Goal: Task Accomplishment & Management: Use online tool/utility

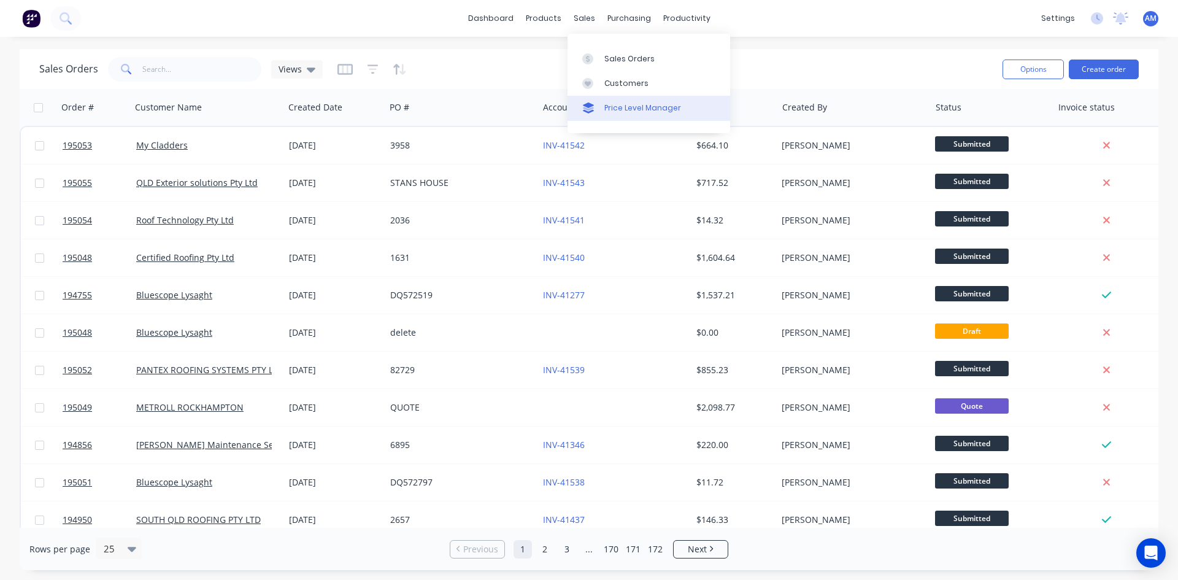
click at [646, 104] on div "Price Level Manager" at bounding box center [642, 107] width 77 height 11
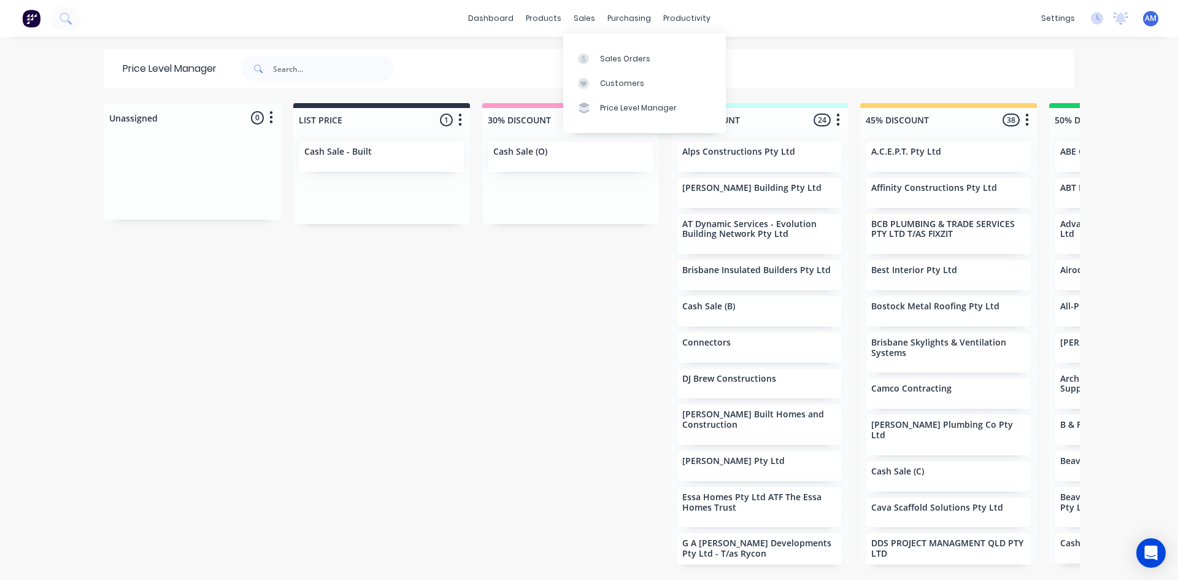
click at [336, 53] on div "Price Level Manager" at bounding box center [264, 68] width 321 height 39
click at [333, 63] on input "text" at bounding box center [333, 68] width 121 height 25
type input "mufasa"
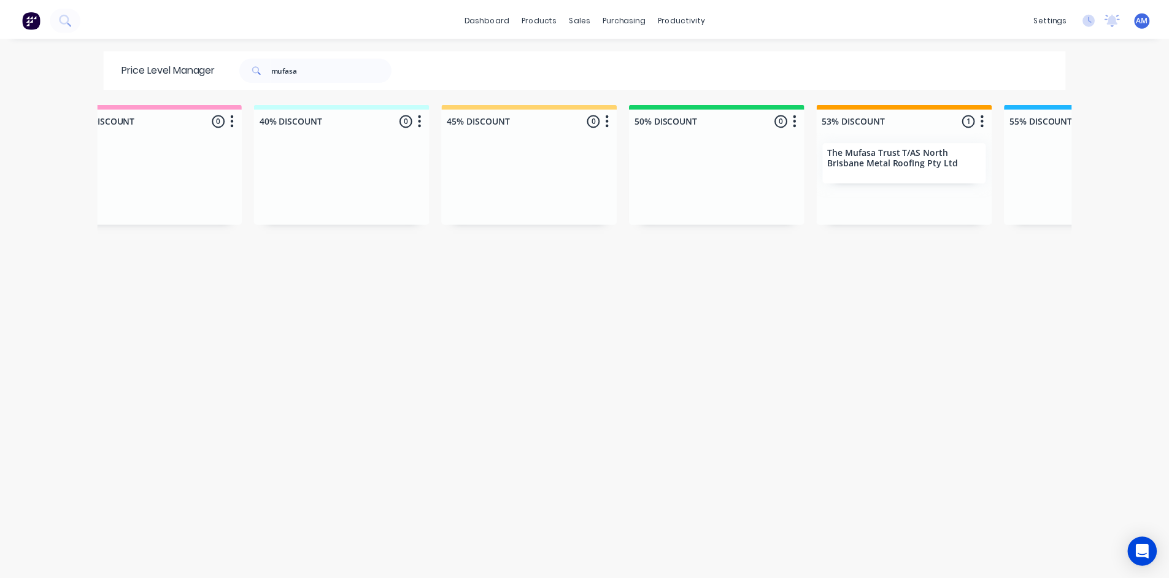
scroll to position [0, 420]
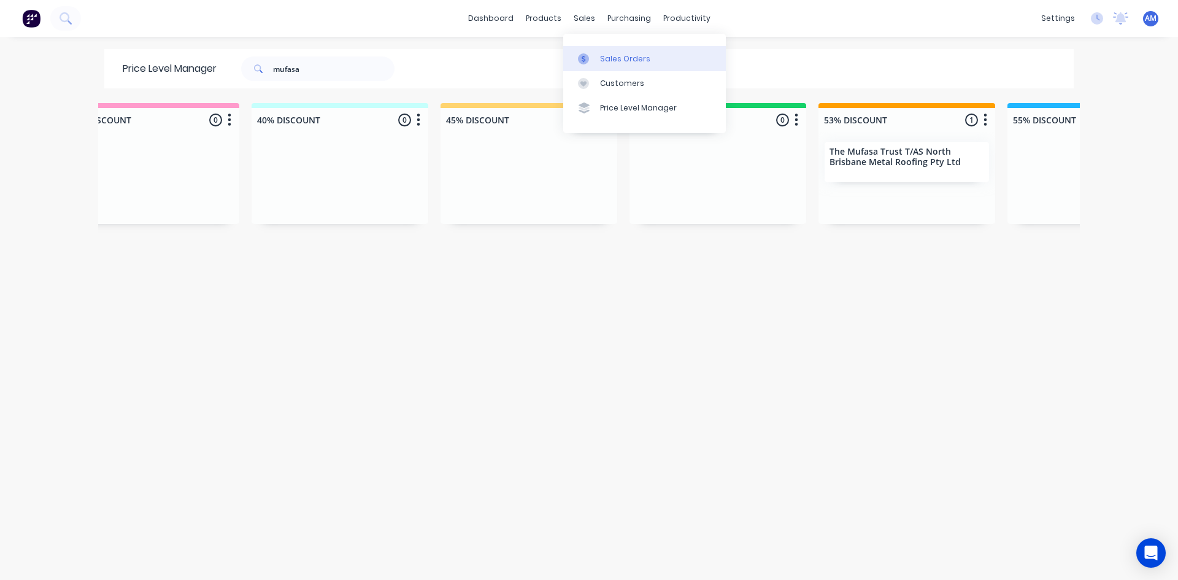
click at [589, 53] on div at bounding box center [587, 58] width 18 height 11
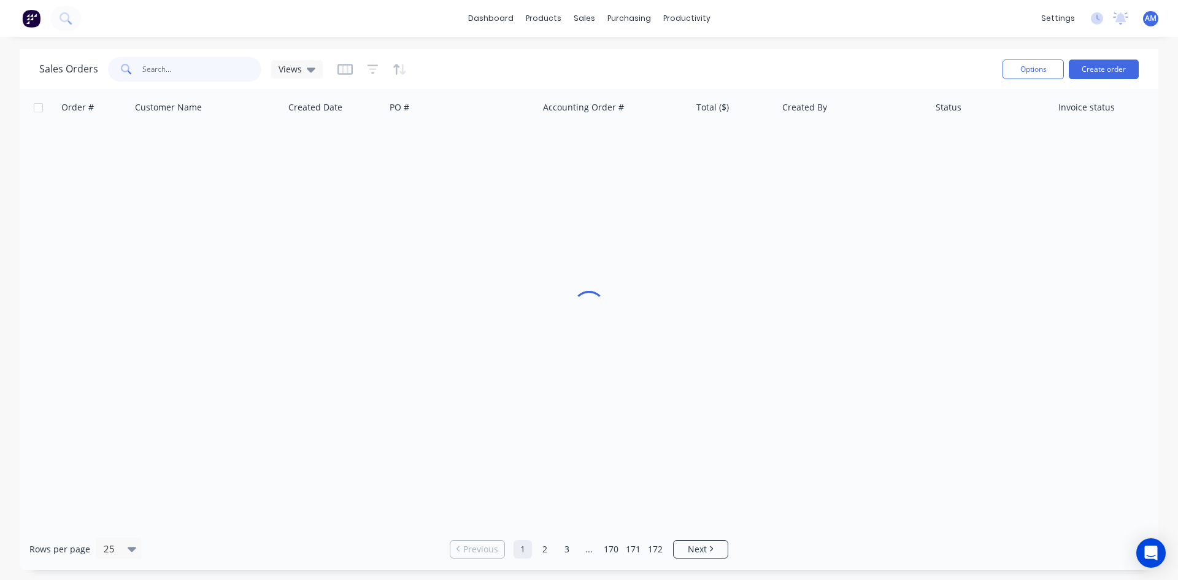
click at [198, 77] on input "text" at bounding box center [202, 69] width 120 height 25
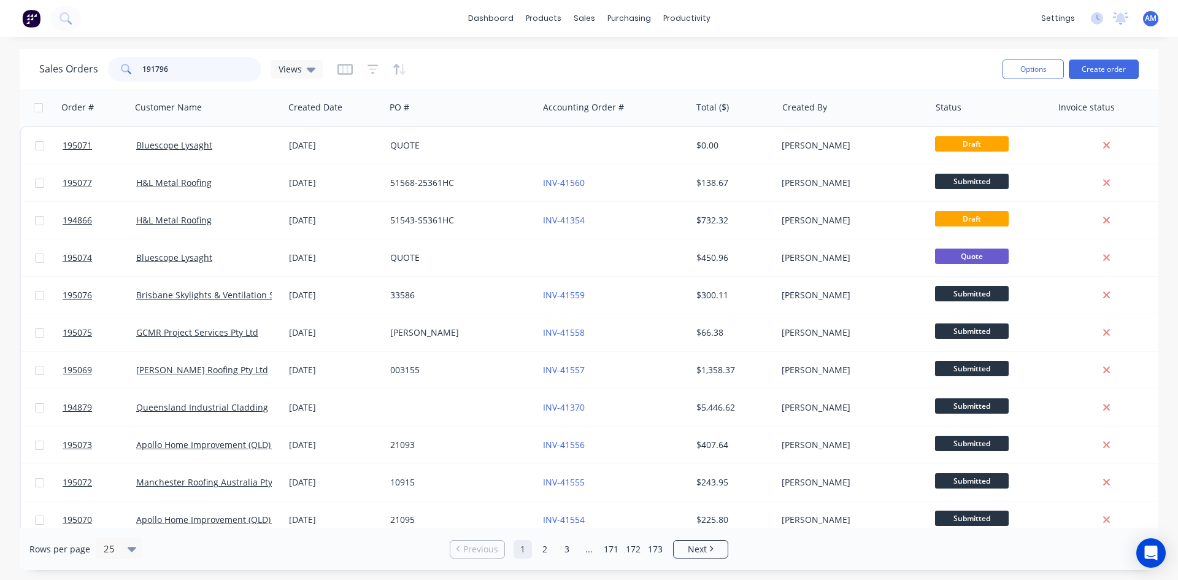
type input "191796"
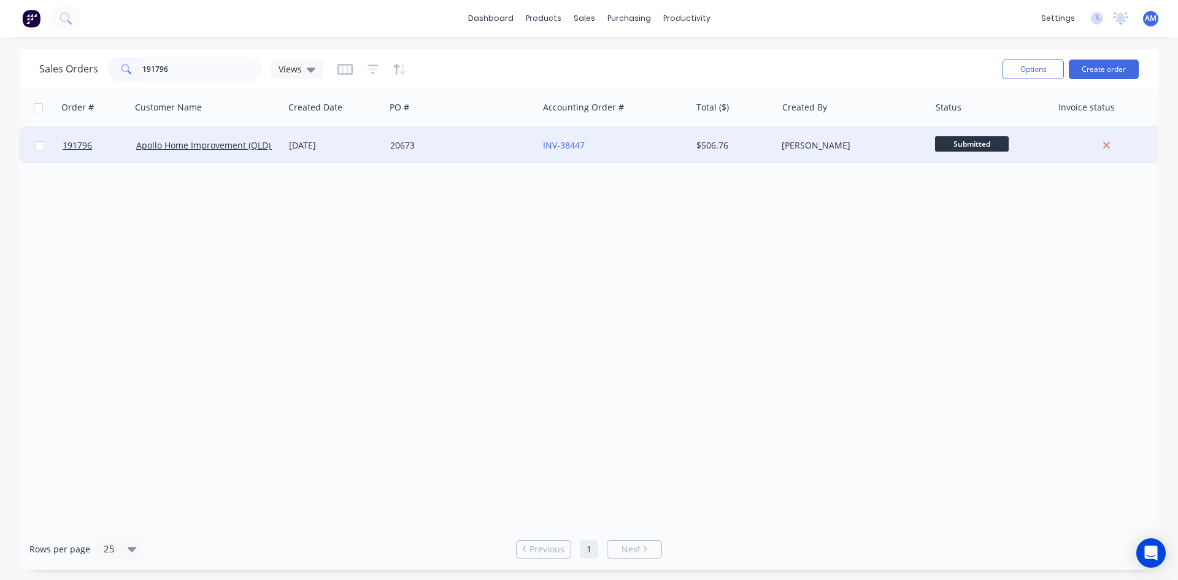
click at [493, 152] on div "20673" at bounding box center [461, 145] width 153 height 37
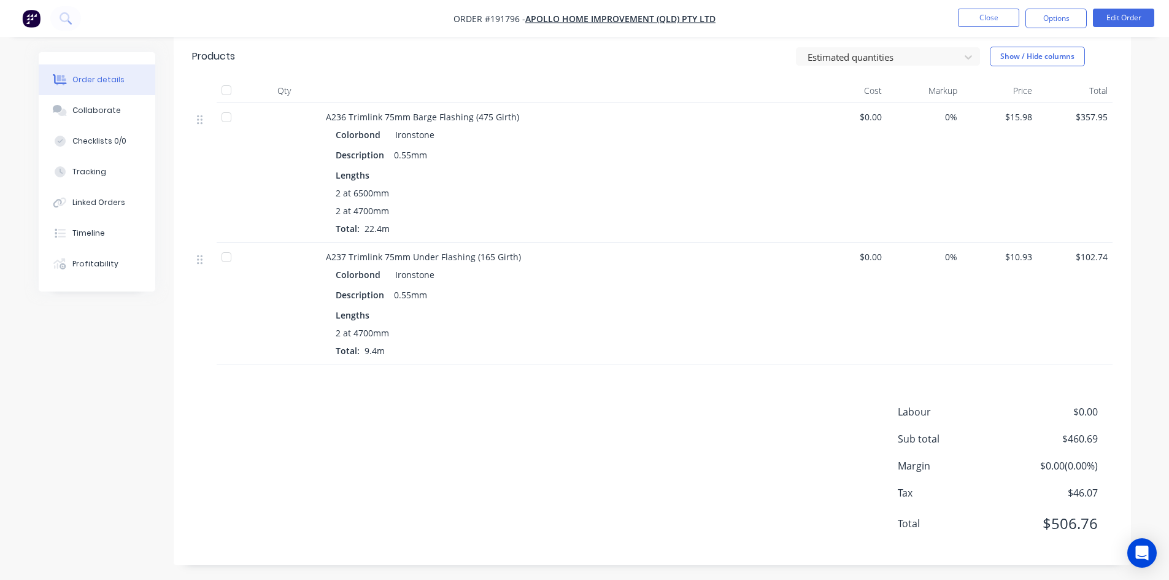
scroll to position [61, 0]
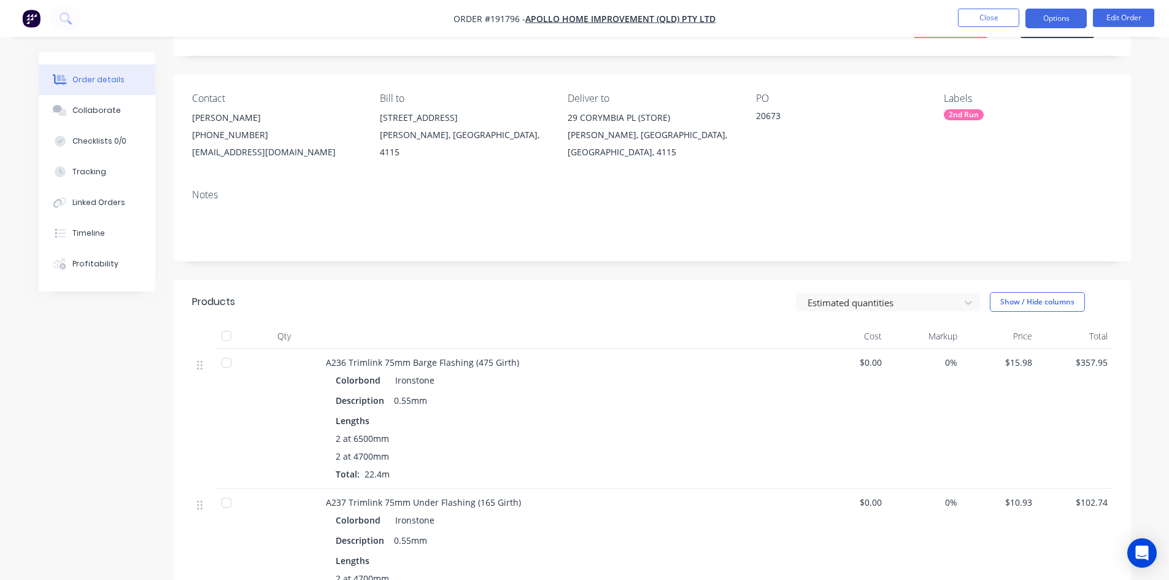
click at [1056, 19] on button "Options" at bounding box center [1055, 19] width 61 height 20
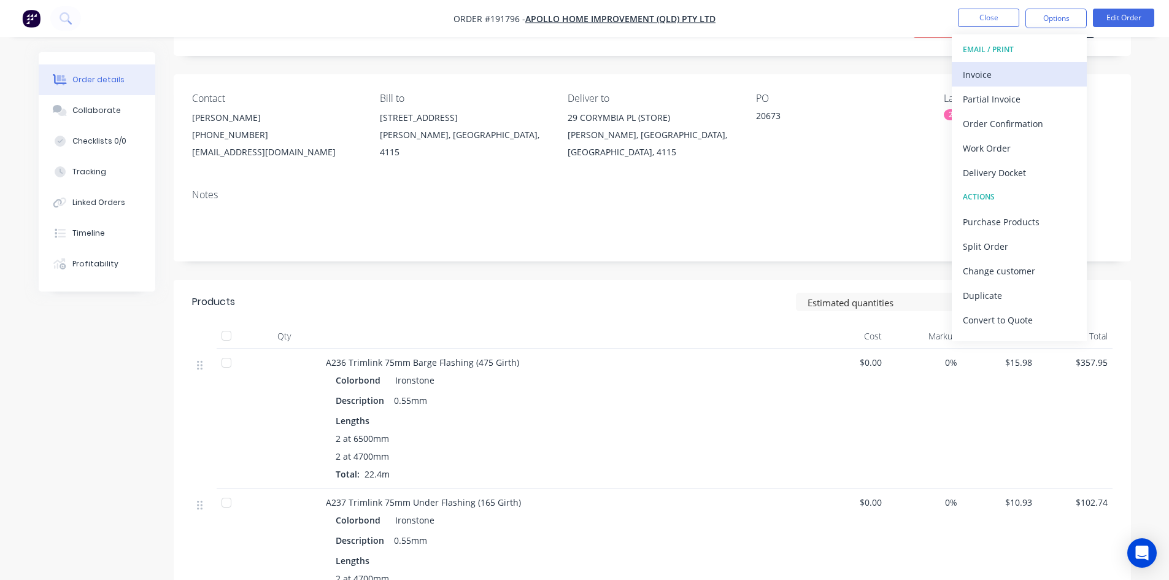
click at [1031, 69] on div "Invoice" at bounding box center [1019, 75] width 113 height 18
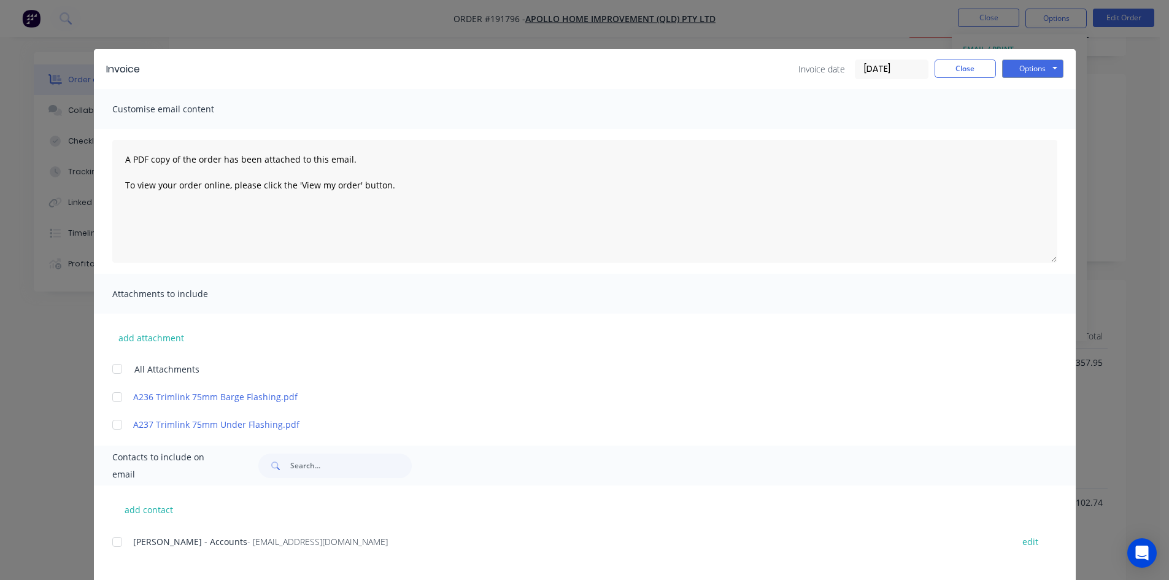
click at [113, 542] on div at bounding box center [117, 541] width 25 height 25
click at [1053, 66] on button "Options" at bounding box center [1032, 69] width 61 height 18
click at [1047, 127] on button "Email" at bounding box center [1041, 131] width 79 height 20
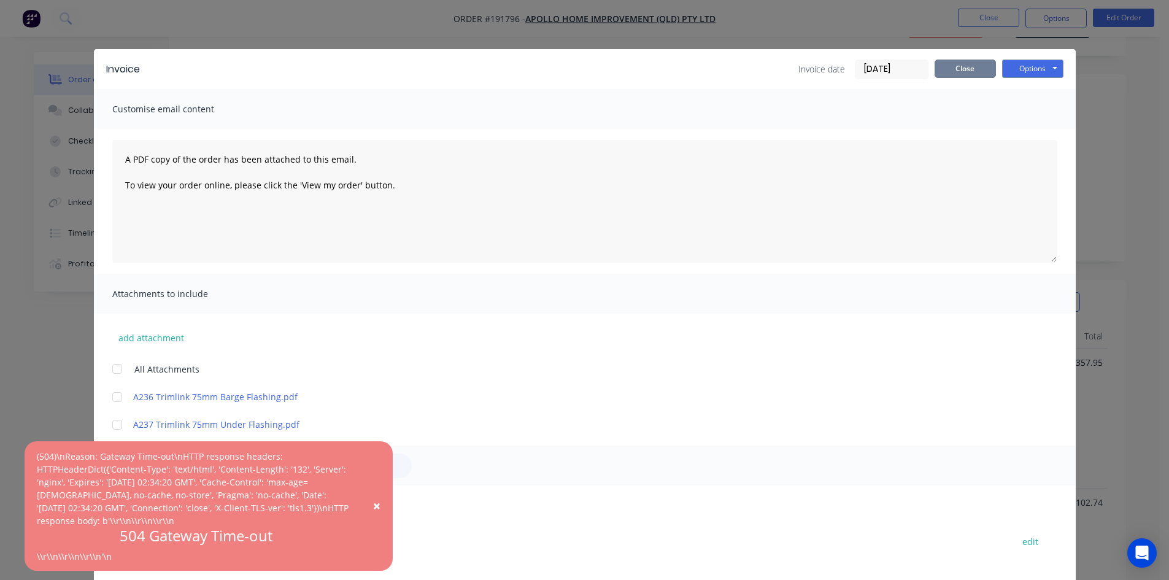
click at [939, 71] on button "Close" at bounding box center [964, 69] width 61 height 18
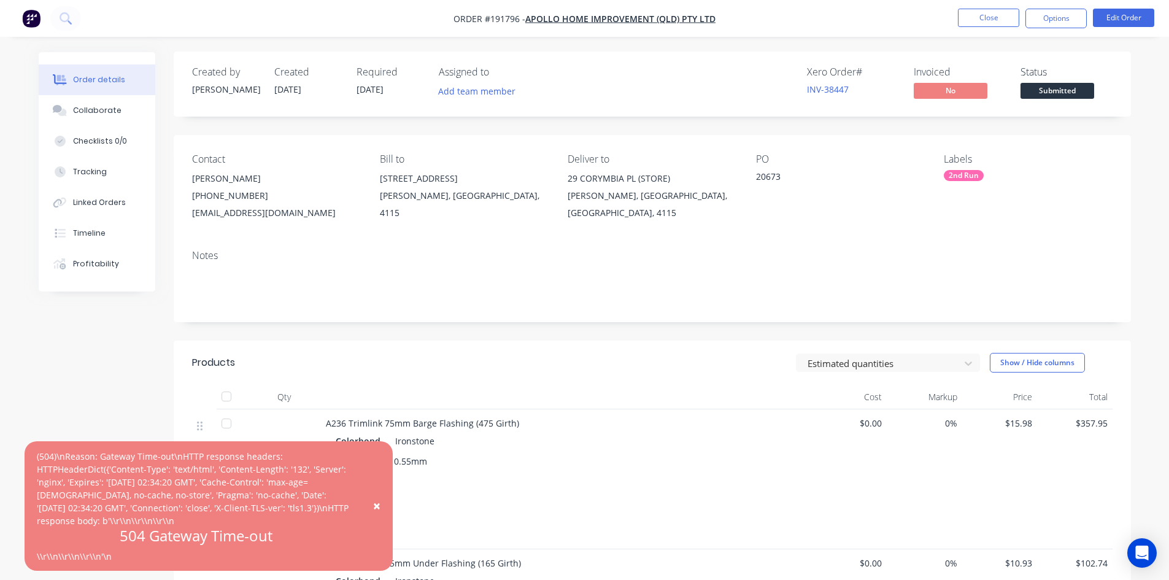
scroll to position [0, 0]
click at [374, 503] on span "×" at bounding box center [376, 505] width 7 height 17
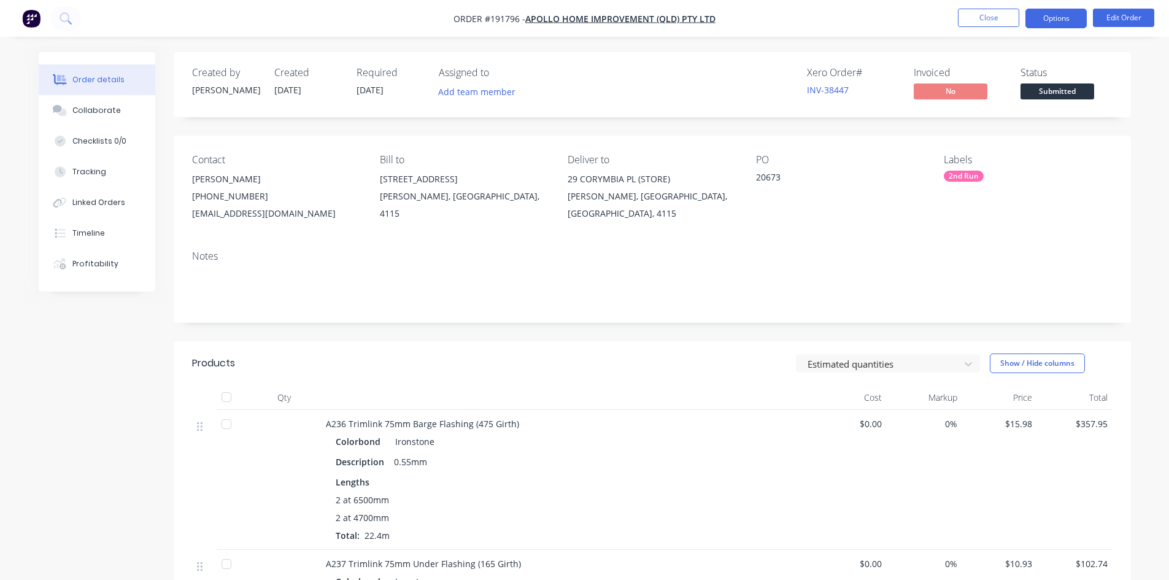
click at [1048, 25] on button "Options" at bounding box center [1055, 19] width 61 height 20
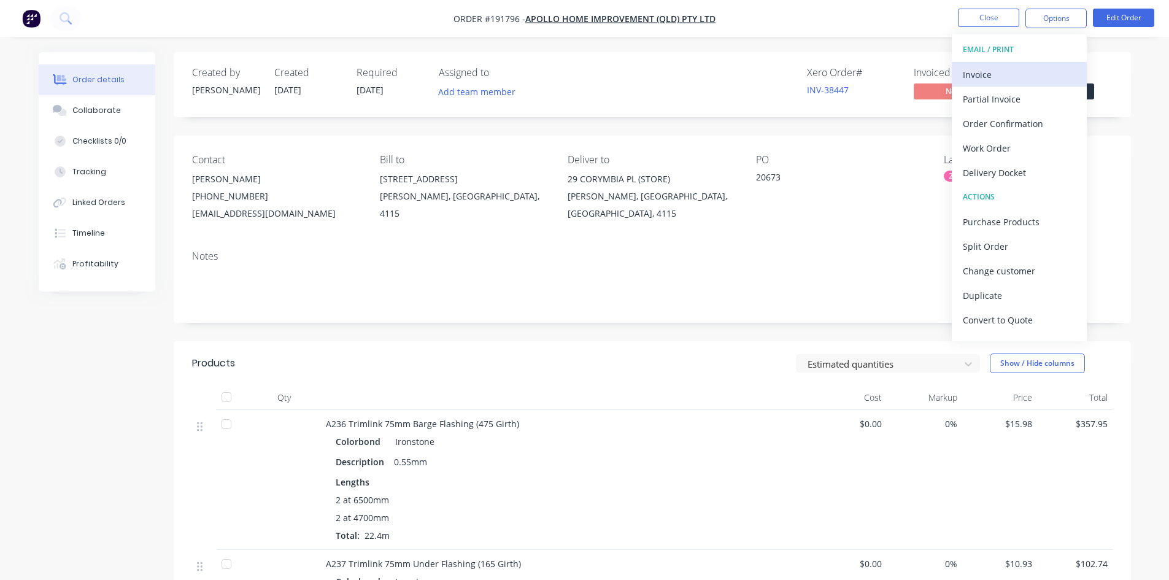
click at [1047, 67] on div "Invoice" at bounding box center [1019, 75] width 113 height 18
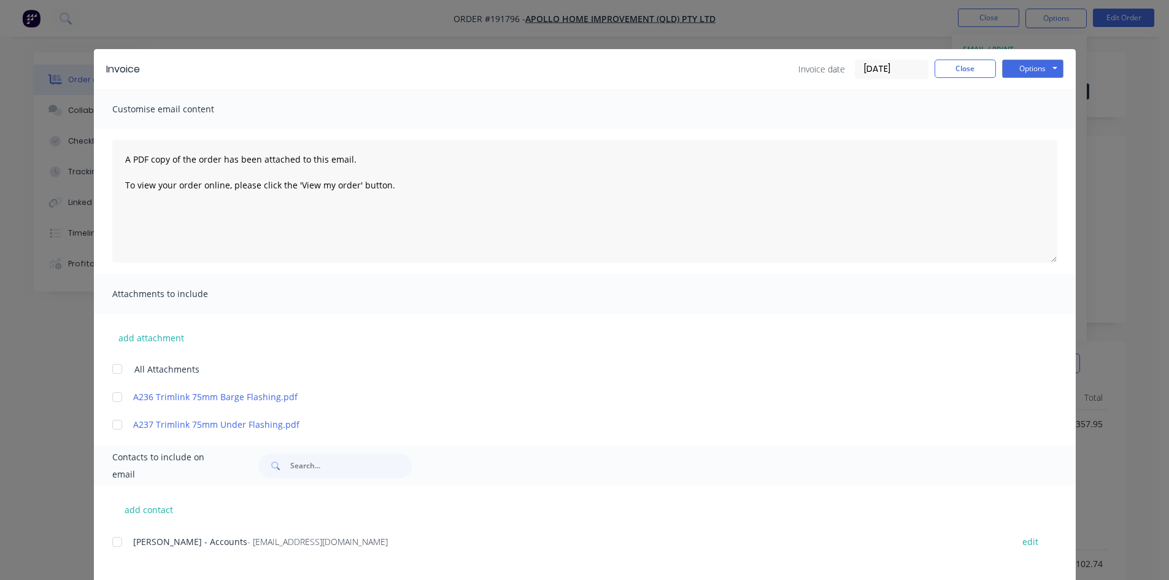
click at [110, 547] on div at bounding box center [117, 541] width 25 height 25
click at [1003, 66] on button "Options" at bounding box center [1032, 69] width 61 height 18
click at [1015, 130] on button "Email" at bounding box center [1041, 131] width 79 height 20
click at [970, 71] on button "Close" at bounding box center [964, 69] width 61 height 18
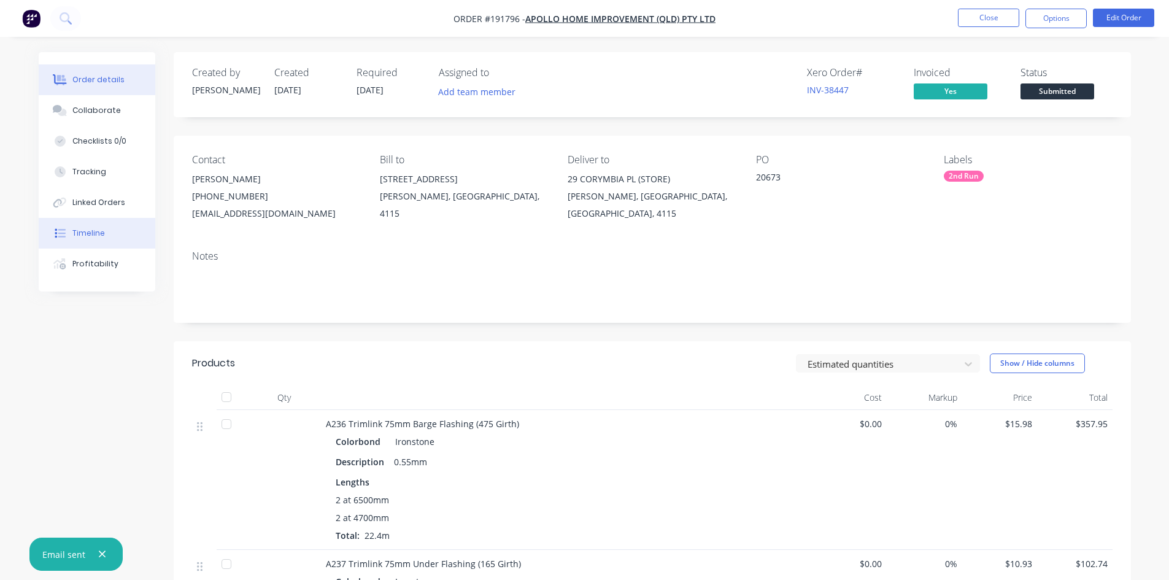
click at [106, 237] on button "Timeline" at bounding box center [97, 233] width 117 height 31
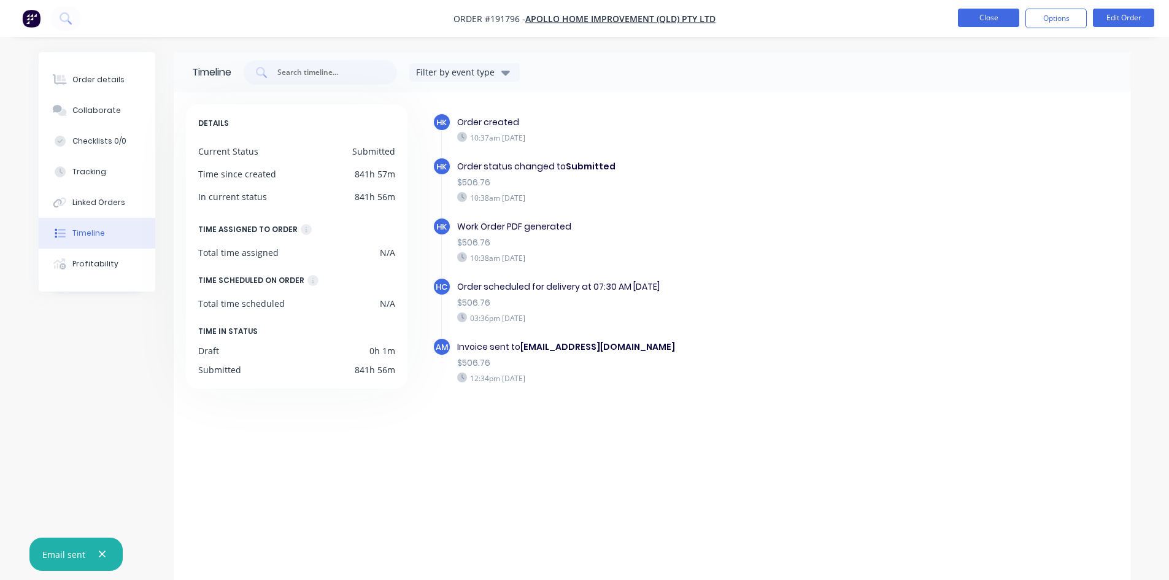
click at [986, 23] on button "Close" at bounding box center [988, 18] width 61 height 18
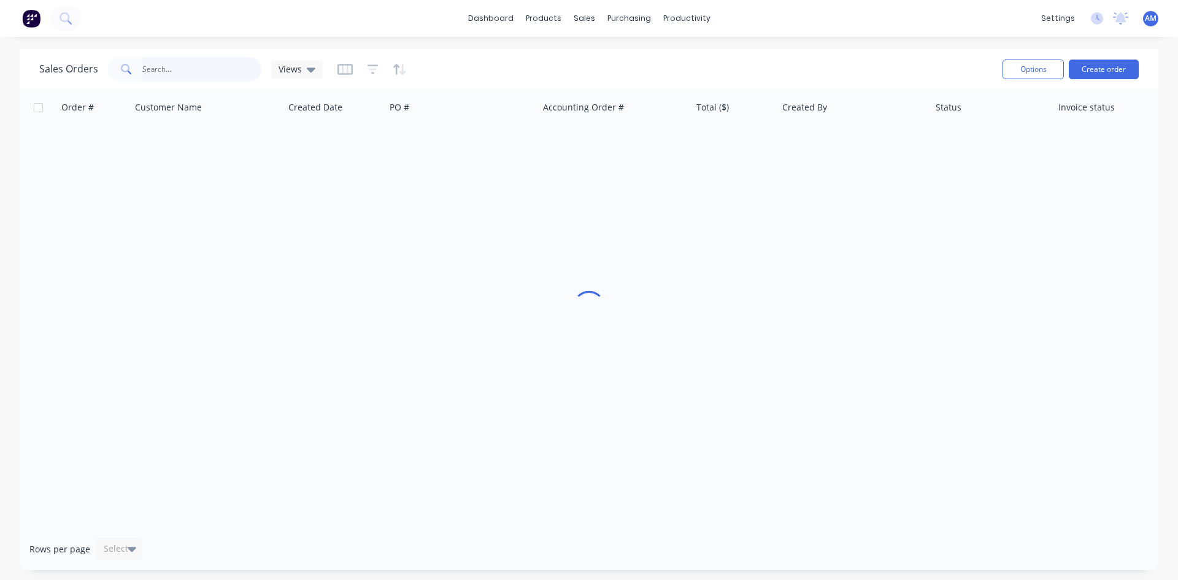
click at [193, 72] on input "text" at bounding box center [202, 69] width 120 height 25
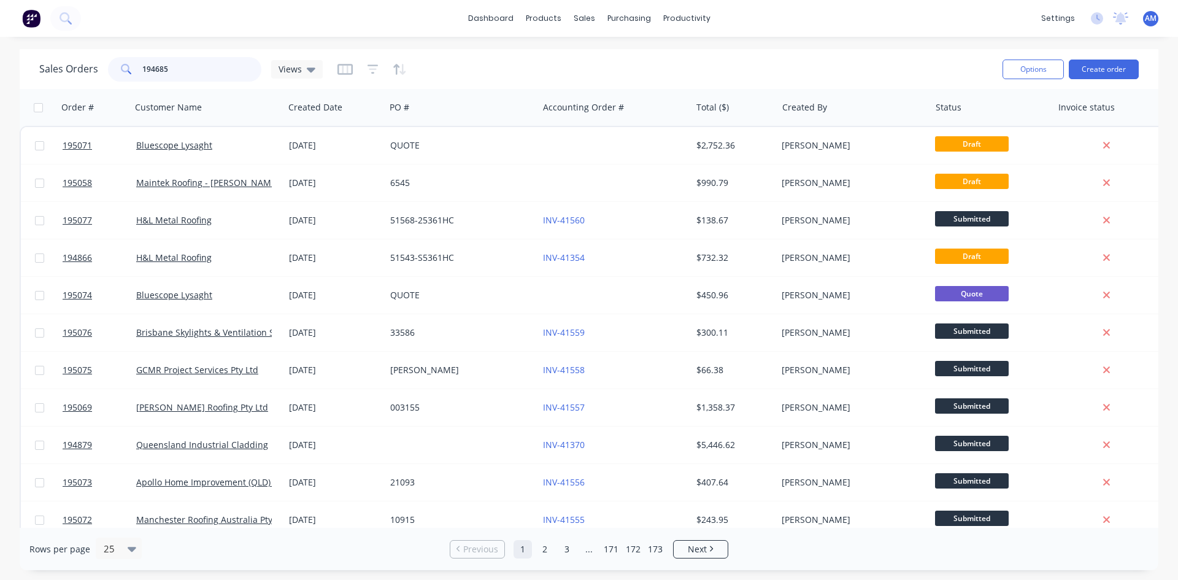
type input "194685"
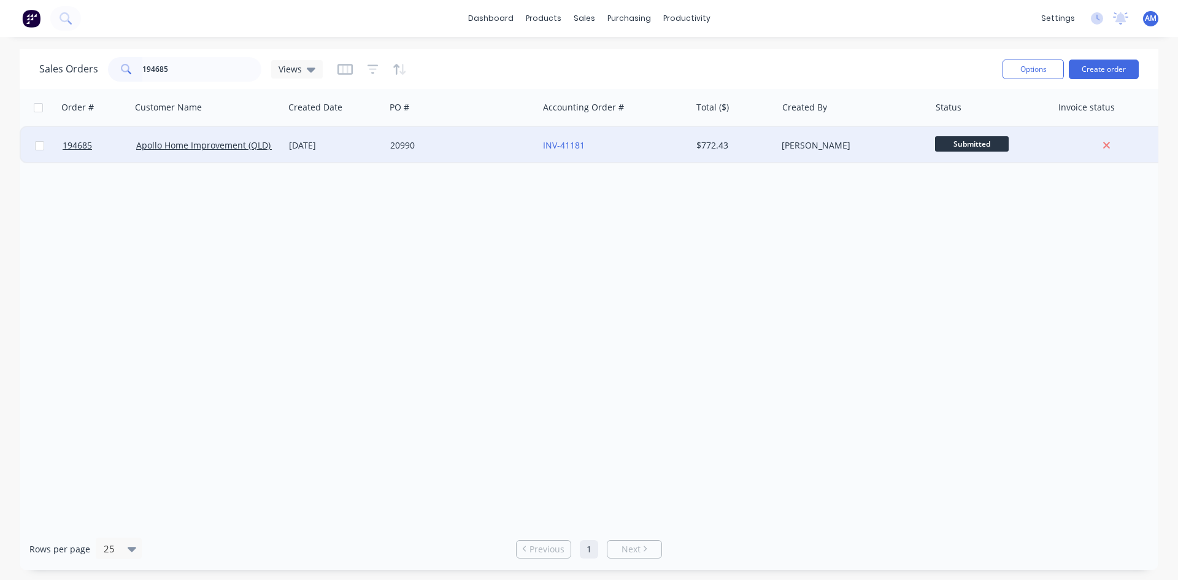
click at [507, 149] on div "20990" at bounding box center [458, 145] width 136 height 12
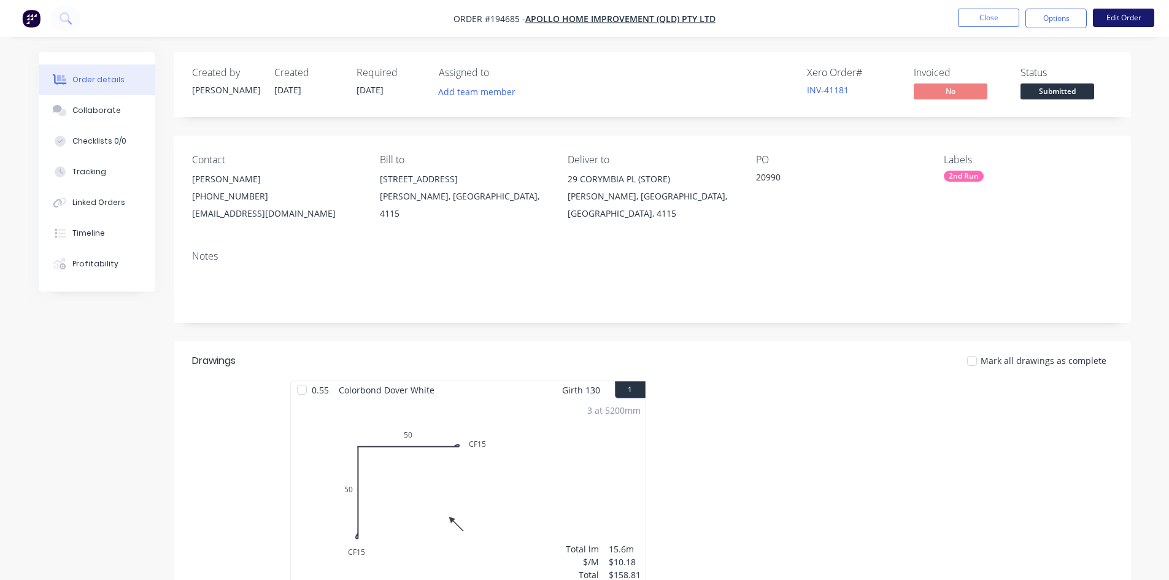
click at [1114, 21] on button "Edit Order" at bounding box center [1123, 18] width 61 height 18
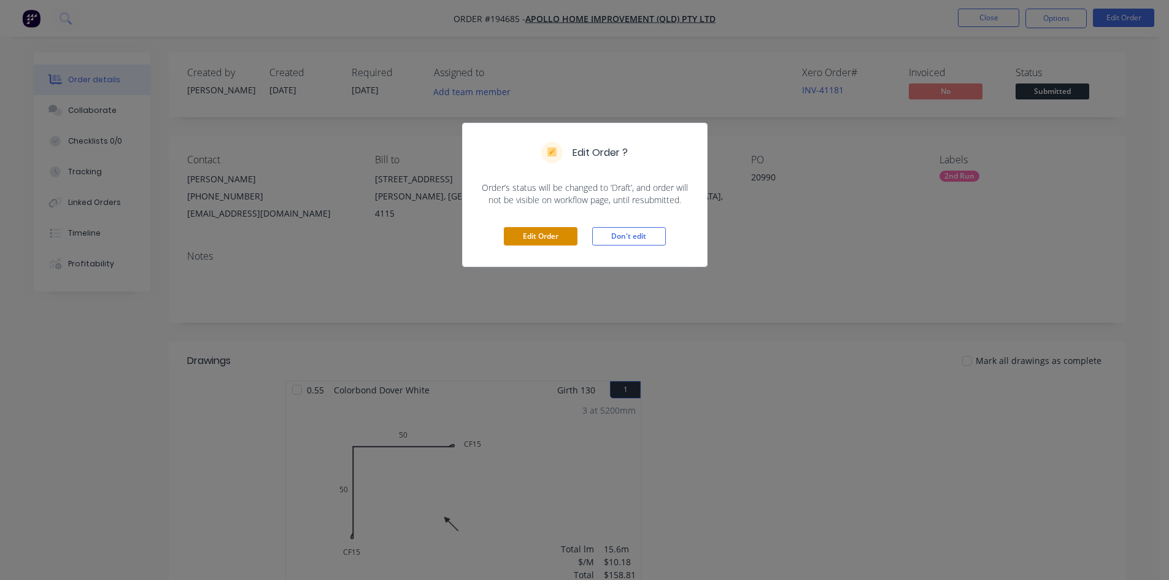
click at [527, 233] on button "Edit Order" at bounding box center [541, 236] width 74 height 18
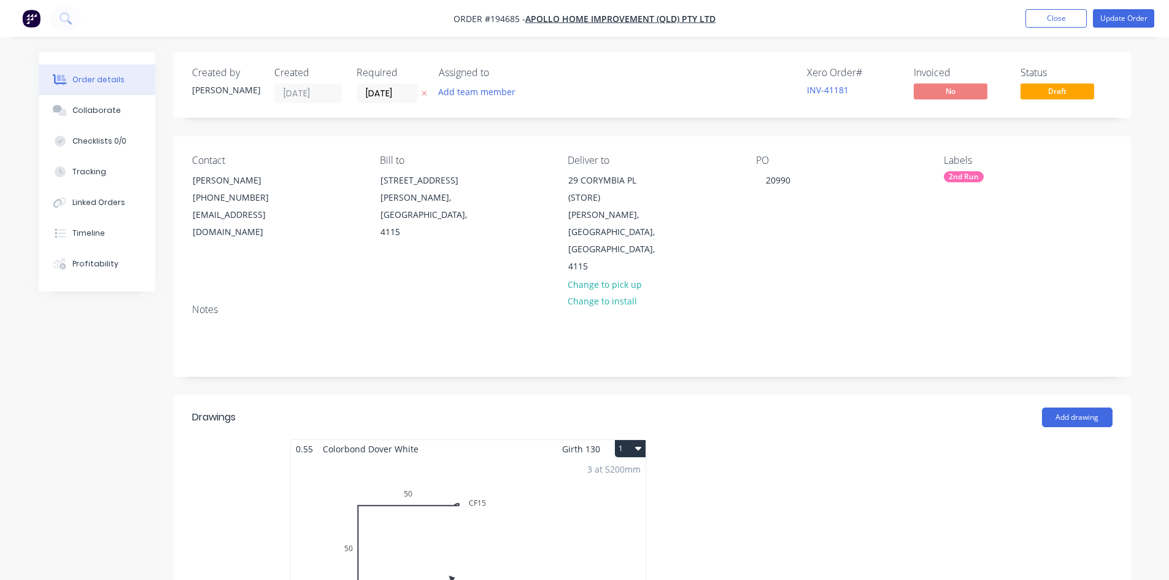
click at [385, 521] on div "3 at 5200mm Total lm $/M Total 15.6m $10.18 $158.81" at bounding box center [468, 551] width 355 height 187
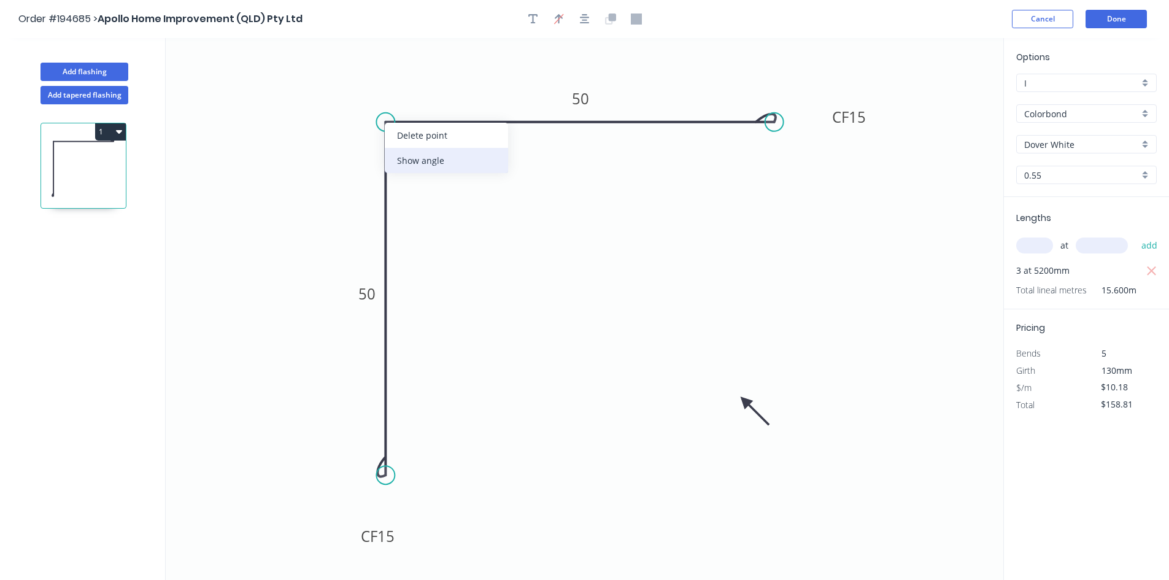
click at [408, 156] on div "Show angle" at bounding box center [446, 160] width 123 height 25
click at [406, 142] on tspan "?" at bounding box center [405, 143] width 7 height 20
click at [542, 226] on icon "0 CF 15 50 CF 15 50 93 º" at bounding box center [584, 309] width 837 height 542
click at [1121, 21] on button "Done" at bounding box center [1115, 19] width 61 height 18
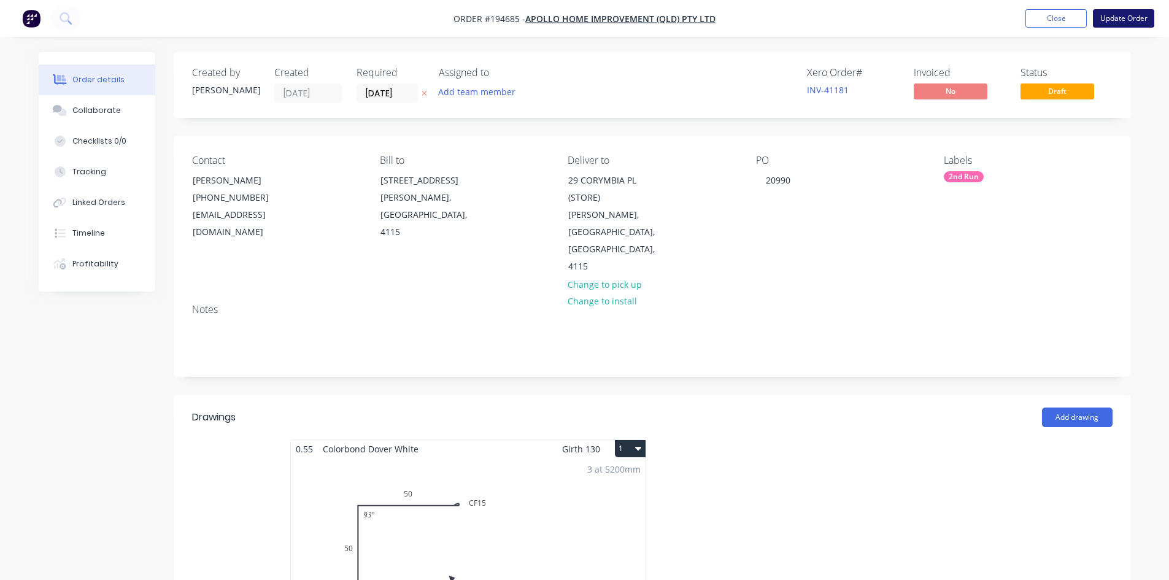
click at [1117, 18] on button "Update Order" at bounding box center [1123, 18] width 61 height 18
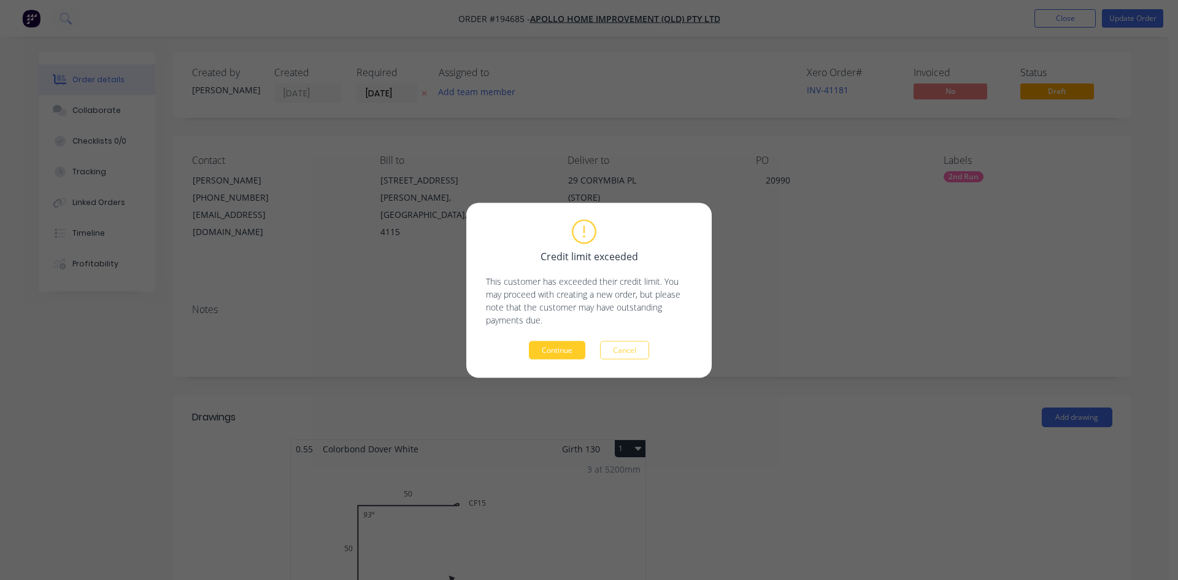
click at [561, 347] on button "Continue" at bounding box center [557, 349] width 56 height 18
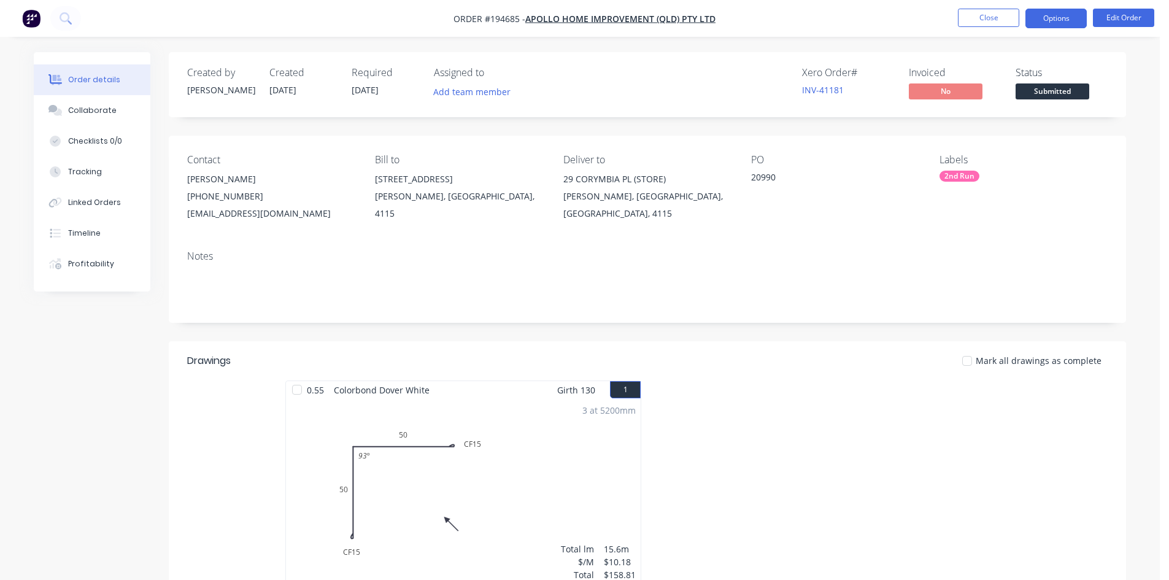
click at [1058, 23] on button "Options" at bounding box center [1055, 19] width 61 height 20
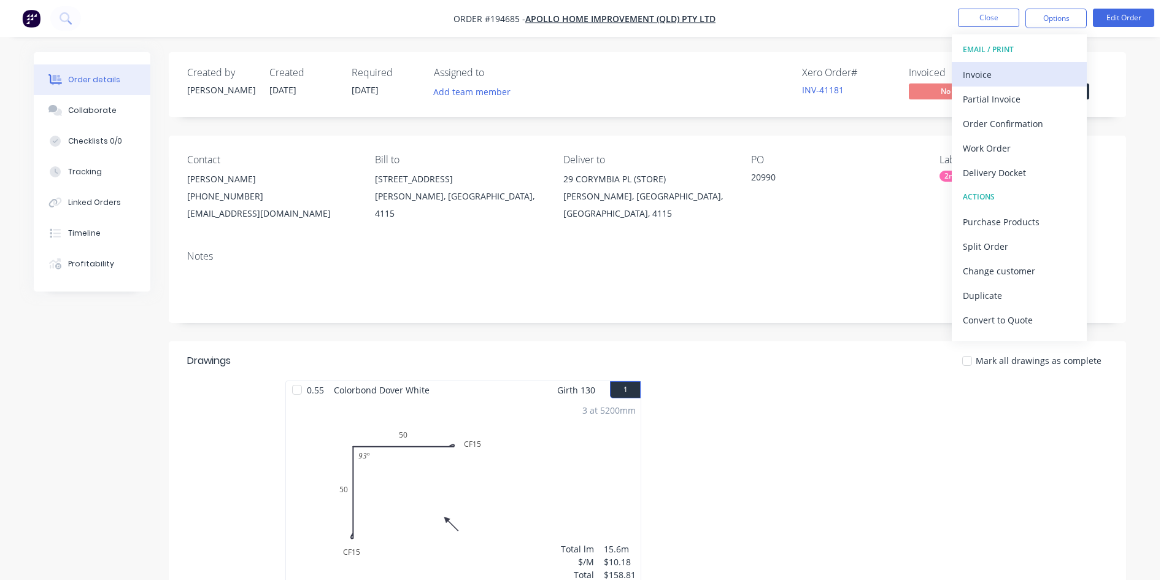
click at [1042, 63] on button "Invoice" at bounding box center [1018, 74] width 135 height 25
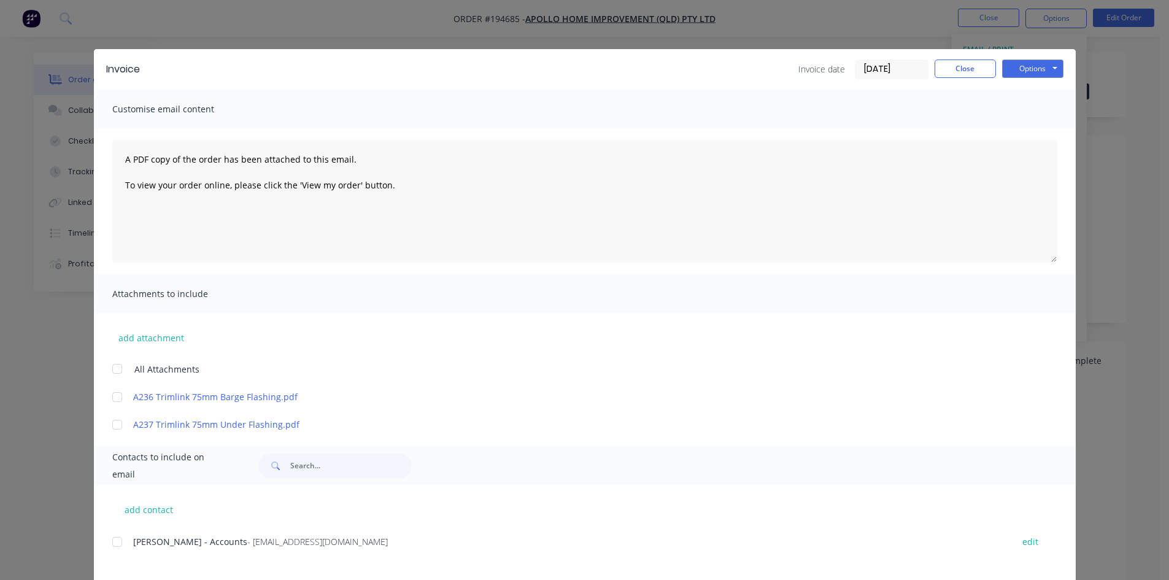
drag, startPoint x: 118, startPoint y: 540, endPoint x: 123, endPoint y: 532, distance: 9.4
click at [118, 540] on div at bounding box center [117, 541] width 25 height 25
click at [1017, 64] on button "Options" at bounding box center [1032, 69] width 61 height 18
click at [1021, 130] on button "Email" at bounding box center [1041, 131] width 79 height 20
click at [966, 65] on button "Close" at bounding box center [964, 69] width 61 height 18
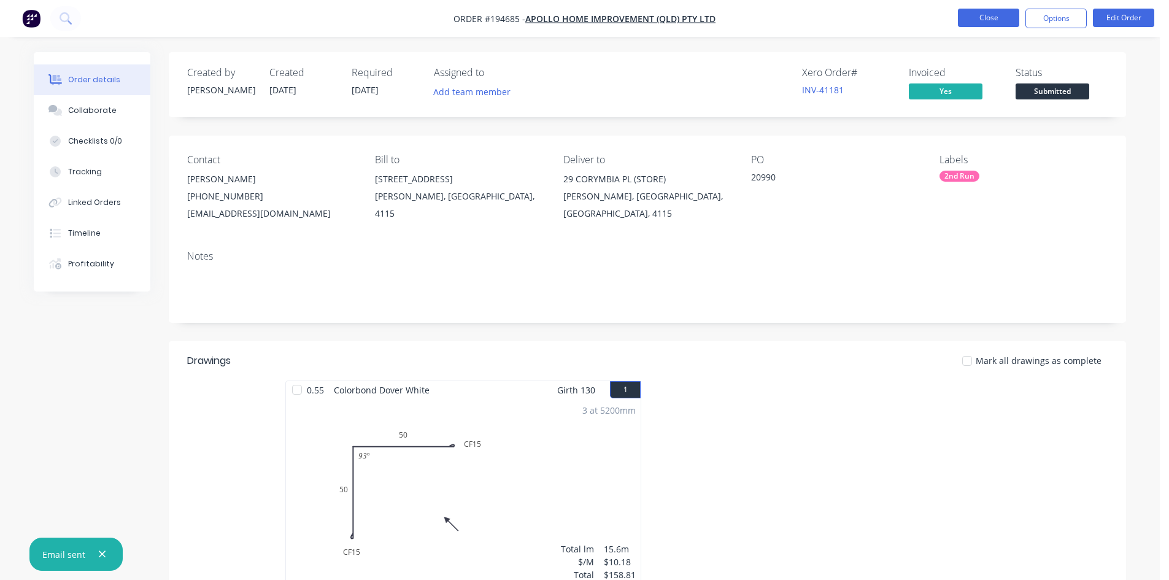
click at [989, 20] on button "Close" at bounding box center [988, 18] width 61 height 18
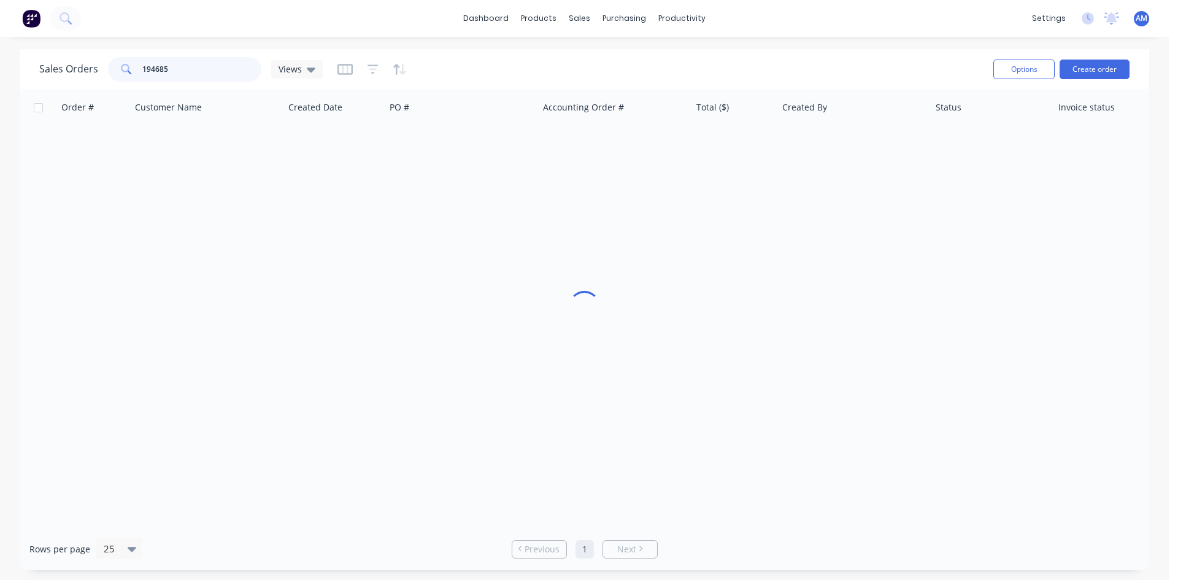
drag, startPoint x: 196, startPoint y: 75, endPoint x: 140, endPoint y: 76, distance: 55.8
click at [140, 76] on div "194685" at bounding box center [184, 69] width 153 height 25
type input "194675"
click at [443, 149] on div "21033" at bounding box center [458, 145] width 136 height 12
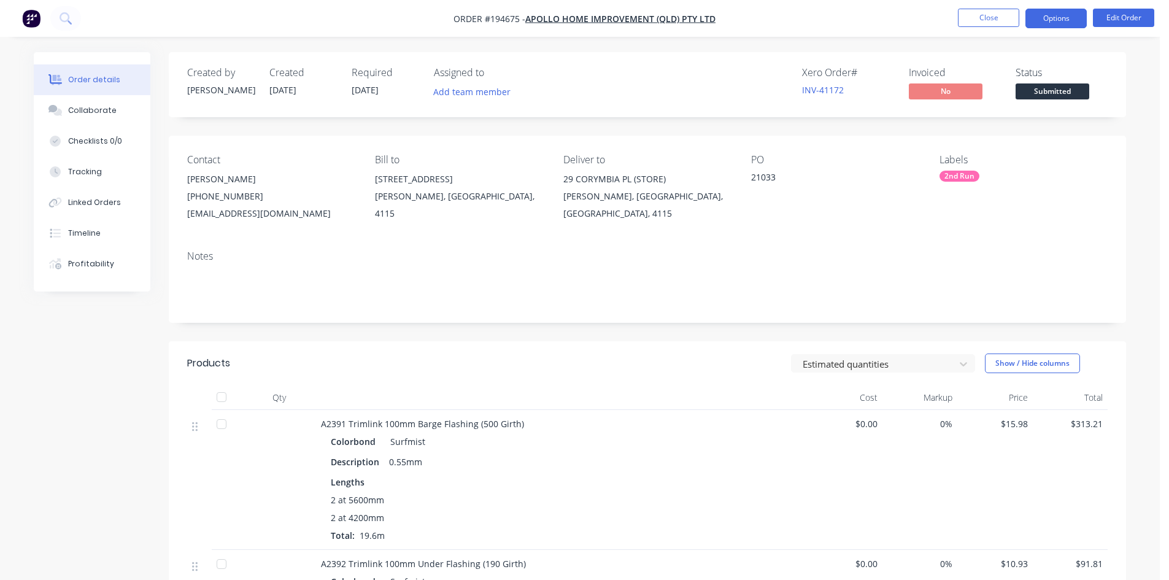
click at [1059, 21] on button "Options" at bounding box center [1055, 19] width 61 height 20
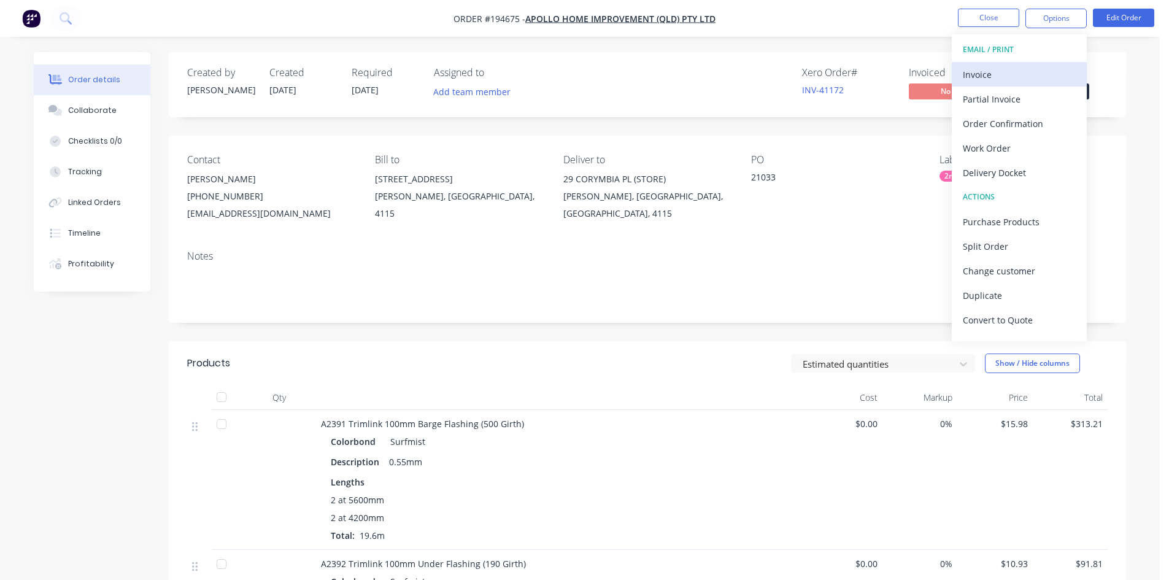
click at [999, 66] on div "Invoice" at bounding box center [1019, 75] width 113 height 18
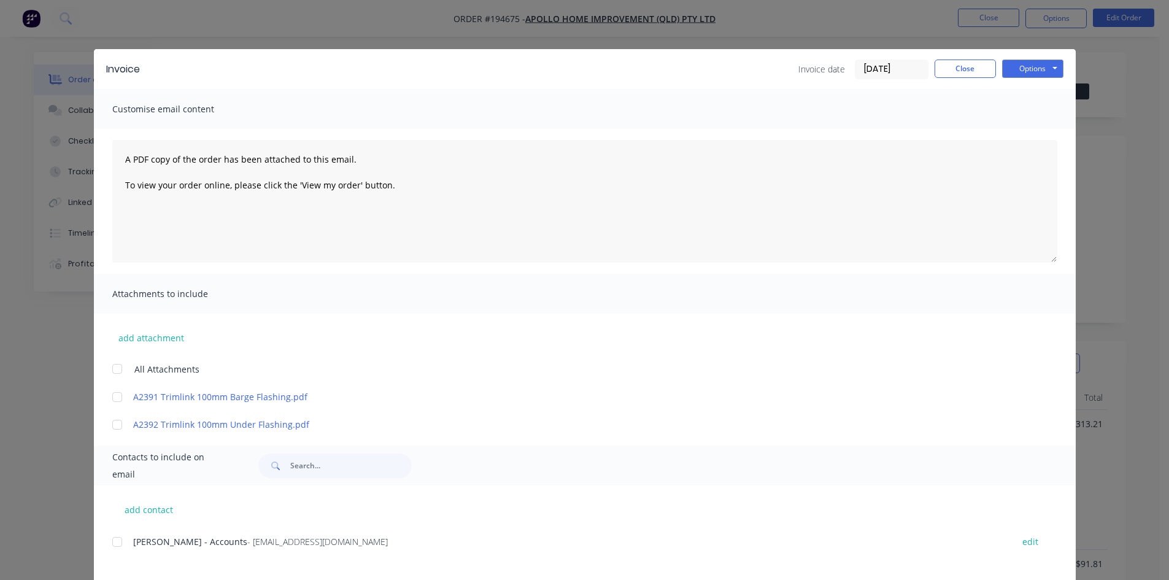
click at [111, 544] on div at bounding box center [117, 541] width 25 height 25
click at [1029, 67] on button "Options" at bounding box center [1032, 69] width 61 height 18
click at [1032, 126] on button "Email" at bounding box center [1041, 131] width 79 height 20
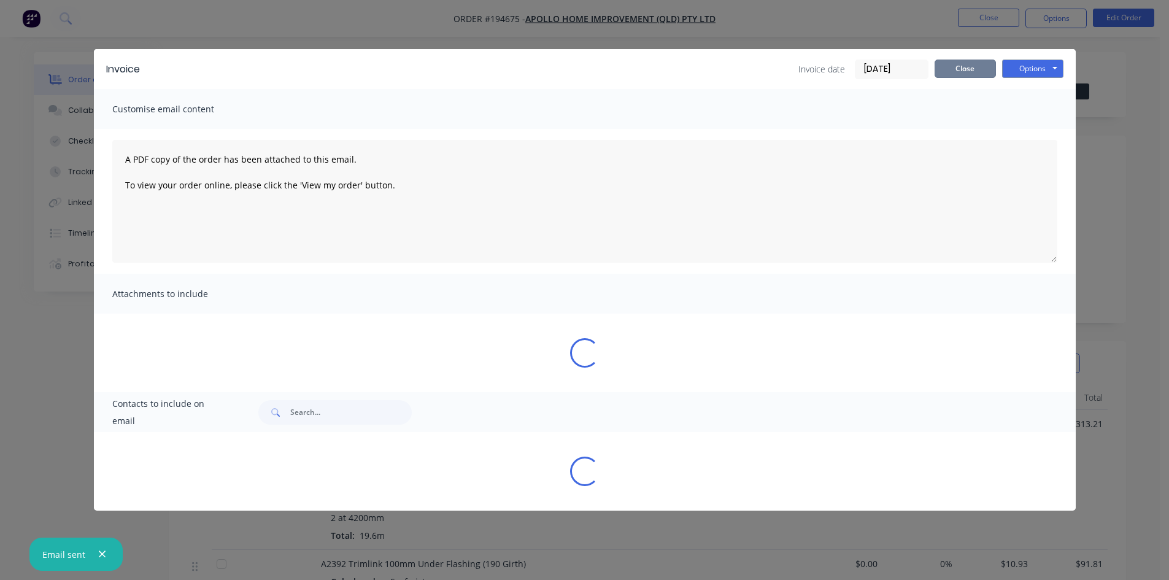
click at [964, 63] on button "Close" at bounding box center [964, 69] width 61 height 18
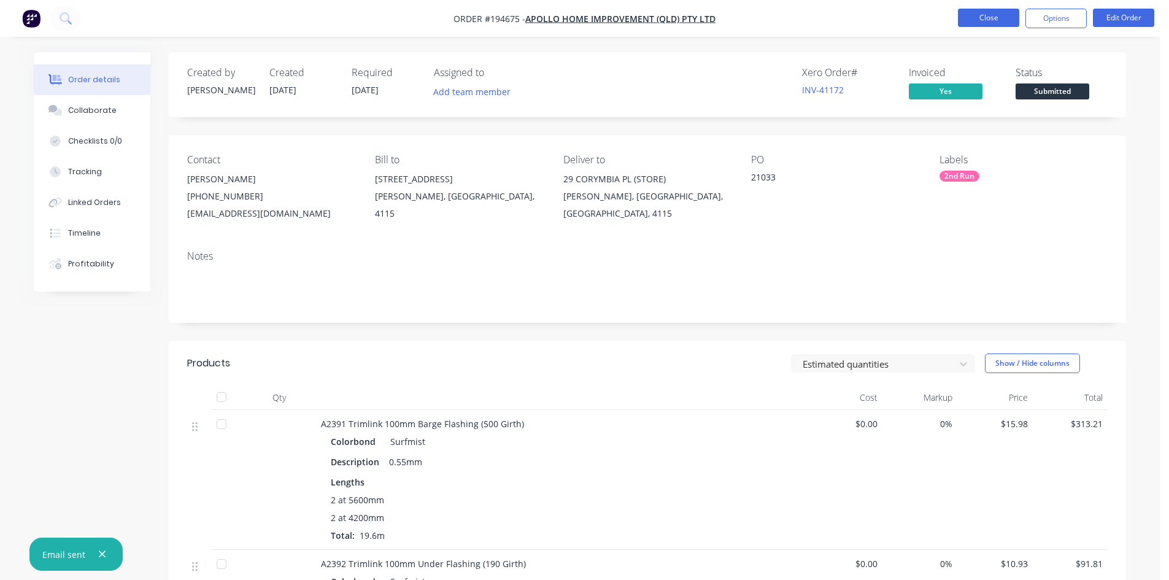
click at [986, 22] on button "Close" at bounding box center [988, 18] width 61 height 18
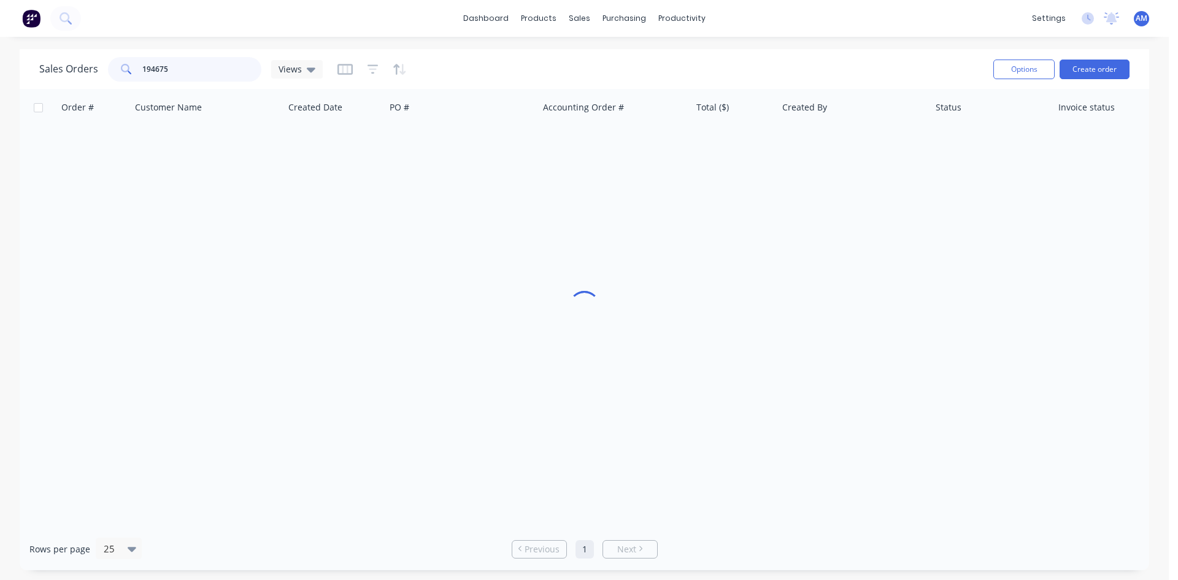
drag, startPoint x: 169, startPoint y: 77, endPoint x: 100, endPoint y: 70, distance: 69.1
click at [100, 70] on div "Sales Orders 194675 Views" at bounding box center [180, 69] width 283 height 25
type input "194924"
click at [504, 132] on div "21074" at bounding box center [461, 145] width 153 height 37
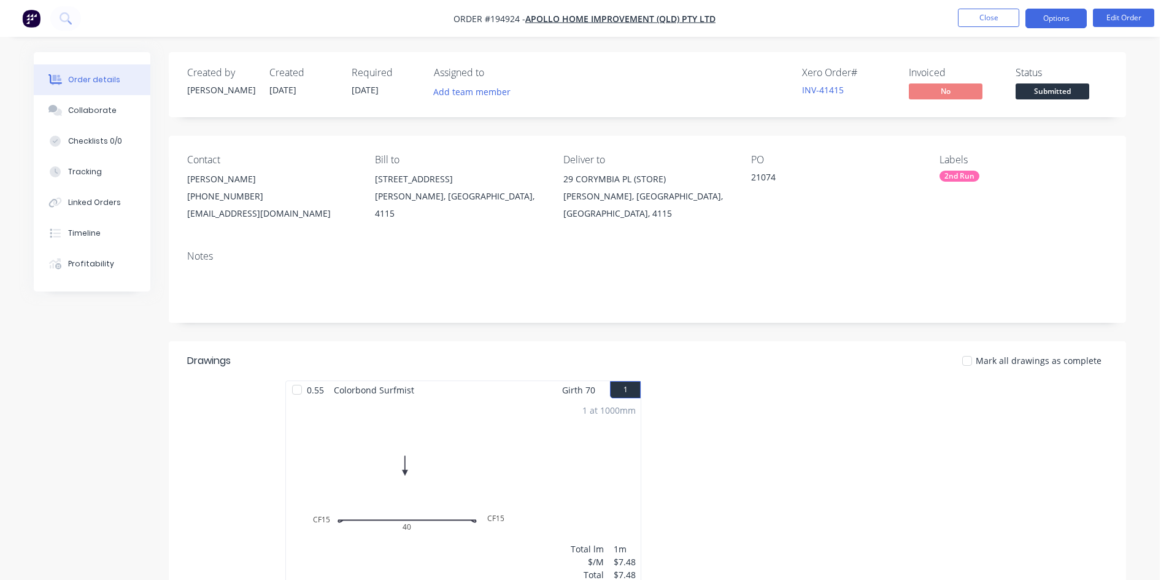
click at [1046, 17] on button "Options" at bounding box center [1055, 19] width 61 height 20
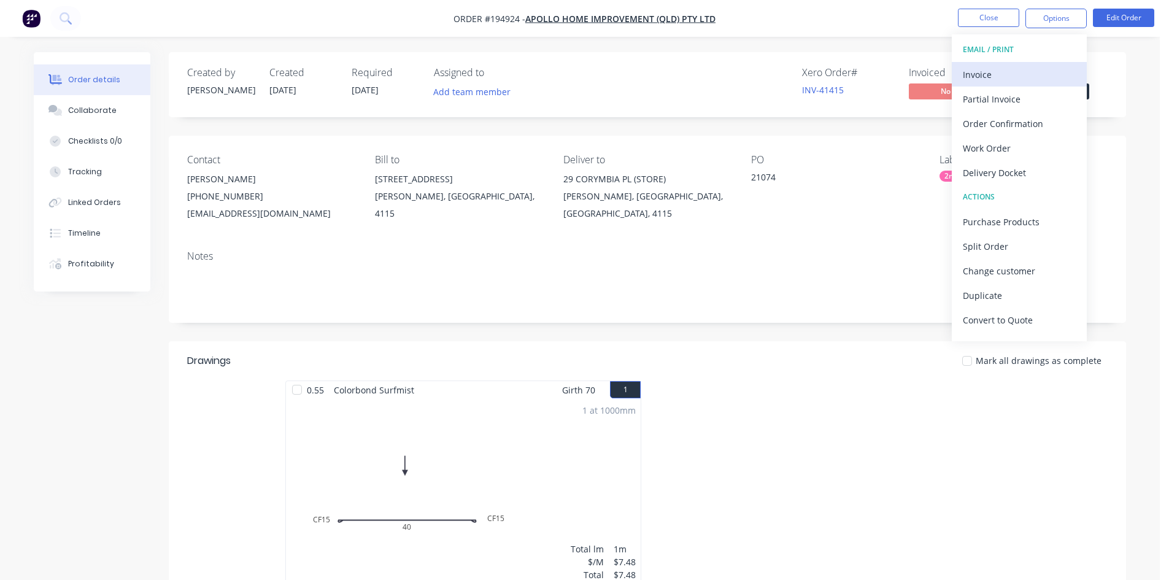
click at [1011, 76] on div "Invoice" at bounding box center [1019, 75] width 113 height 18
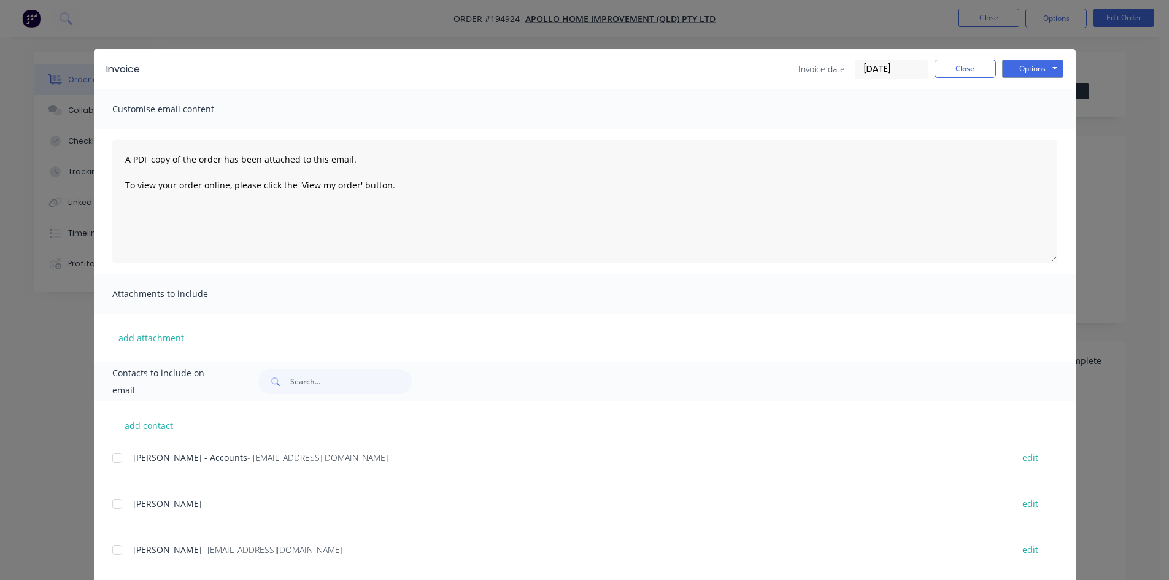
click at [113, 463] on div at bounding box center [117, 457] width 25 height 25
click at [1050, 64] on button "Options" at bounding box center [1032, 69] width 61 height 18
click at [1041, 129] on button "Email" at bounding box center [1041, 131] width 79 height 20
click at [950, 67] on button "Close" at bounding box center [964, 69] width 61 height 18
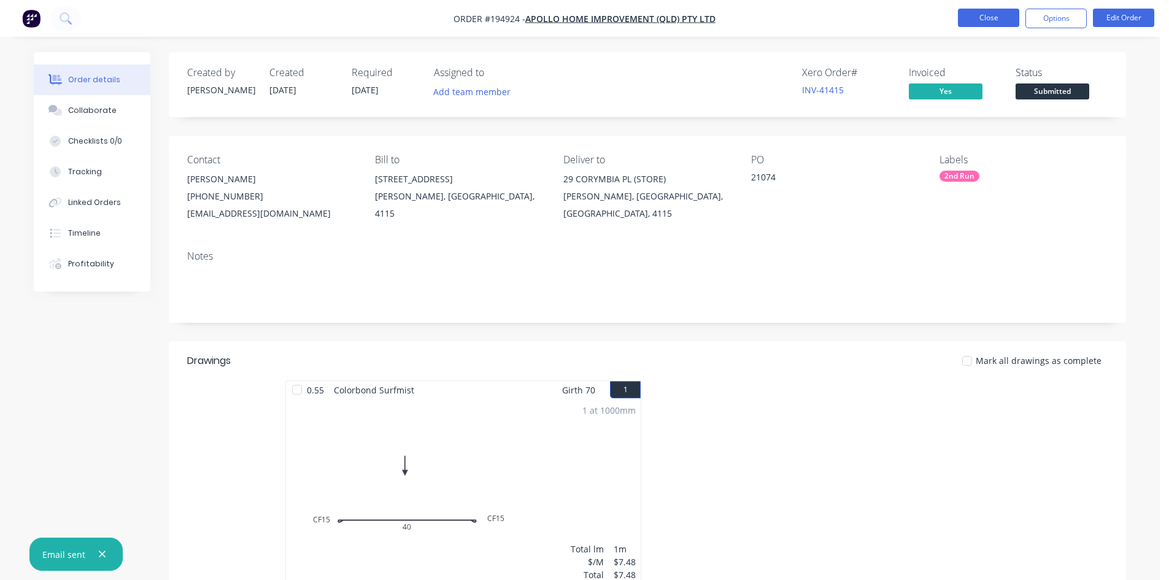
click at [990, 20] on button "Close" at bounding box center [988, 18] width 61 height 18
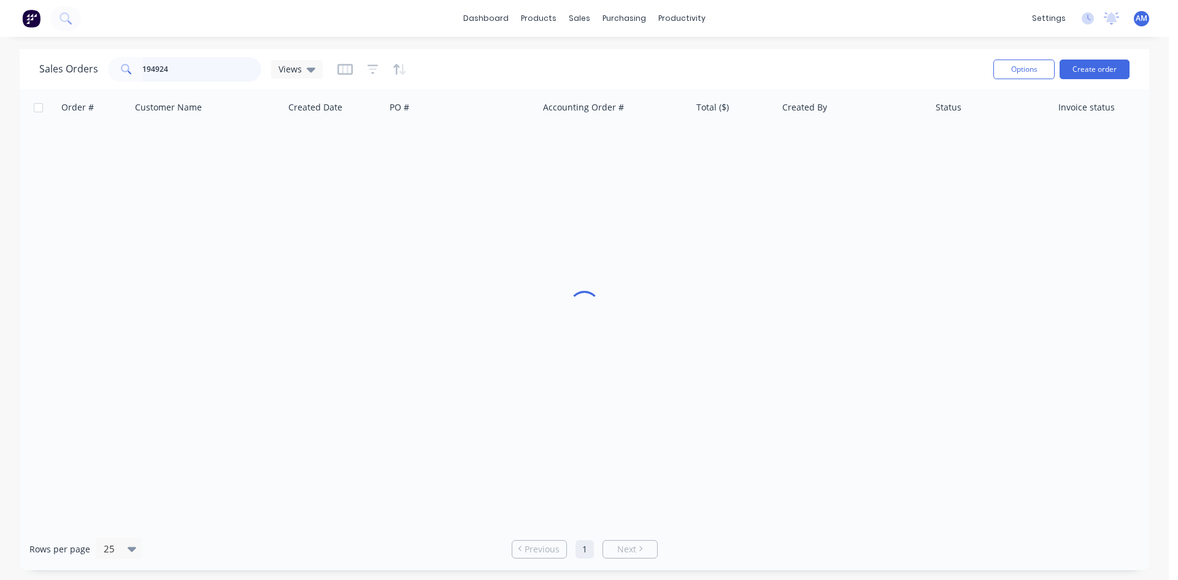
drag, startPoint x: 210, startPoint y: 66, endPoint x: 50, endPoint y: 66, distance: 160.1
click at [51, 66] on div "Sales Orders 194924 Views" at bounding box center [180, 69] width 283 height 25
type input "191844"
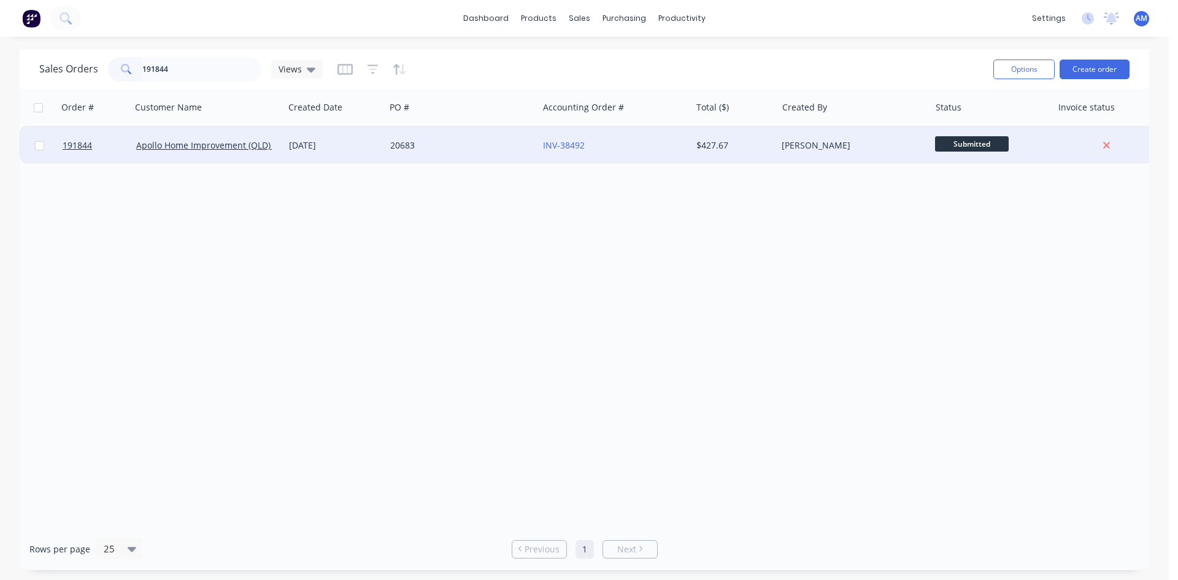
click at [471, 154] on div "20683" at bounding box center [461, 145] width 153 height 37
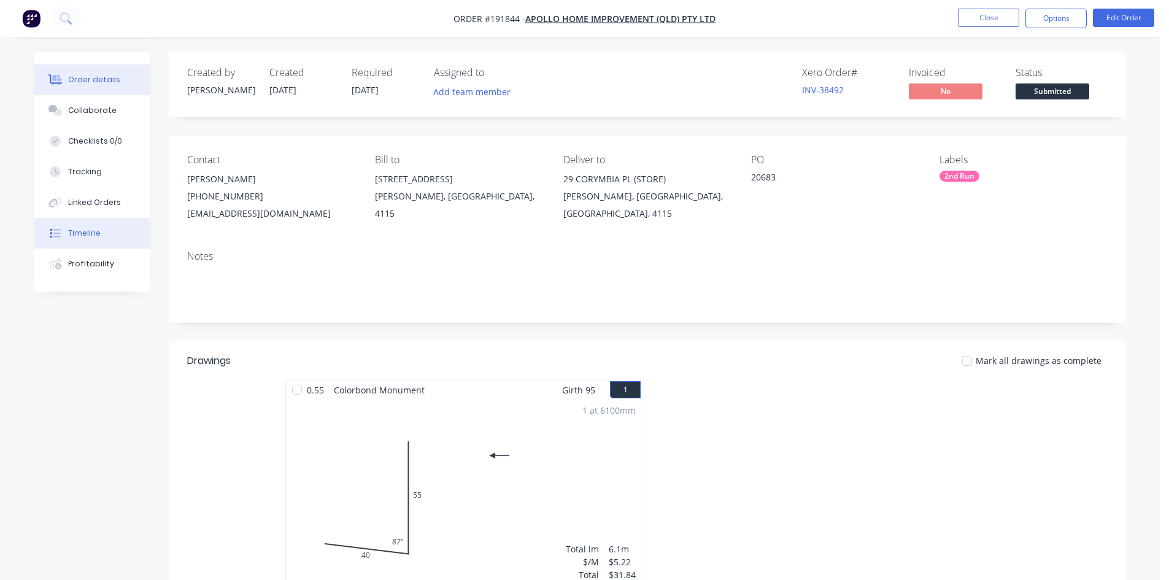
click at [97, 234] on div "Timeline" at bounding box center [84, 233] width 33 height 11
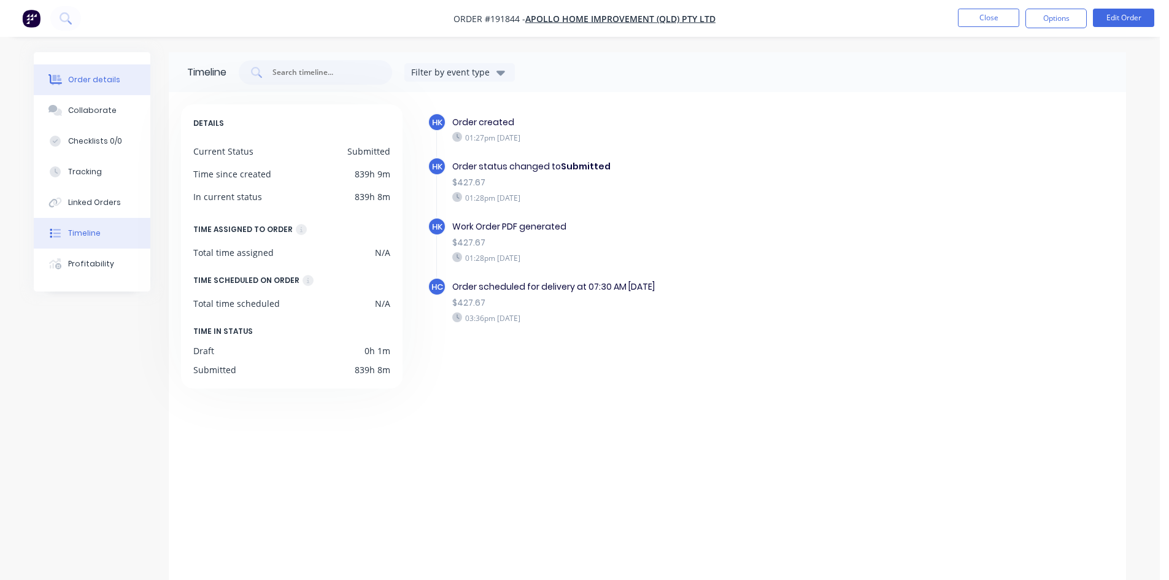
click at [80, 82] on div "Order details" at bounding box center [94, 79] width 52 height 11
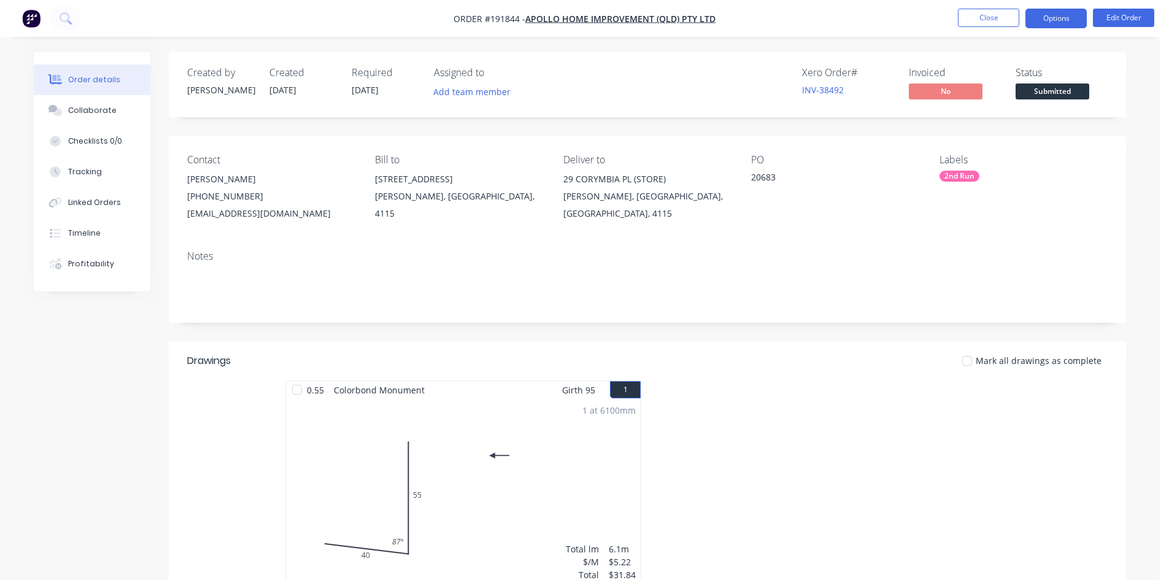
click at [1067, 25] on button "Options" at bounding box center [1055, 19] width 61 height 20
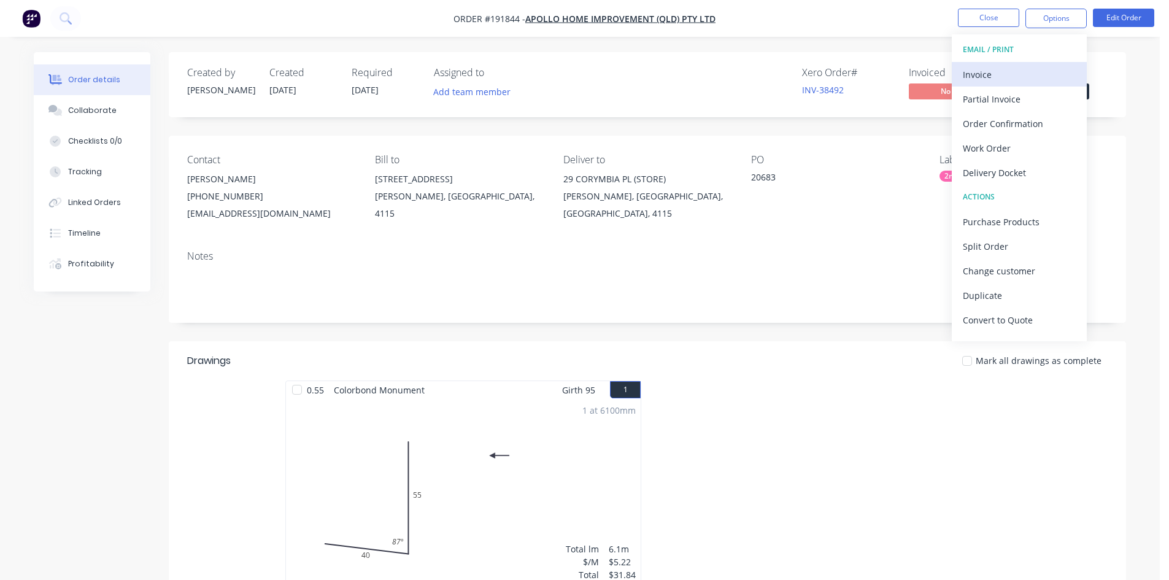
click at [1048, 66] on div "Invoice" at bounding box center [1019, 75] width 113 height 18
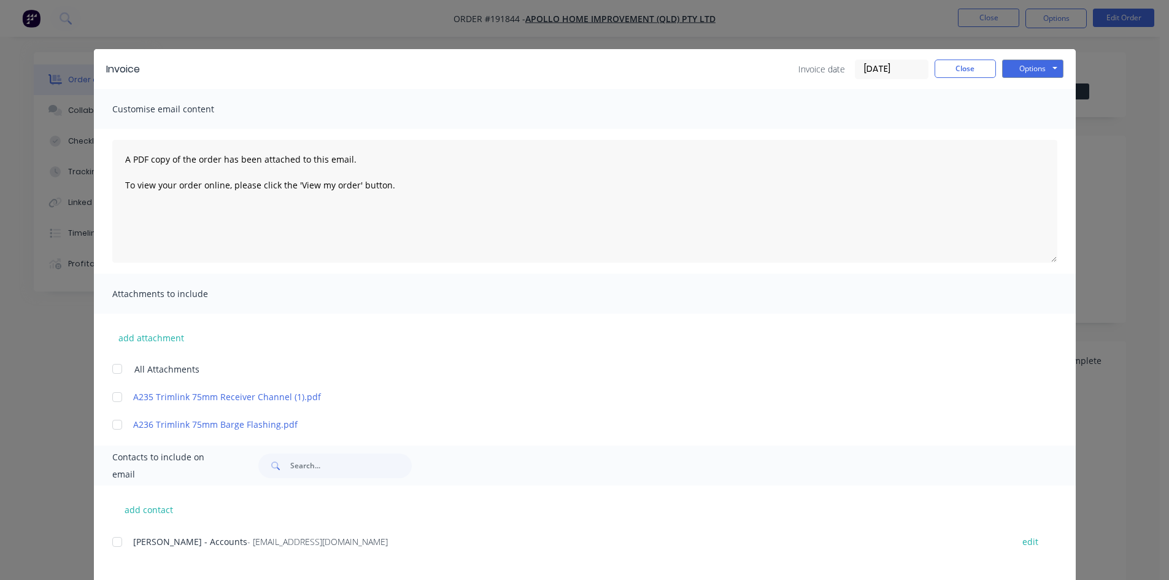
click at [110, 542] on div at bounding box center [117, 541] width 25 height 25
click at [1046, 69] on button "Options" at bounding box center [1032, 69] width 61 height 18
click at [1045, 130] on button "Email" at bounding box center [1041, 131] width 79 height 20
click at [980, 76] on button "Close" at bounding box center [964, 69] width 61 height 18
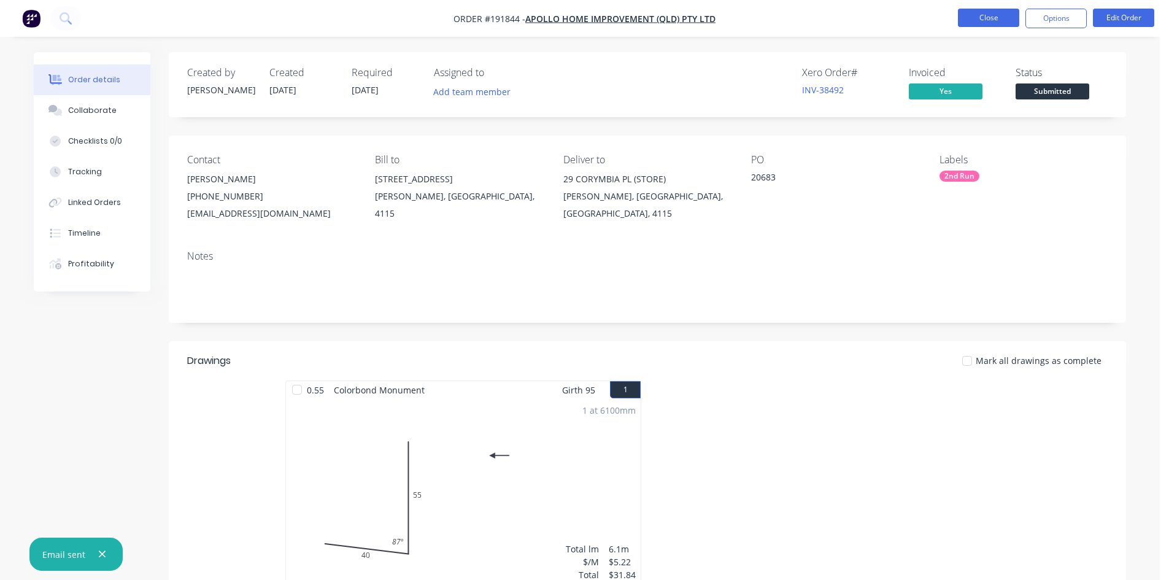
click at [984, 19] on button "Close" at bounding box center [988, 18] width 61 height 18
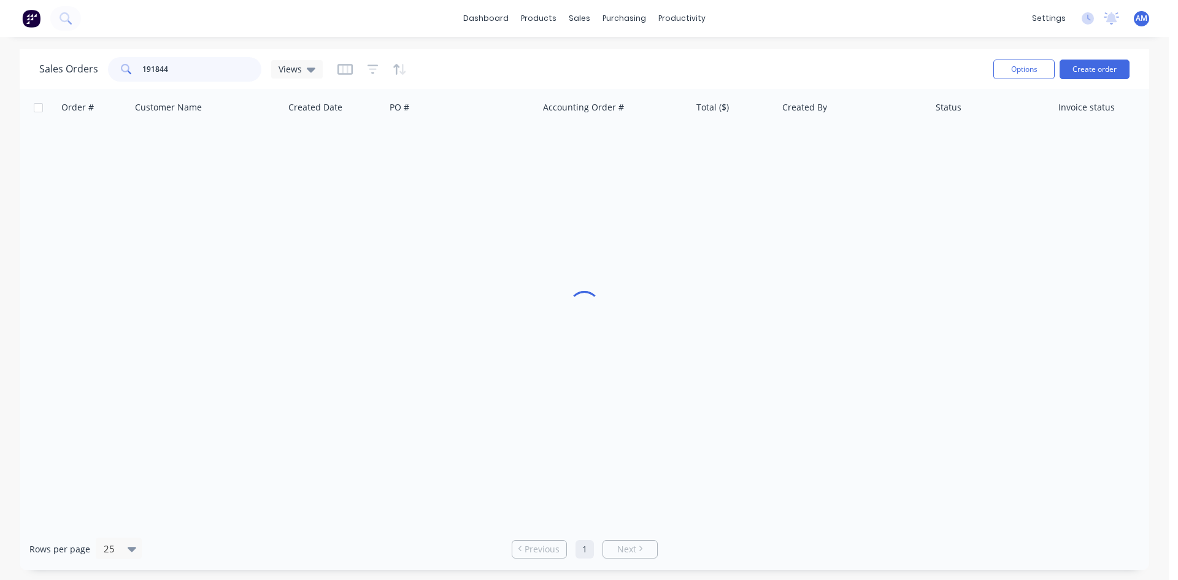
drag, startPoint x: 222, startPoint y: 67, endPoint x: 68, endPoint y: 74, distance: 154.1
click at [68, 74] on div "Sales Orders 191844 Views" at bounding box center [180, 69] width 283 height 25
type input "194684"
click at [471, 145] on div "20985" at bounding box center [458, 145] width 136 height 12
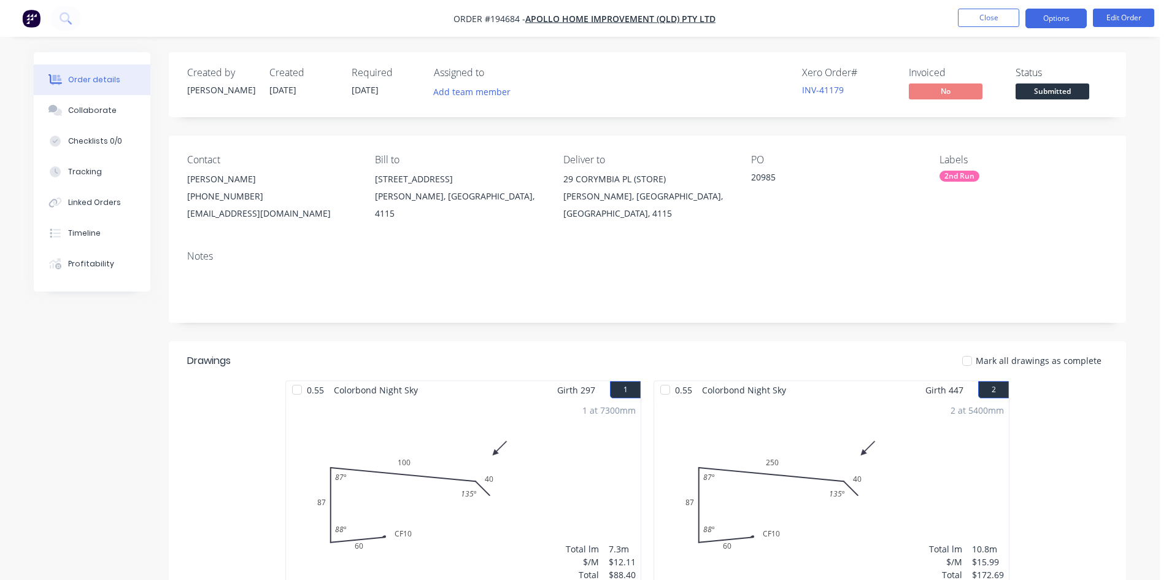
click at [1069, 22] on button "Options" at bounding box center [1055, 19] width 61 height 20
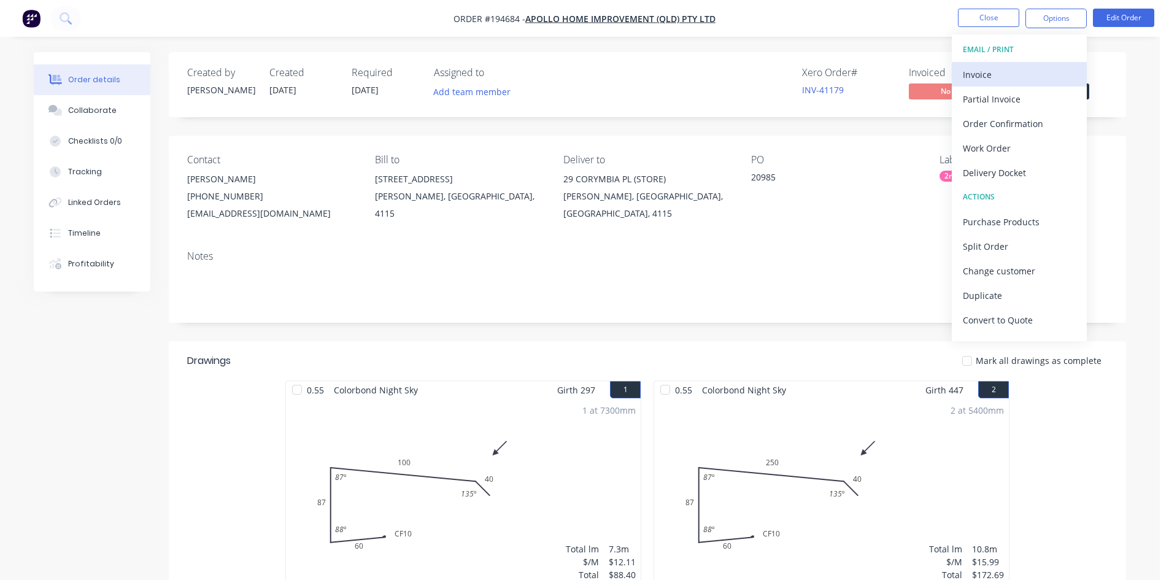
click at [1006, 75] on div "Invoice" at bounding box center [1019, 75] width 113 height 18
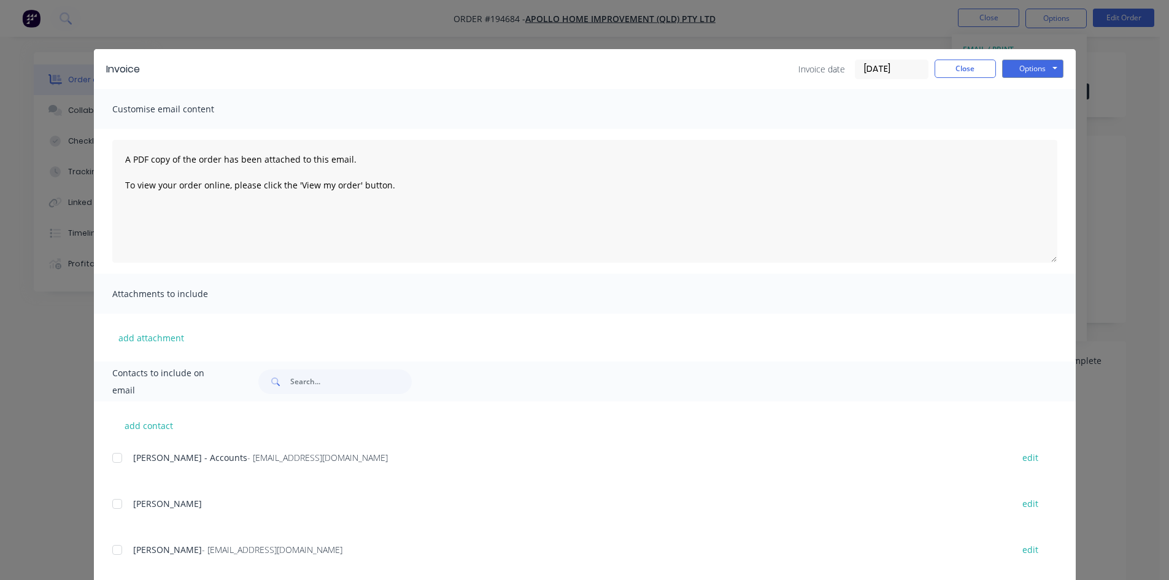
click at [118, 456] on div at bounding box center [117, 457] width 25 height 25
click at [1034, 70] on button "Options" at bounding box center [1032, 69] width 61 height 18
click at [1039, 127] on button "Email" at bounding box center [1041, 131] width 79 height 20
click at [963, 74] on button "Close" at bounding box center [964, 69] width 61 height 18
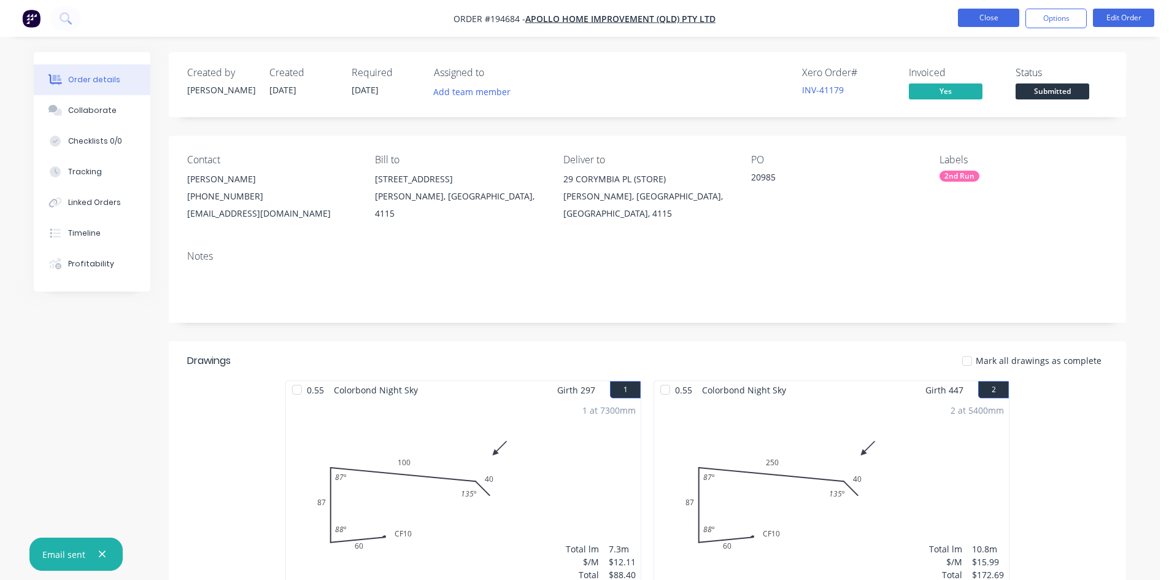
click at [990, 18] on button "Close" at bounding box center [988, 18] width 61 height 18
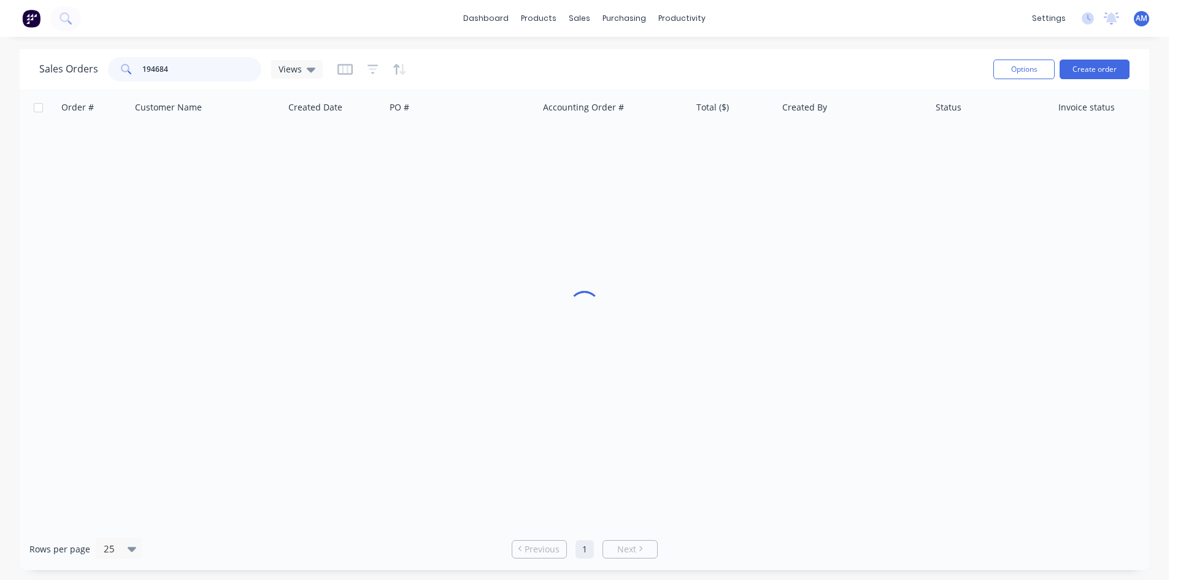
drag, startPoint x: 213, startPoint y: 74, endPoint x: 133, endPoint y: 70, distance: 80.4
click at [133, 70] on div "194684" at bounding box center [184, 69] width 153 height 25
type input "194679"
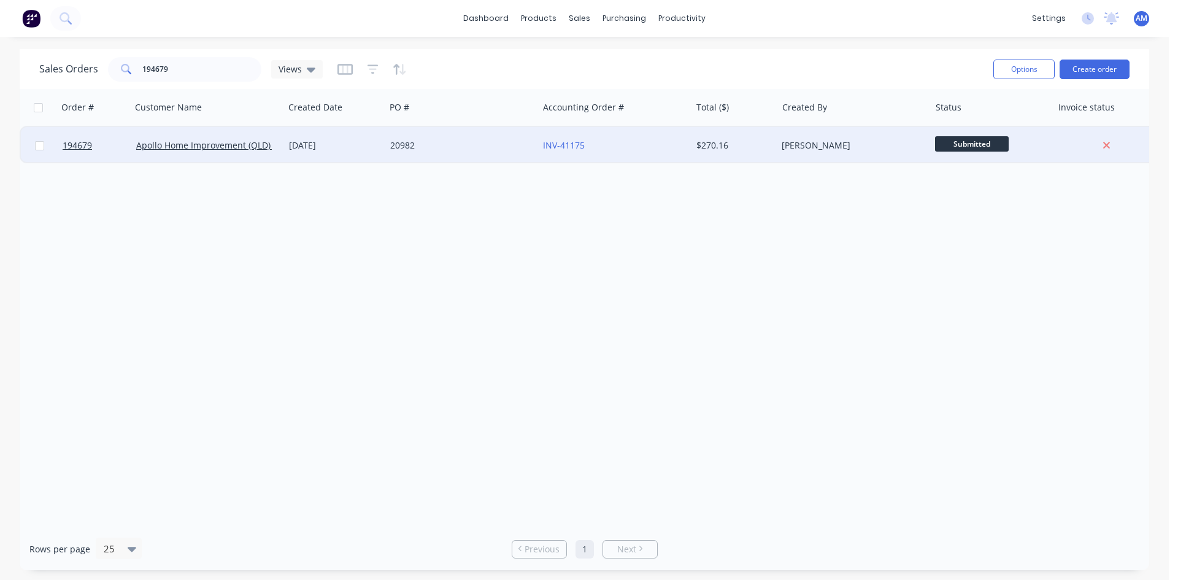
click at [490, 157] on div "20982" at bounding box center [461, 145] width 153 height 37
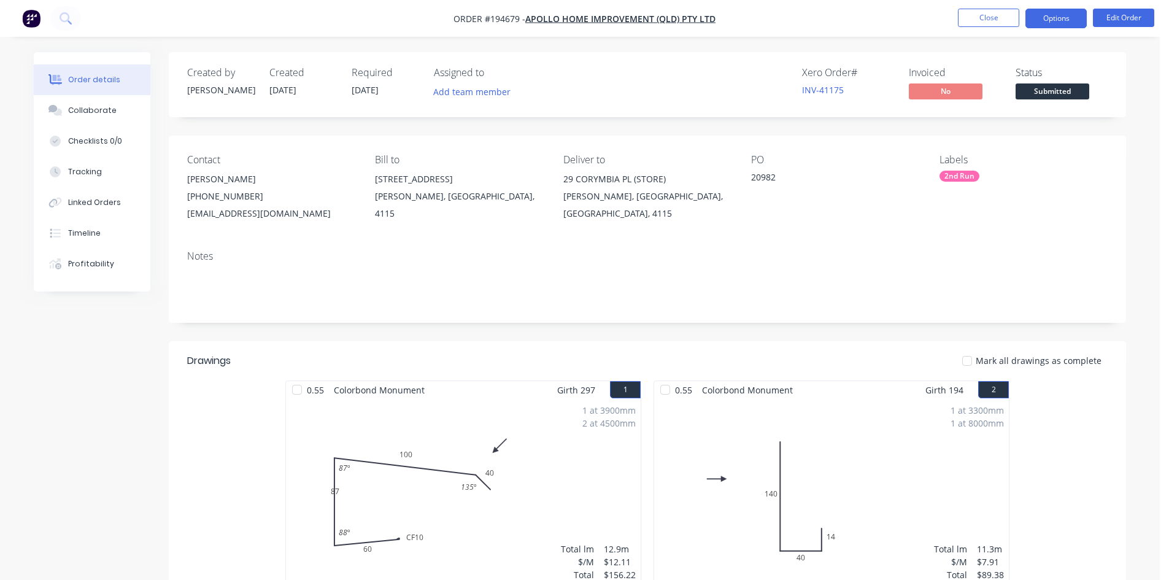
click at [1074, 21] on button "Options" at bounding box center [1055, 19] width 61 height 20
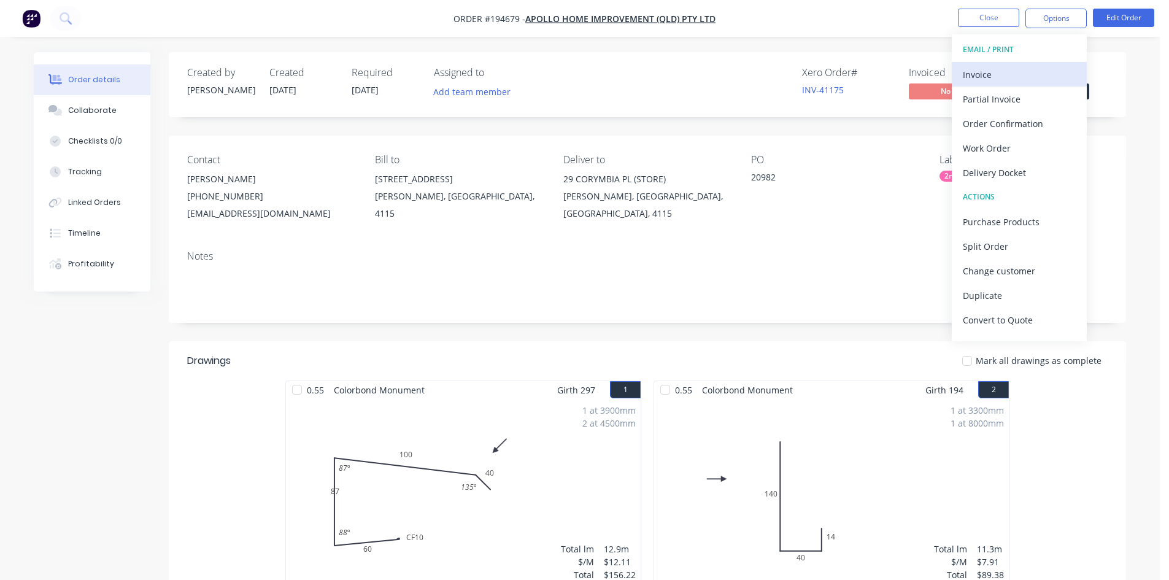
click at [1025, 69] on div "Invoice" at bounding box center [1019, 75] width 113 height 18
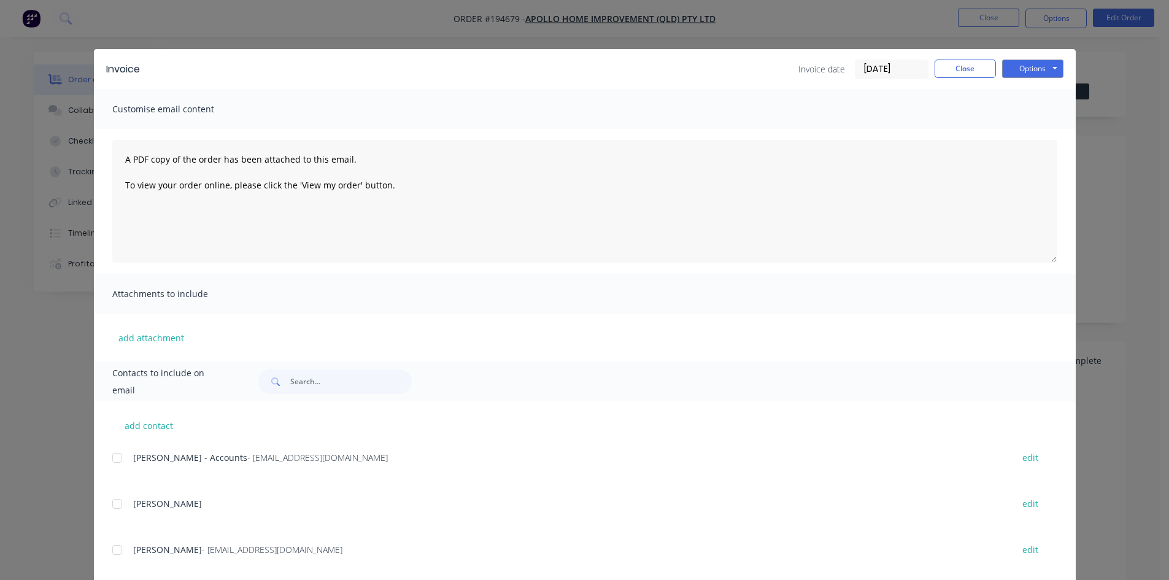
click at [108, 455] on div at bounding box center [117, 457] width 25 height 25
click at [1017, 66] on button "Options" at bounding box center [1032, 69] width 61 height 18
click at [1019, 125] on button "Email" at bounding box center [1041, 131] width 79 height 20
click at [948, 67] on button "Close" at bounding box center [964, 69] width 61 height 18
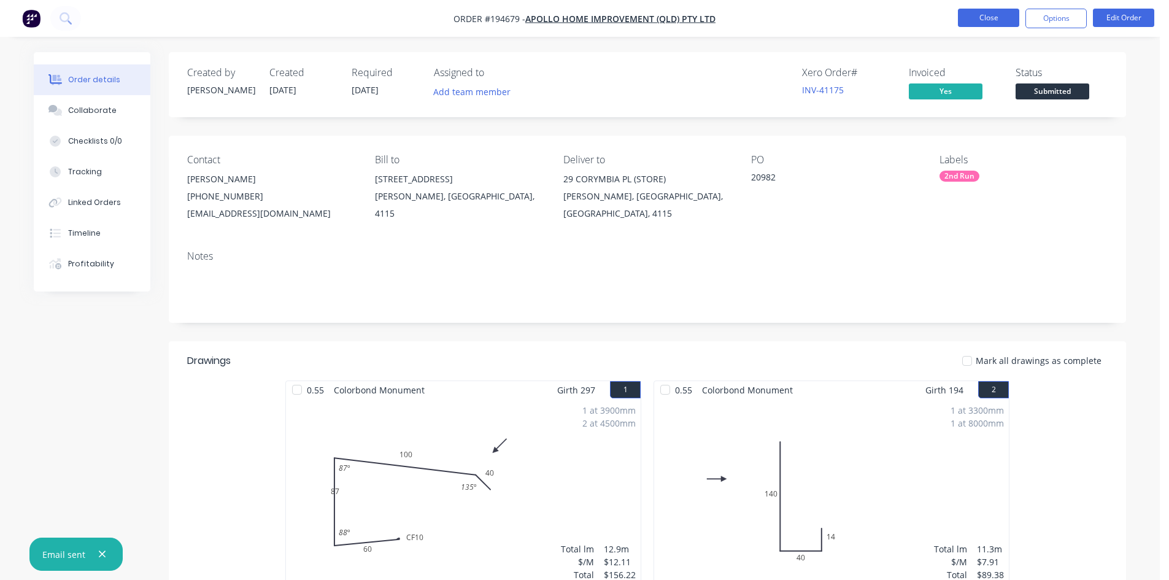
click at [972, 26] on button "Close" at bounding box center [988, 18] width 61 height 18
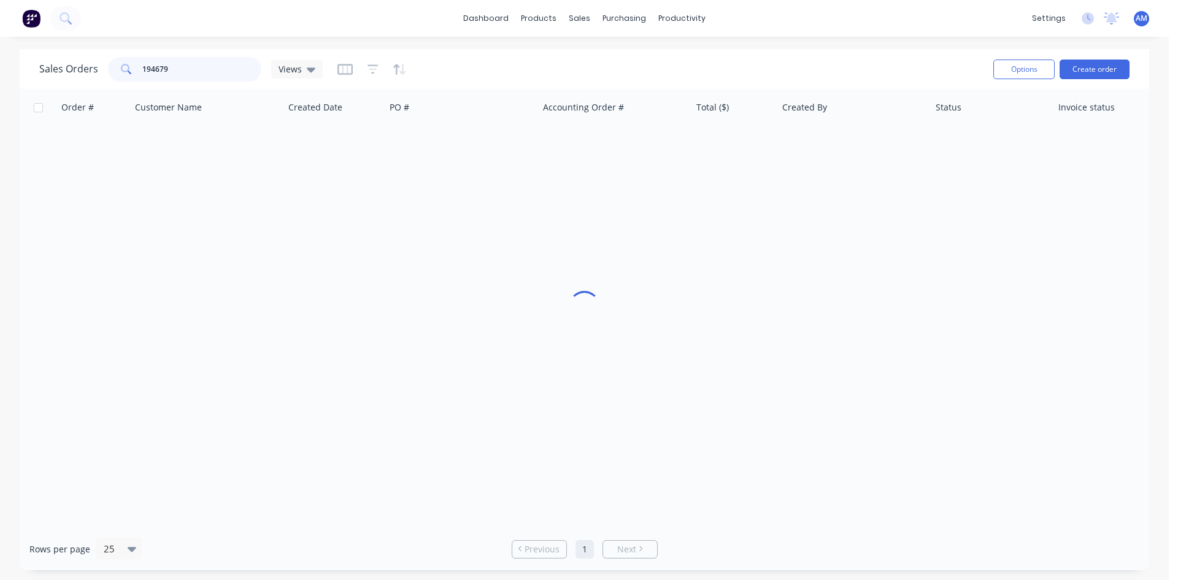
drag, startPoint x: 219, startPoint y: 70, endPoint x: 91, endPoint y: 73, distance: 128.3
click at [91, 73] on div "Sales Orders 194679 Views" at bounding box center [180, 69] width 283 height 25
type input "191815"
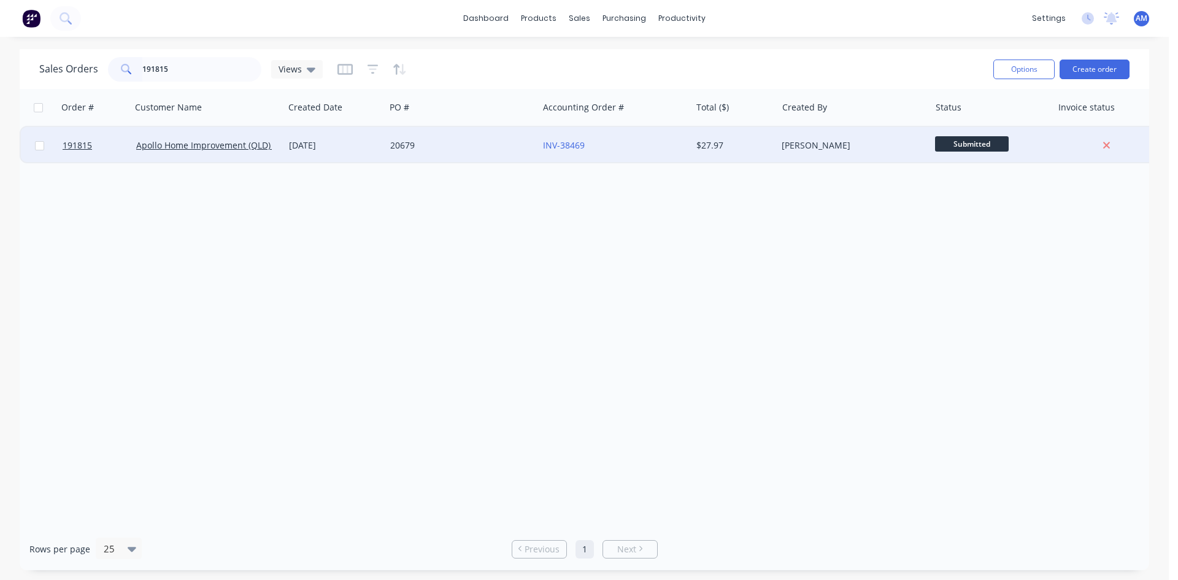
click at [437, 149] on div "20679" at bounding box center [458, 145] width 136 height 12
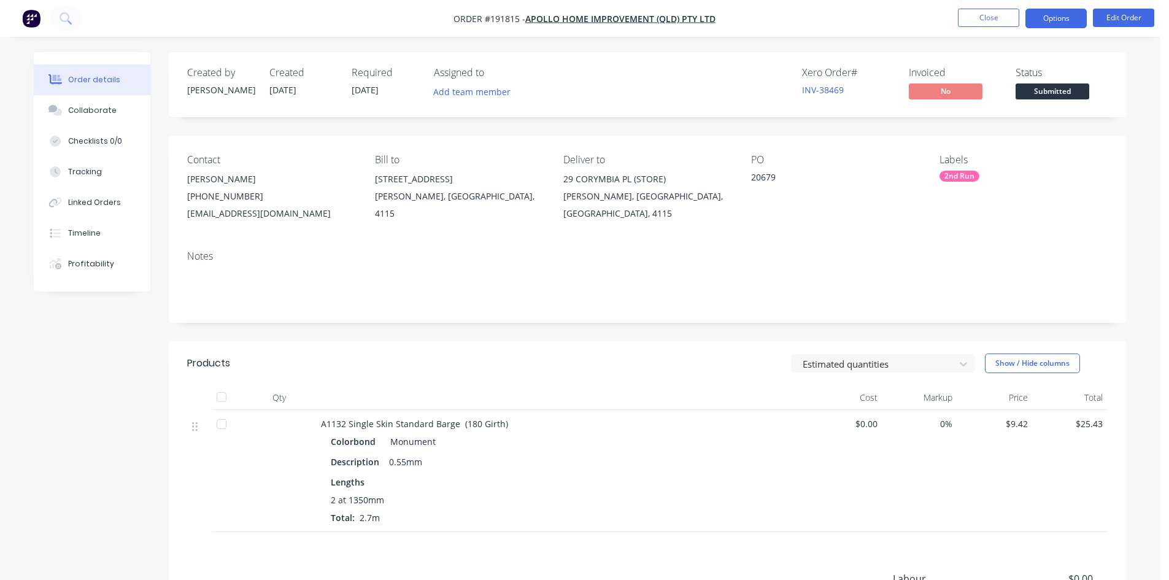
click at [1036, 23] on button "Options" at bounding box center [1055, 19] width 61 height 20
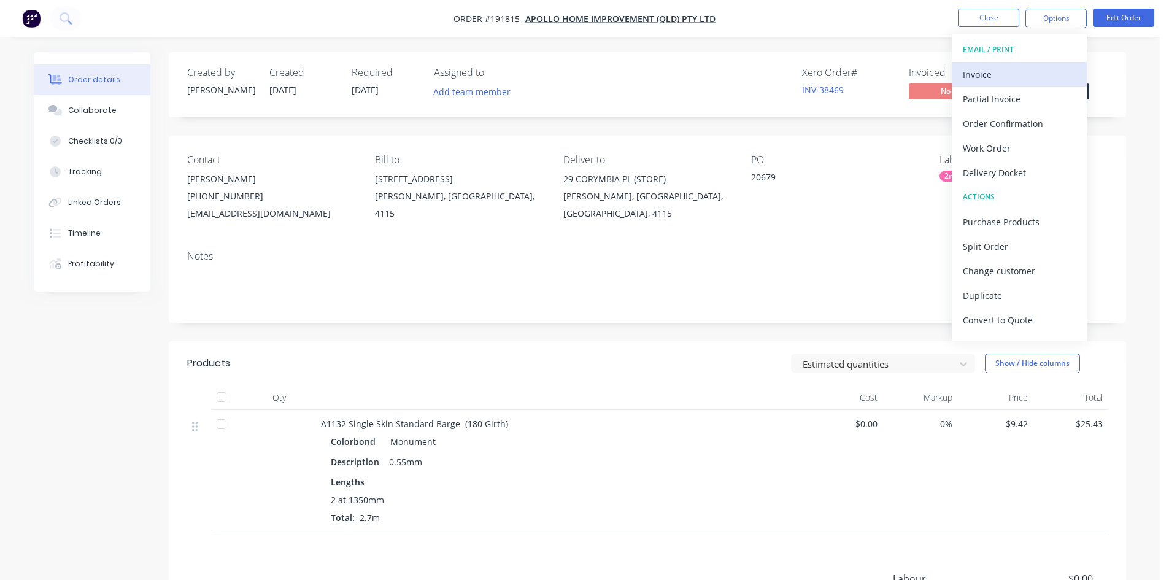
click at [1015, 72] on div "Invoice" at bounding box center [1019, 75] width 113 height 18
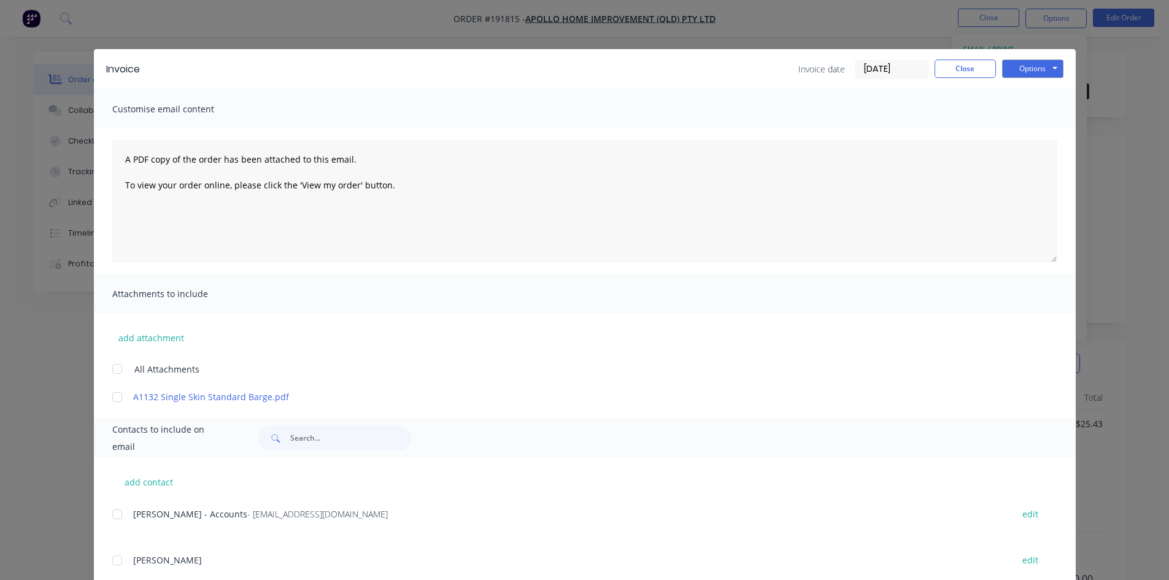
click at [115, 515] on div at bounding box center [117, 514] width 25 height 25
click at [1044, 65] on button "Options" at bounding box center [1032, 69] width 61 height 18
click at [1037, 126] on button "Email" at bounding box center [1041, 131] width 79 height 20
click at [988, 67] on button "Close" at bounding box center [964, 69] width 61 height 18
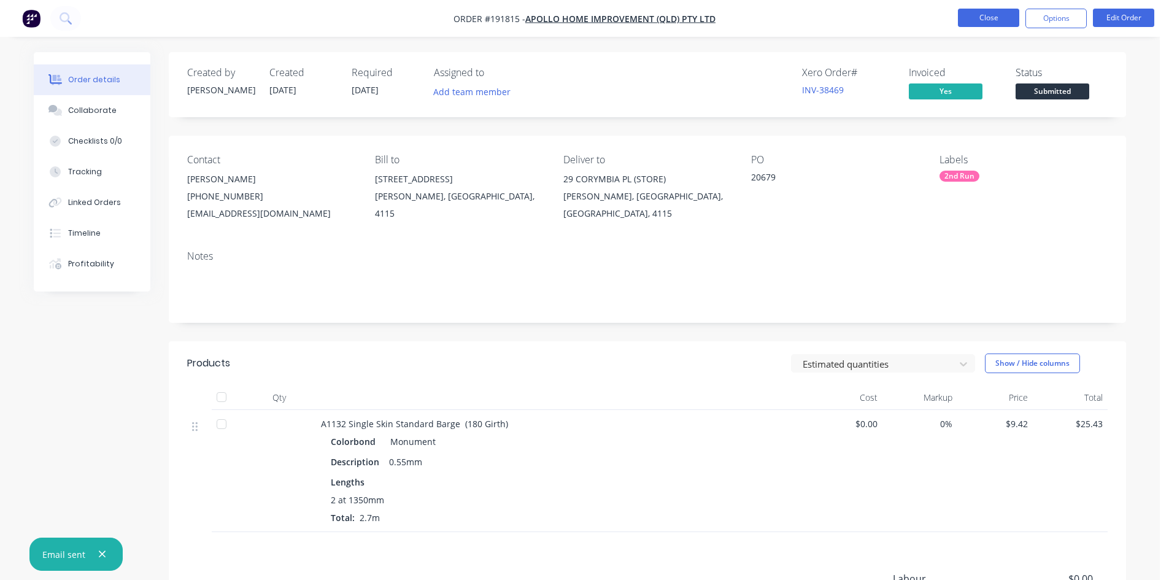
click at [994, 13] on button "Close" at bounding box center [988, 18] width 61 height 18
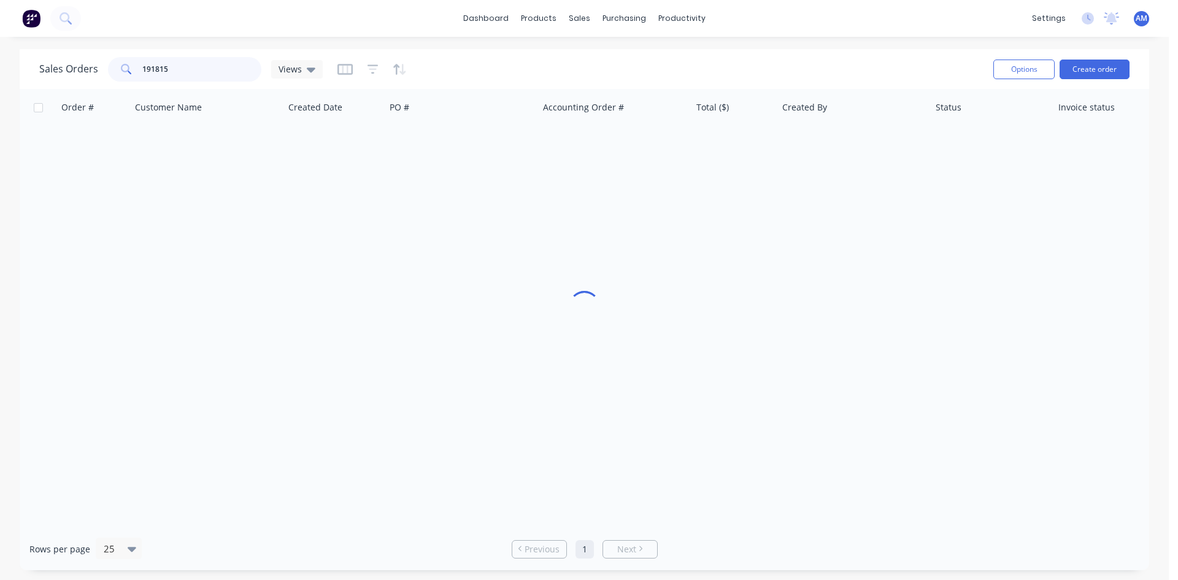
drag, startPoint x: 203, startPoint y: 67, endPoint x: 53, endPoint y: 74, distance: 150.4
click at [53, 74] on div "Sales Orders 191815 Views" at bounding box center [180, 69] width 283 height 25
type input "194575"
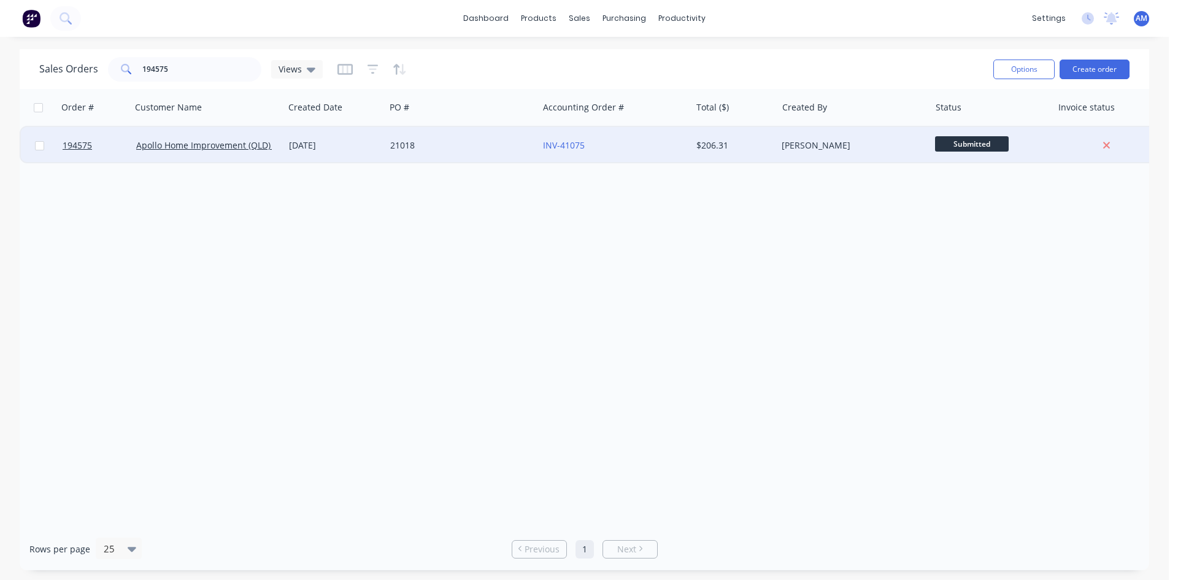
click at [454, 150] on div "21018" at bounding box center [458, 145] width 136 height 12
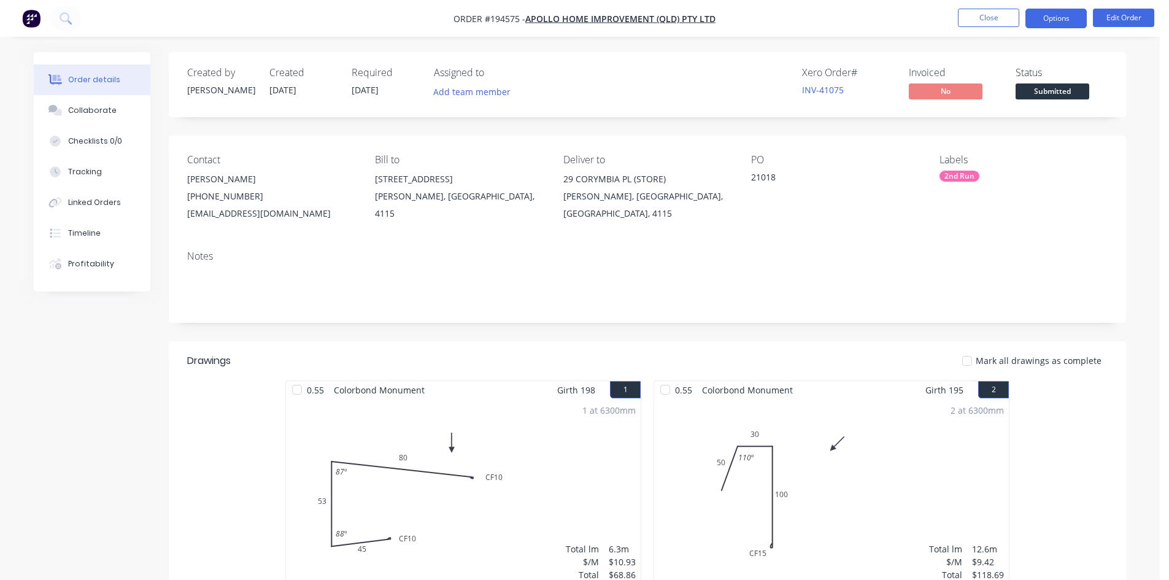
click at [1066, 23] on button "Options" at bounding box center [1055, 19] width 61 height 20
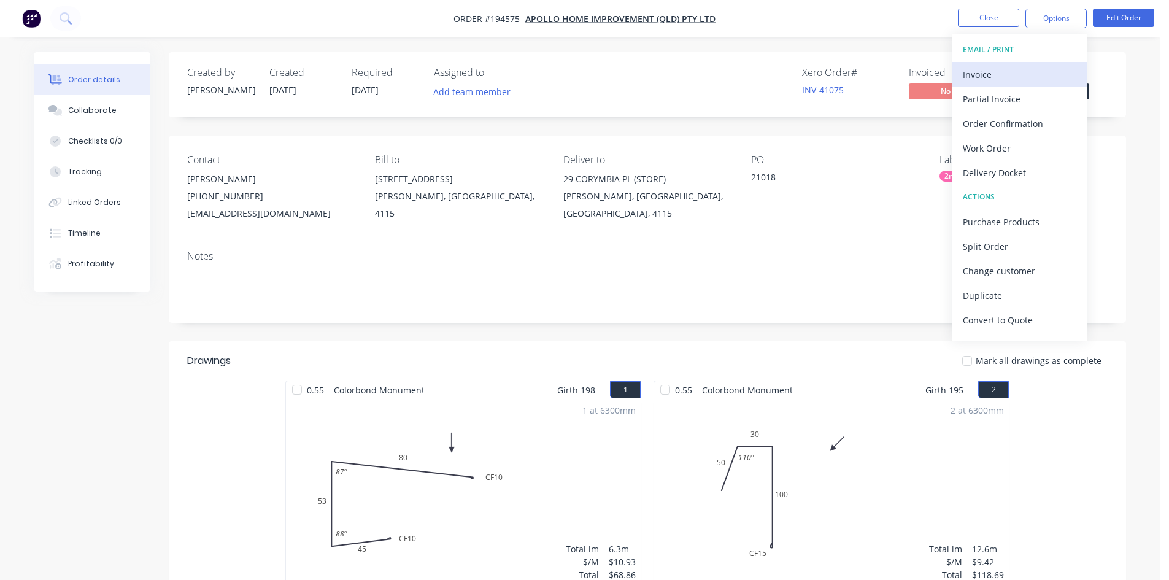
click at [1014, 69] on div "Invoice" at bounding box center [1019, 75] width 113 height 18
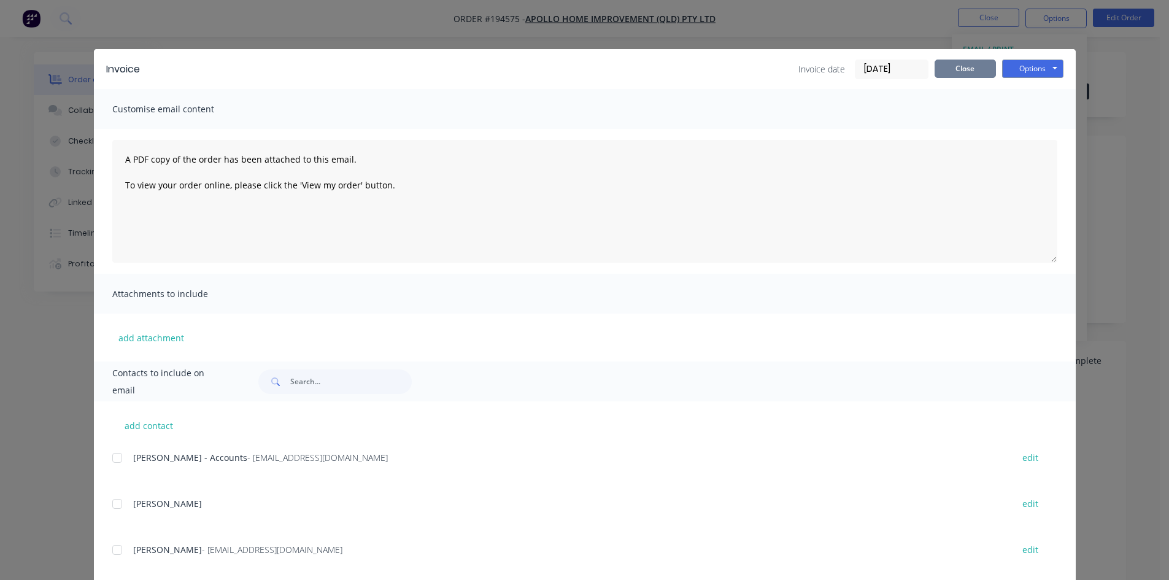
click at [943, 65] on button "Close" at bounding box center [964, 69] width 61 height 18
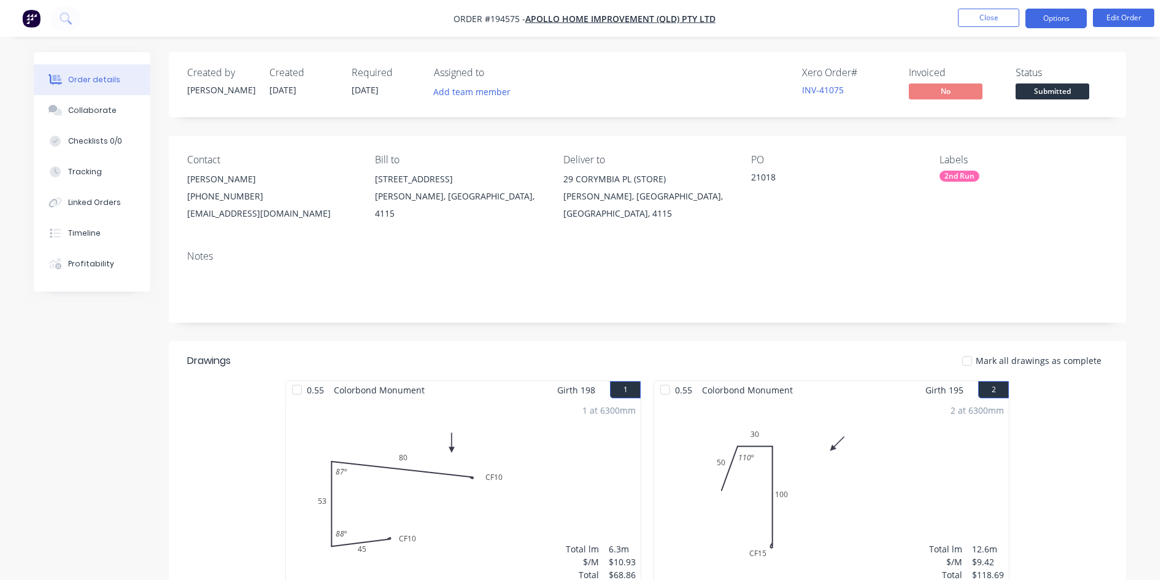
click at [1036, 13] on button "Options" at bounding box center [1055, 19] width 61 height 20
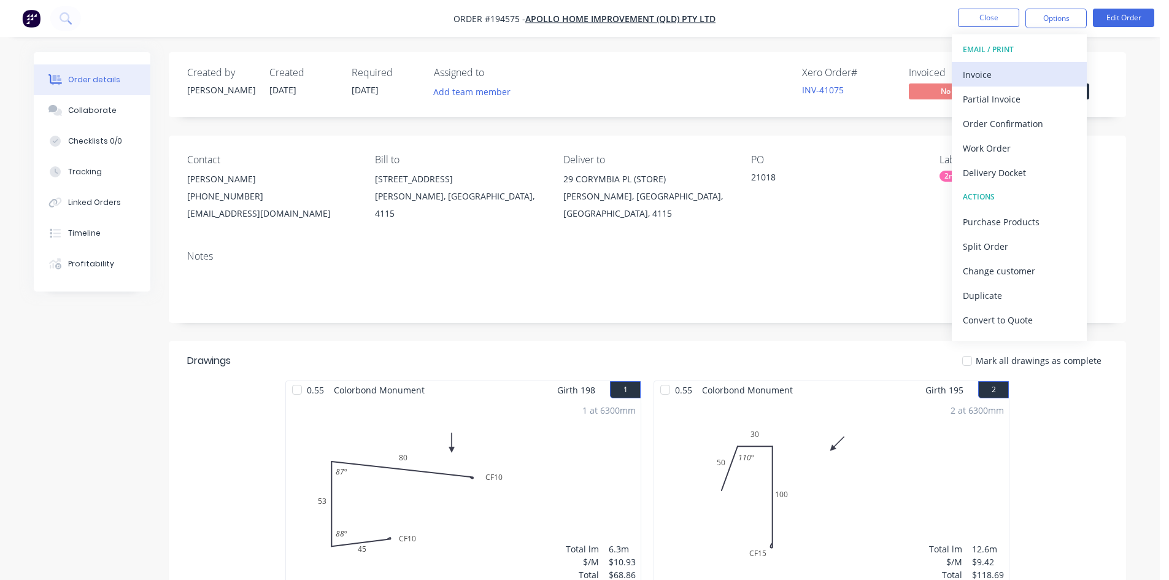
click at [1001, 63] on button "Invoice" at bounding box center [1018, 74] width 135 height 25
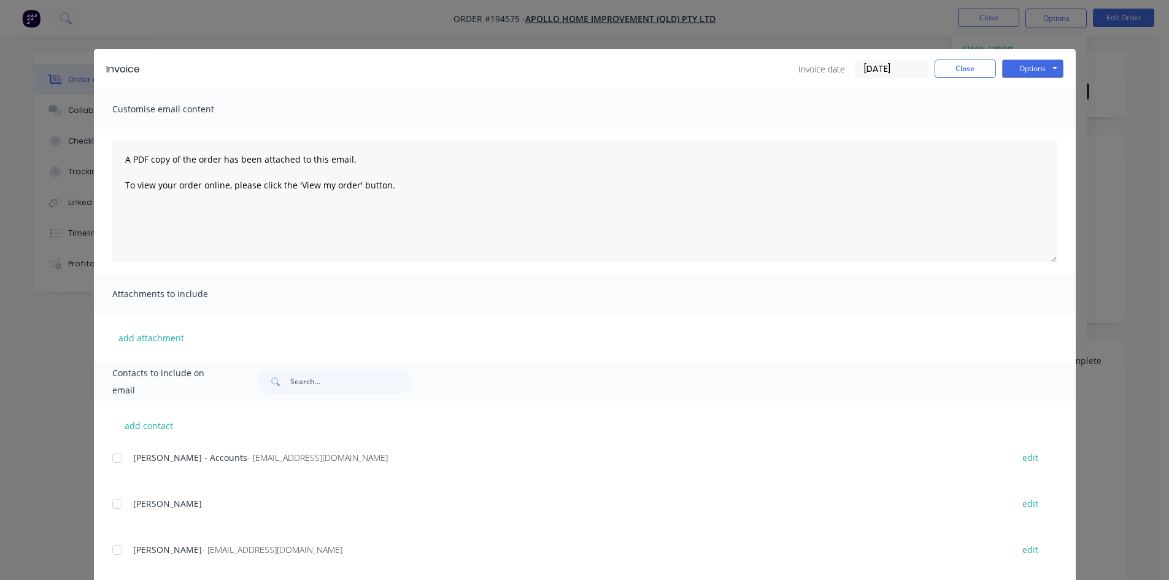
click at [107, 461] on div at bounding box center [117, 457] width 25 height 25
click at [1018, 64] on button "Options" at bounding box center [1032, 69] width 61 height 18
click at [1002, 128] on button "Email" at bounding box center [1041, 131] width 79 height 20
click at [952, 72] on button "Close" at bounding box center [964, 69] width 61 height 18
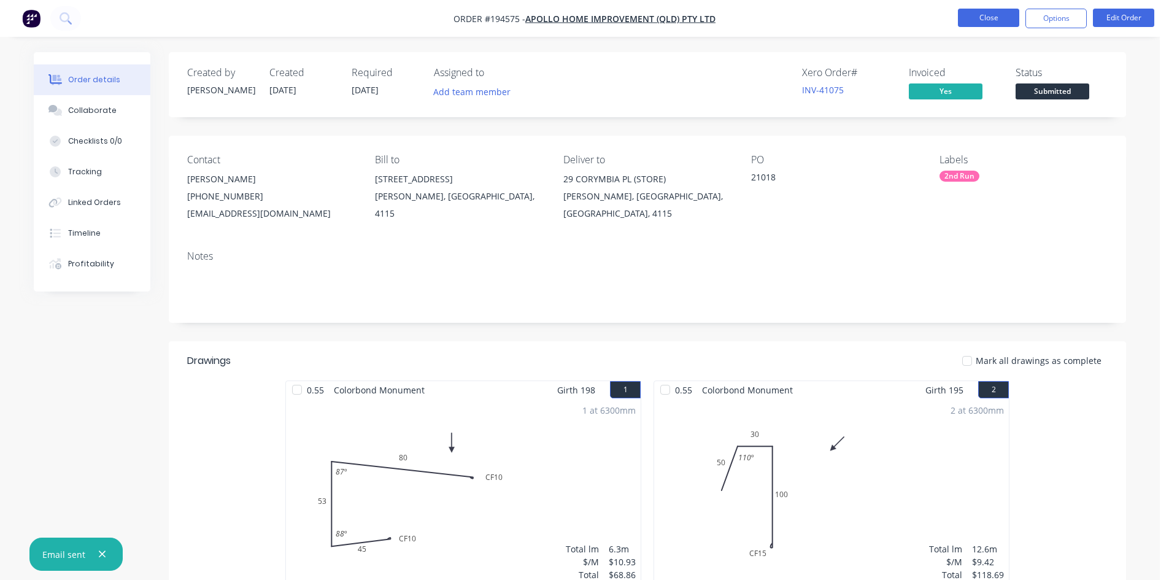
click at [980, 18] on button "Close" at bounding box center [988, 18] width 61 height 18
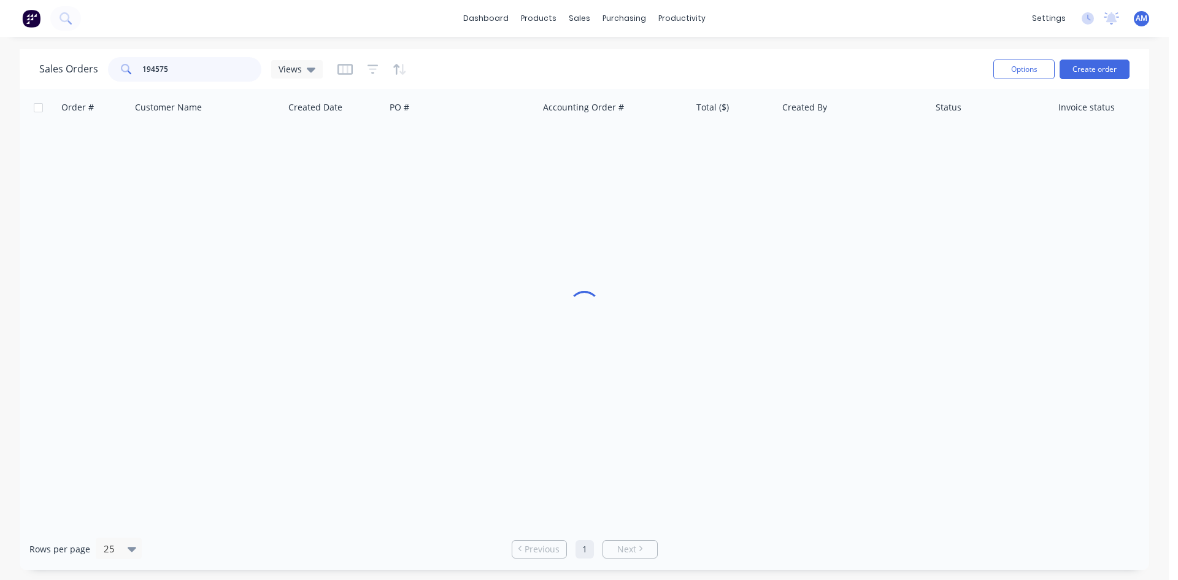
drag, startPoint x: 201, startPoint y: 77, endPoint x: 98, endPoint y: 70, distance: 103.9
click at [98, 70] on div "Sales Orders 194575 Views" at bounding box center [180, 69] width 283 height 25
type input "192741"
click at [490, 146] on div "20768" at bounding box center [458, 145] width 136 height 12
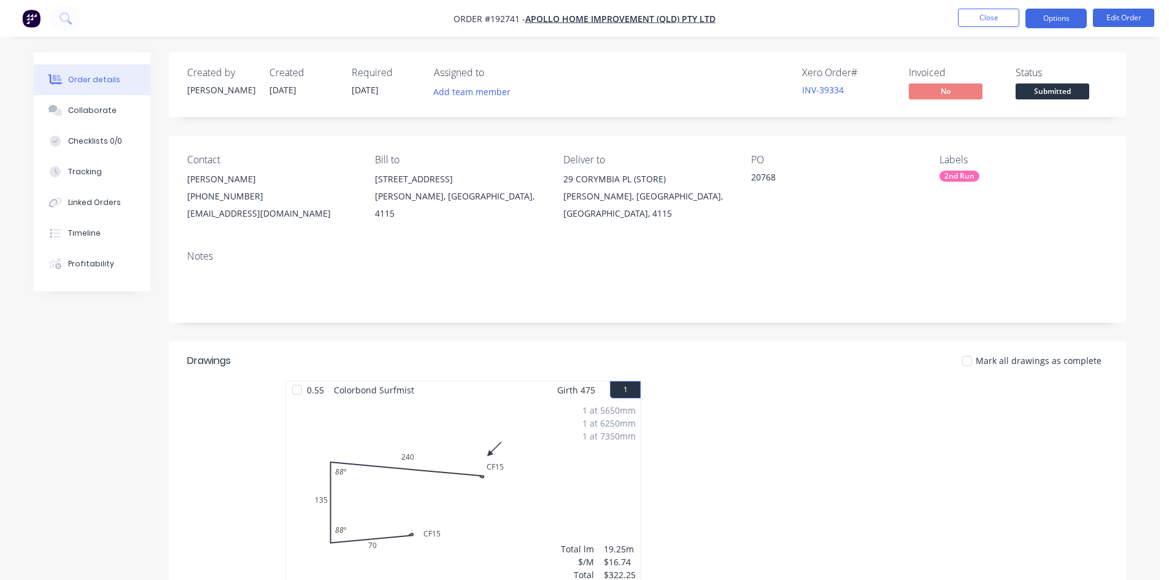
click at [1067, 20] on button "Options" at bounding box center [1055, 19] width 61 height 20
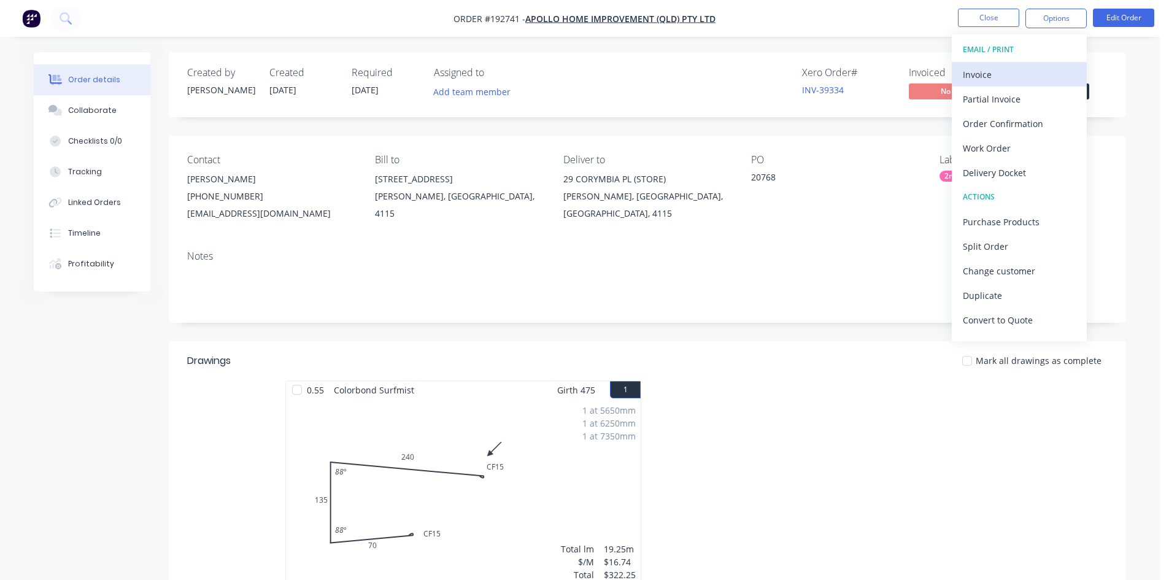
click at [1019, 68] on div "Invoice" at bounding box center [1019, 75] width 113 height 18
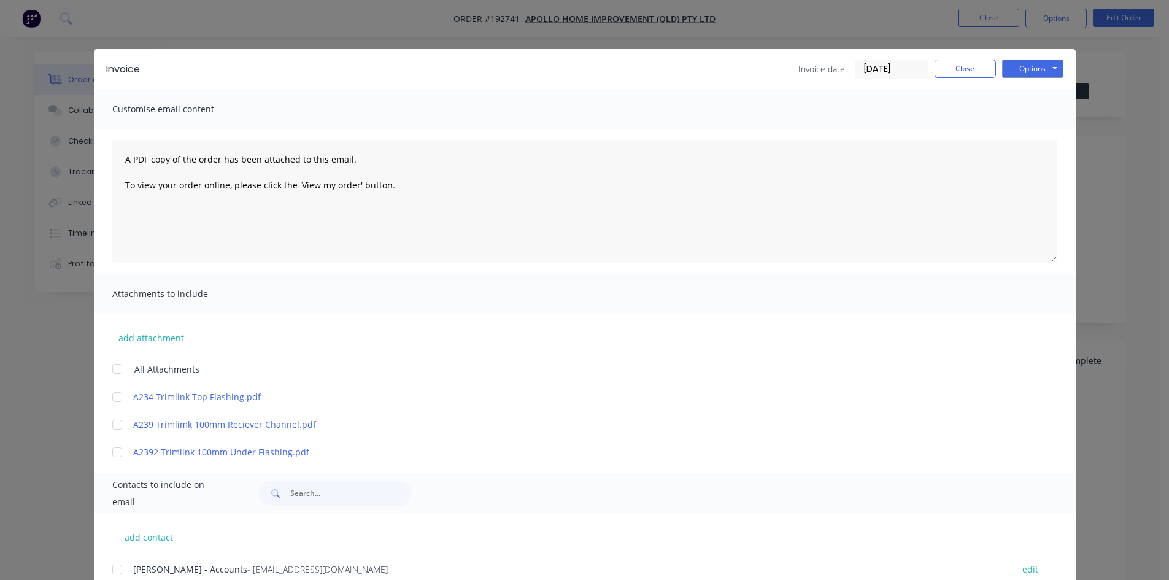
click at [111, 568] on div at bounding box center [117, 569] width 25 height 25
click at [1038, 70] on button "Options" at bounding box center [1032, 69] width 61 height 18
click at [1032, 126] on button "Email" at bounding box center [1041, 131] width 79 height 20
drag, startPoint x: 967, startPoint y: 64, endPoint x: 954, endPoint y: 69, distance: 14.2
click at [954, 69] on button "Close" at bounding box center [964, 69] width 61 height 18
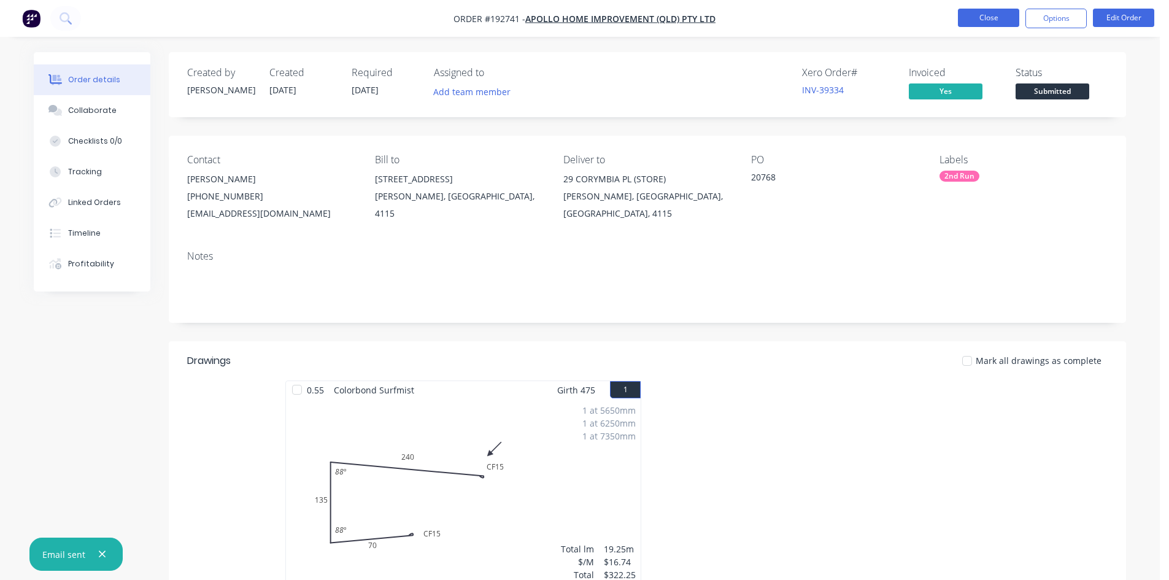
click at [977, 10] on button "Close" at bounding box center [988, 18] width 61 height 18
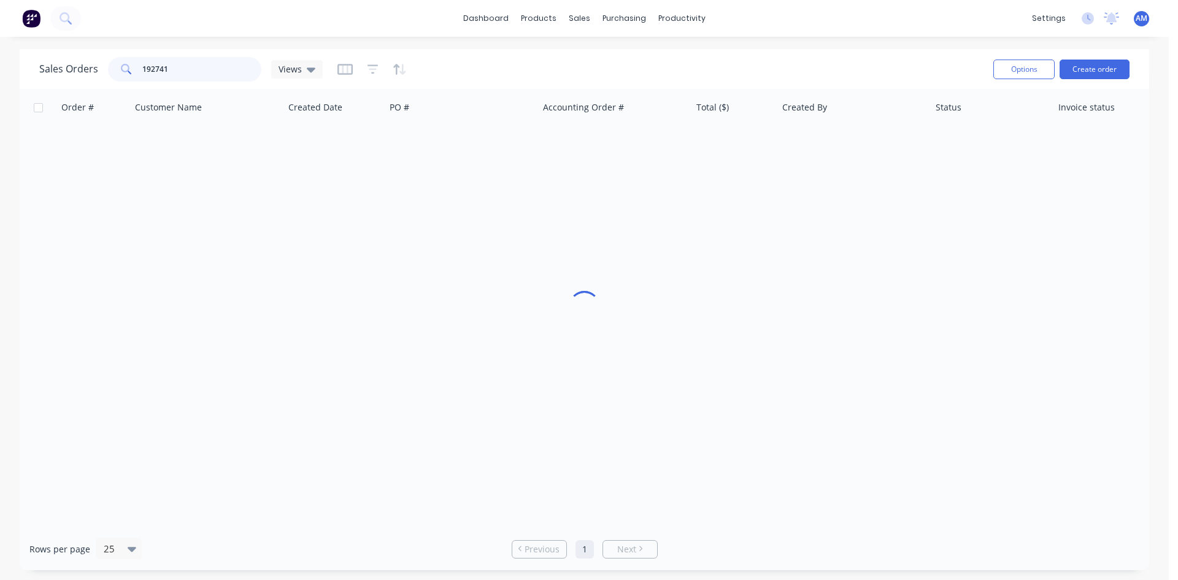
drag, startPoint x: 197, startPoint y: 64, endPoint x: 75, endPoint y: 69, distance: 122.2
click at [75, 69] on div "Sales Orders 192741 Views" at bounding box center [180, 69] width 283 height 25
type input "41379"
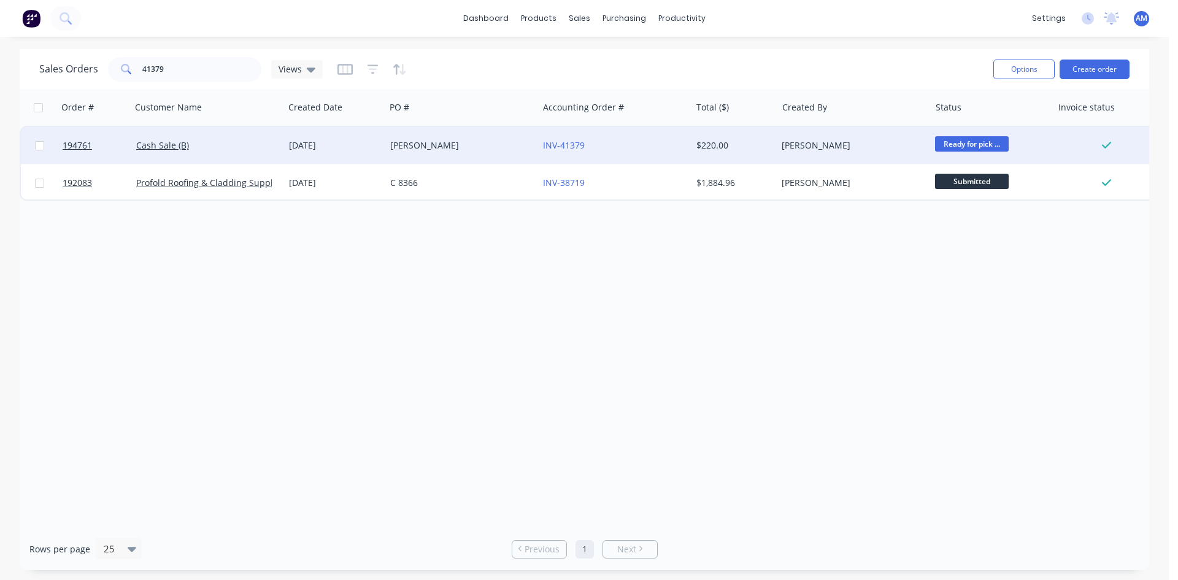
click at [482, 145] on div "[PERSON_NAME]" at bounding box center [458, 145] width 136 height 12
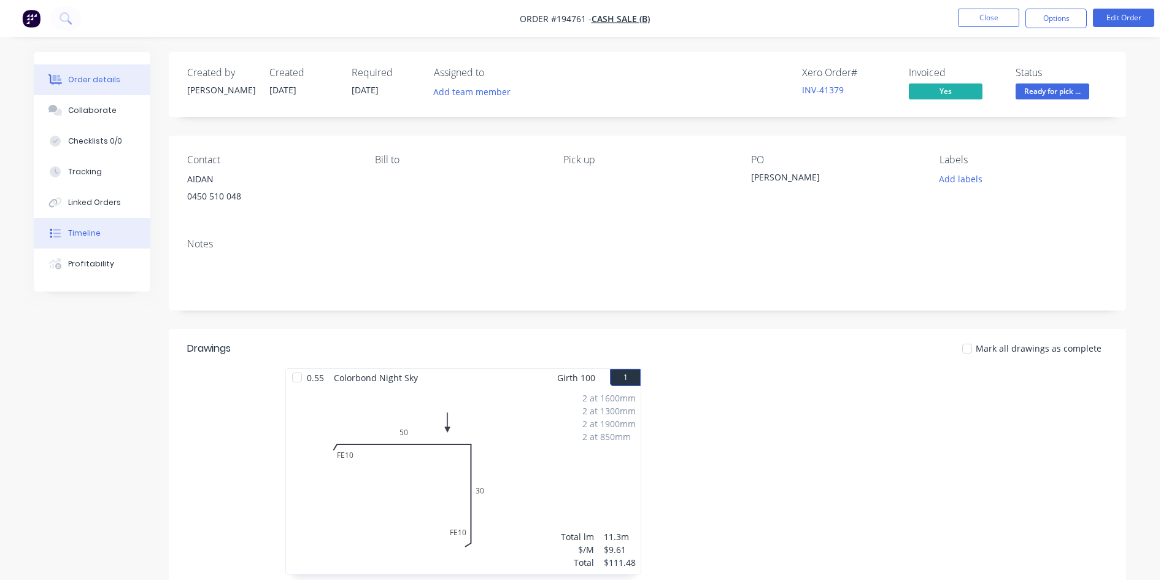
click at [100, 237] on button "Timeline" at bounding box center [92, 233] width 117 height 31
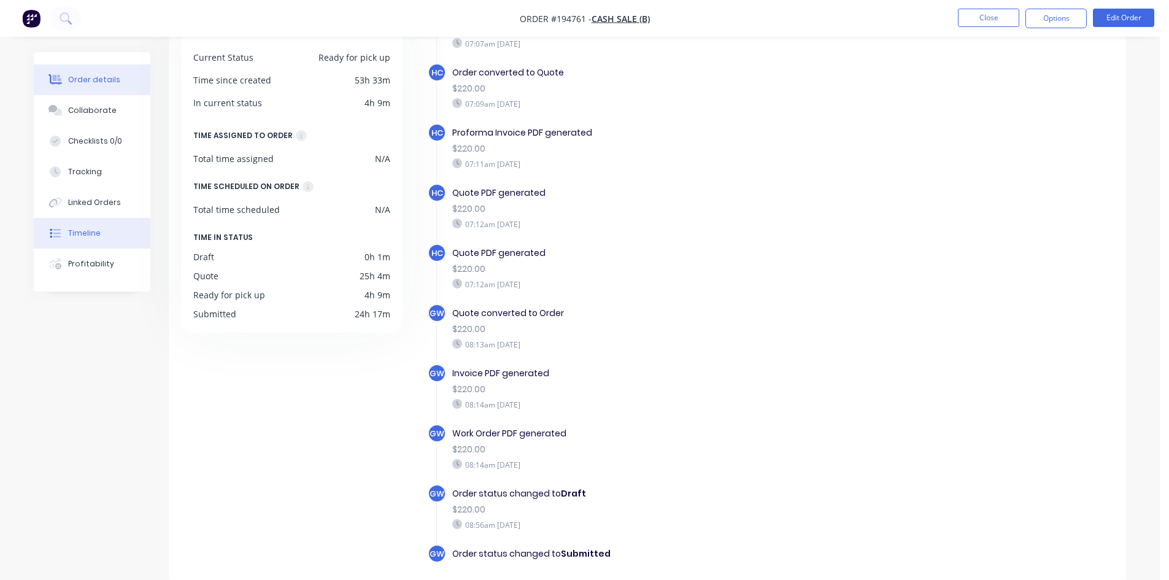
click at [85, 80] on div "Order details" at bounding box center [94, 79] width 52 height 11
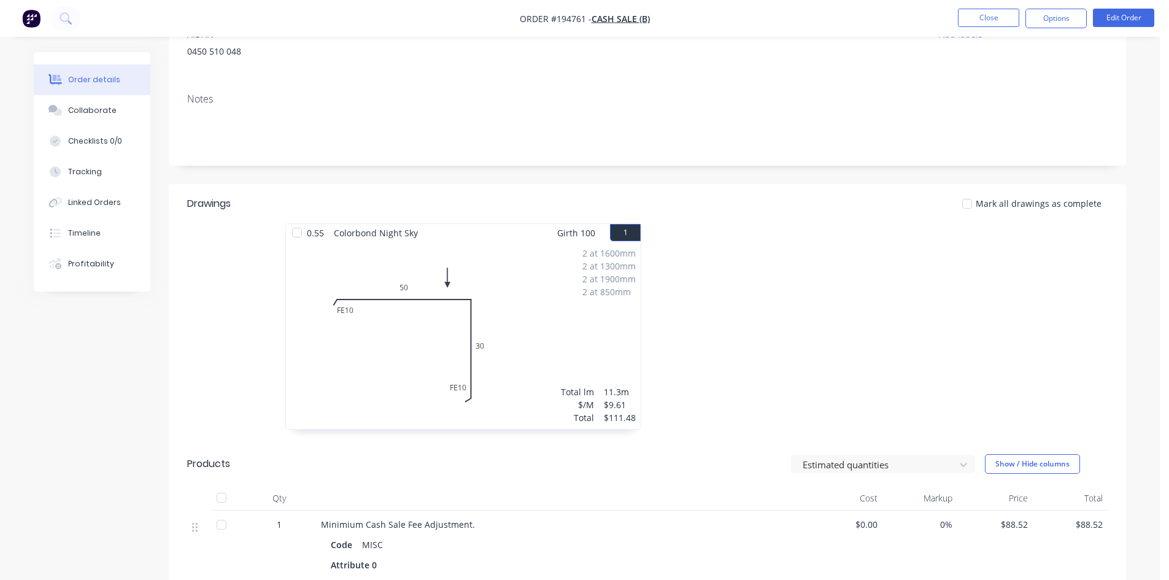
scroll to position [120, 0]
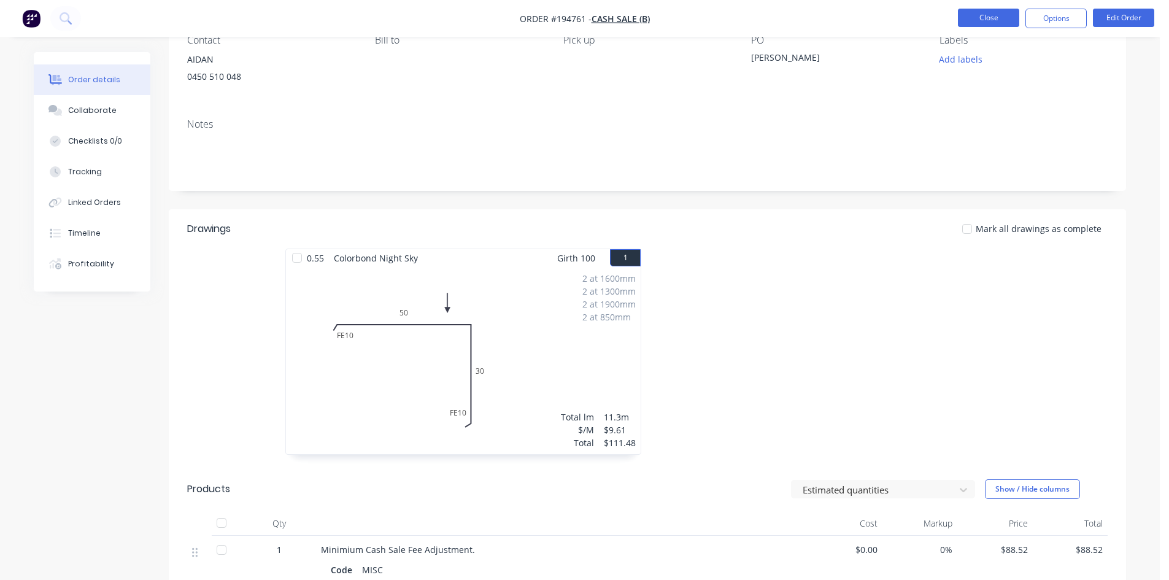
click at [994, 9] on button "Close" at bounding box center [988, 18] width 61 height 18
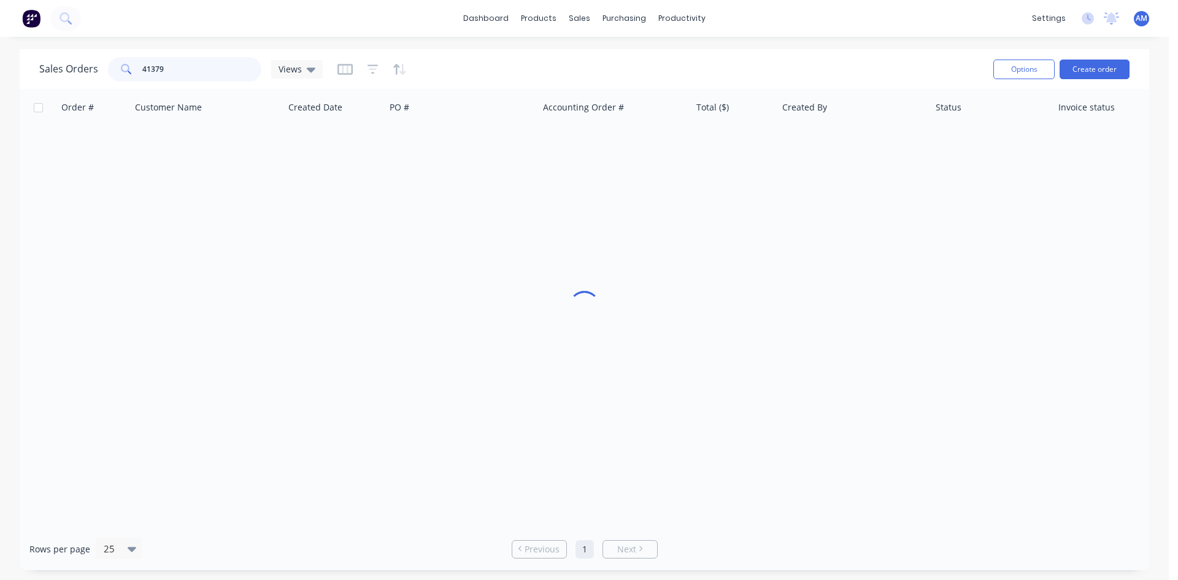
drag, startPoint x: 184, startPoint y: 64, endPoint x: 74, endPoint y: 69, distance: 109.9
click at [74, 69] on div "Sales Orders 41379 Views" at bounding box center [180, 69] width 283 height 25
type input "194983"
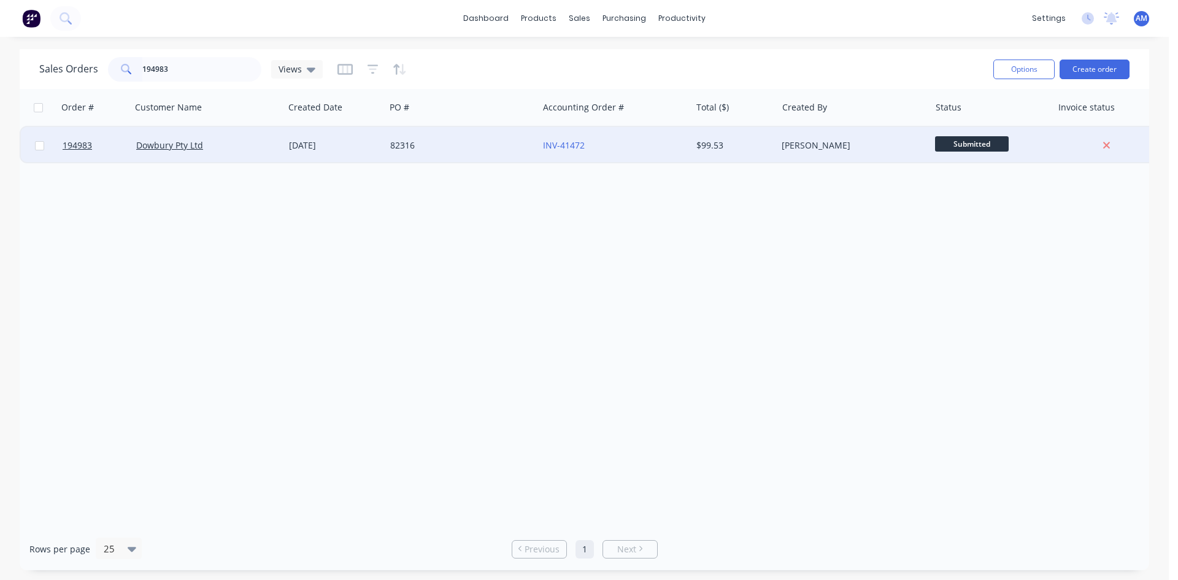
click at [477, 148] on div "82316" at bounding box center [458, 145] width 136 height 12
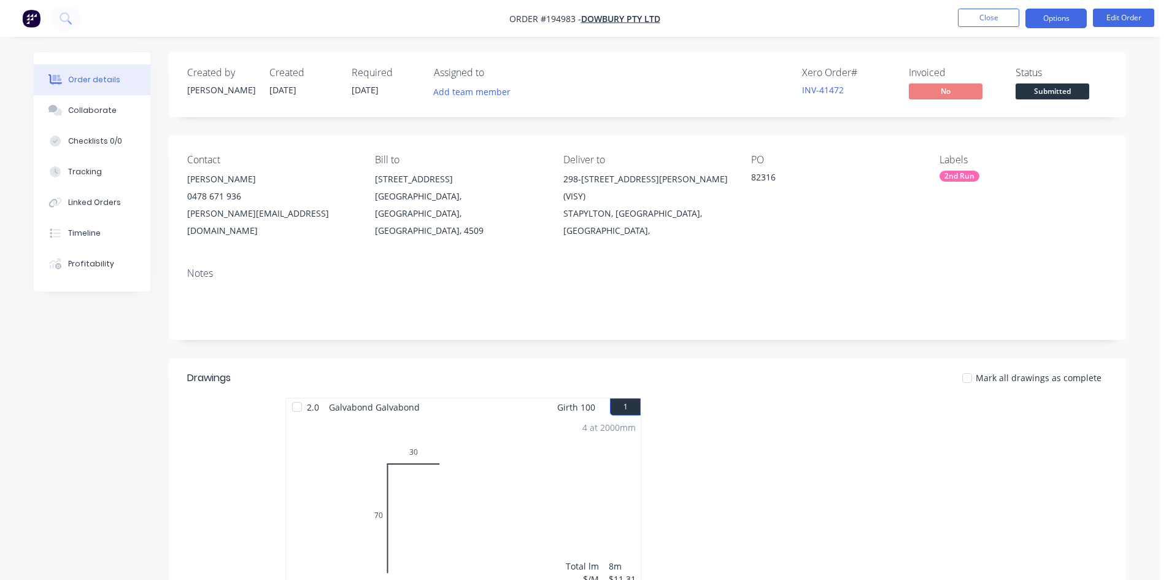
click at [1039, 26] on button "Options" at bounding box center [1055, 19] width 61 height 20
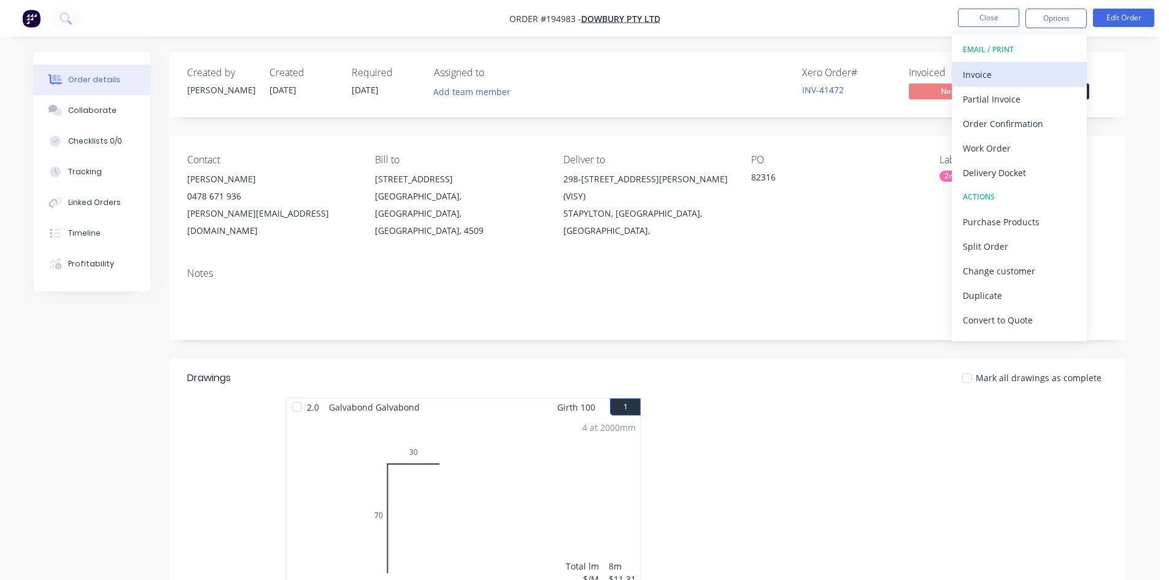
click at [1033, 66] on div "Invoice" at bounding box center [1019, 75] width 113 height 18
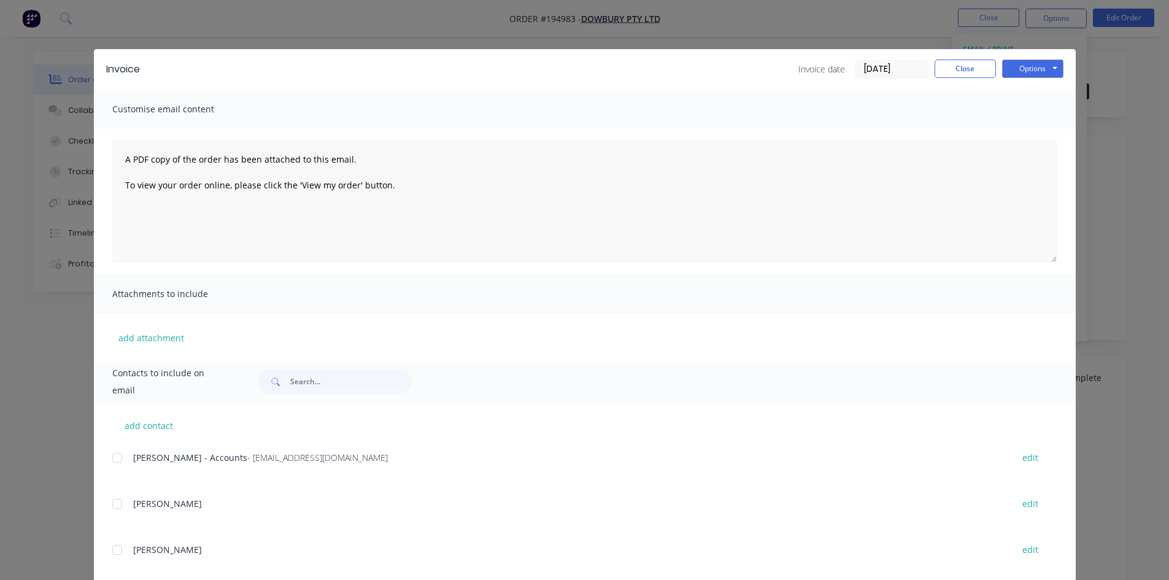
click at [115, 458] on div at bounding box center [117, 457] width 25 height 25
click at [1036, 72] on button "Options" at bounding box center [1032, 69] width 61 height 18
click at [1032, 128] on button "Email" at bounding box center [1041, 131] width 79 height 20
click at [936, 69] on button "Close" at bounding box center [964, 69] width 61 height 18
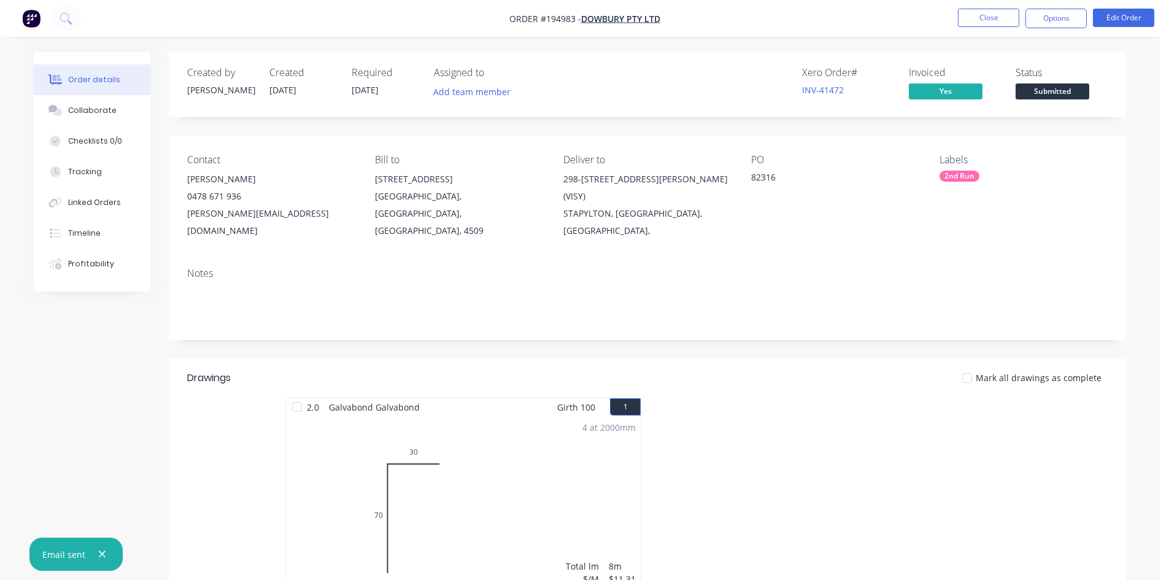
click at [975, 28] on li "Close" at bounding box center [988, 19] width 61 height 20
click at [976, 21] on button "Close" at bounding box center [988, 18] width 61 height 18
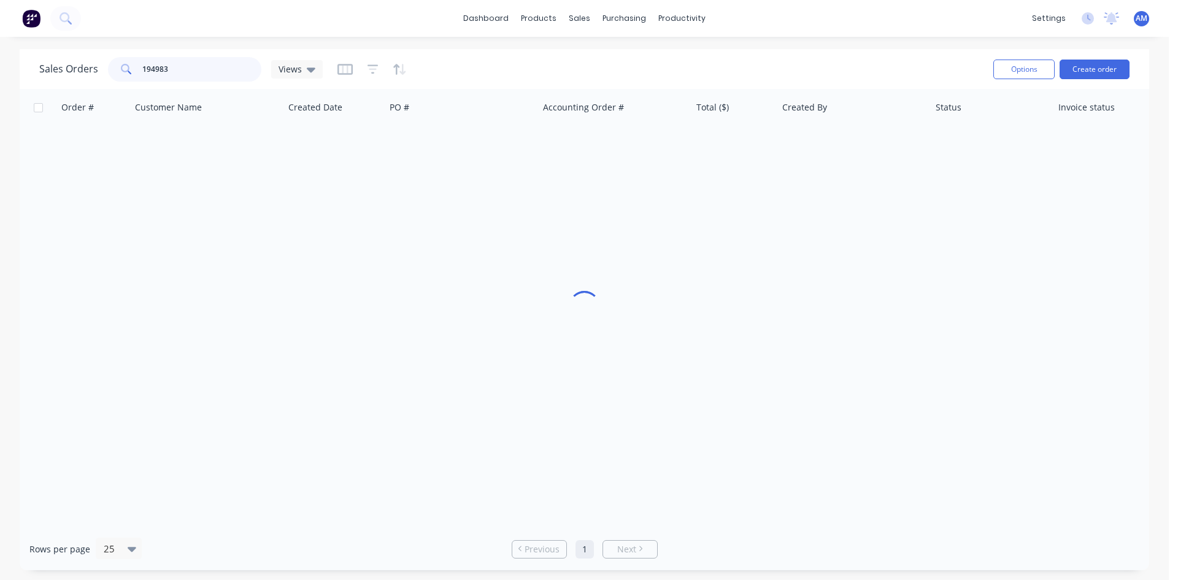
drag, startPoint x: 197, startPoint y: 70, endPoint x: 106, endPoint y: 71, distance: 91.4
click at [106, 71] on div "Sales Orders 194983 Views" at bounding box center [180, 69] width 283 height 25
type input "194996"
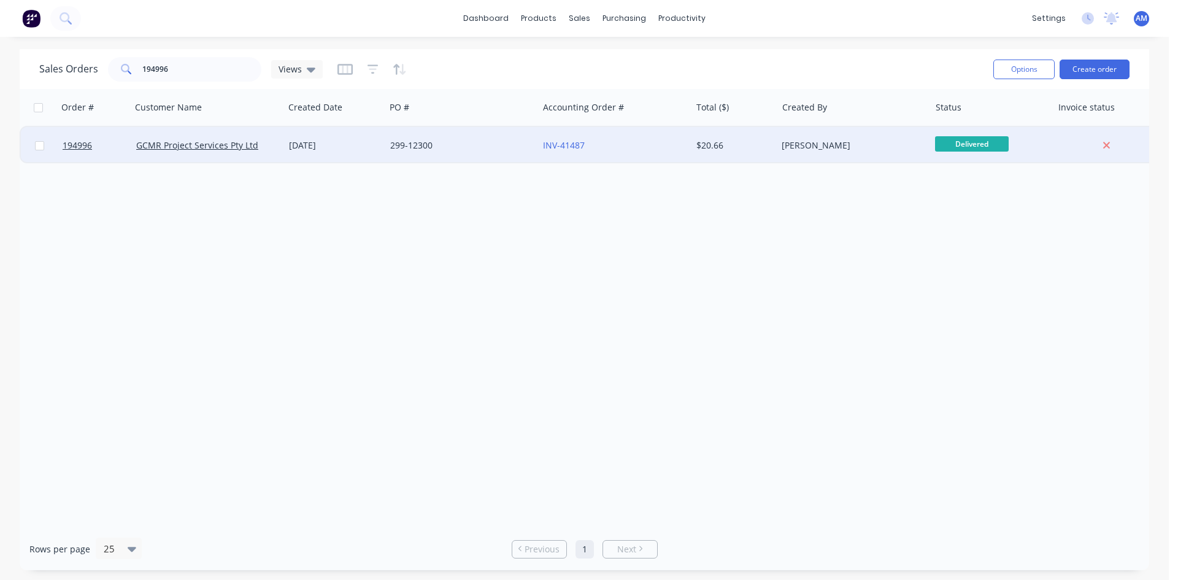
click at [367, 144] on div "[DATE]" at bounding box center [334, 145] width 91 height 12
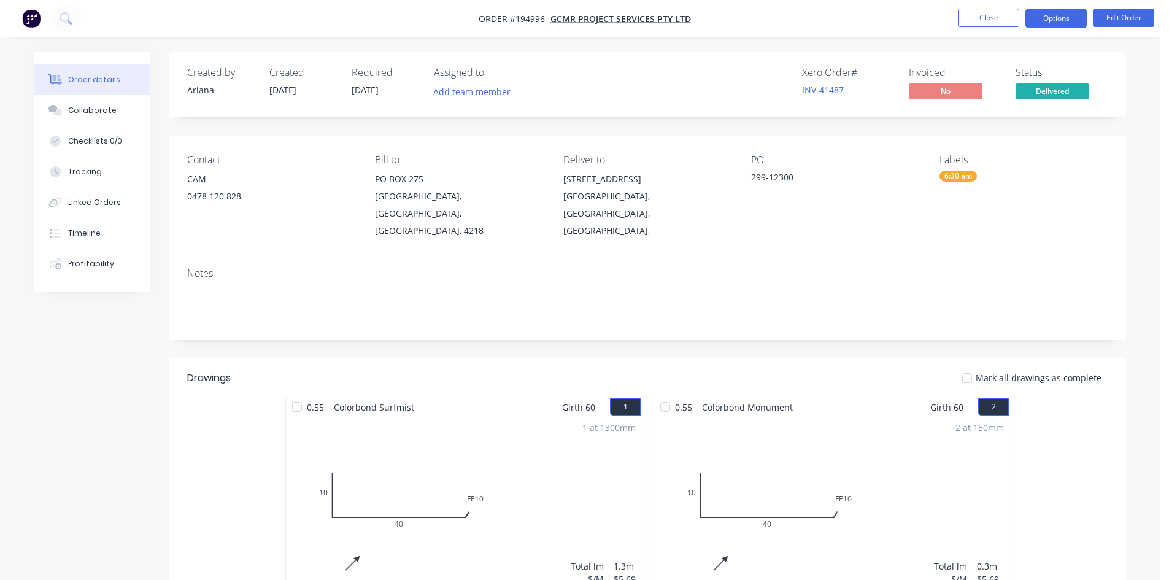
click at [1063, 15] on button "Options" at bounding box center [1055, 19] width 61 height 20
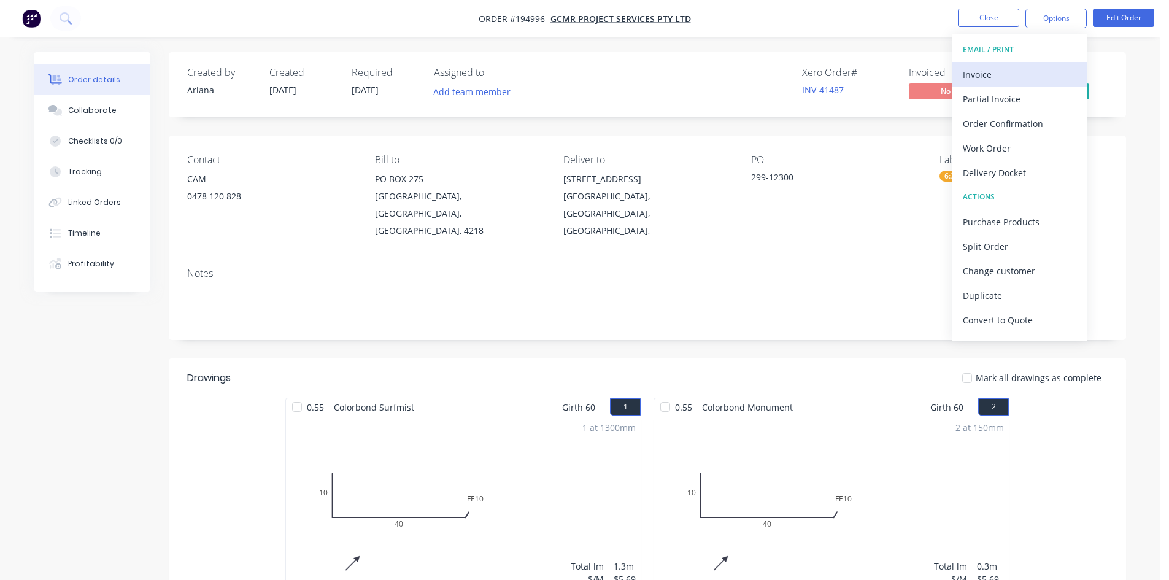
click at [1030, 67] on div "Invoice" at bounding box center [1019, 75] width 113 height 18
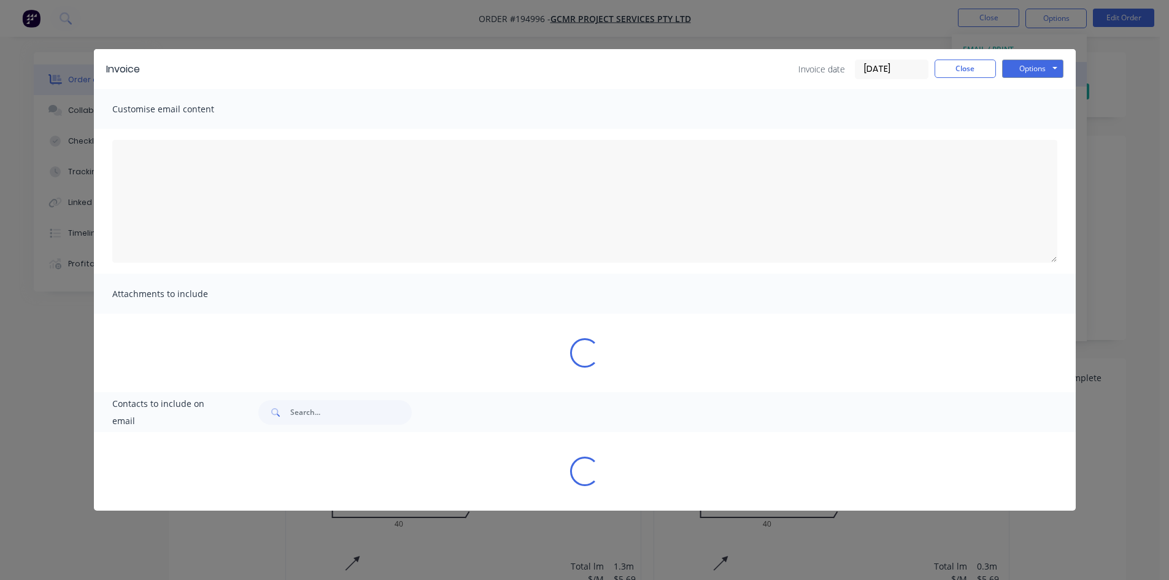
type textarea "A PDF copy of the order has been attached to this email. To view your order onl…"
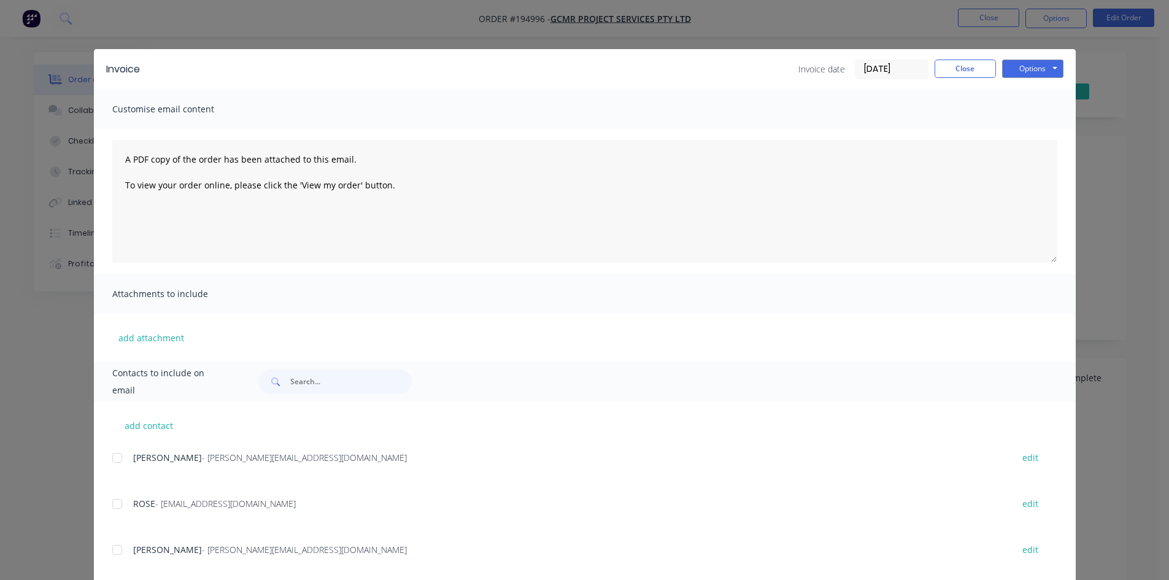
click at [117, 458] on div at bounding box center [117, 457] width 25 height 25
click at [114, 503] on div at bounding box center [117, 503] width 25 height 25
click at [1046, 70] on button "Options" at bounding box center [1032, 69] width 61 height 18
click at [1038, 125] on button "Email" at bounding box center [1041, 131] width 79 height 20
click at [987, 63] on button "Close" at bounding box center [964, 69] width 61 height 18
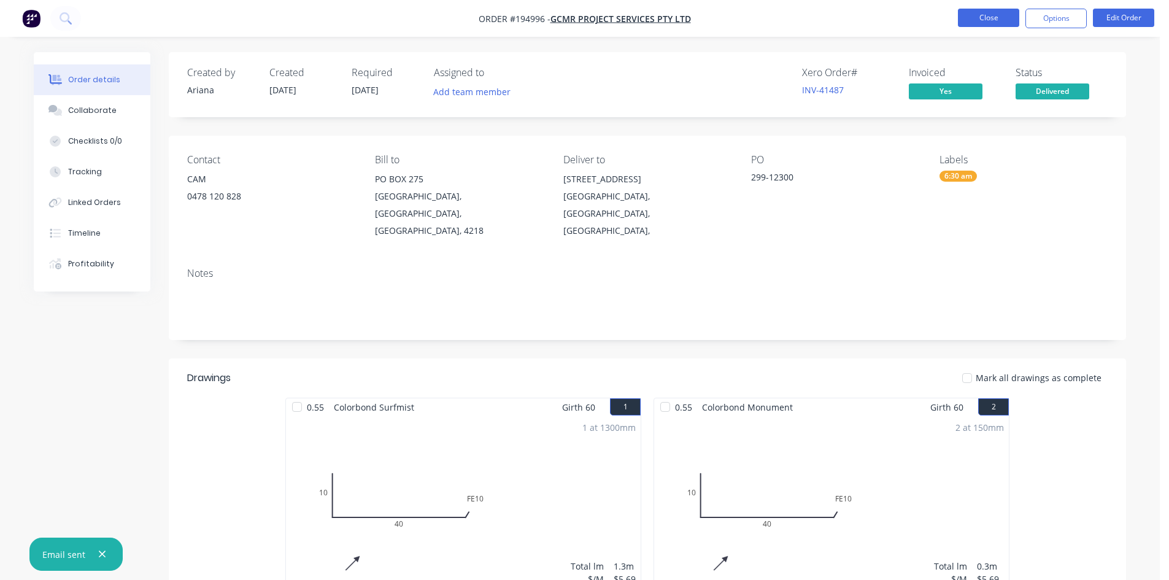
click at [996, 25] on button "Close" at bounding box center [988, 18] width 61 height 18
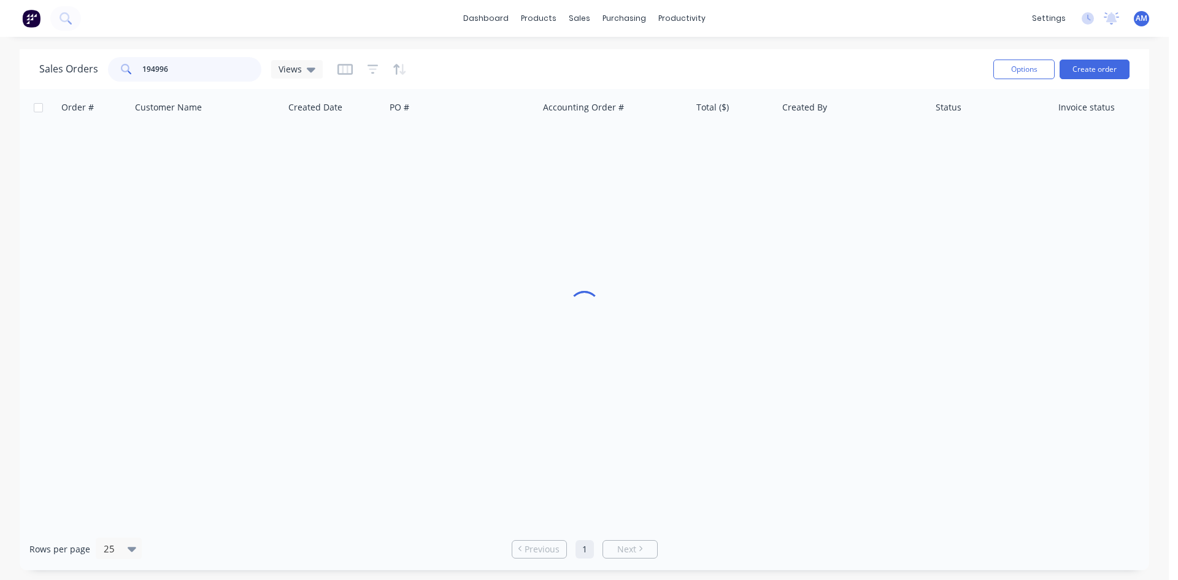
click at [101, 75] on div "Sales Orders 194996 Views" at bounding box center [180, 69] width 283 height 25
type input "195019"
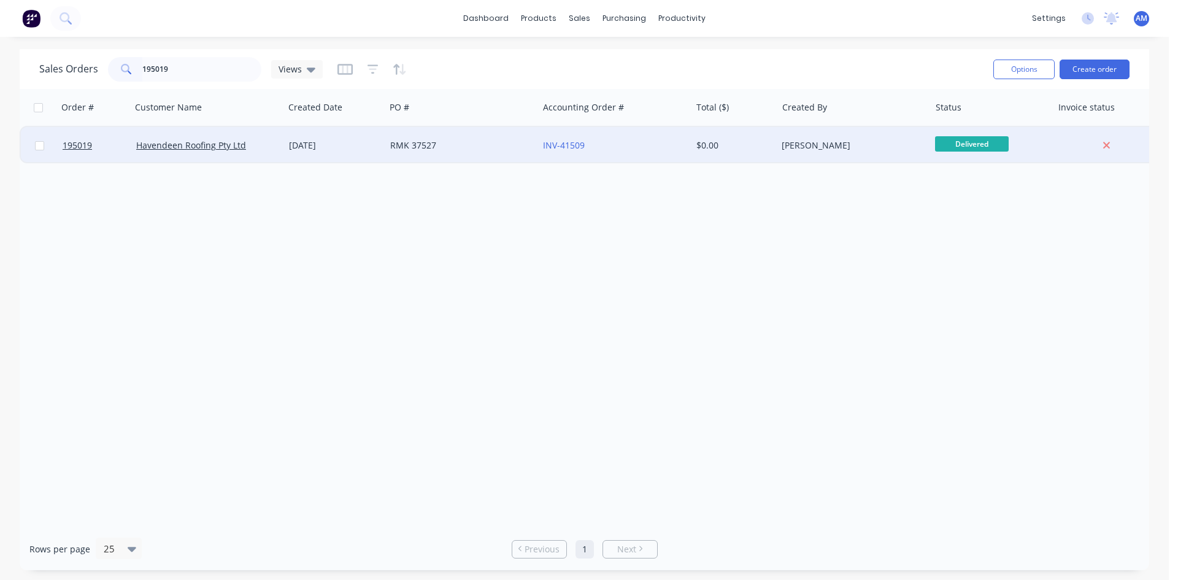
click at [493, 148] on div "RMK 37527" at bounding box center [458, 145] width 136 height 12
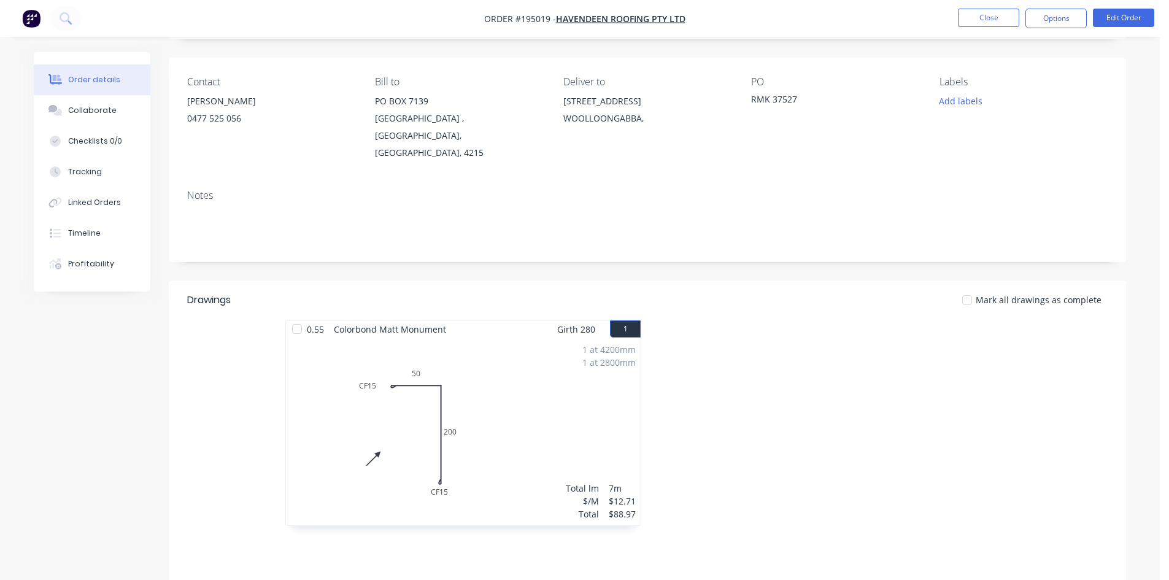
scroll to position [61, 0]
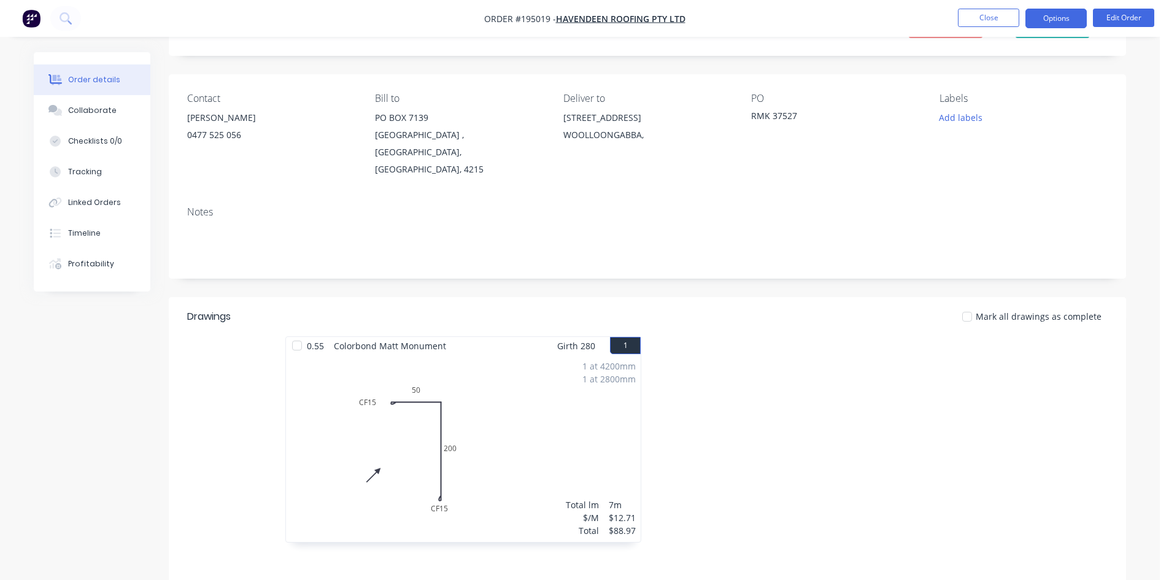
click at [1063, 20] on button "Options" at bounding box center [1055, 19] width 61 height 20
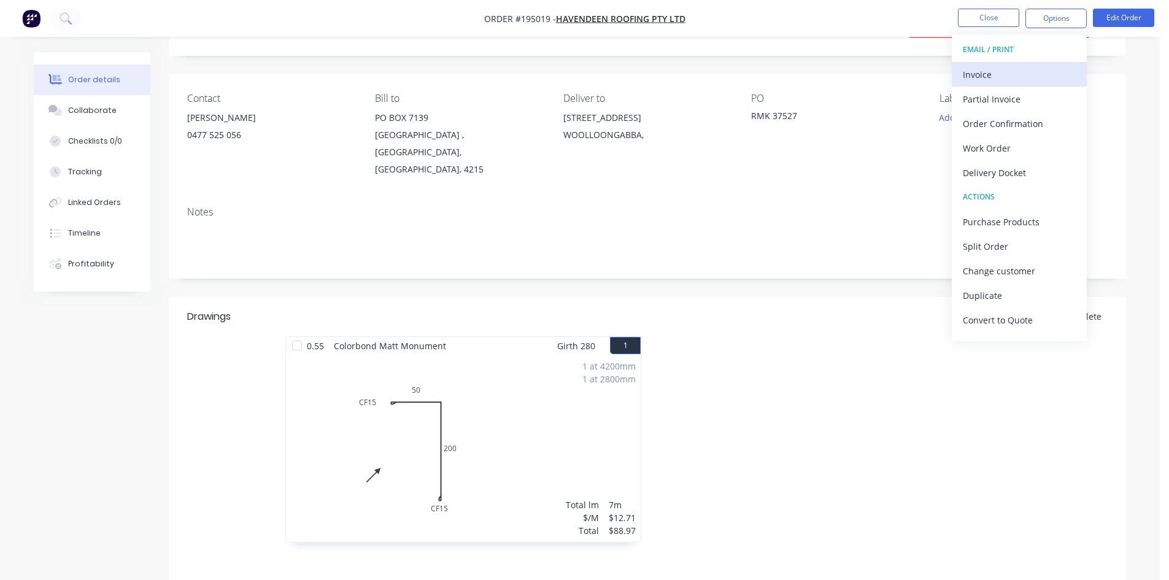
click at [1026, 72] on div "Invoice" at bounding box center [1019, 75] width 113 height 18
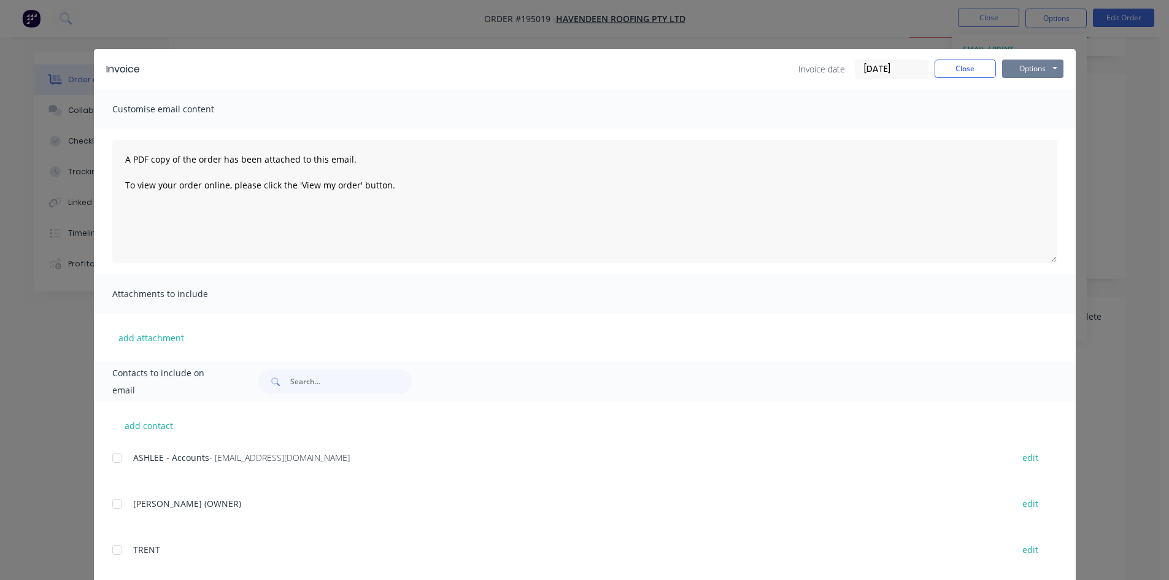
click at [1025, 71] on button "Options" at bounding box center [1032, 69] width 61 height 18
click at [1030, 112] on button "Print" at bounding box center [1041, 111] width 79 height 20
click at [983, 68] on button "Close" at bounding box center [964, 69] width 61 height 18
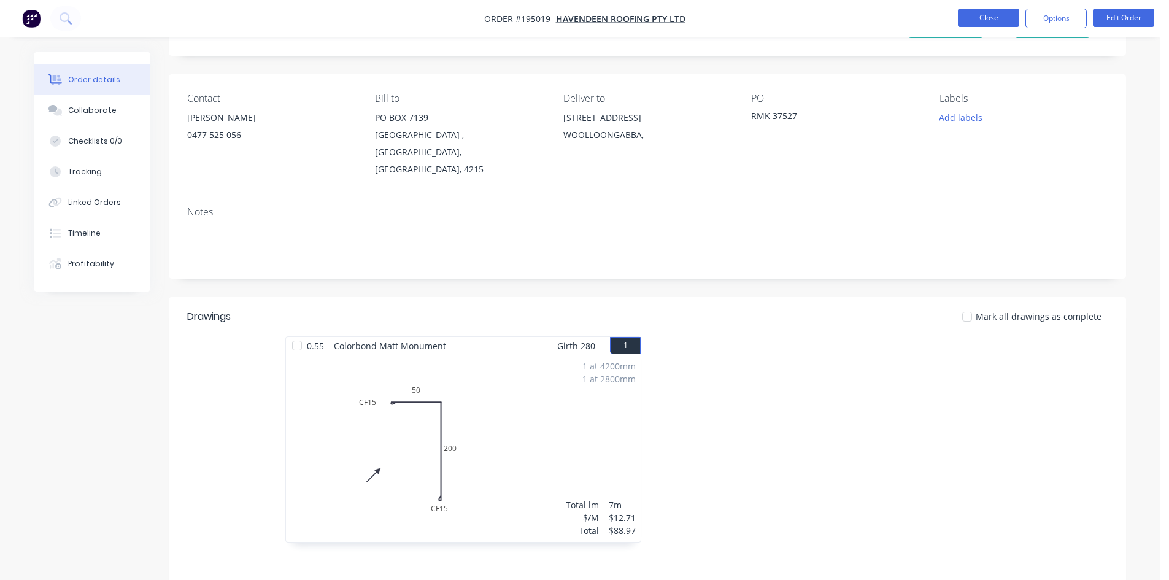
click at [999, 12] on button "Close" at bounding box center [988, 18] width 61 height 18
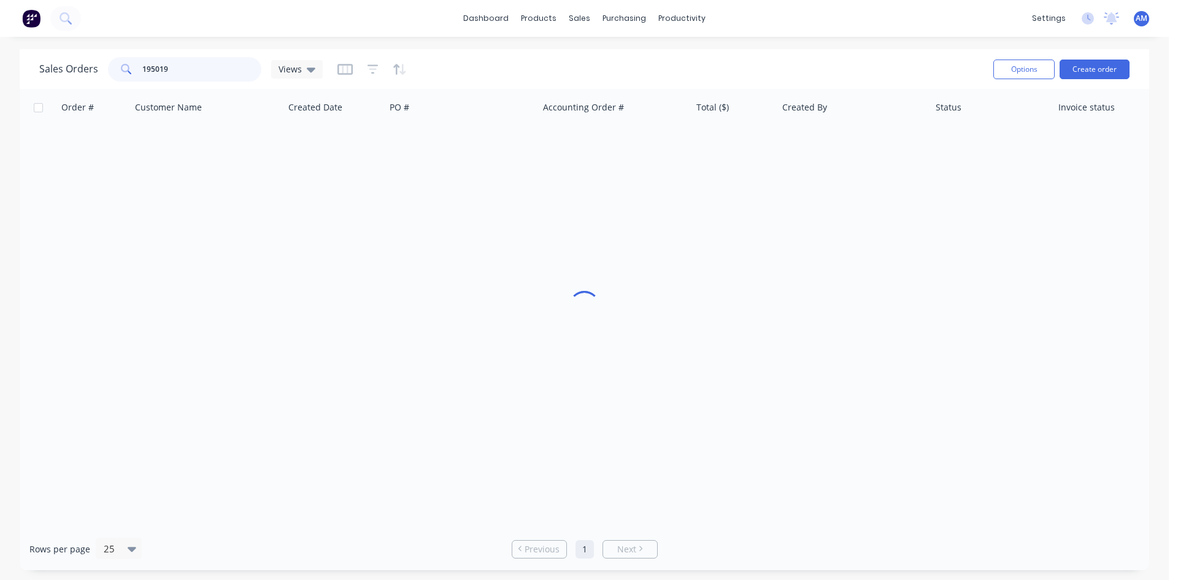
drag, startPoint x: 217, startPoint y: 74, endPoint x: 110, endPoint y: 66, distance: 107.0
click at [110, 66] on div "195019" at bounding box center [184, 69] width 153 height 25
type input "194932"
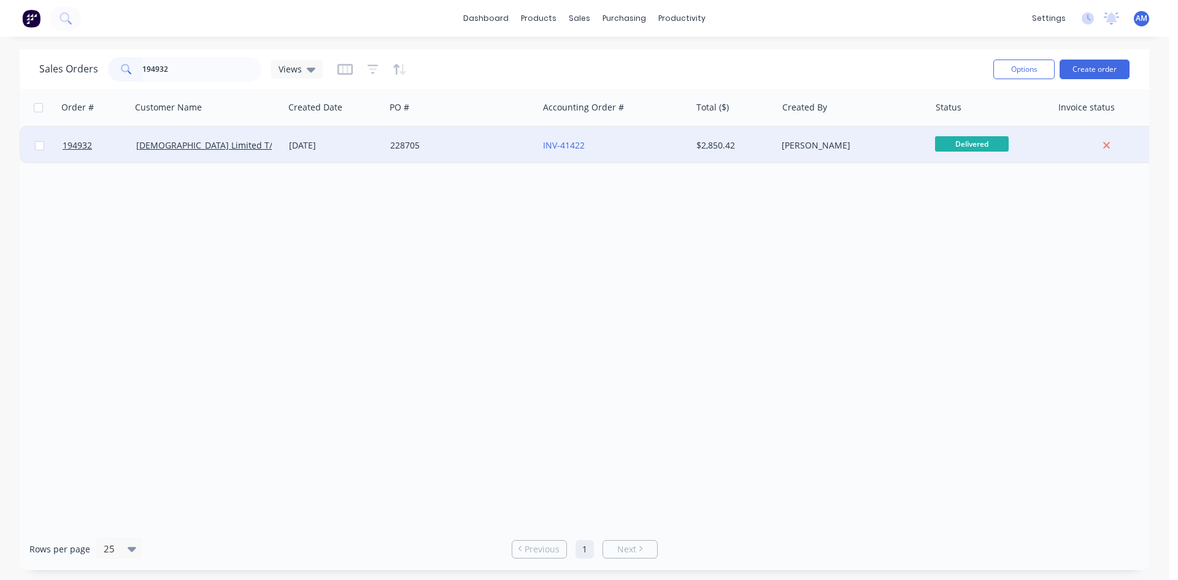
click at [339, 144] on div "[DATE]" at bounding box center [334, 145] width 91 height 12
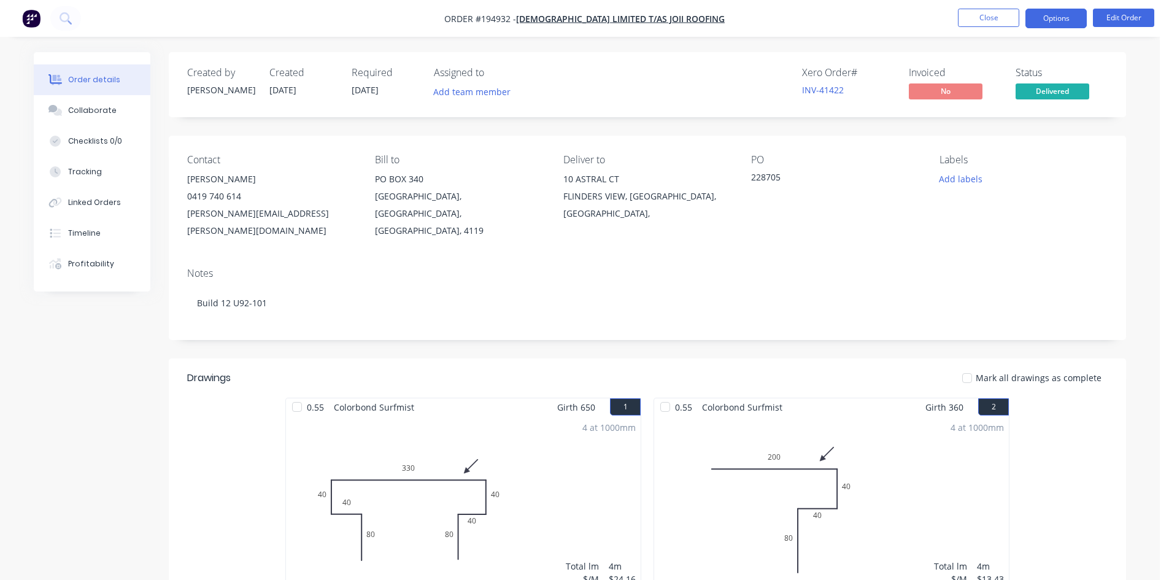
click at [1047, 23] on button "Options" at bounding box center [1055, 19] width 61 height 20
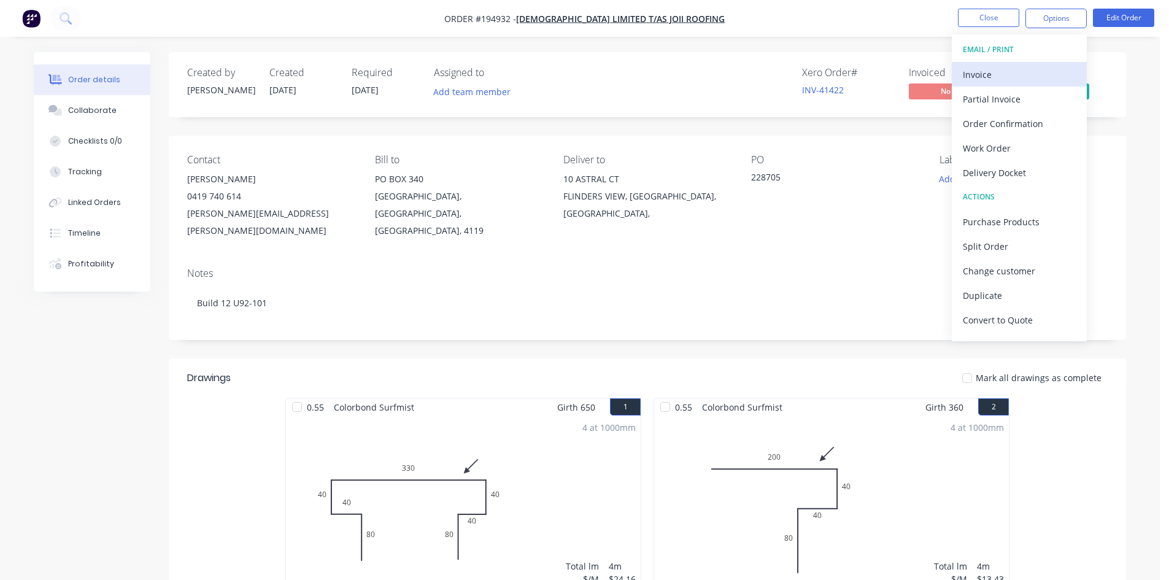
click at [1014, 72] on div "Invoice" at bounding box center [1019, 75] width 113 height 18
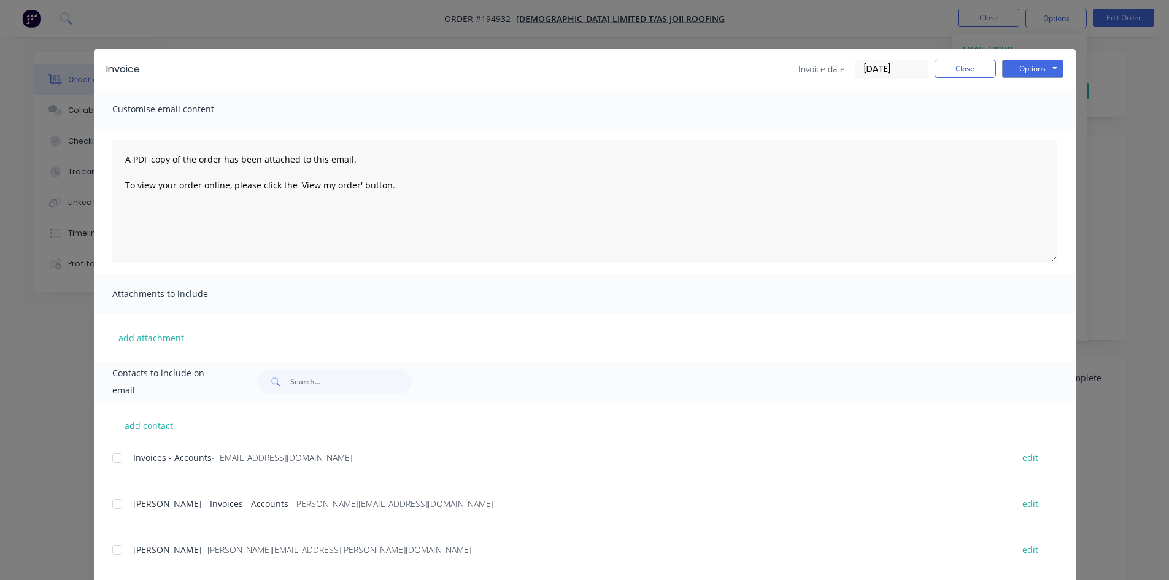
click at [112, 457] on div at bounding box center [117, 457] width 25 height 25
click at [114, 506] on div at bounding box center [117, 503] width 25 height 25
click at [1012, 69] on button "Options" at bounding box center [1032, 69] width 61 height 18
click at [1017, 134] on button "Email" at bounding box center [1041, 131] width 79 height 20
click at [943, 72] on button "Close" at bounding box center [964, 69] width 61 height 18
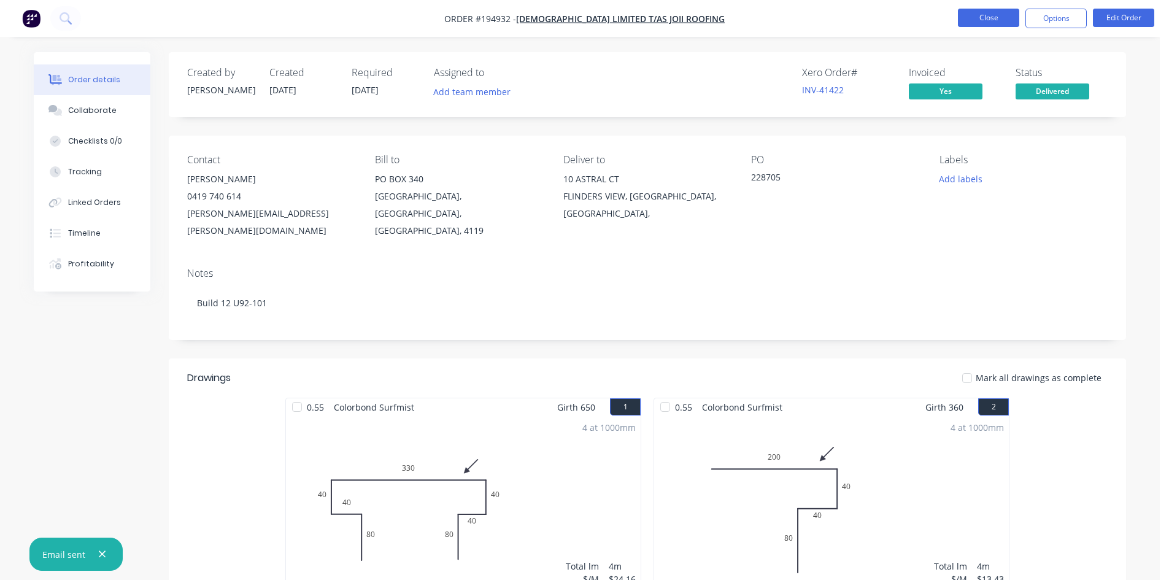
click at [970, 19] on button "Close" at bounding box center [988, 18] width 61 height 18
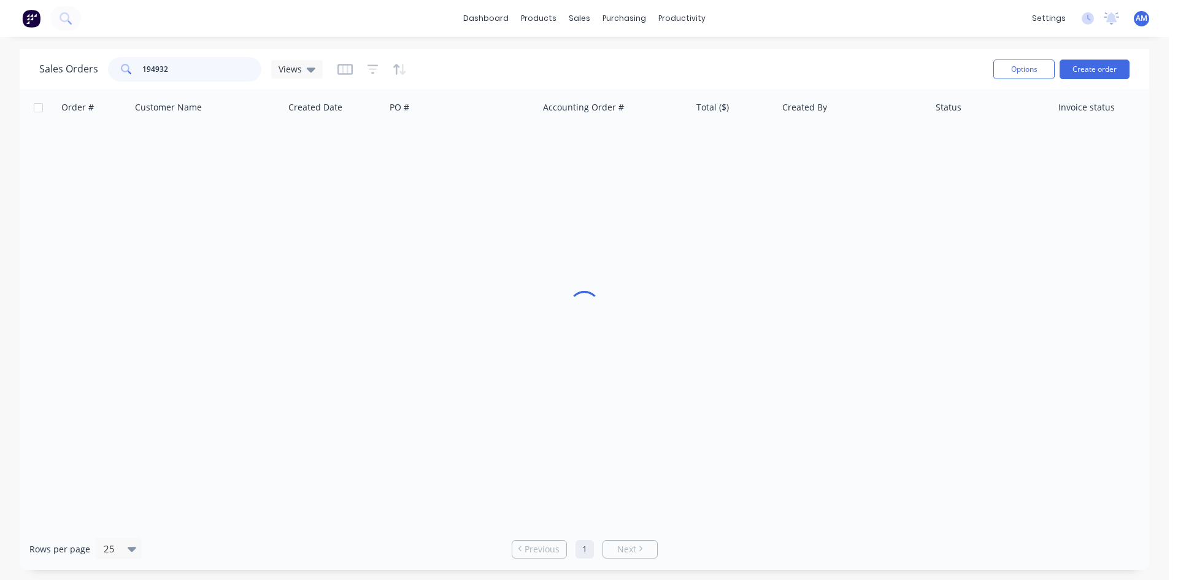
drag, startPoint x: 199, startPoint y: 69, endPoint x: 61, endPoint y: 71, distance: 138.0
click at [61, 71] on div "Sales Orders 194932 Views" at bounding box center [180, 69] width 283 height 25
type input "194992"
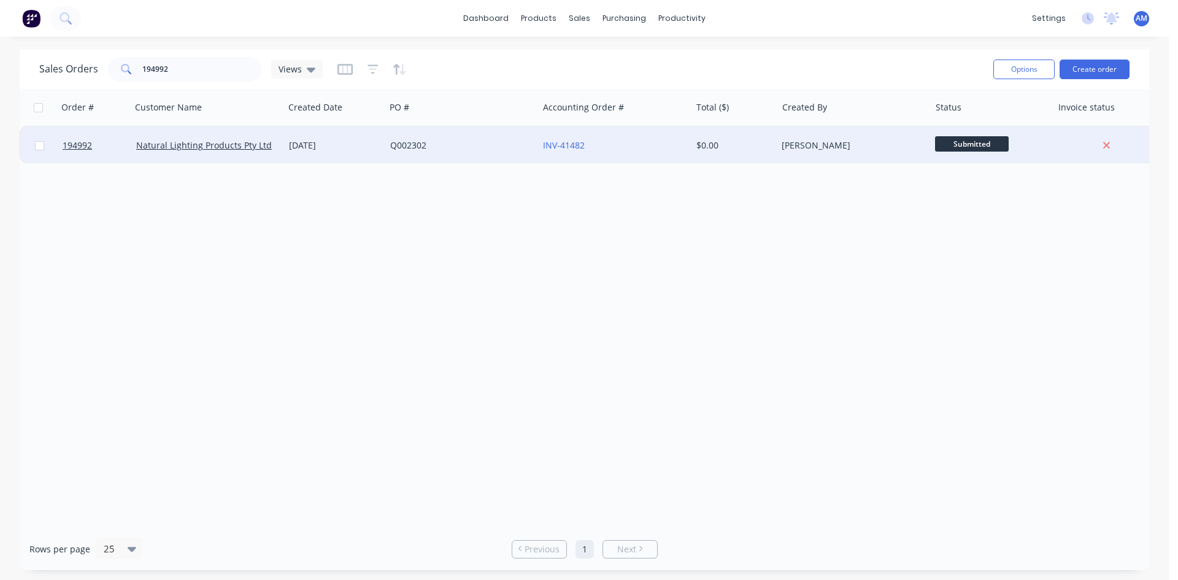
click at [461, 144] on div "Q002302" at bounding box center [458, 145] width 136 height 12
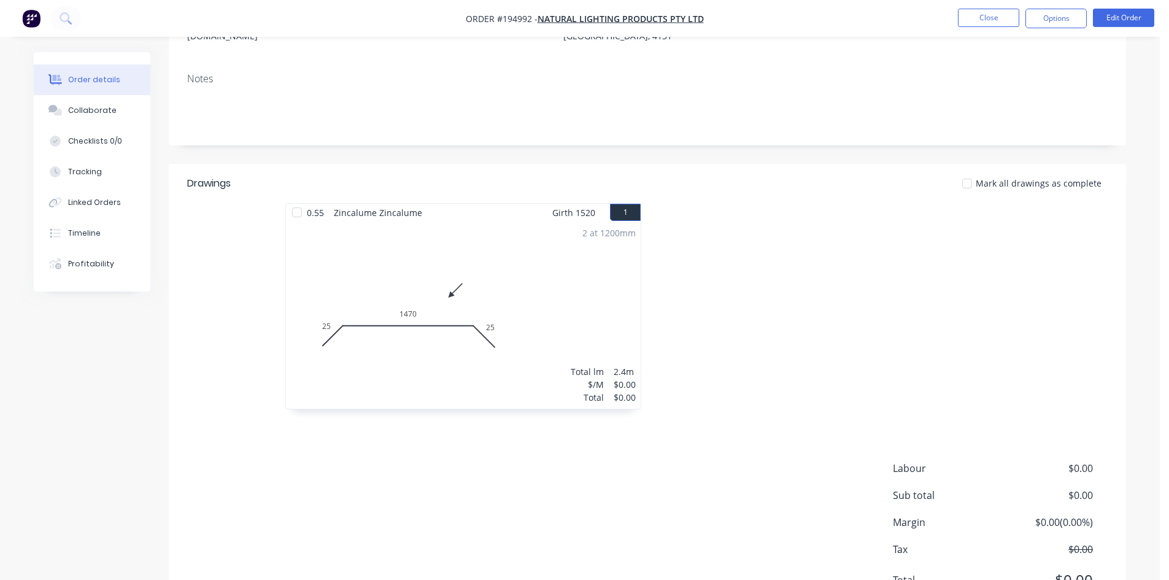
scroll to position [176, 0]
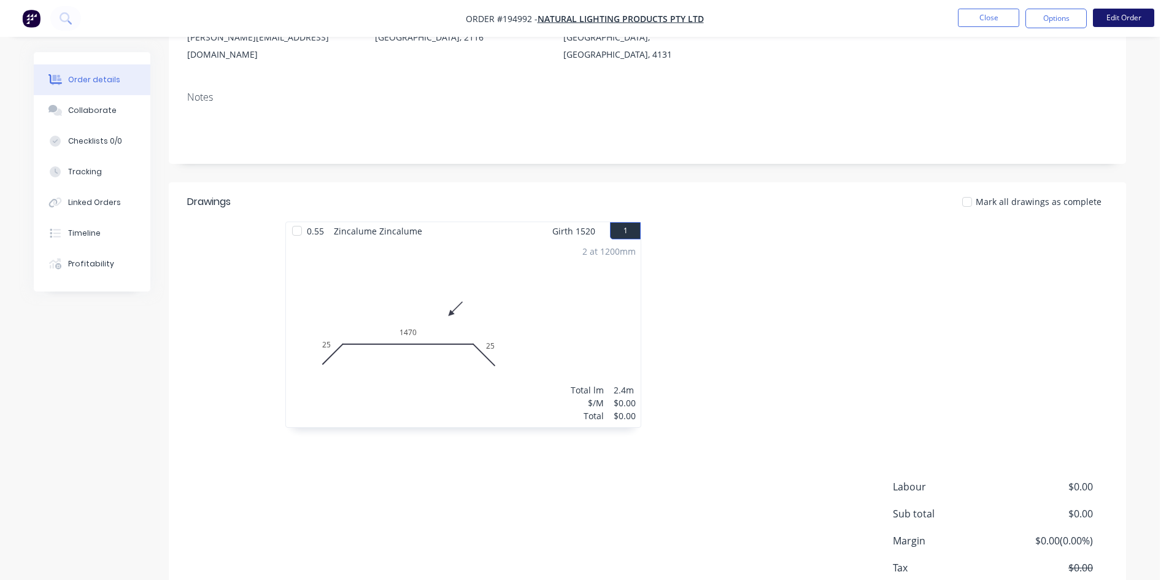
click at [1101, 23] on button "Edit Order" at bounding box center [1123, 18] width 61 height 18
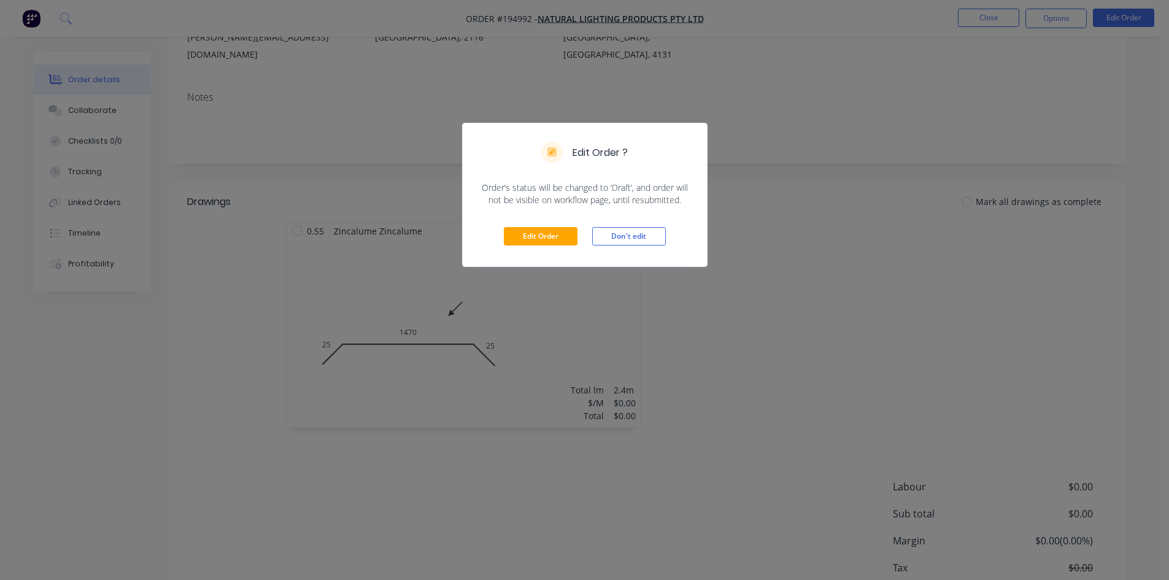
click at [545, 246] on div "Edit Order Don't edit" at bounding box center [585, 236] width 244 height 60
click at [542, 240] on button "Edit Order" at bounding box center [541, 236] width 74 height 18
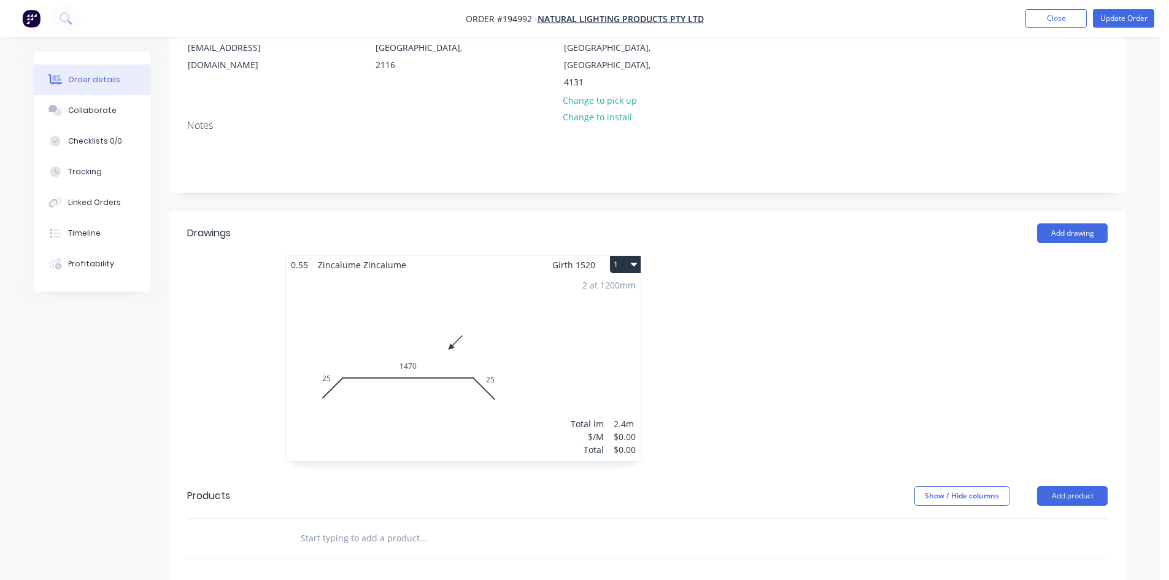
click at [542, 325] on div "2 at 1200mm Total lm $/M Total 2.4m $0.00 $0.00" at bounding box center [463, 367] width 355 height 187
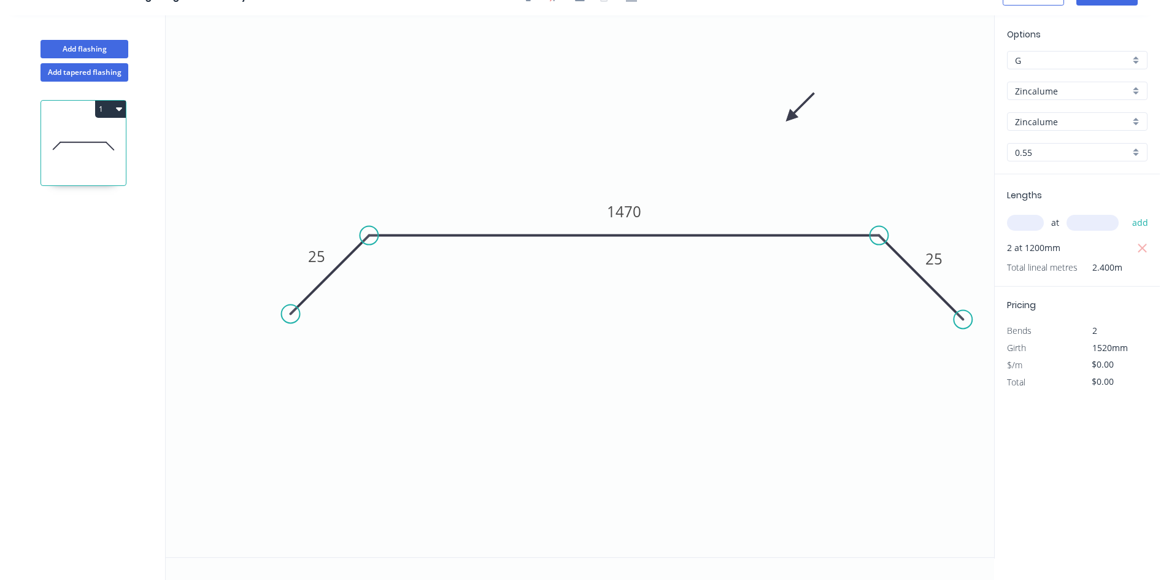
click at [1028, 223] on input "text" at bounding box center [1025, 223] width 37 height 16
type input "2"
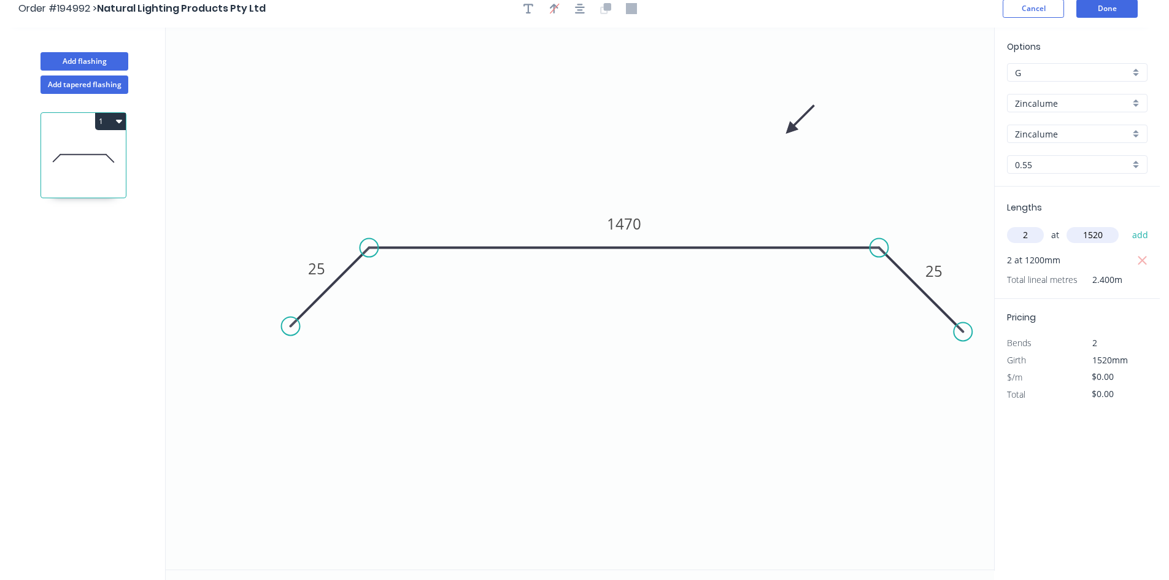
scroll to position [0, 0]
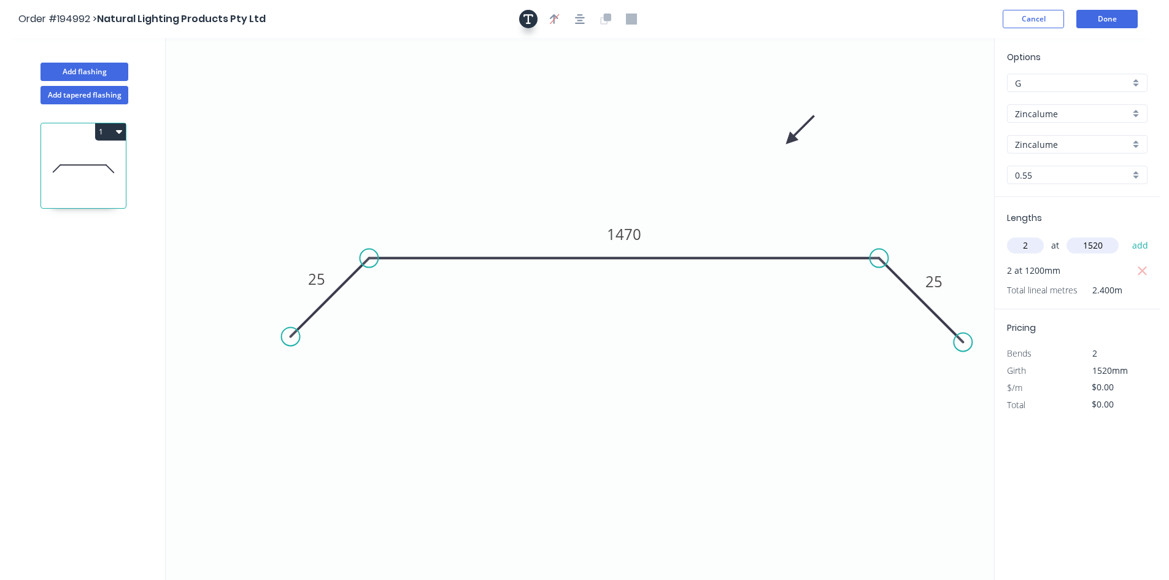
type input "1520"
click at [526, 20] on icon "button" at bounding box center [528, 18] width 10 height 11
click at [263, 71] on textarea at bounding box center [244, 86] width 99 height 45
type textarea "Changed at Pricing"
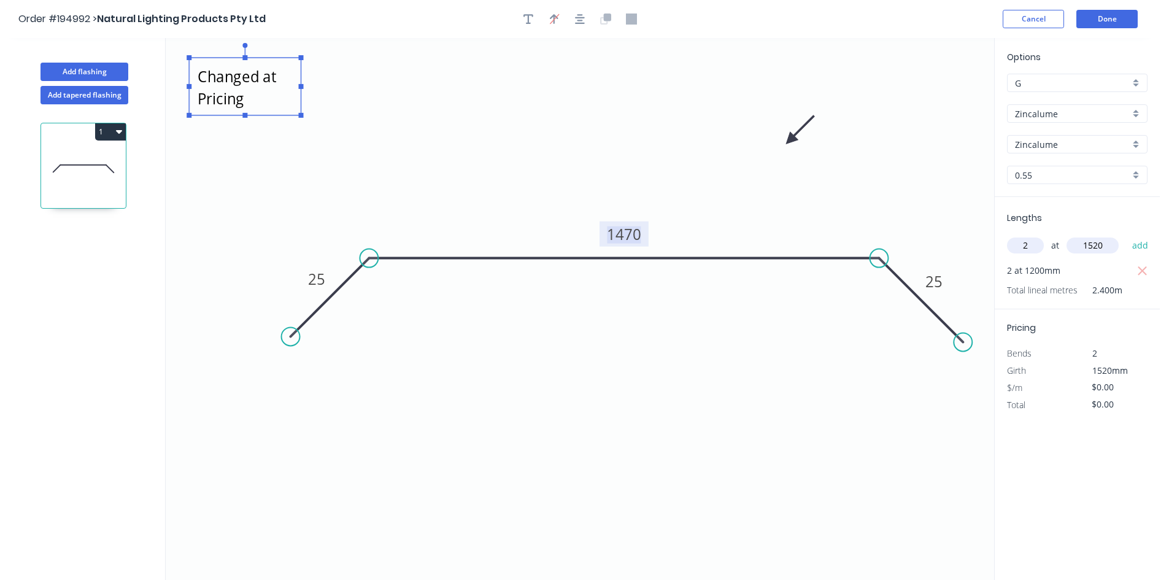
click at [639, 225] on tspan "1470" at bounding box center [624, 234] width 34 height 20
click at [743, 220] on icon "Changed at Pricing 25 1150 25" at bounding box center [580, 309] width 828 height 542
type input "$25.63"
click at [1147, 269] on icon "button" at bounding box center [1142, 271] width 11 height 15
type input "$0.00"
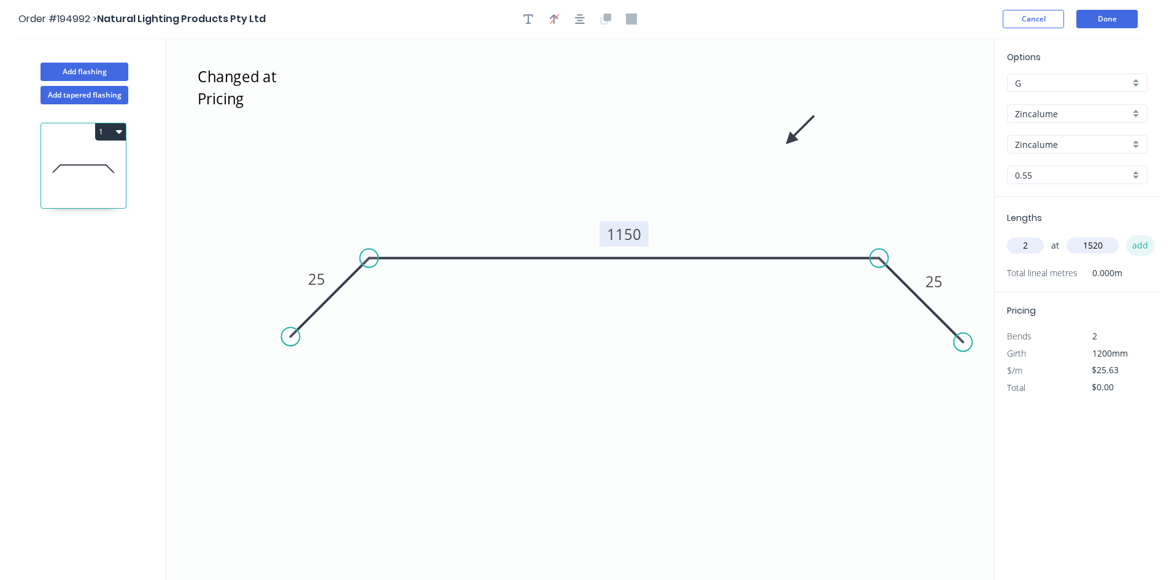
click at [1148, 251] on button "add" at bounding box center [1140, 245] width 29 height 21
type input "$77.92"
click at [1118, 25] on button "Done" at bounding box center [1106, 19] width 61 height 18
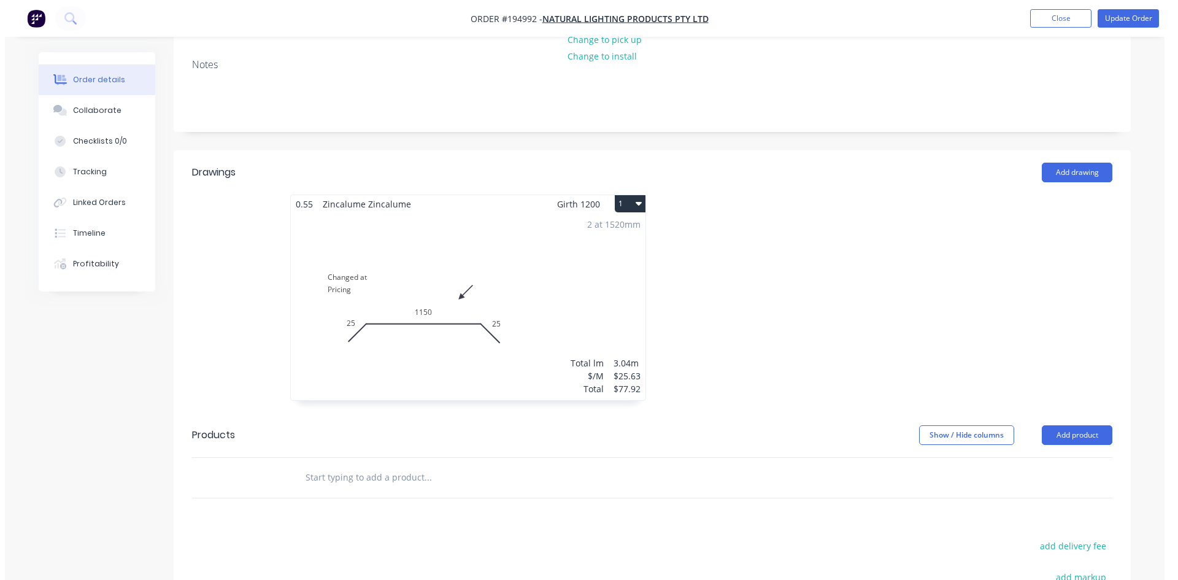
scroll to position [245, 0]
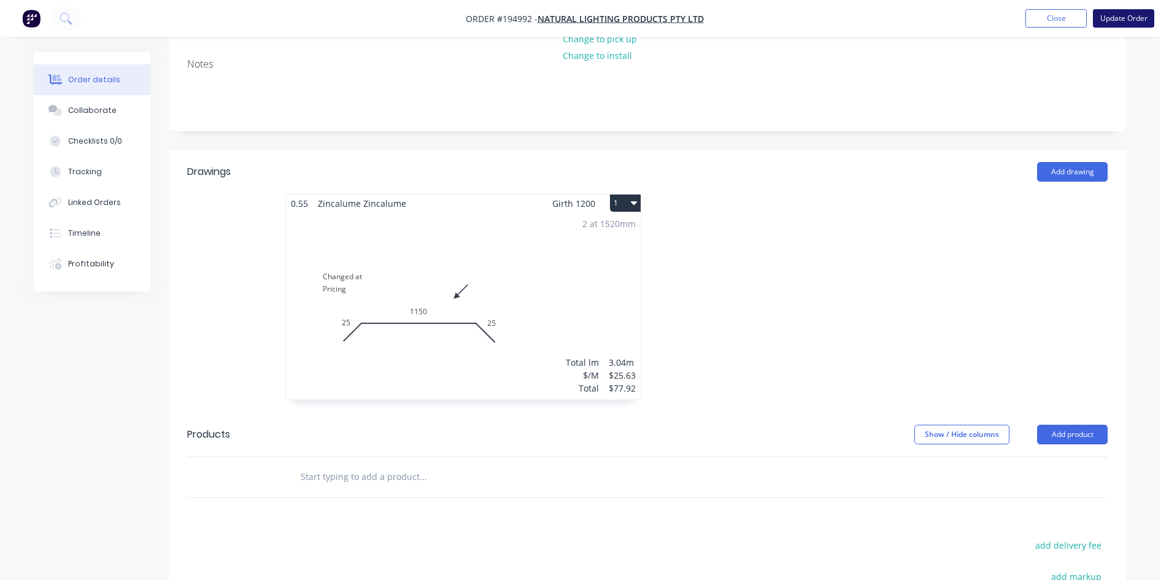
click at [1144, 20] on button "Update Order" at bounding box center [1123, 18] width 61 height 18
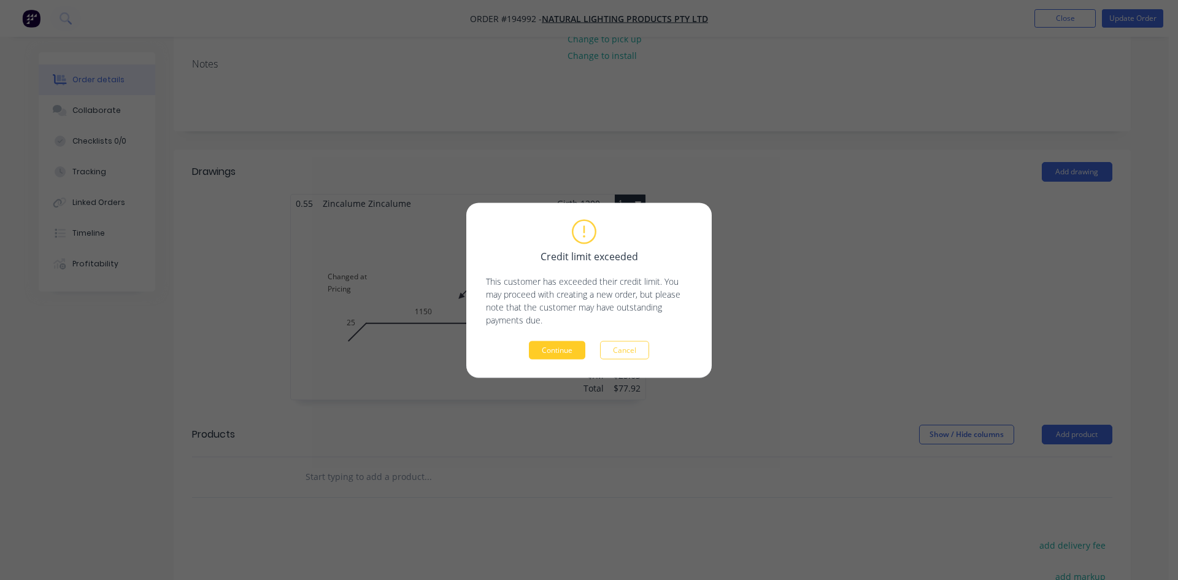
click at [579, 353] on button "Continue" at bounding box center [557, 349] width 56 height 18
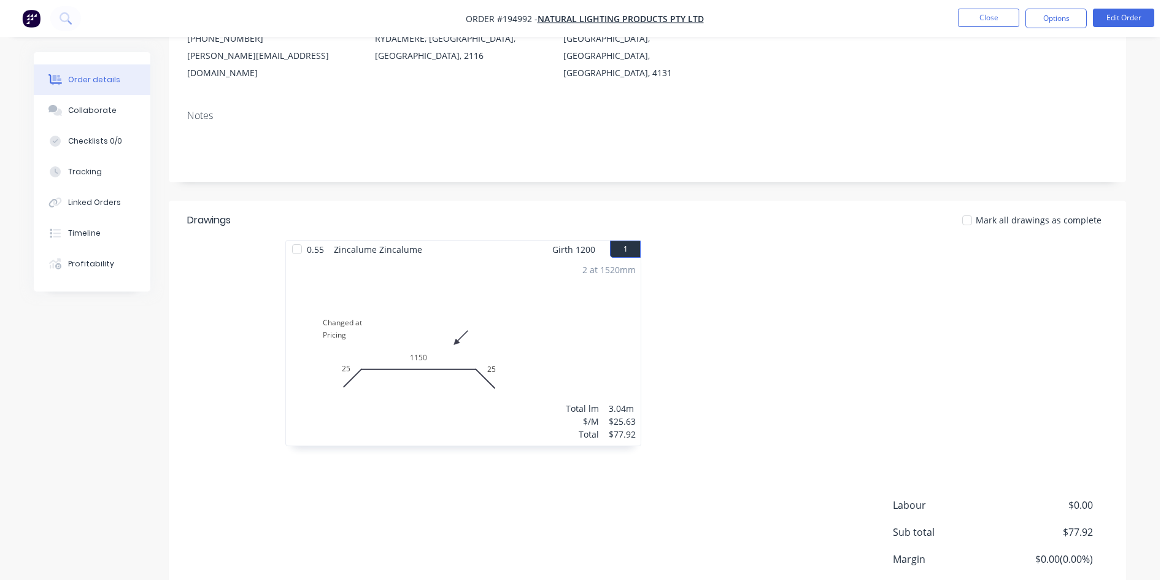
scroll to position [0, 0]
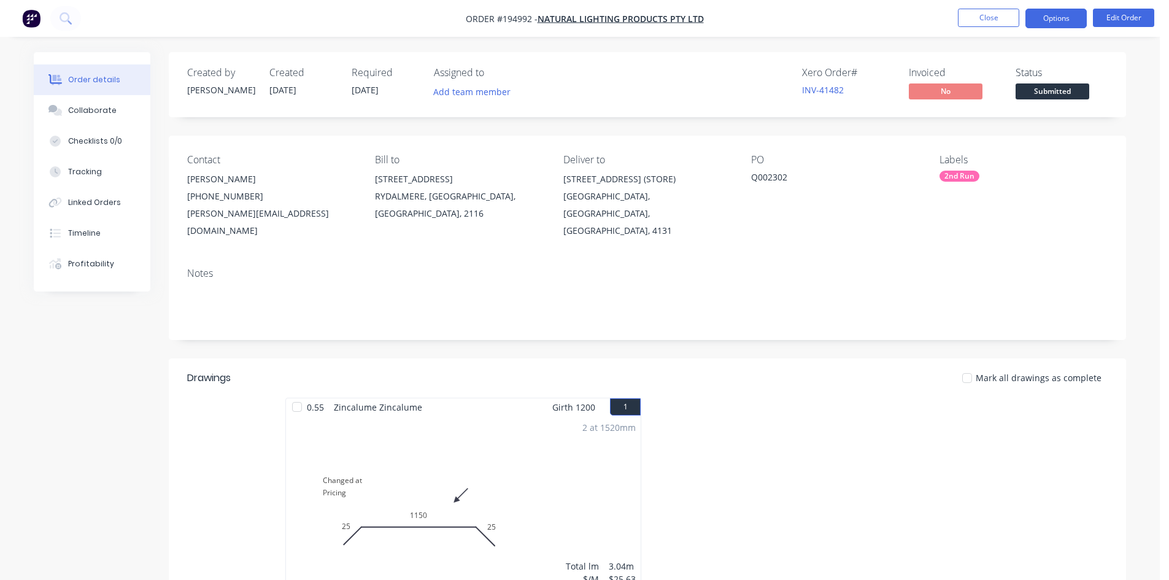
click at [1061, 21] on button "Options" at bounding box center [1055, 19] width 61 height 20
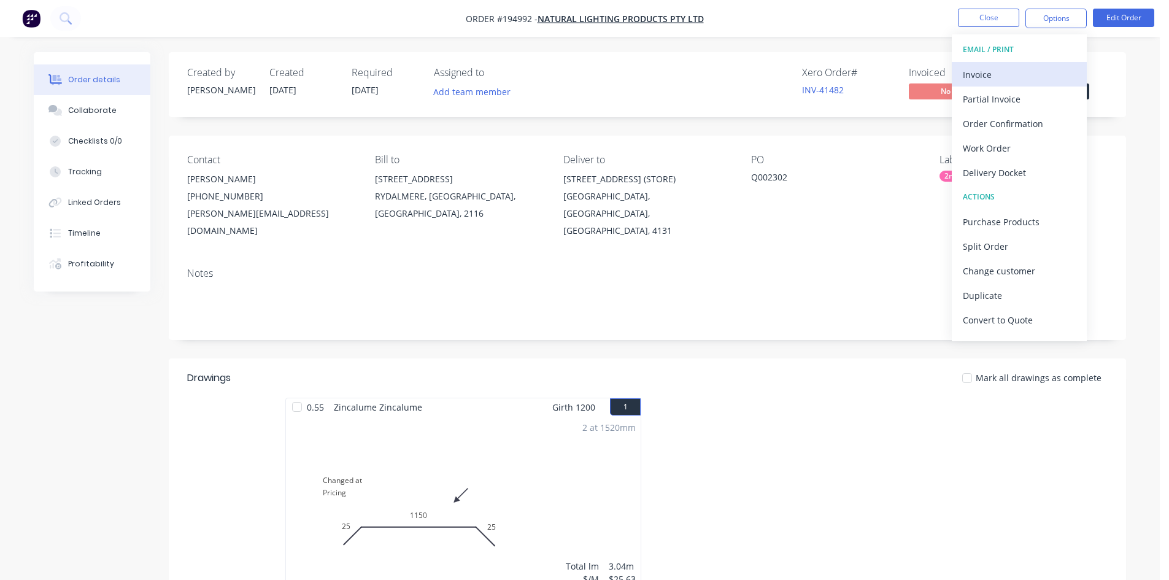
click at [1039, 70] on div "Invoice" at bounding box center [1019, 75] width 113 height 18
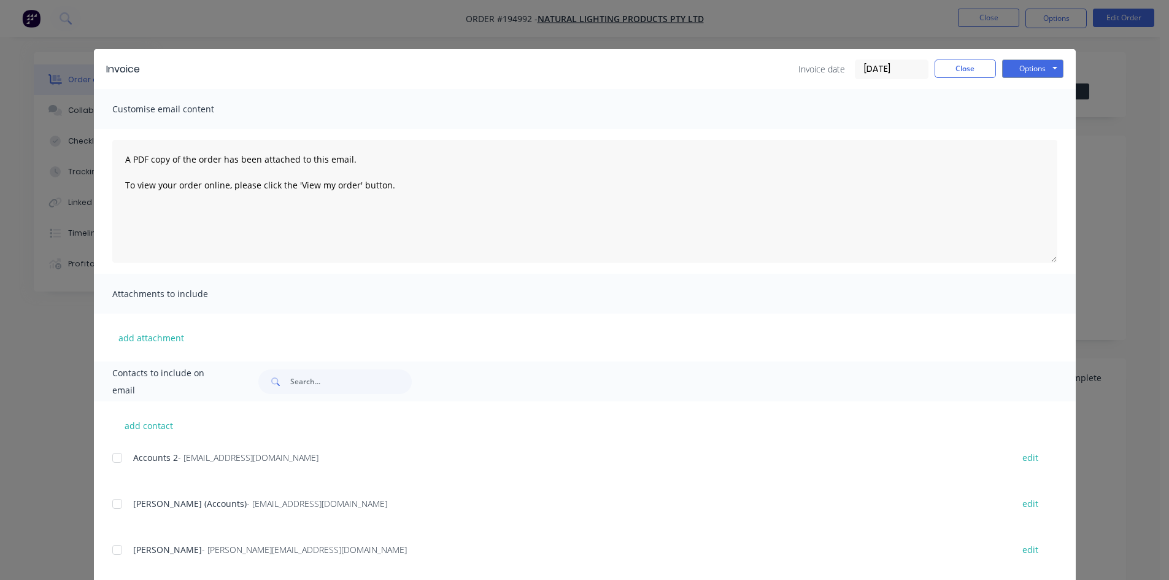
click at [117, 456] on div at bounding box center [117, 457] width 25 height 25
click at [113, 505] on div at bounding box center [117, 503] width 25 height 25
click at [1025, 72] on button "Options" at bounding box center [1032, 69] width 61 height 18
click at [1029, 131] on button "Email" at bounding box center [1041, 131] width 79 height 20
click at [942, 63] on button "Close" at bounding box center [964, 69] width 61 height 18
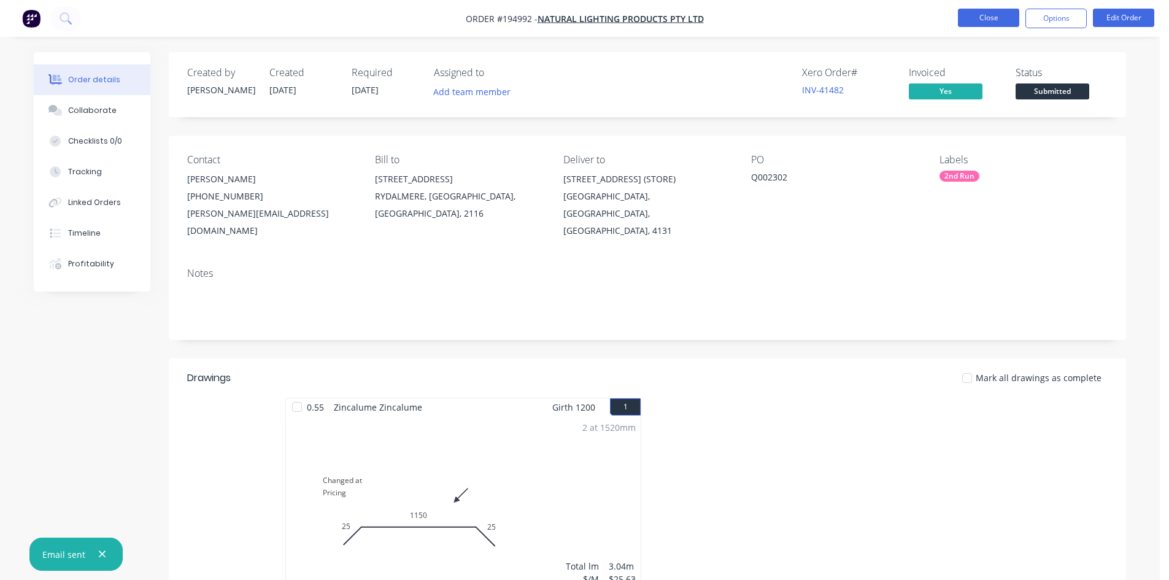
click at [971, 21] on button "Close" at bounding box center [988, 18] width 61 height 18
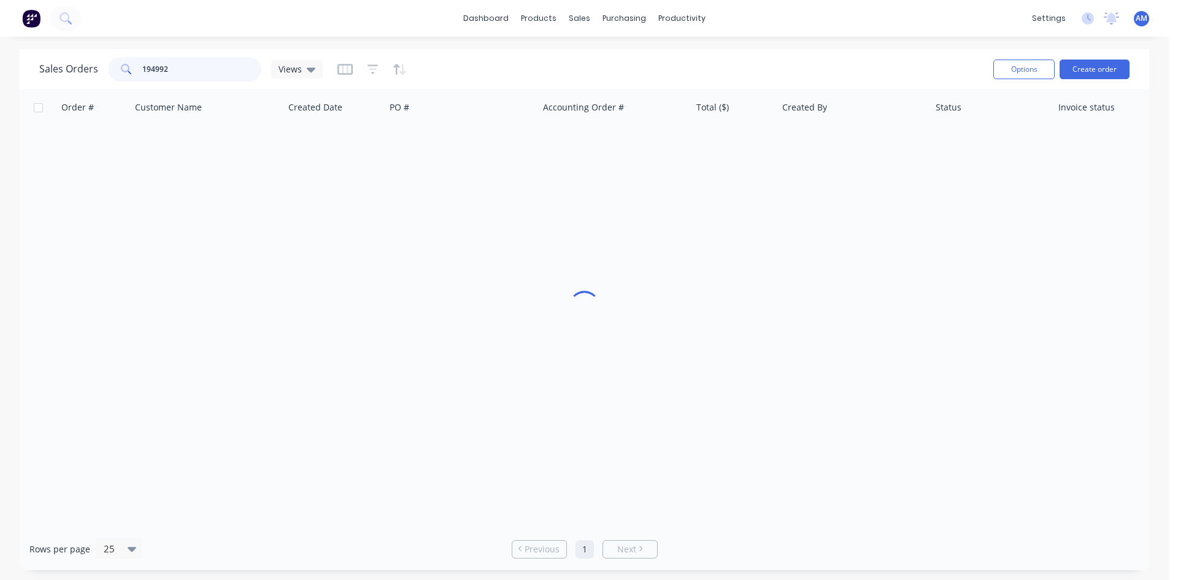
drag, startPoint x: 175, startPoint y: 71, endPoint x: 120, endPoint y: 70, distance: 54.6
click at [120, 70] on div "194992" at bounding box center [184, 69] width 153 height 25
type input "194896"
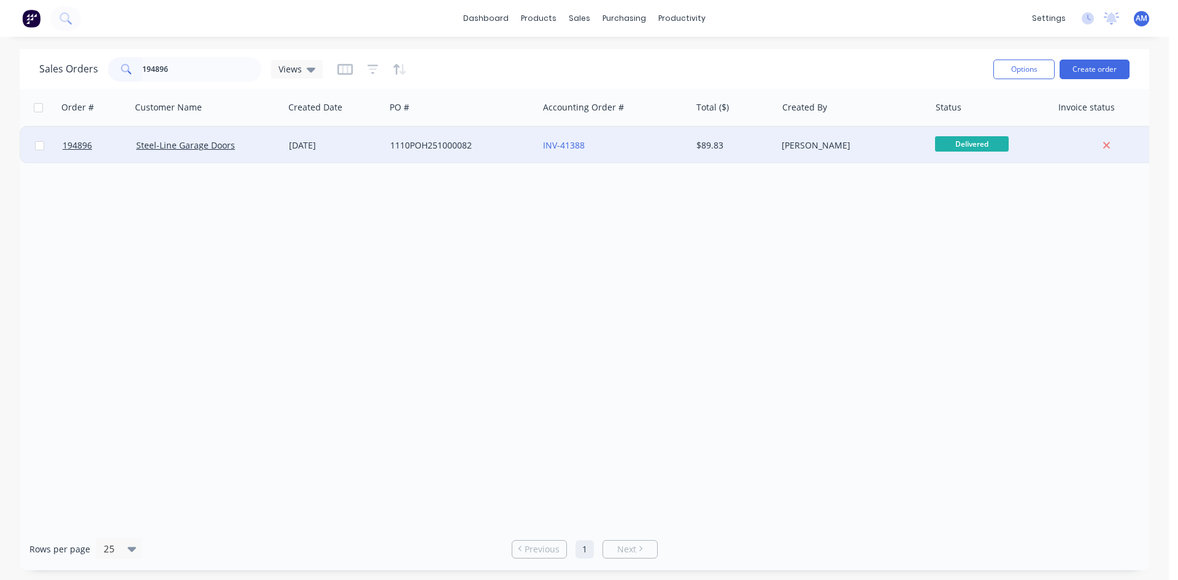
click at [479, 134] on div "1110POH251000082" at bounding box center [461, 145] width 153 height 37
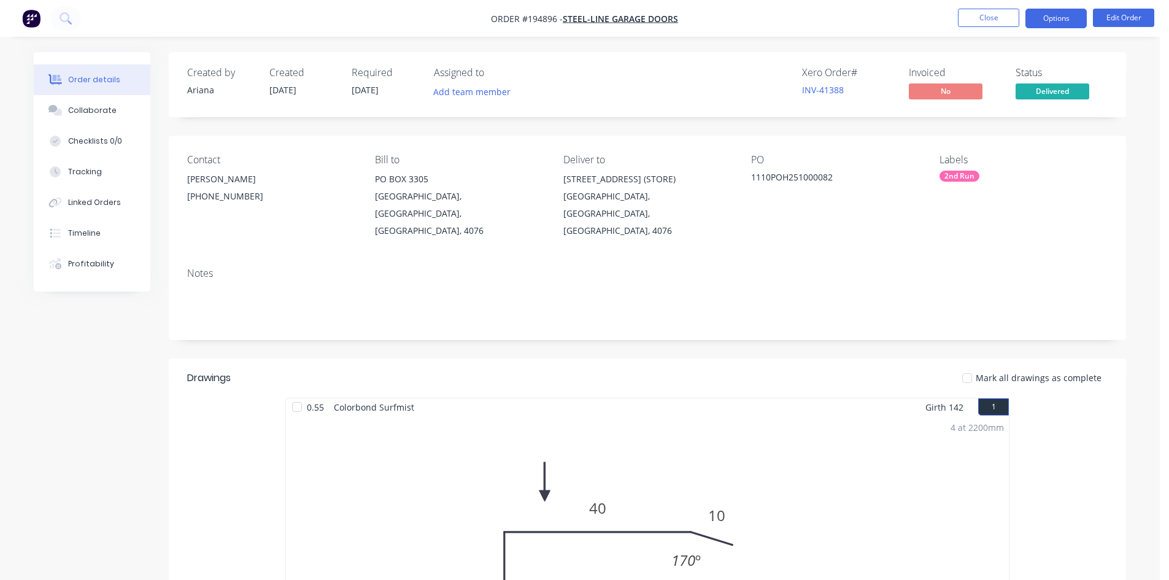
click at [1069, 15] on button "Options" at bounding box center [1055, 19] width 61 height 20
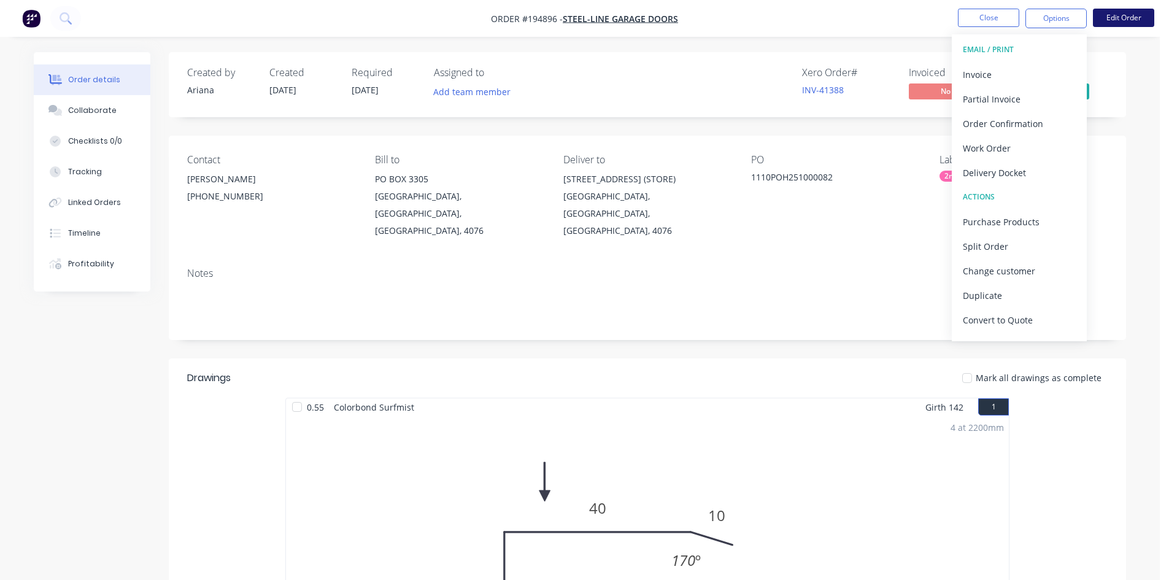
click at [1107, 23] on button "Edit Order" at bounding box center [1123, 18] width 61 height 18
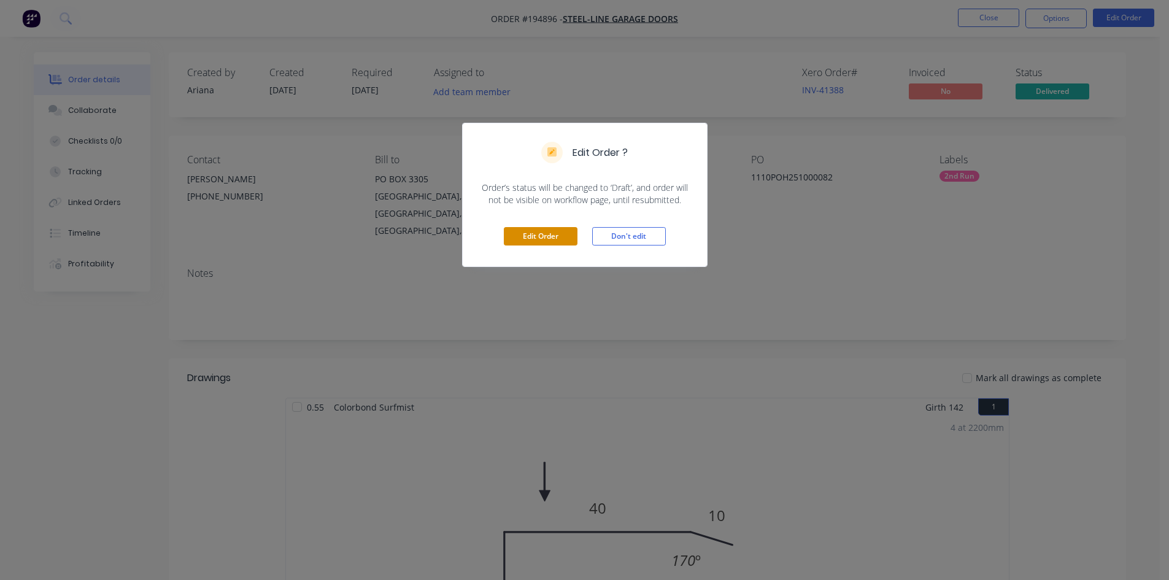
click at [545, 239] on button "Edit Order" at bounding box center [541, 236] width 74 height 18
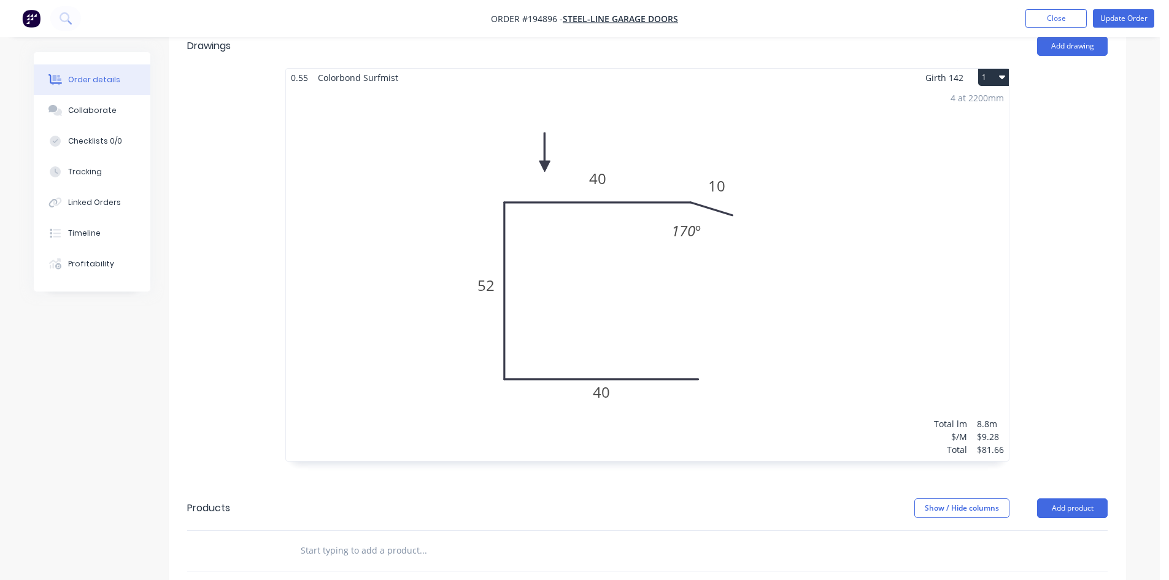
scroll to position [429, 0]
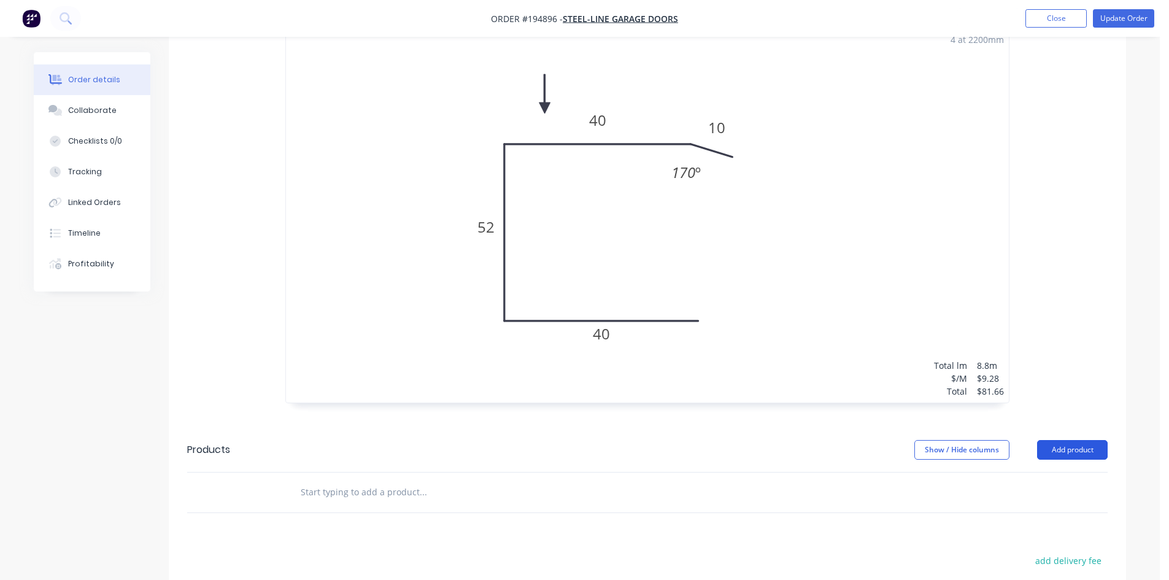
click at [1090, 440] on button "Add product" at bounding box center [1072, 450] width 71 height 20
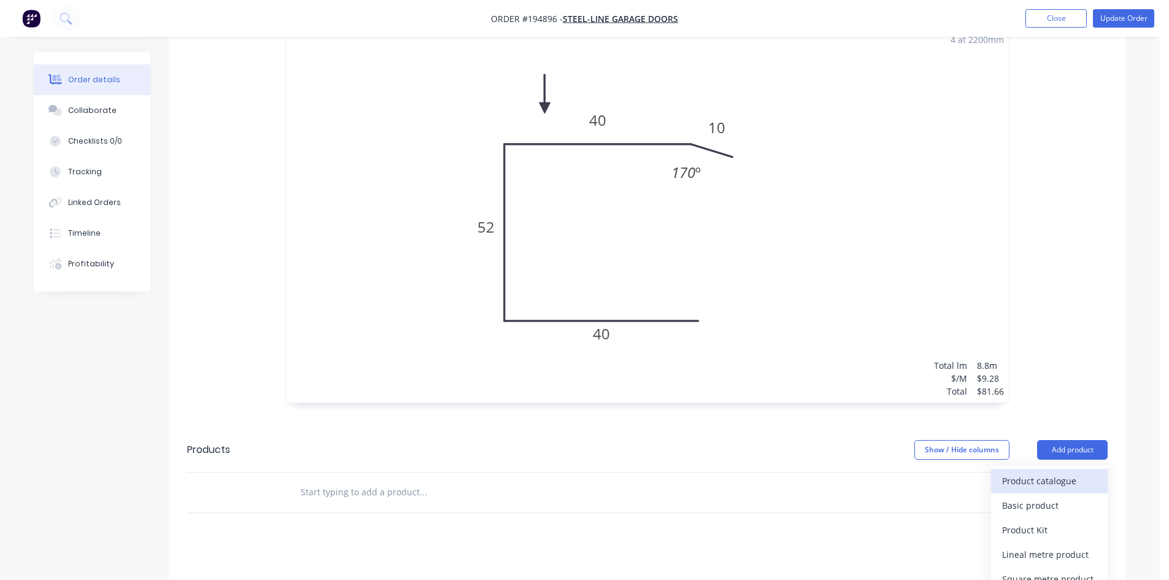
click at [1061, 472] on div "Product catalogue" at bounding box center [1049, 481] width 94 height 18
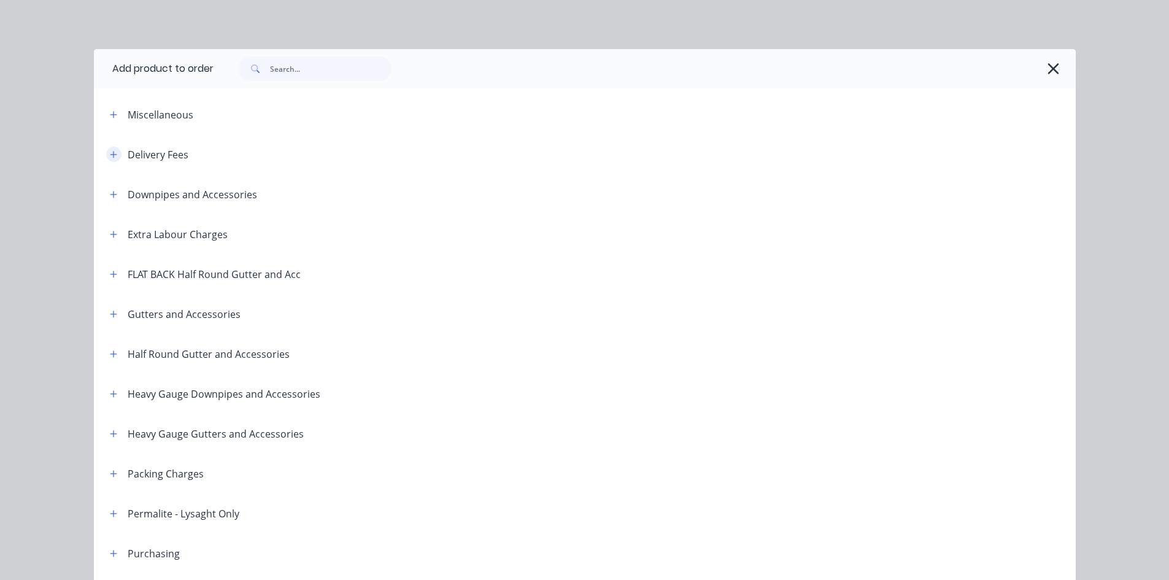
click at [110, 150] on icon "button" at bounding box center [113, 154] width 7 height 9
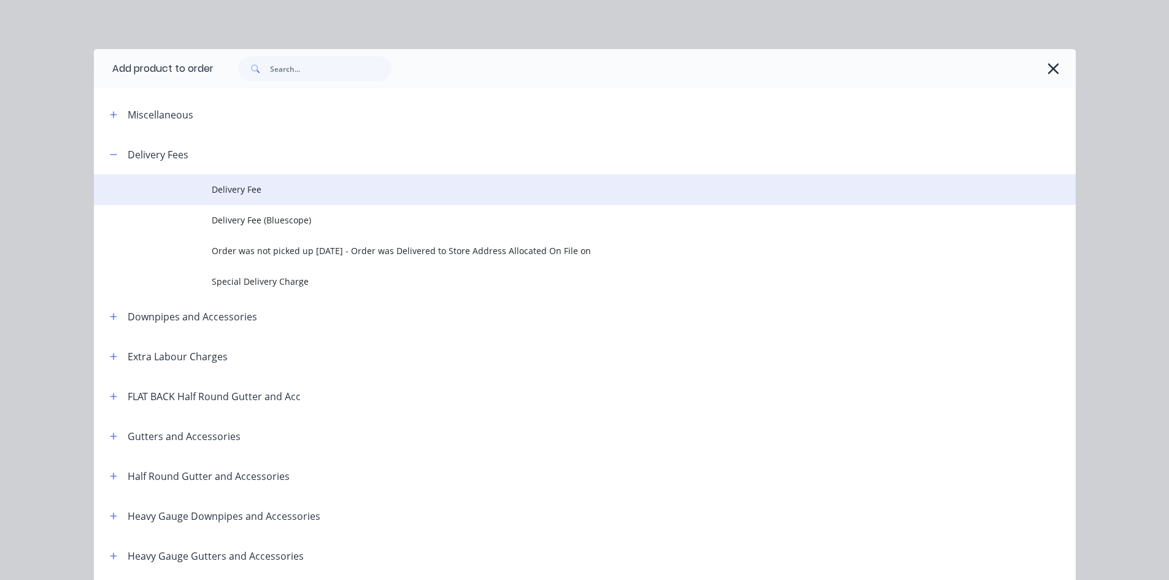
click at [218, 185] on span "Delivery Fee" at bounding box center [557, 189] width 691 height 13
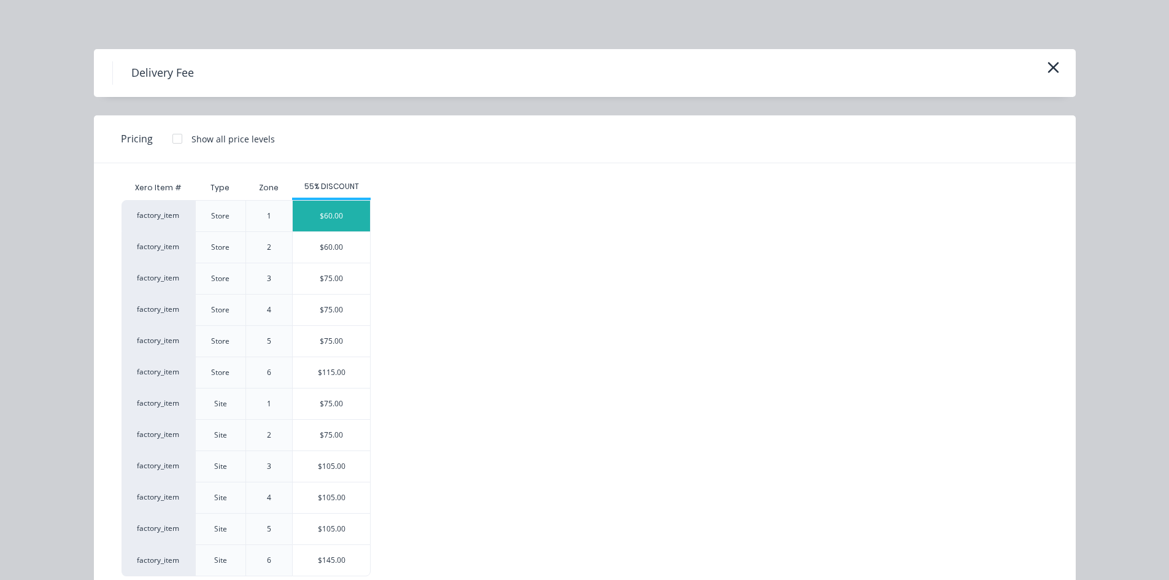
click at [331, 222] on div "$60.00" at bounding box center [331, 216] width 77 height 31
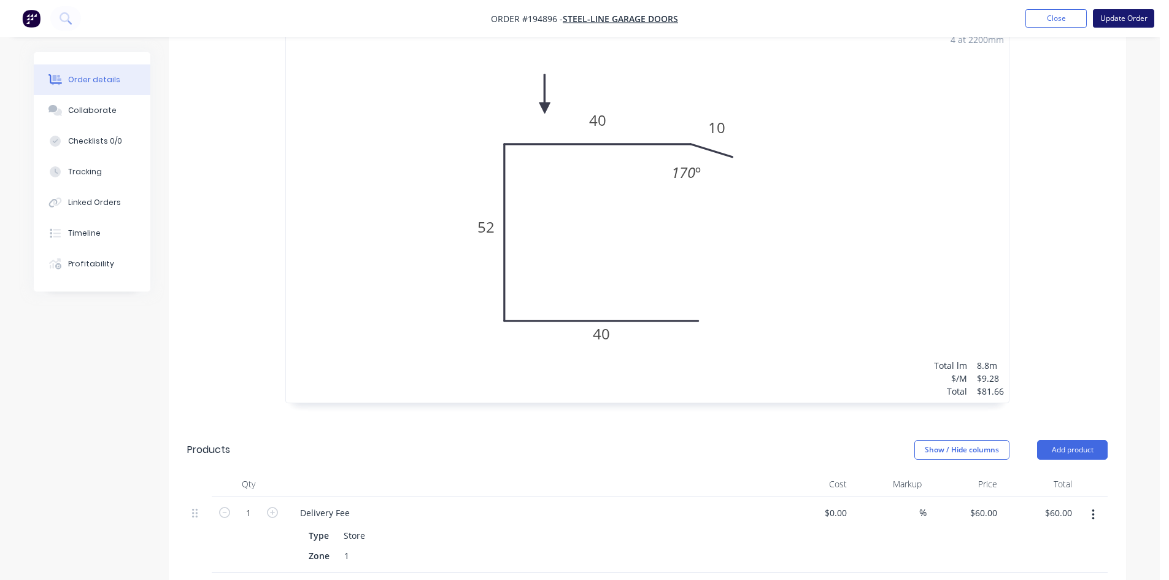
click at [1126, 20] on button "Update Order" at bounding box center [1123, 18] width 61 height 18
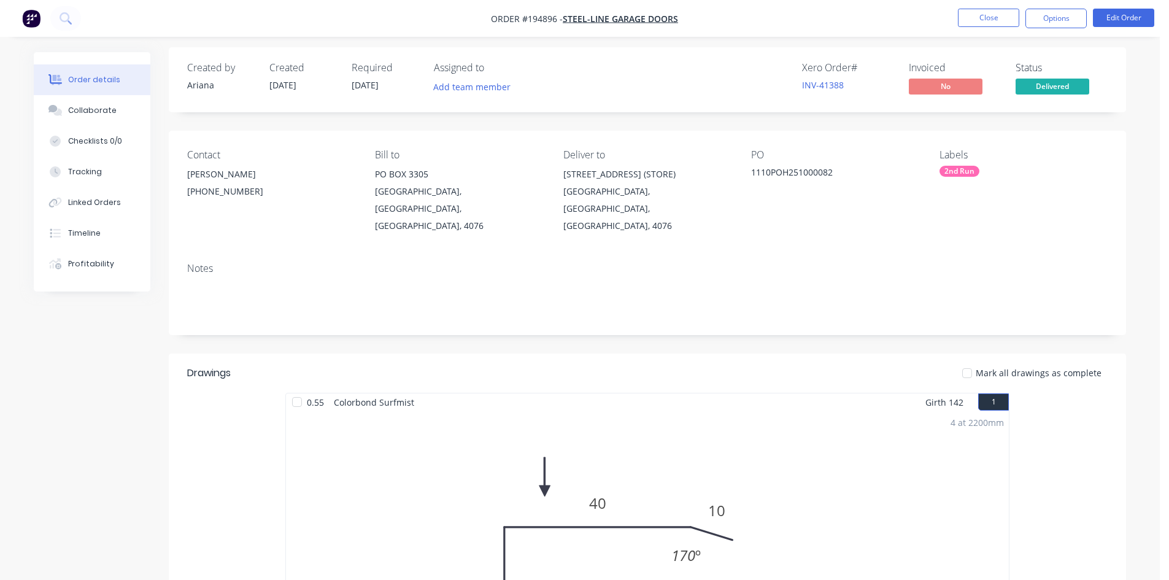
scroll to position [0, 0]
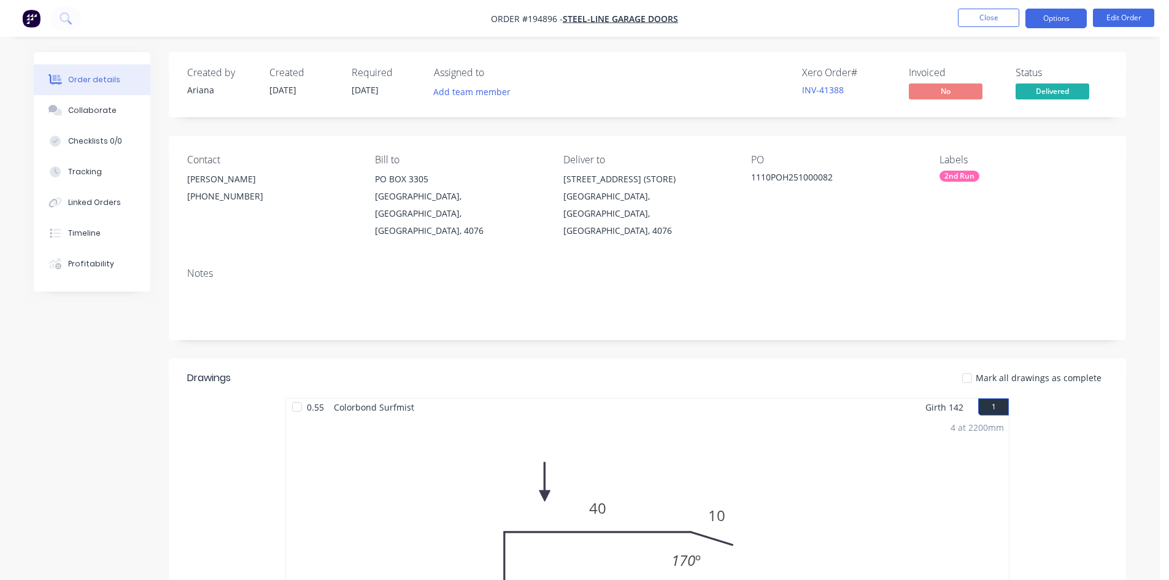
click at [1058, 17] on button "Options" at bounding box center [1055, 19] width 61 height 20
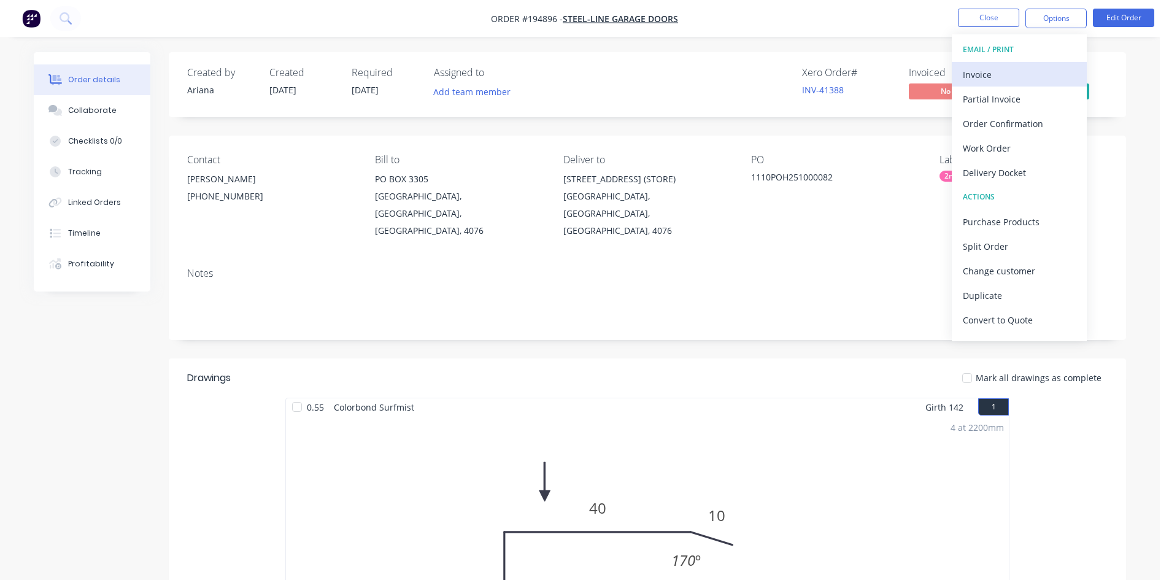
click at [1039, 67] on div "Invoice" at bounding box center [1019, 75] width 113 height 18
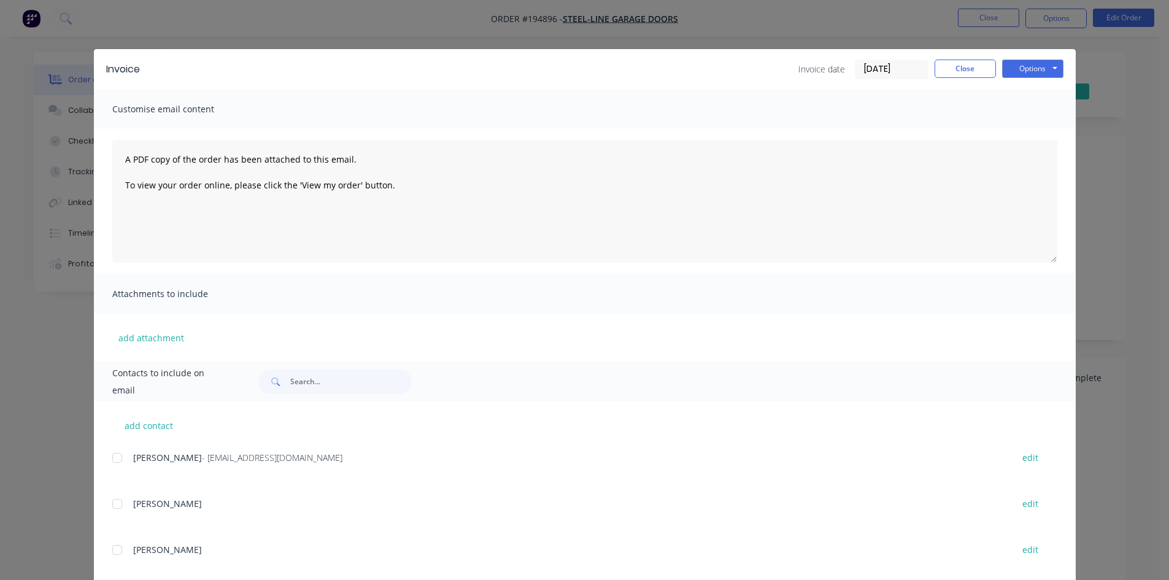
click at [108, 453] on div at bounding box center [117, 457] width 25 height 25
click at [1029, 67] on button "Options" at bounding box center [1032, 69] width 61 height 18
click at [1029, 131] on button "Email" at bounding box center [1041, 131] width 79 height 20
click at [955, 73] on button "Close" at bounding box center [964, 69] width 61 height 18
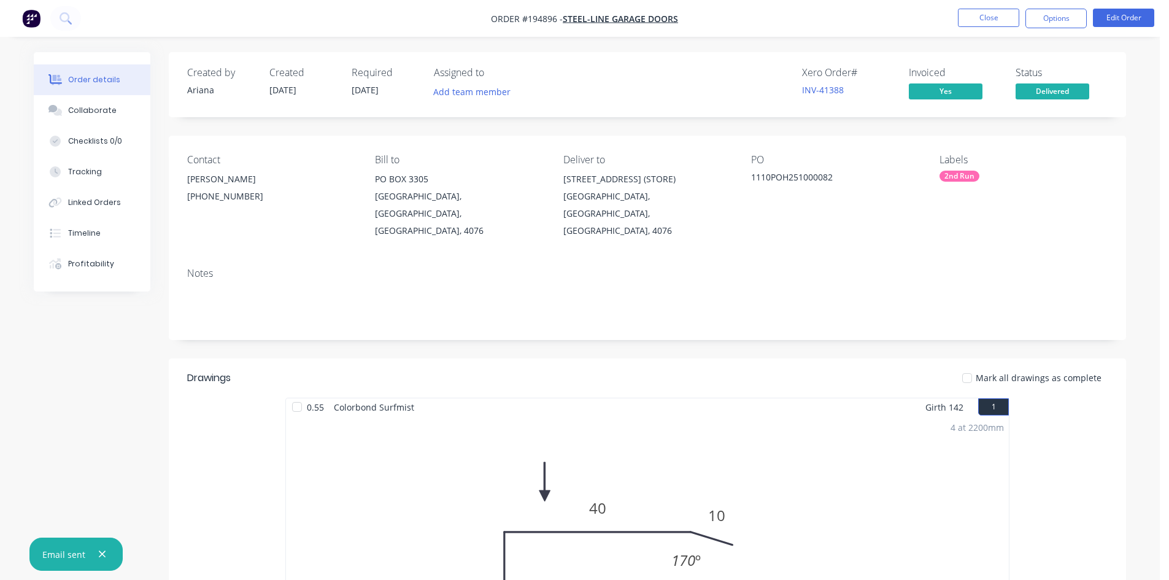
click at [969, 29] on nav "Order #194896 - Steel-Line Garage Doors Close Options Edit Order" at bounding box center [584, 18] width 1169 height 37
click at [975, 20] on button "Close" at bounding box center [988, 18] width 61 height 18
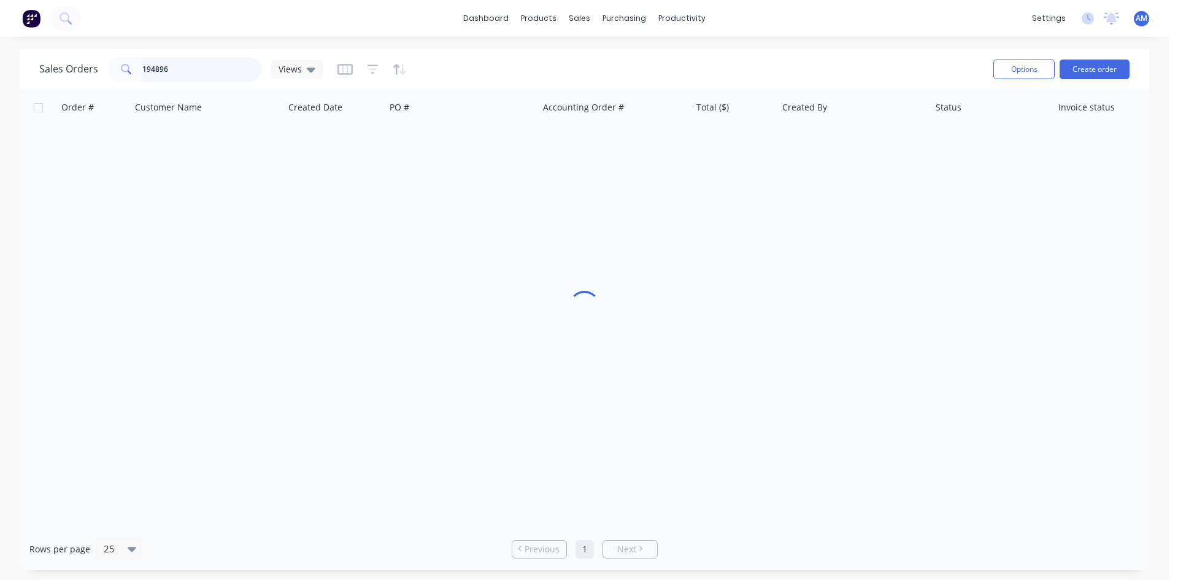
drag, startPoint x: 172, startPoint y: 69, endPoint x: 82, endPoint y: 73, distance: 90.9
click at [82, 73] on div "Sales Orders 194896 Views" at bounding box center [180, 69] width 283 height 25
type input "194887"
click at [471, 136] on div "11109OH251000081" at bounding box center [461, 145] width 153 height 37
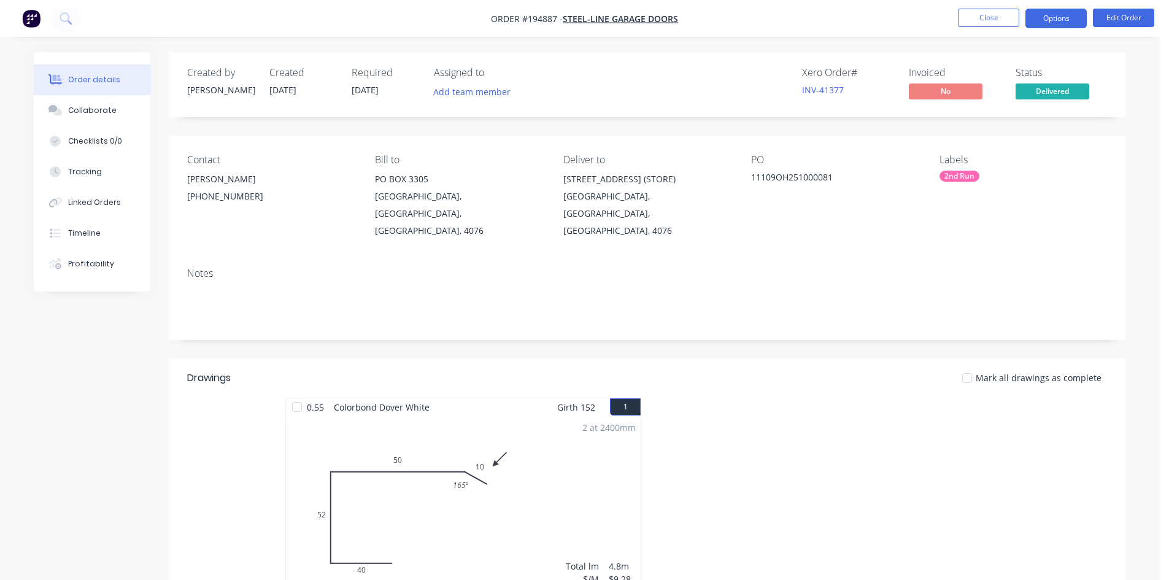
click at [1069, 17] on button "Options" at bounding box center [1055, 19] width 61 height 20
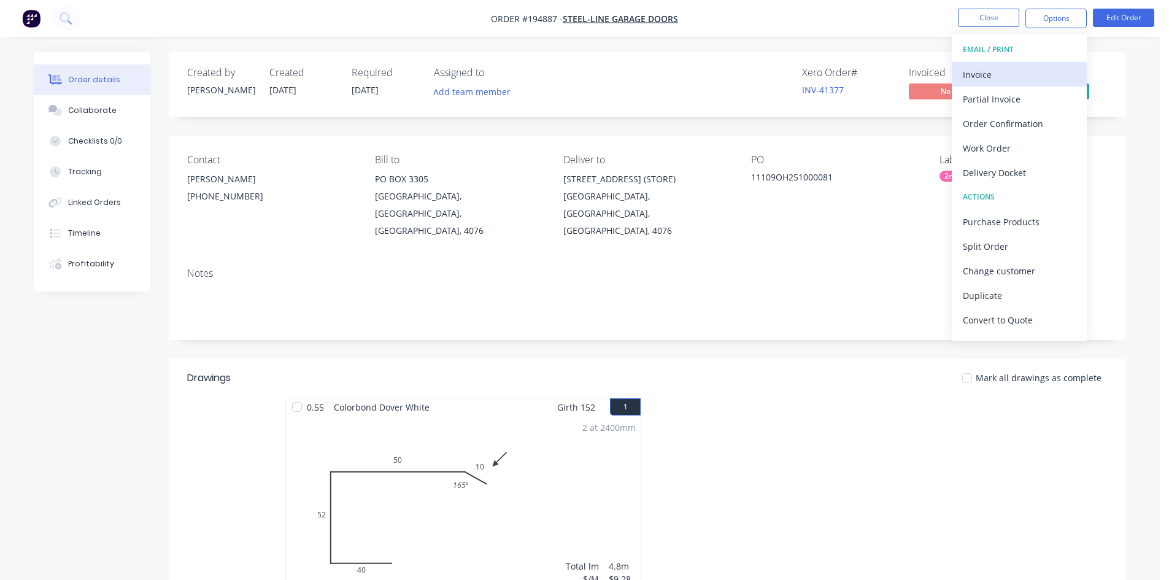
click at [1032, 71] on div "Invoice" at bounding box center [1019, 75] width 113 height 18
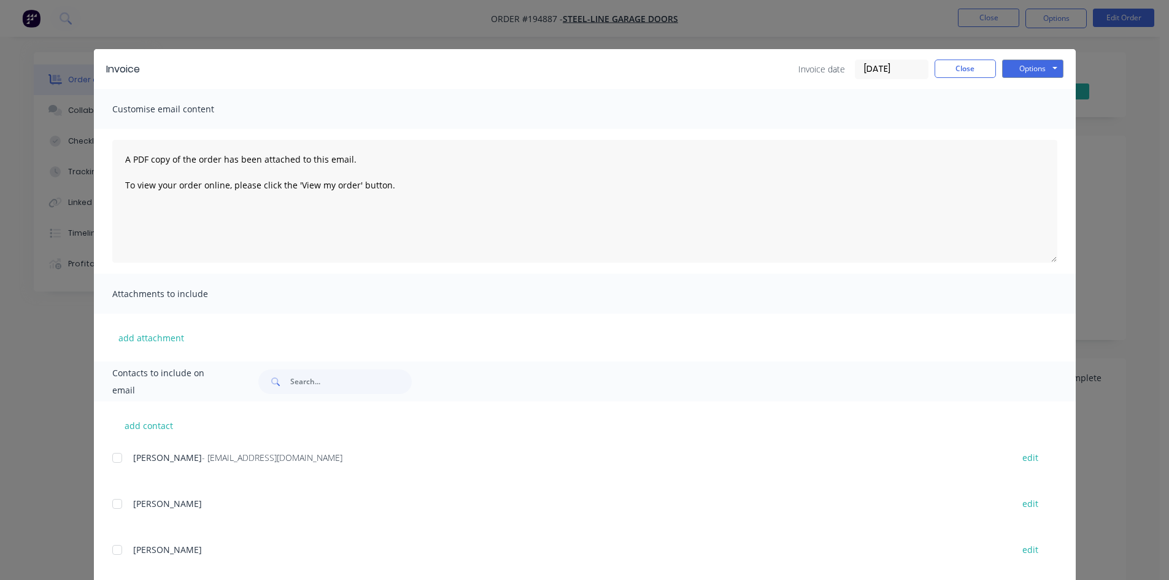
click at [109, 456] on div at bounding box center [117, 457] width 25 height 25
click at [1051, 64] on button "Options" at bounding box center [1032, 69] width 61 height 18
click at [1039, 135] on button "Email" at bounding box center [1041, 131] width 79 height 20
click at [964, 75] on button "Close" at bounding box center [964, 69] width 61 height 18
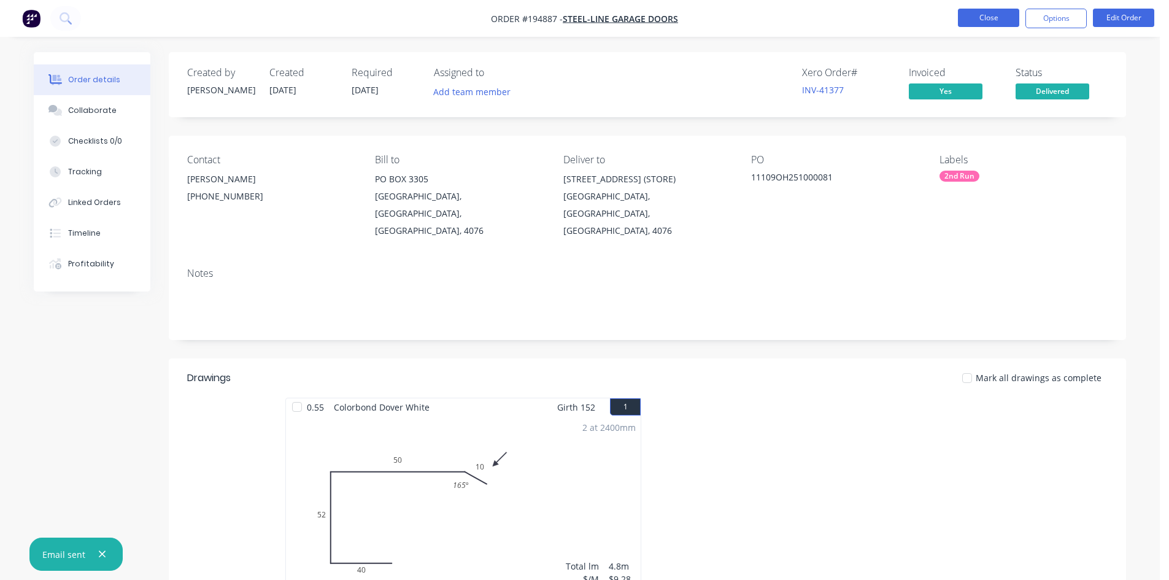
click at [982, 21] on button "Close" at bounding box center [988, 18] width 61 height 18
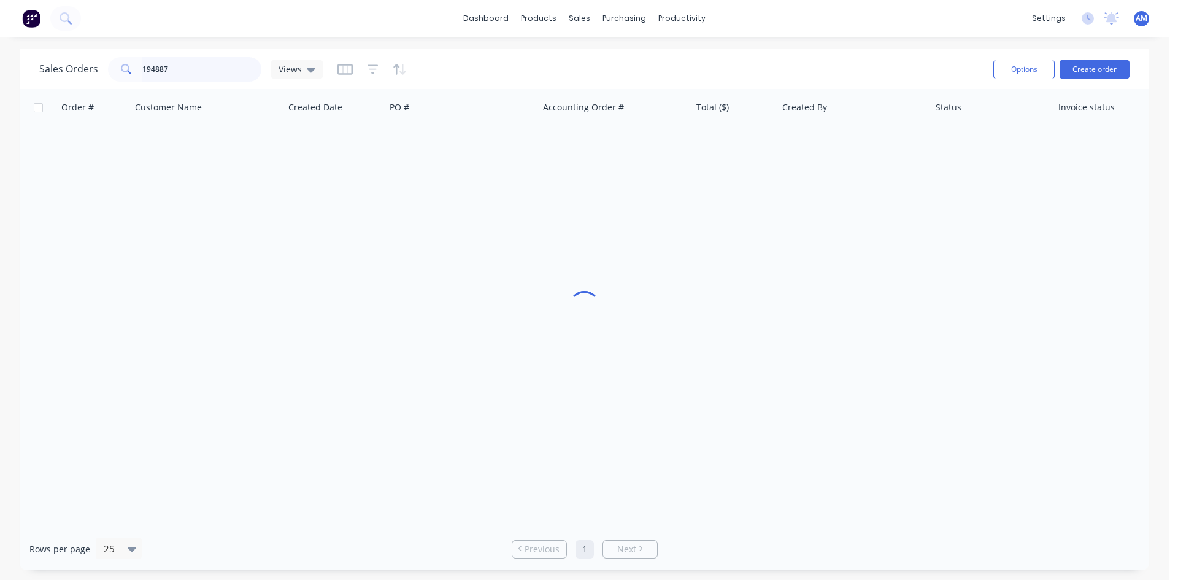
click at [41, 68] on div "Sales Orders 194887 Views" at bounding box center [180, 69] width 283 height 25
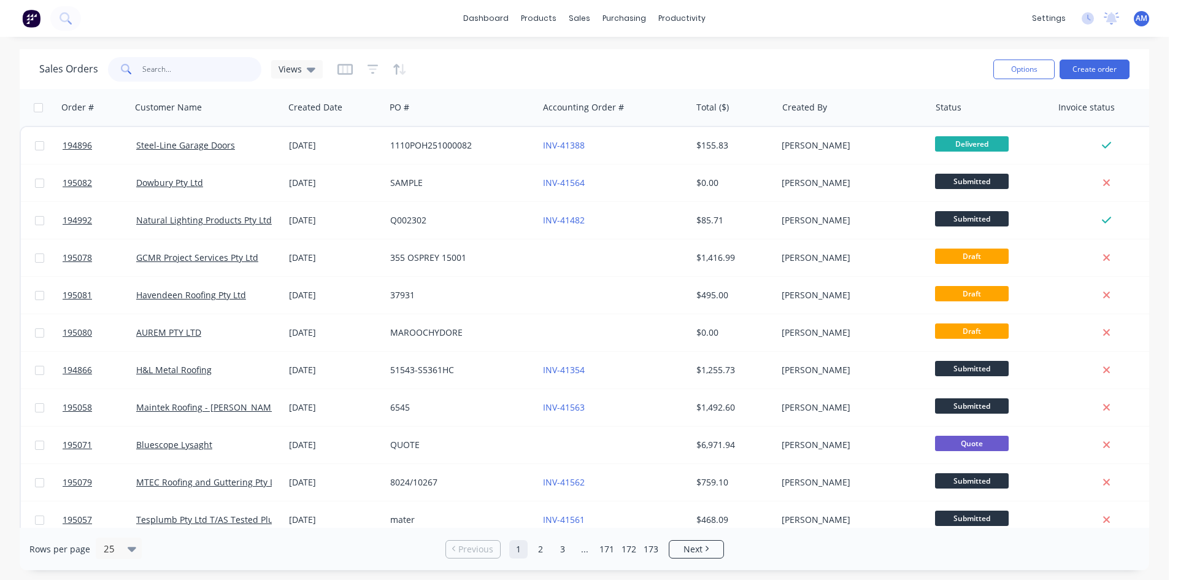
click at [169, 69] on input "text" at bounding box center [202, 69] width 120 height 25
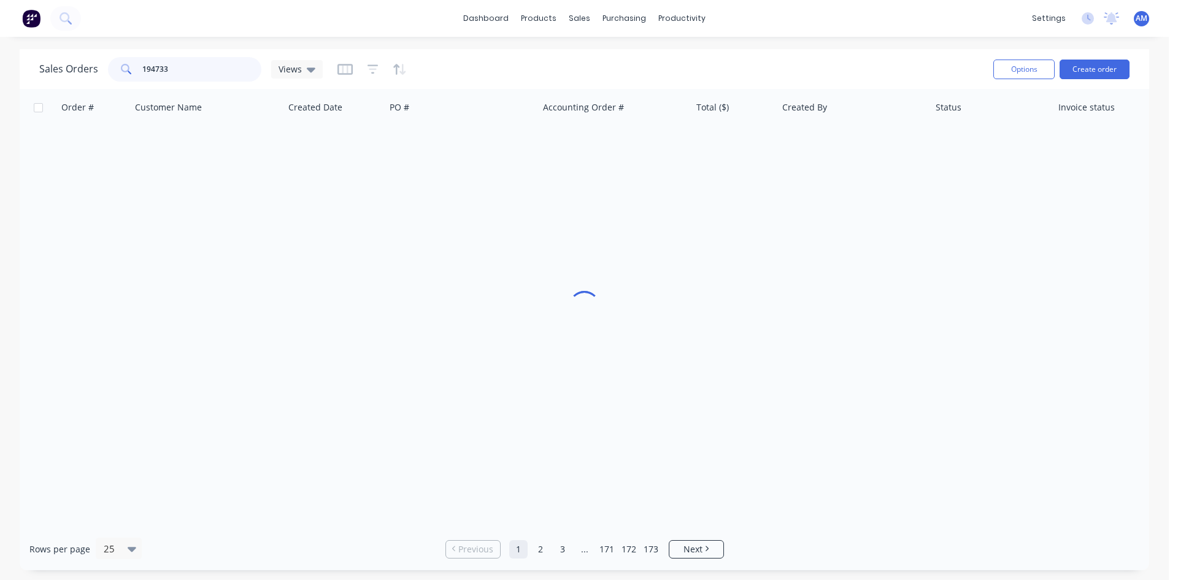
type input "194733"
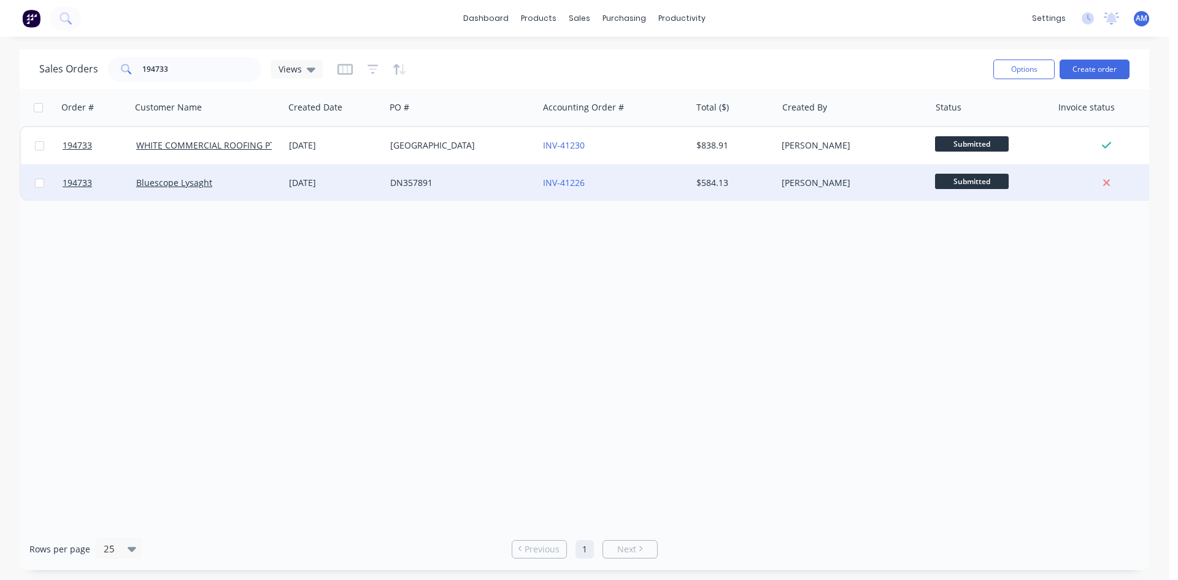
click at [493, 185] on div "DN357891" at bounding box center [458, 183] width 136 height 12
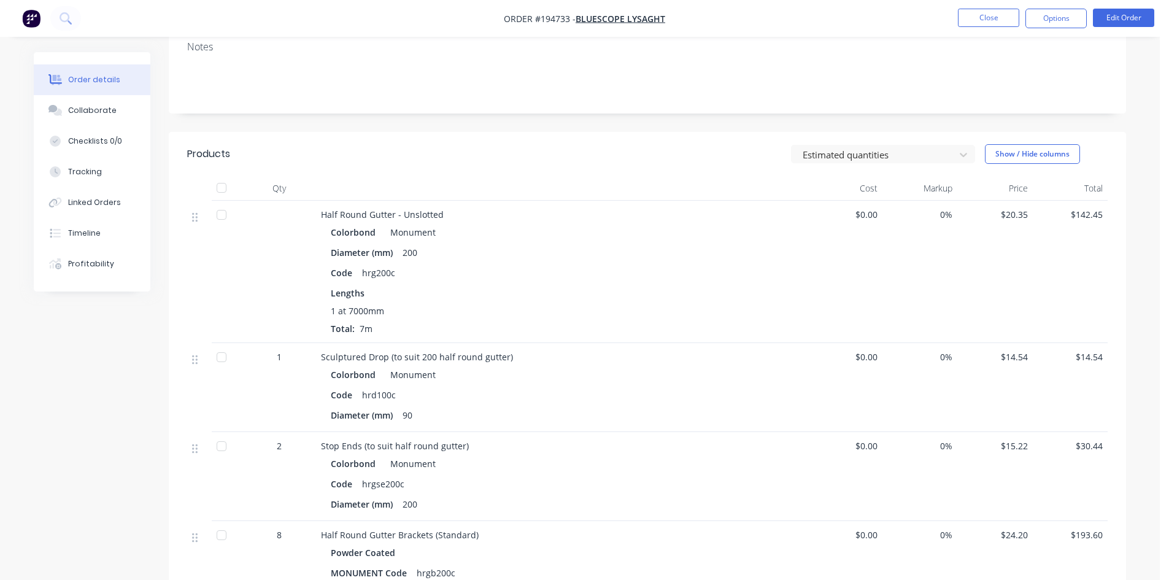
scroll to position [245, 0]
click at [1002, 12] on button "Close" at bounding box center [988, 18] width 61 height 18
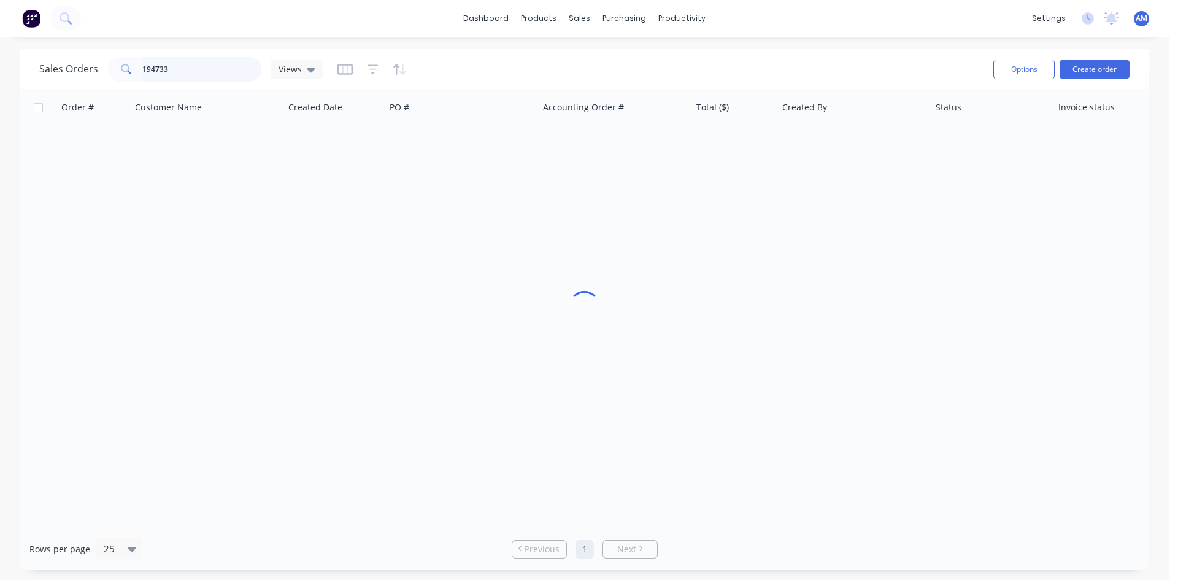
drag, startPoint x: 174, startPoint y: 69, endPoint x: 5, endPoint y: 69, distance: 168.7
click at [24, 69] on div "Sales Orders 194733 Views Options Create order" at bounding box center [584, 69] width 1129 height 40
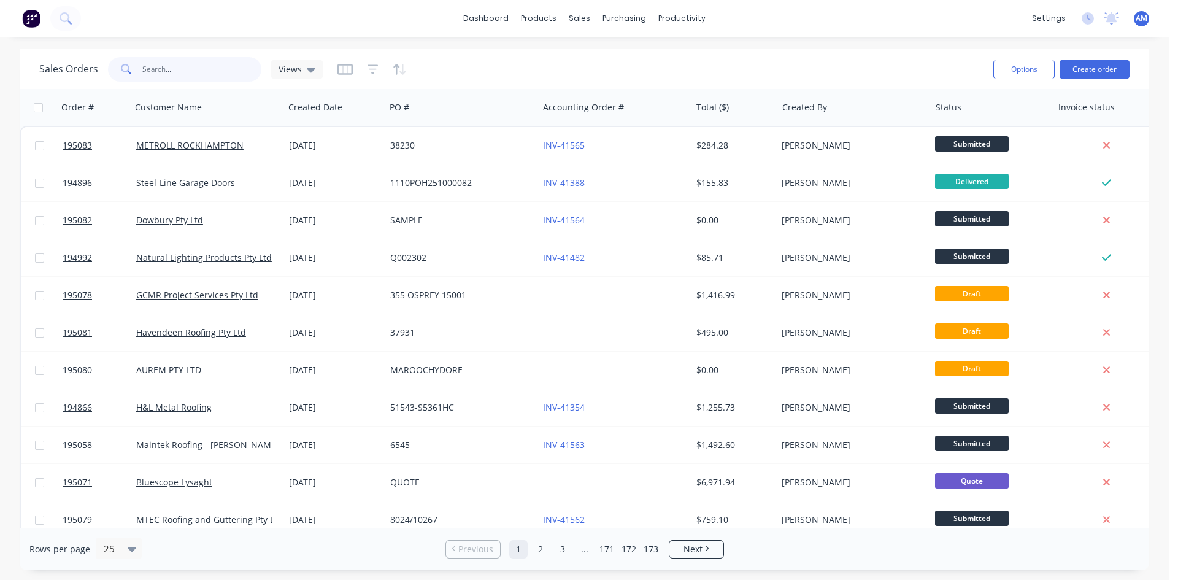
click at [212, 77] on input "text" at bounding box center [202, 69] width 120 height 25
type input "195002"
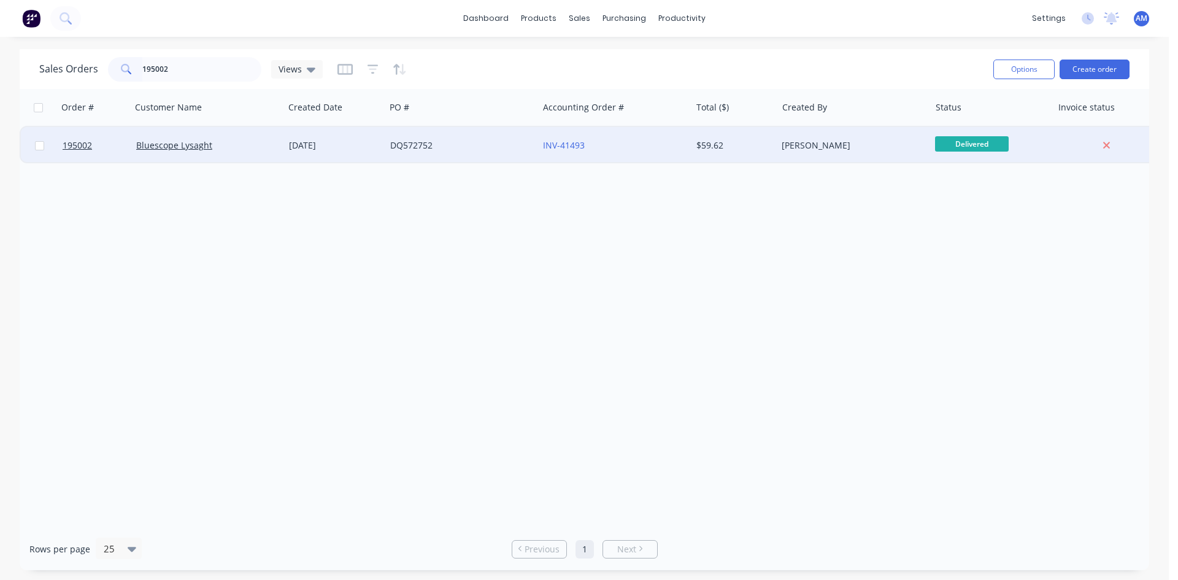
click at [485, 158] on div "DQ572752" at bounding box center [461, 145] width 153 height 37
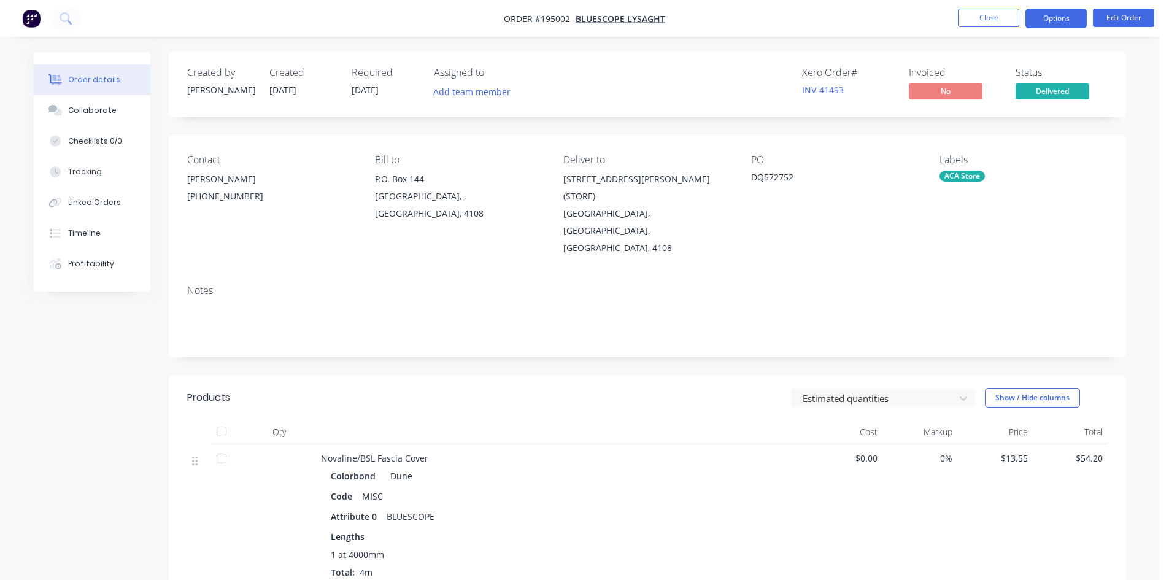
click at [1041, 24] on button "Options" at bounding box center [1055, 19] width 61 height 20
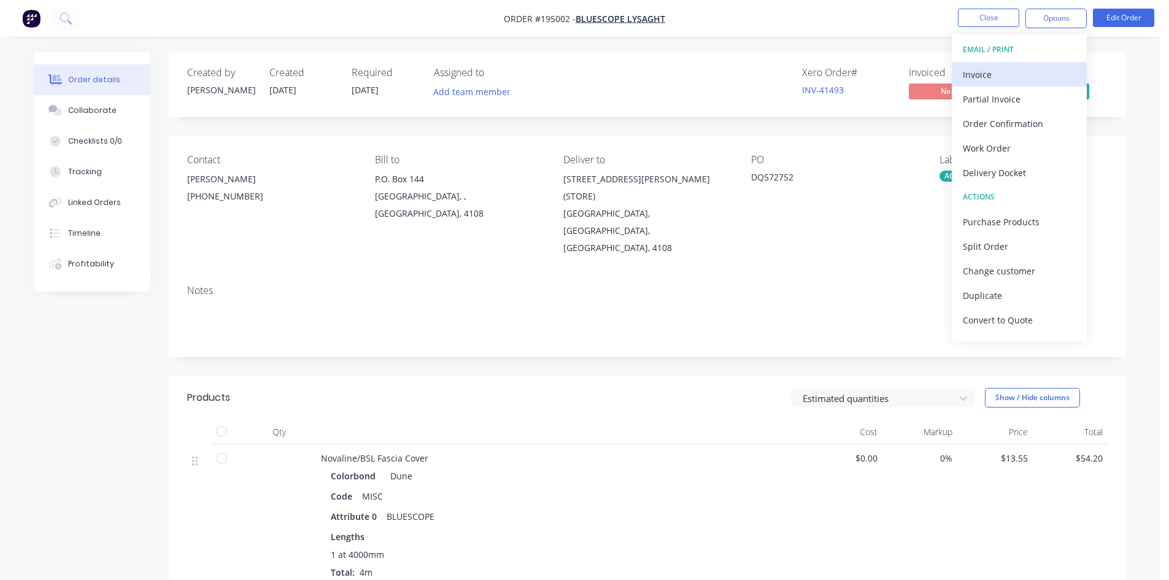
click at [1007, 69] on div "Invoice" at bounding box center [1019, 75] width 113 height 18
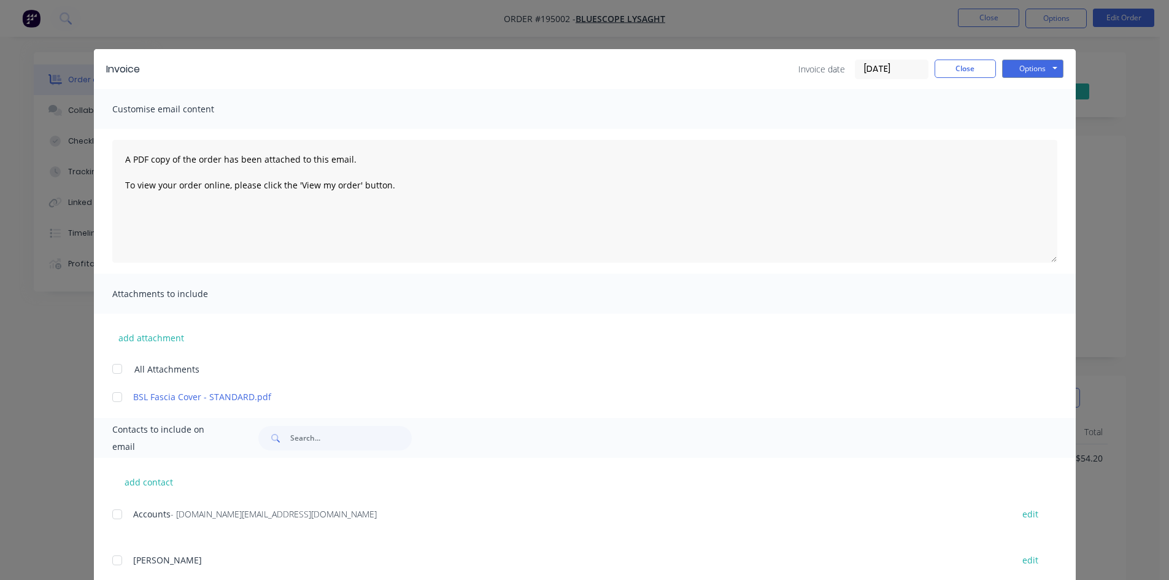
click at [109, 513] on div at bounding box center [117, 514] width 25 height 25
click at [1042, 66] on button "Options" at bounding box center [1032, 69] width 61 height 18
click at [1031, 136] on button "Email" at bounding box center [1041, 131] width 79 height 20
click at [955, 72] on button "Close" at bounding box center [964, 69] width 61 height 18
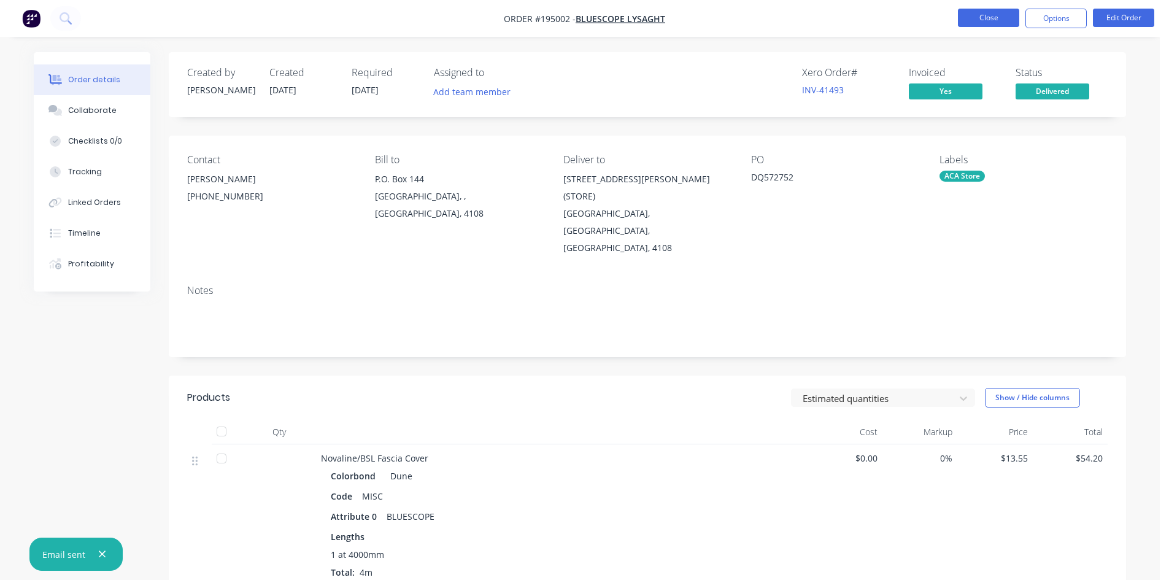
click at [976, 22] on button "Close" at bounding box center [988, 18] width 61 height 18
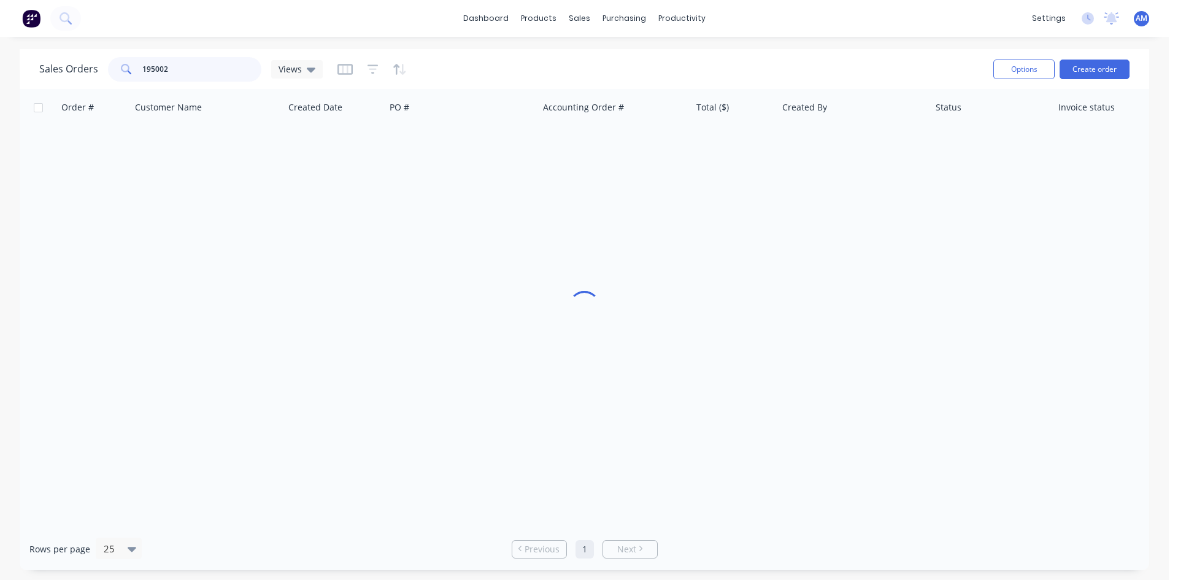
click at [155, 71] on input "195002" at bounding box center [202, 69] width 120 height 25
drag, startPoint x: 193, startPoint y: 66, endPoint x: 113, endPoint y: 67, distance: 79.1
click at [113, 67] on div "195002" at bounding box center [184, 69] width 153 height 25
type input "194379"
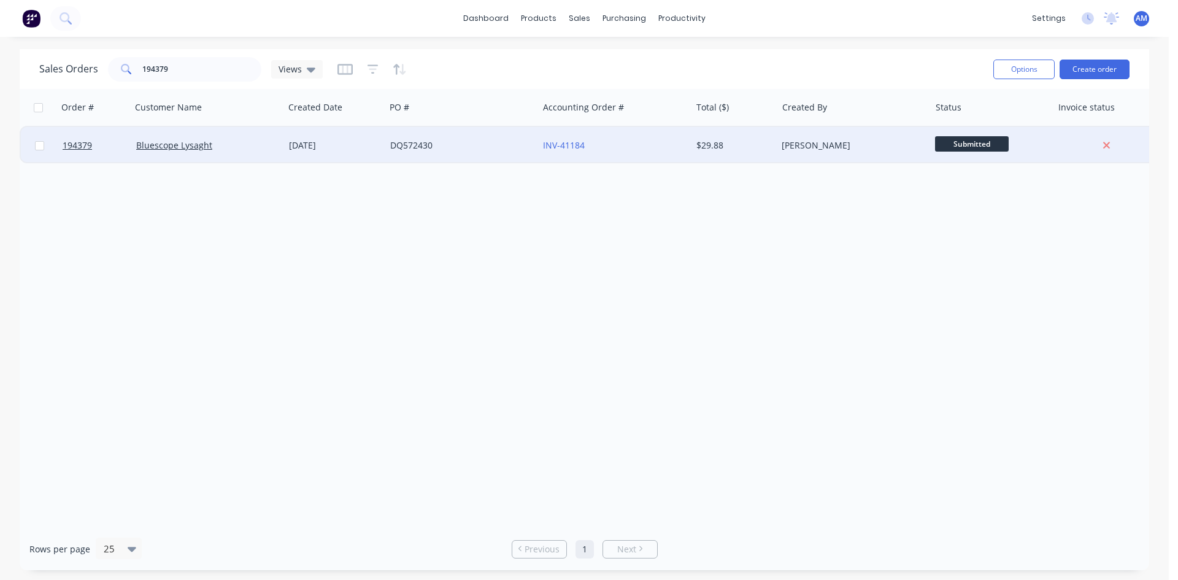
click at [480, 146] on div "DQ572430" at bounding box center [458, 145] width 136 height 12
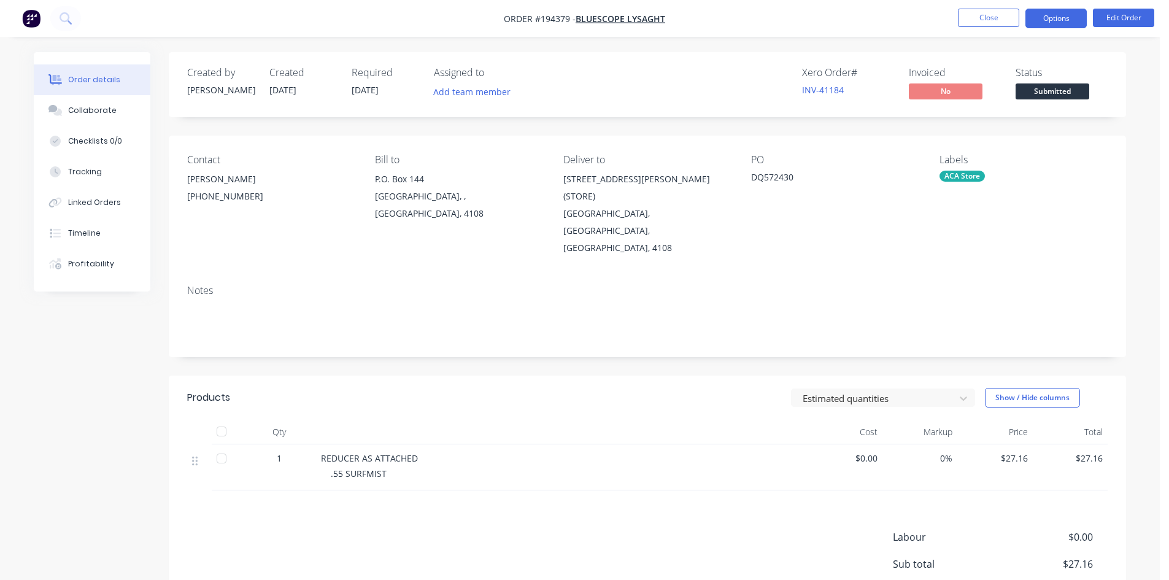
click at [1054, 26] on button "Options" at bounding box center [1055, 19] width 61 height 20
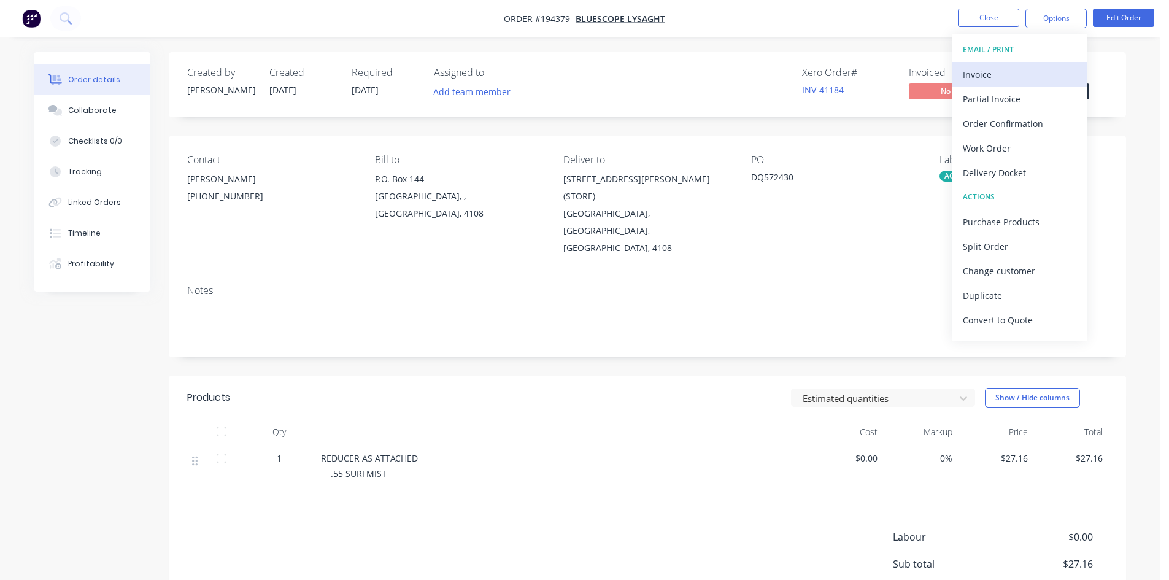
click at [1042, 69] on div "Invoice" at bounding box center [1019, 75] width 113 height 18
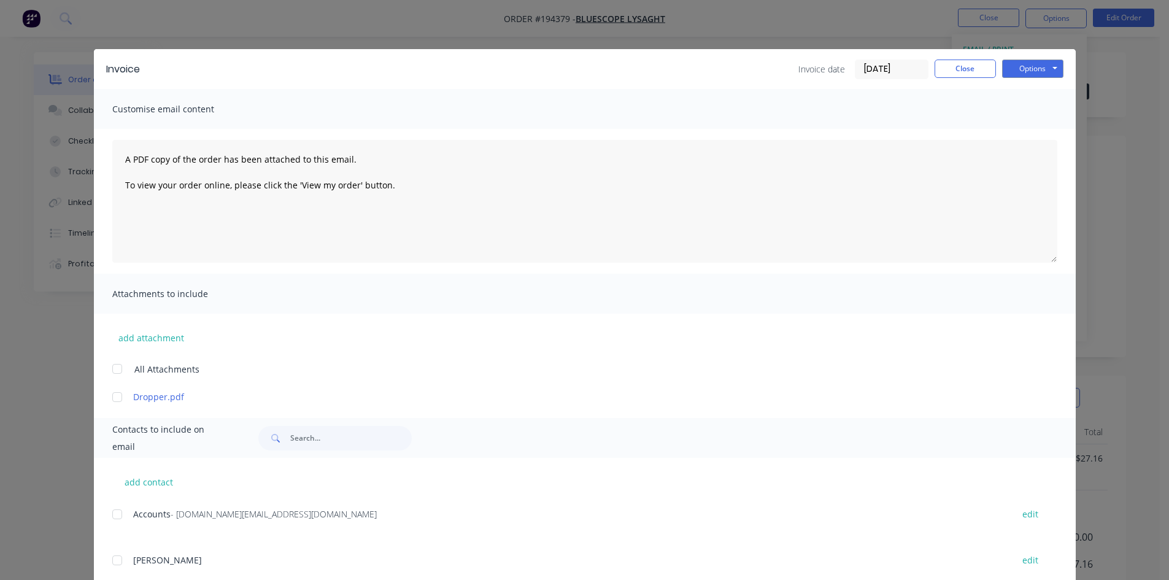
click at [116, 513] on div at bounding box center [117, 514] width 25 height 25
click at [1024, 69] on button "Options" at bounding box center [1032, 69] width 61 height 18
click at [1029, 129] on button "Email" at bounding box center [1041, 131] width 79 height 20
click at [986, 64] on button "Close" at bounding box center [964, 69] width 61 height 18
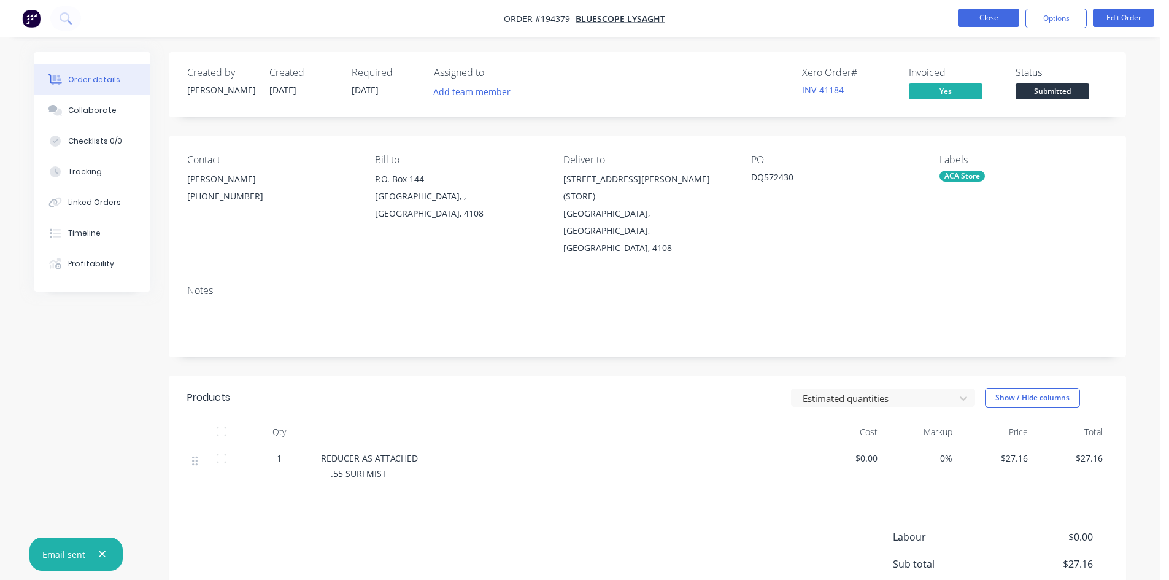
click at [990, 23] on button "Close" at bounding box center [988, 18] width 61 height 18
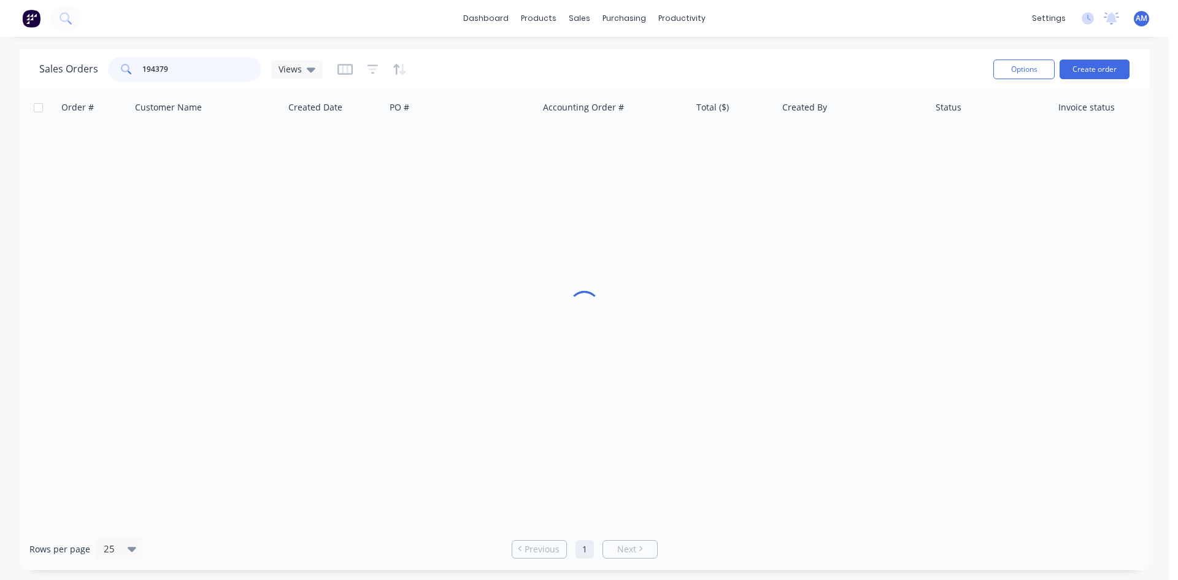
click at [78, 63] on div "Sales Orders 194379 Views" at bounding box center [180, 69] width 283 height 25
type input "194697"
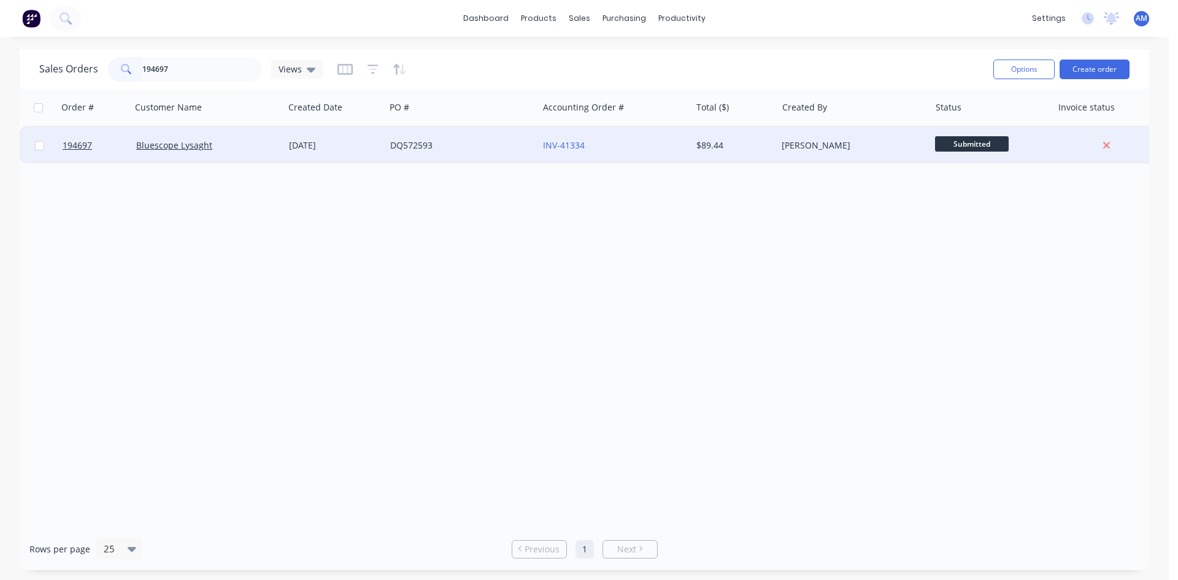
click at [463, 153] on div "DQ572593" at bounding box center [461, 145] width 153 height 37
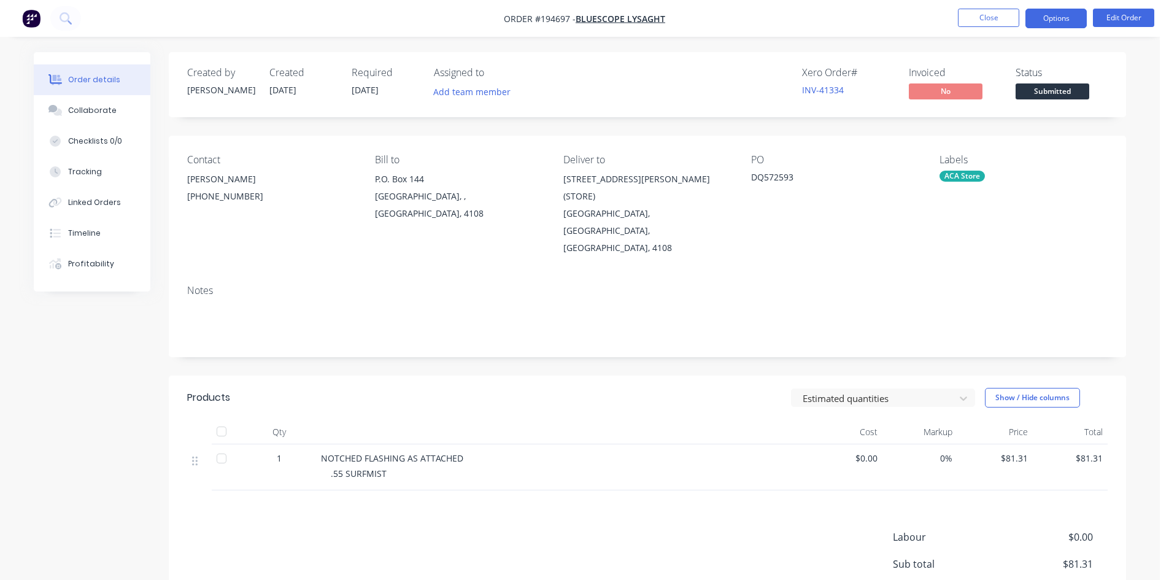
click at [1074, 26] on button "Options" at bounding box center [1055, 19] width 61 height 20
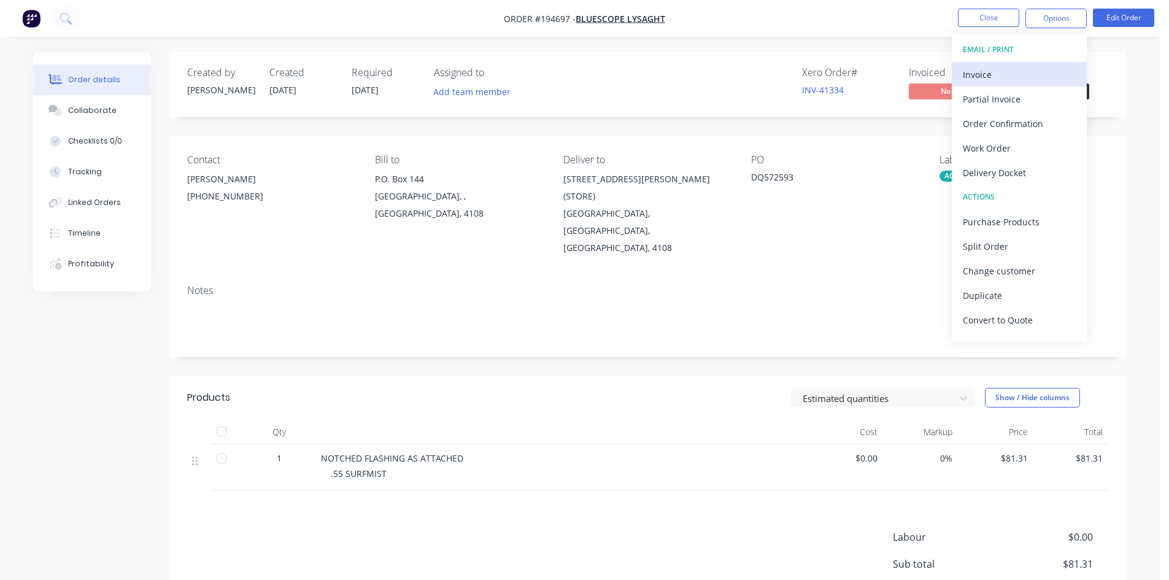
click at [998, 74] on div "Invoice" at bounding box center [1019, 75] width 113 height 18
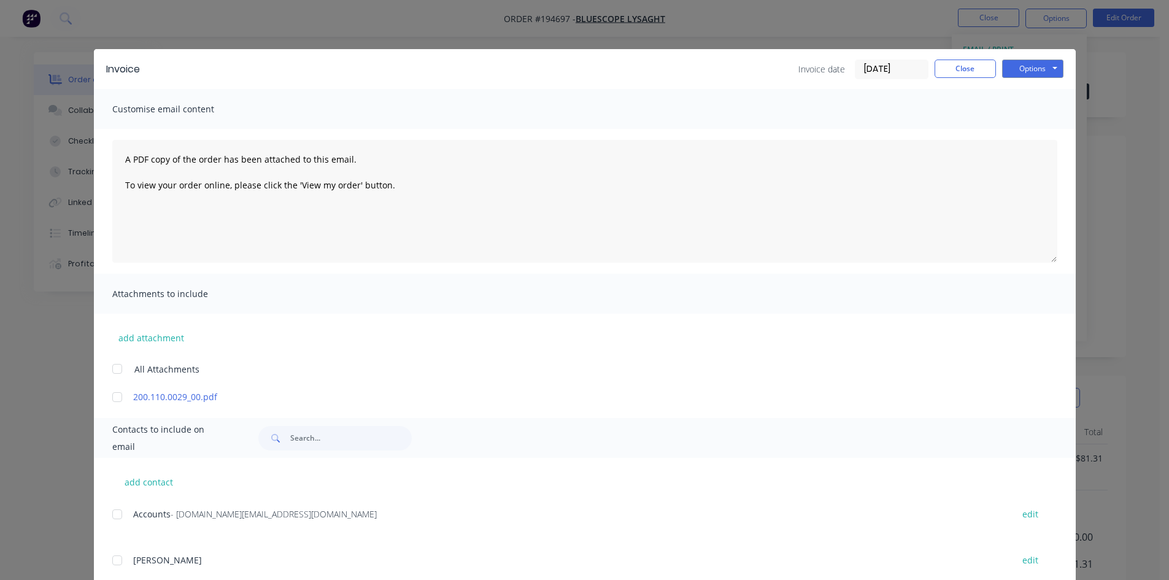
click at [113, 518] on div at bounding box center [117, 514] width 25 height 25
click at [1033, 69] on button "Options" at bounding box center [1032, 69] width 61 height 18
click at [1034, 128] on button "Email" at bounding box center [1041, 131] width 79 height 20
click at [963, 72] on button "Close" at bounding box center [964, 69] width 61 height 18
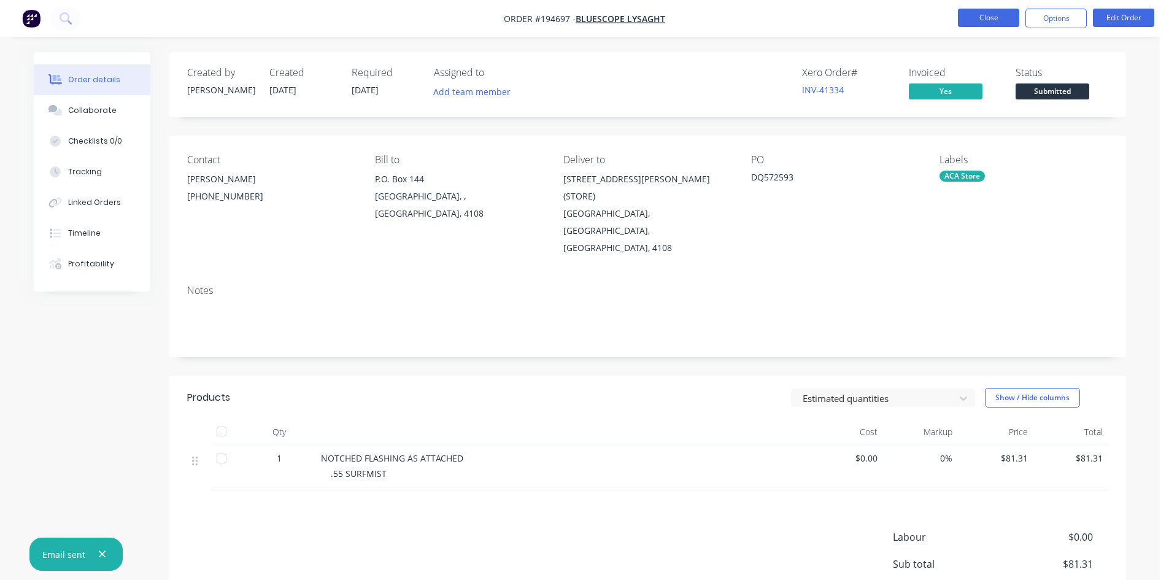
click at [990, 20] on button "Close" at bounding box center [988, 18] width 61 height 18
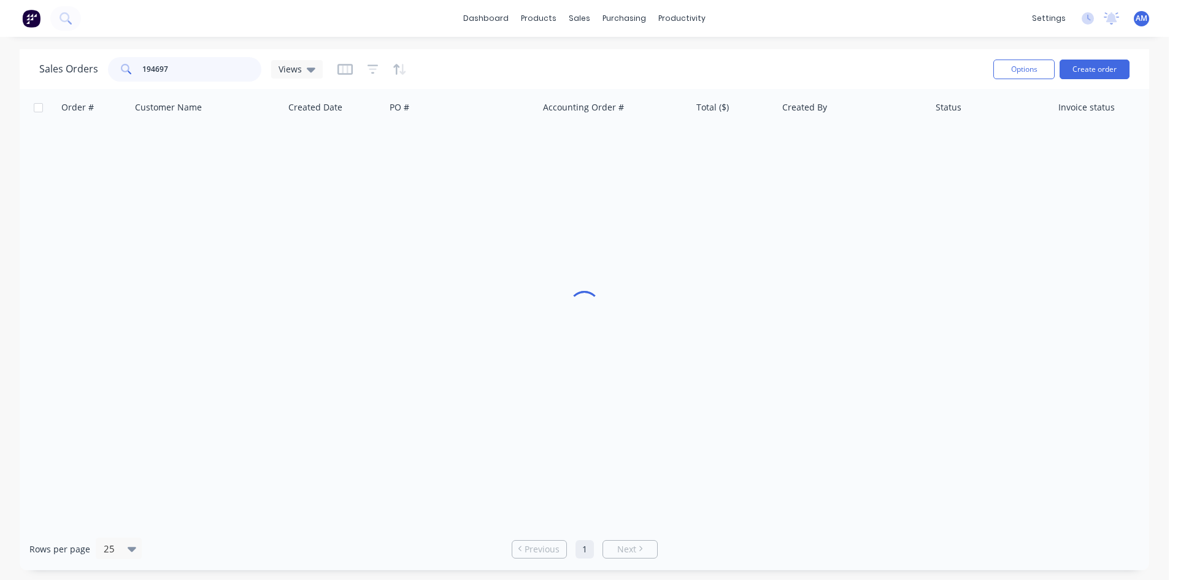
drag, startPoint x: 210, startPoint y: 74, endPoint x: 135, endPoint y: 67, distance: 75.1
click at [135, 67] on div "194697" at bounding box center [184, 69] width 153 height 25
type input "194519"
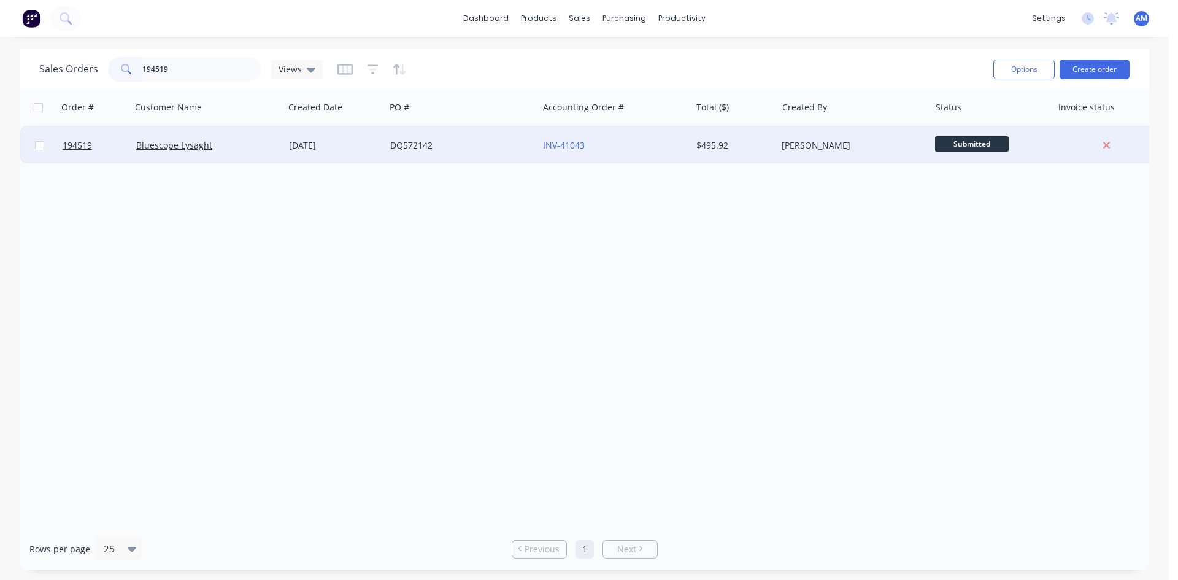
click at [490, 153] on div "DQ572142" at bounding box center [461, 145] width 153 height 37
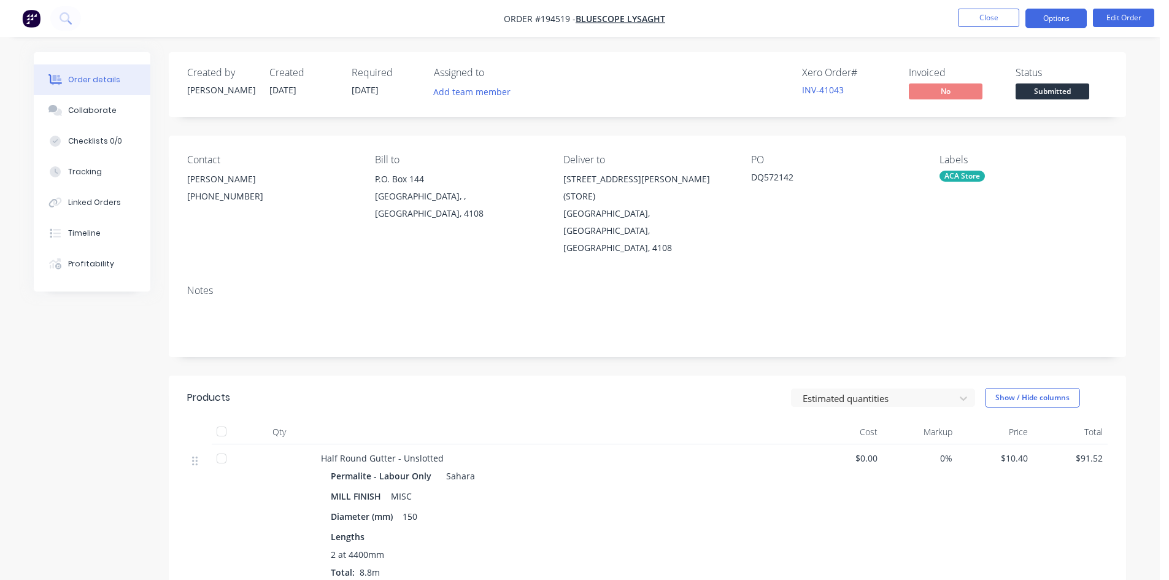
click at [1059, 21] on button "Options" at bounding box center [1055, 19] width 61 height 20
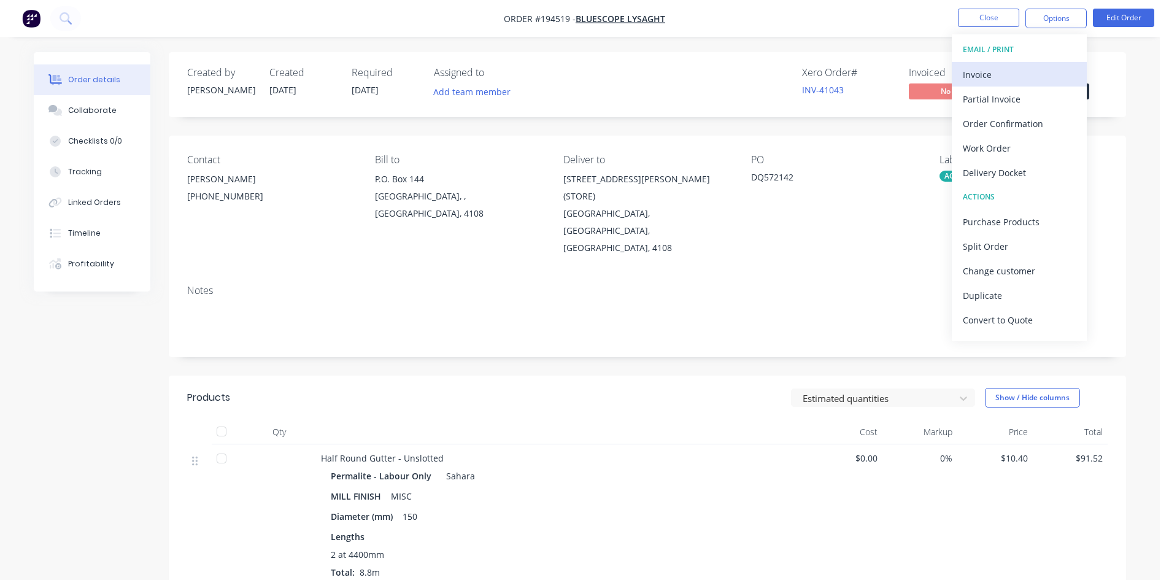
click at [1035, 64] on button "Invoice" at bounding box center [1018, 74] width 135 height 25
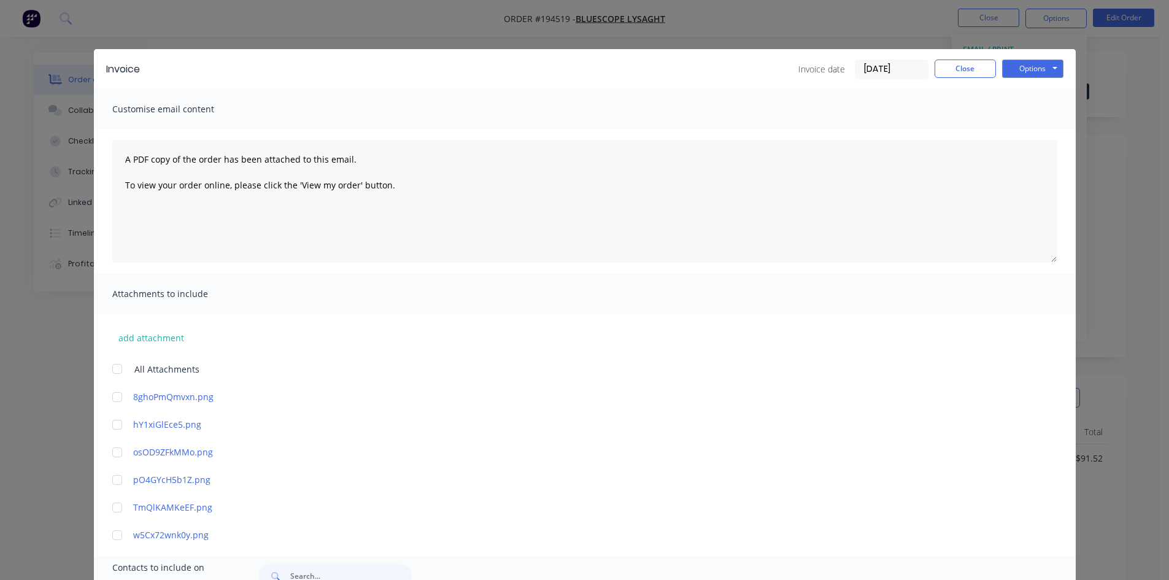
scroll to position [123, 0]
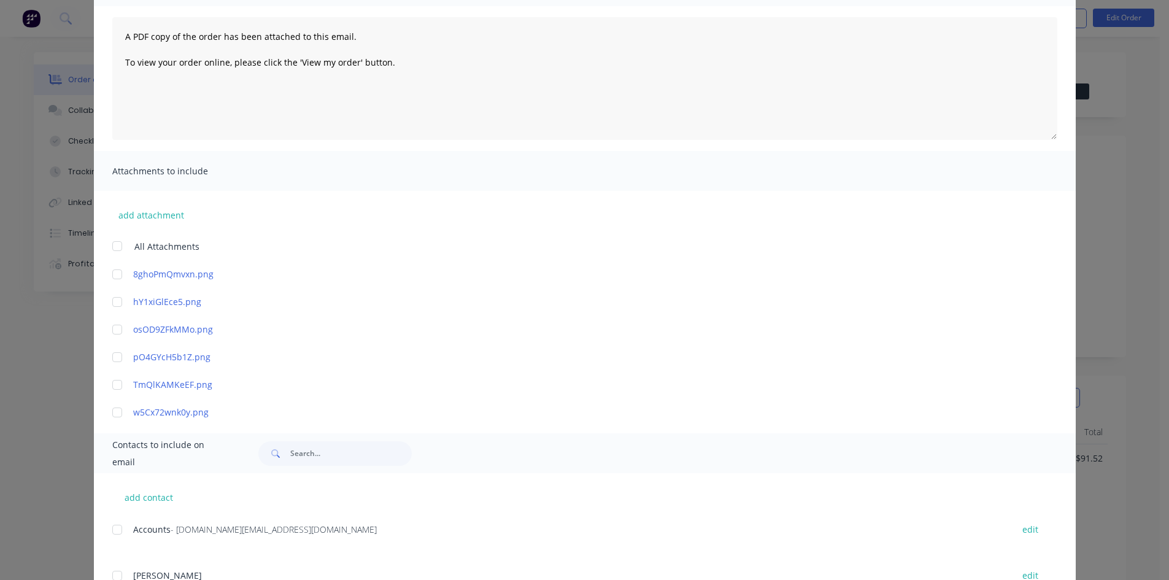
click at [110, 526] on div at bounding box center [117, 529] width 25 height 25
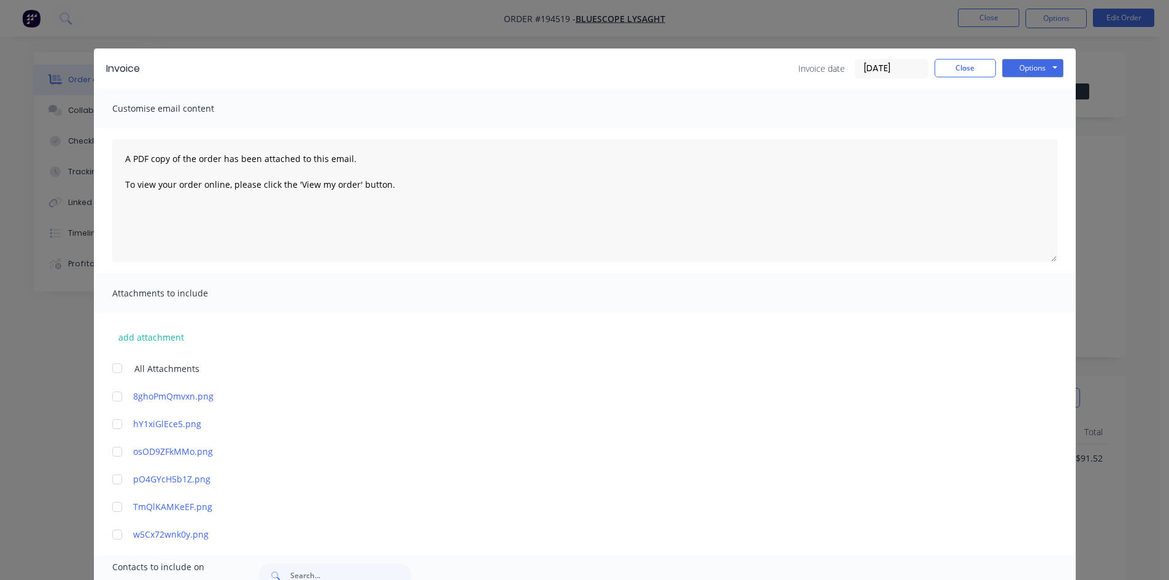
scroll to position [0, 0]
click at [1031, 72] on button "Options" at bounding box center [1032, 69] width 61 height 18
click at [1028, 129] on button "Email" at bounding box center [1041, 131] width 79 height 20
click at [969, 72] on button "Close" at bounding box center [964, 69] width 61 height 18
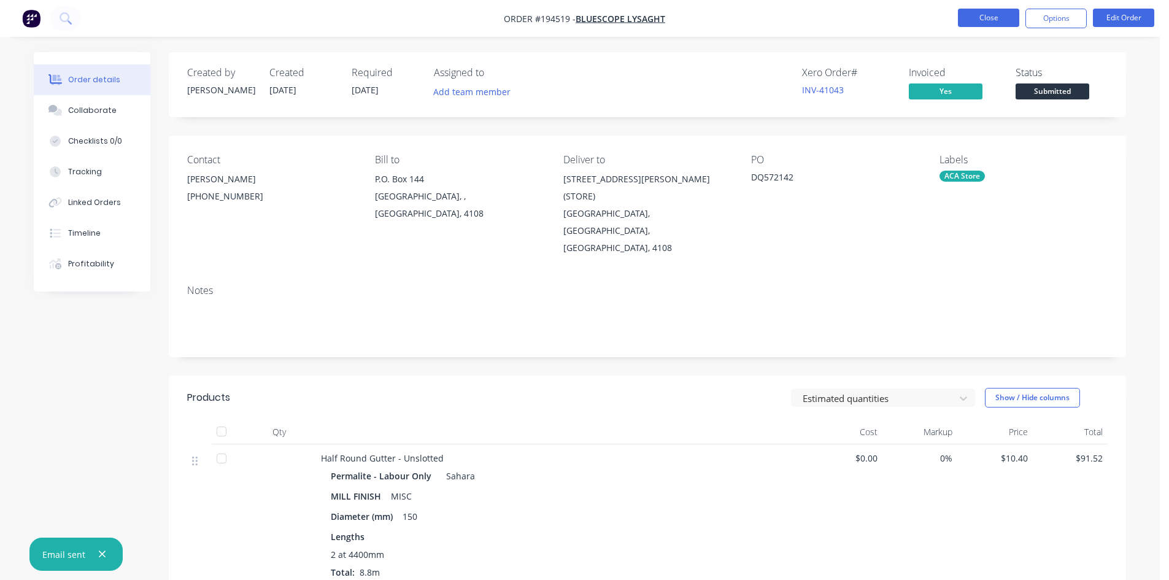
click at [990, 20] on button "Close" at bounding box center [988, 18] width 61 height 18
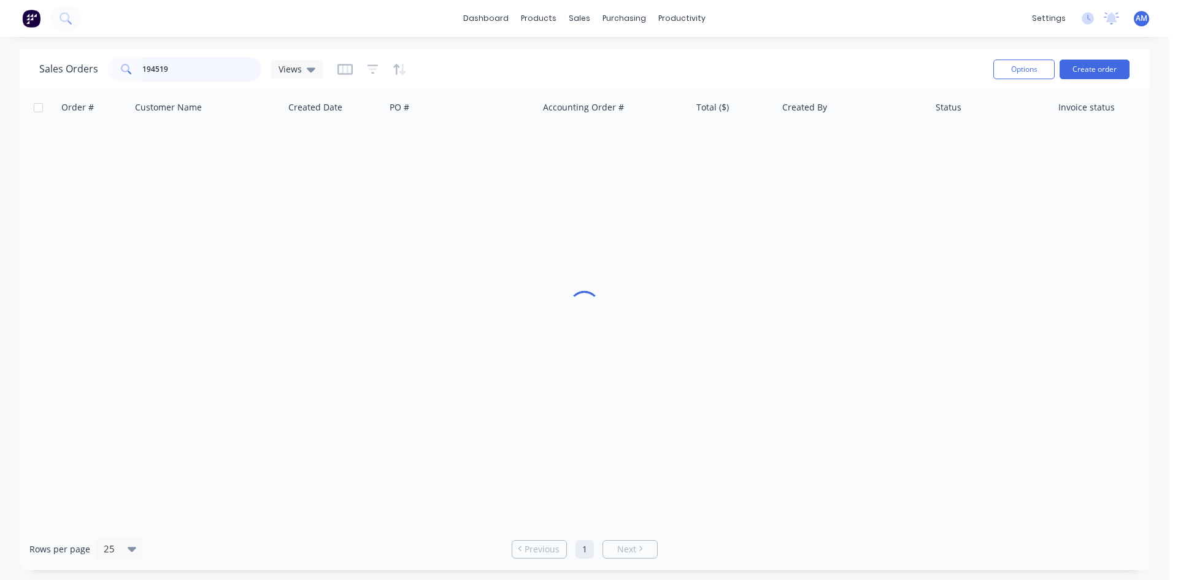
drag, startPoint x: 199, startPoint y: 66, endPoint x: 74, endPoint y: 64, distance: 125.2
click at [74, 64] on div "Sales Orders 194519 Views" at bounding box center [180, 69] width 283 height 25
type input "194997"
click at [458, 163] on div "Order # Customer Name Created Date PO # Accounting Order # Total ($) Created By…" at bounding box center [584, 308] width 1129 height 439
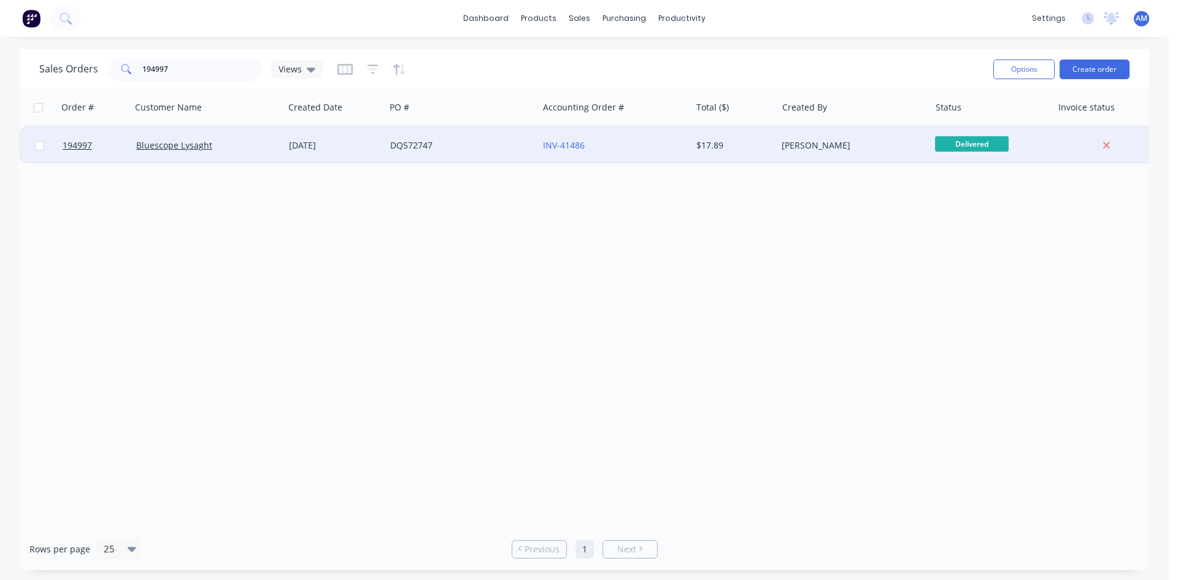
click at [457, 142] on div "DQ572747" at bounding box center [458, 145] width 136 height 12
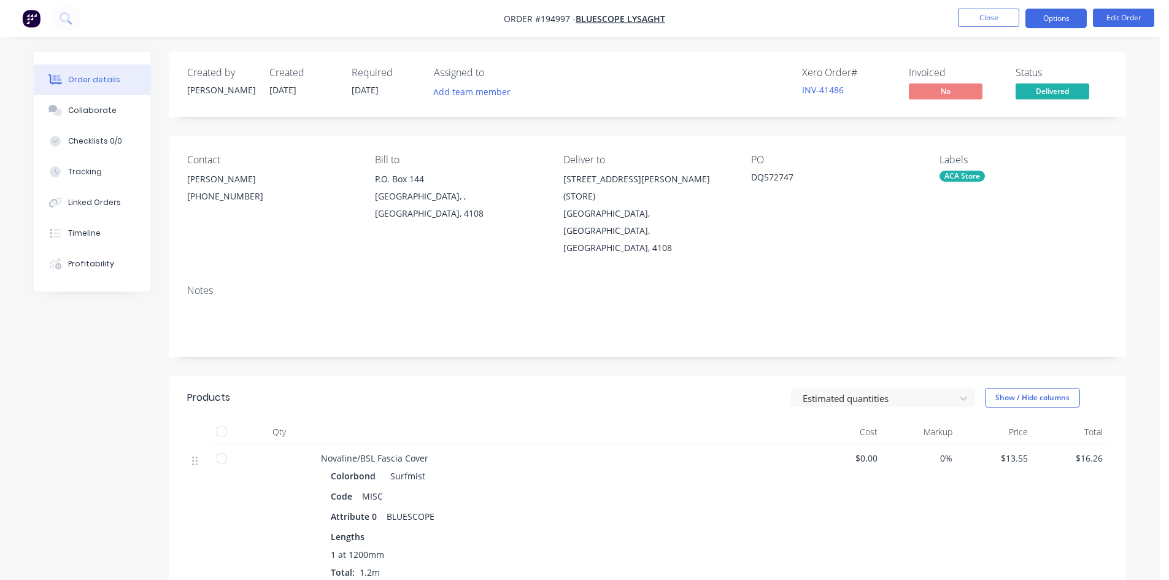
click at [1048, 23] on button "Options" at bounding box center [1055, 19] width 61 height 20
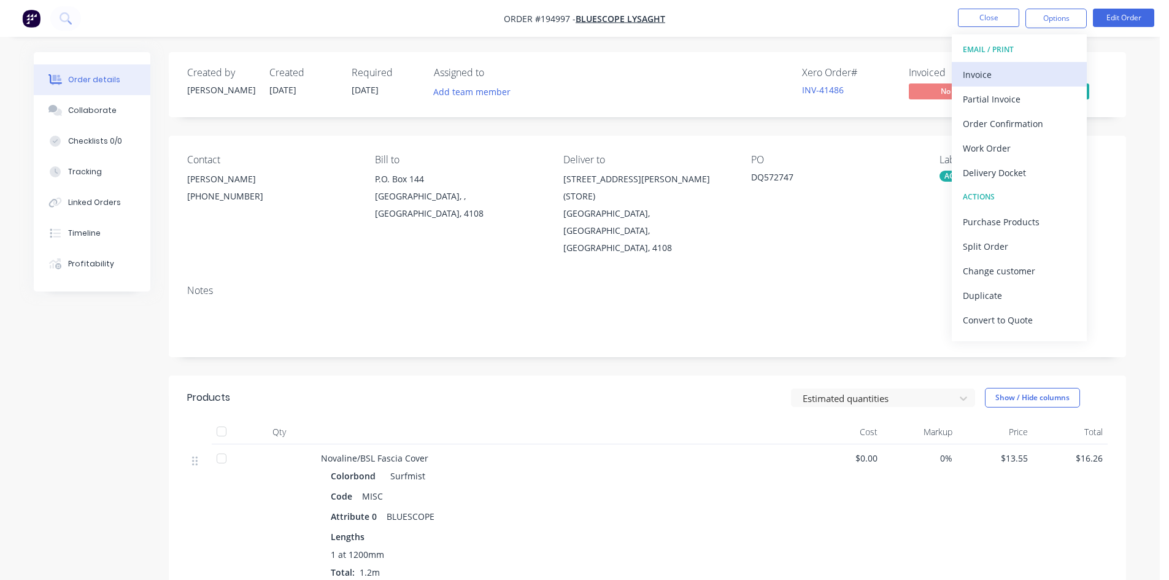
click at [1028, 66] on div "Invoice" at bounding box center [1019, 75] width 113 height 18
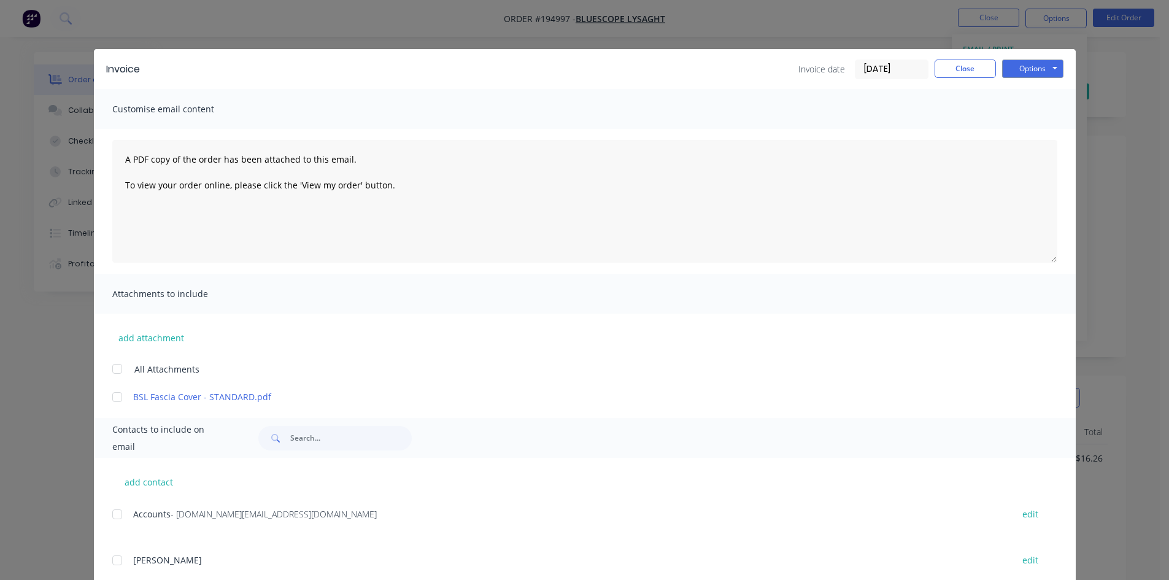
click at [112, 520] on div at bounding box center [117, 514] width 25 height 25
click at [1042, 75] on button "Options" at bounding box center [1032, 69] width 61 height 18
click at [1041, 126] on button "Email" at bounding box center [1041, 131] width 79 height 20
click at [950, 67] on button "Close" at bounding box center [964, 69] width 61 height 18
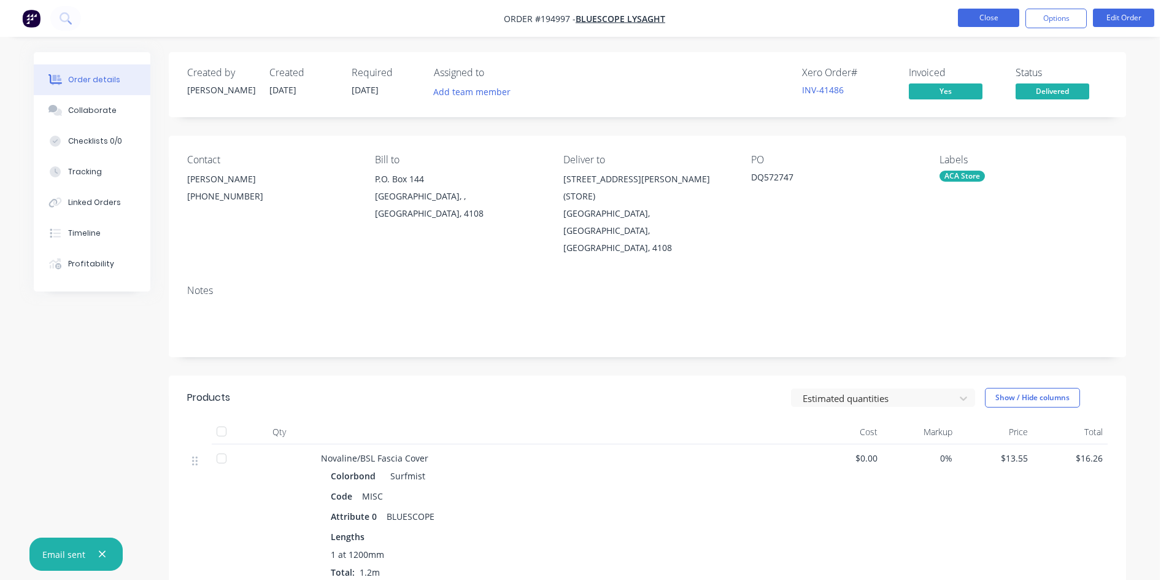
click at [983, 18] on button "Close" at bounding box center [988, 18] width 61 height 18
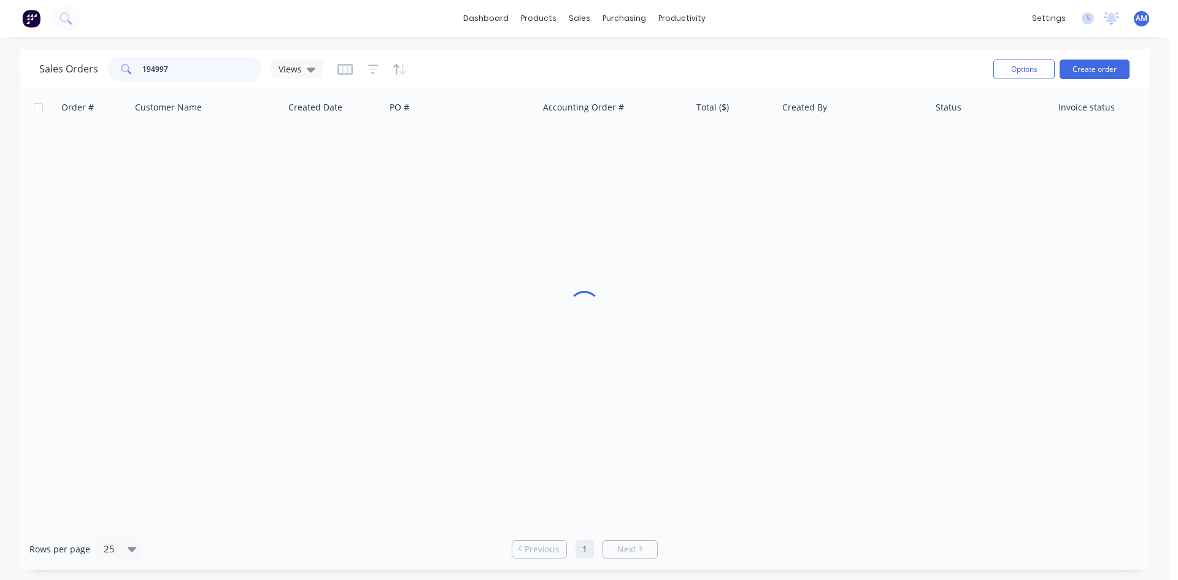
drag, startPoint x: 198, startPoint y: 71, endPoint x: 83, endPoint y: 71, distance: 115.3
click at [83, 71] on div "Sales Orders 194997 Views" at bounding box center [180, 69] width 283 height 25
type input "194733"
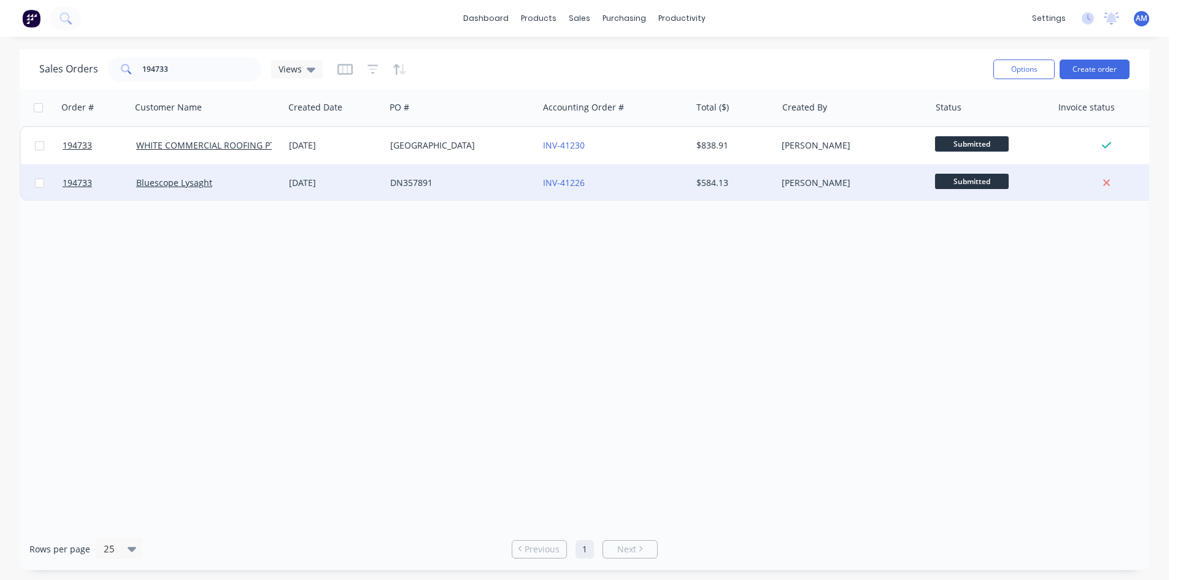
click at [468, 180] on div "DN357891" at bounding box center [458, 183] width 136 height 12
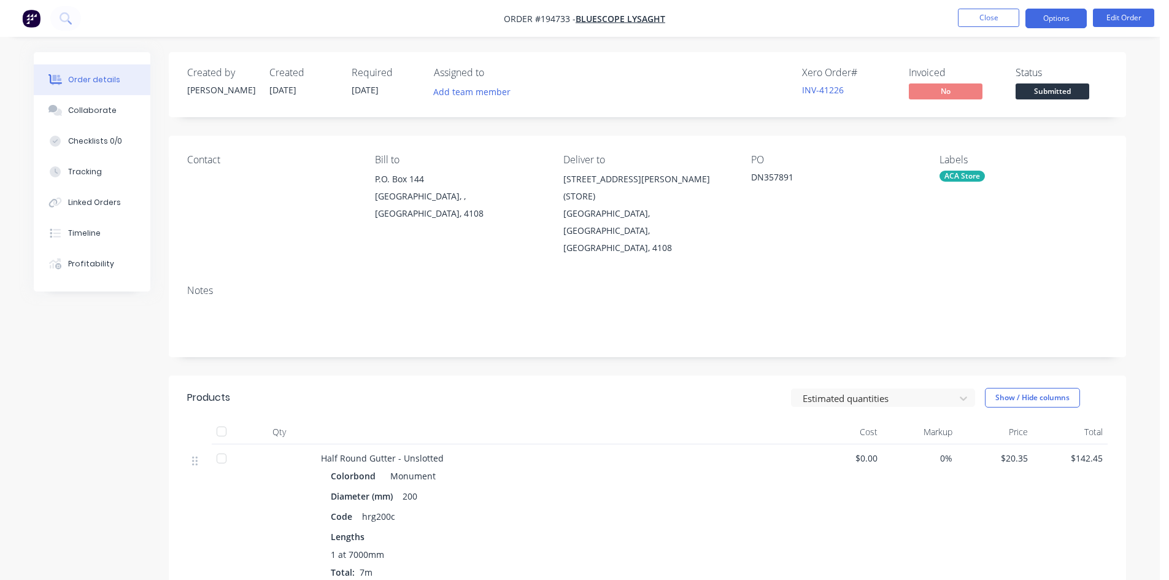
click at [1050, 15] on button "Options" at bounding box center [1055, 19] width 61 height 20
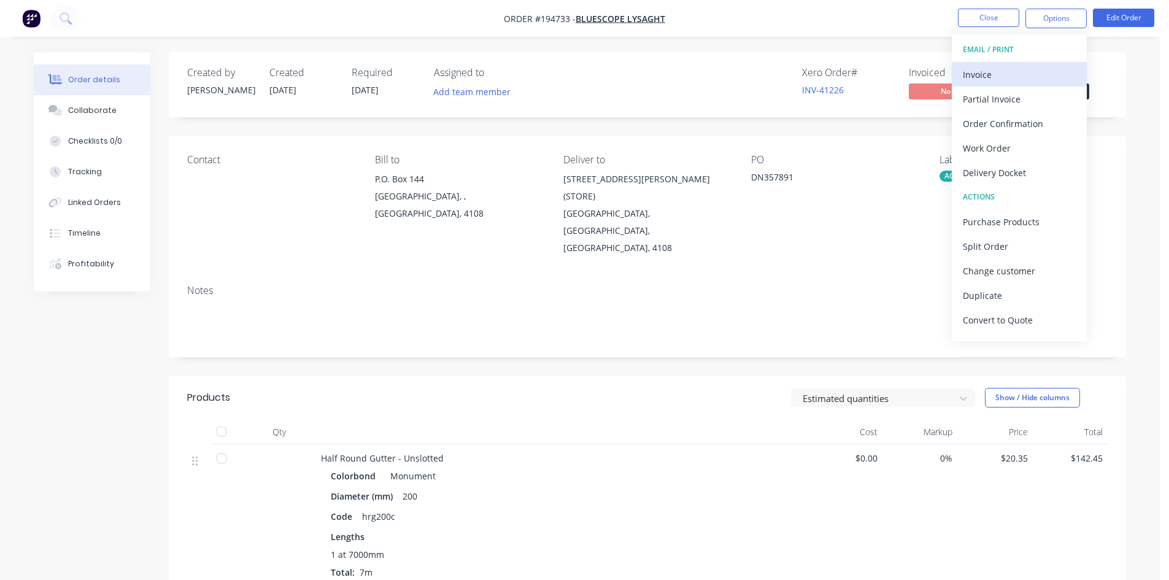
click at [1024, 70] on div "Invoice" at bounding box center [1019, 75] width 113 height 18
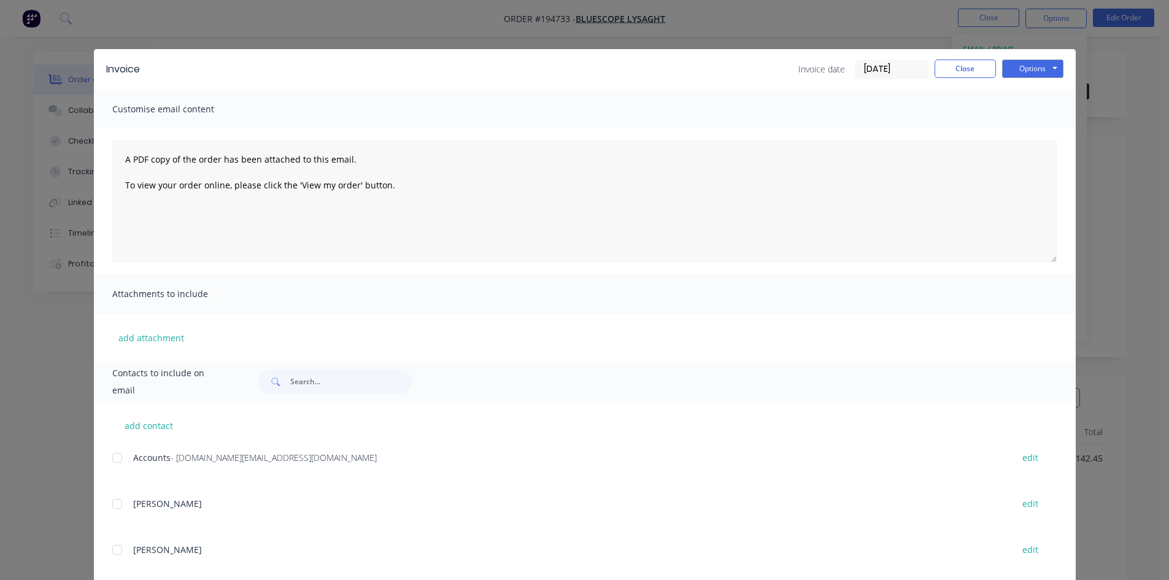
click at [118, 459] on div at bounding box center [117, 457] width 25 height 25
click at [1045, 63] on button "Options" at bounding box center [1032, 69] width 61 height 18
click at [1040, 127] on button "Email" at bounding box center [1041, 131] width 79 height 20
click at [960, 78] on div "Invoice date [DATE] Close Options Preview Print Email" at bounding box center [930, 70] width 265 height 20
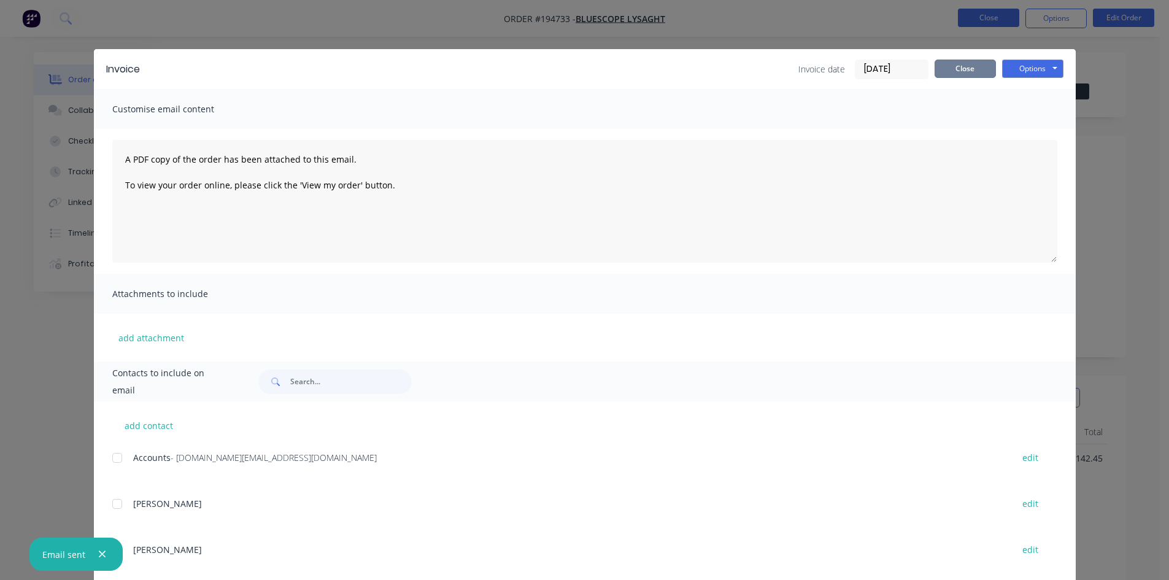
drag, startPoint x: 966, startPoint y: 71, endPoint x: 991, endPoint y: 21, distance: 54.9
click at [966, 70] on button "Close" at bounding box center [964, 69] width 61 height 18
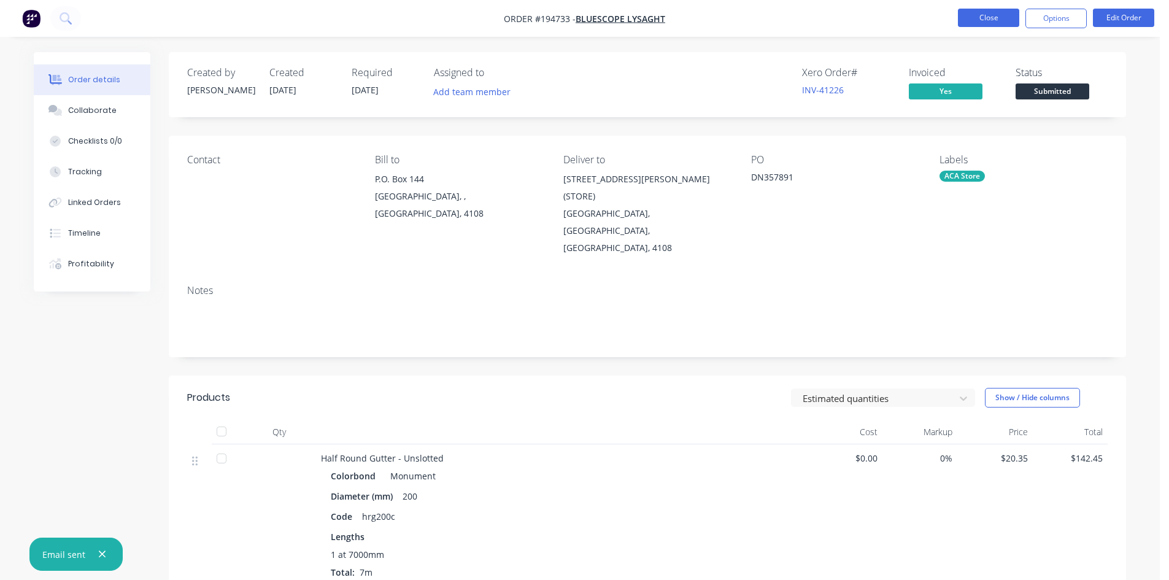
click at [991, 20] on button "Close" at bounding box center [988, 18] width 61 height 18
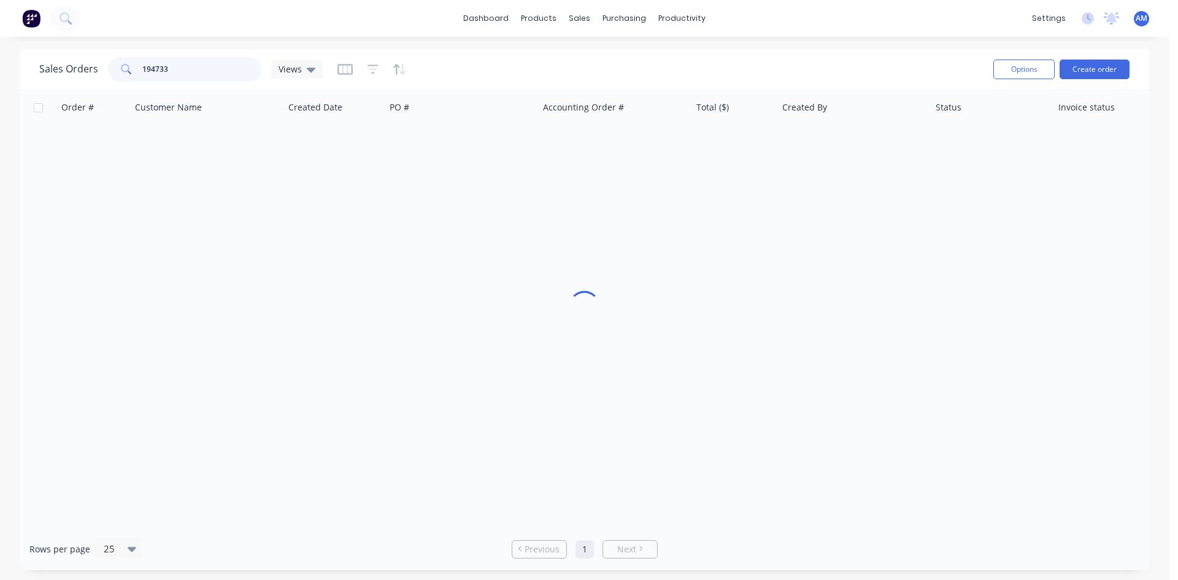
click at [98, 60] on div "Sales Orders 194733 Views" at bounding box center [180, 69] width 283 height 25
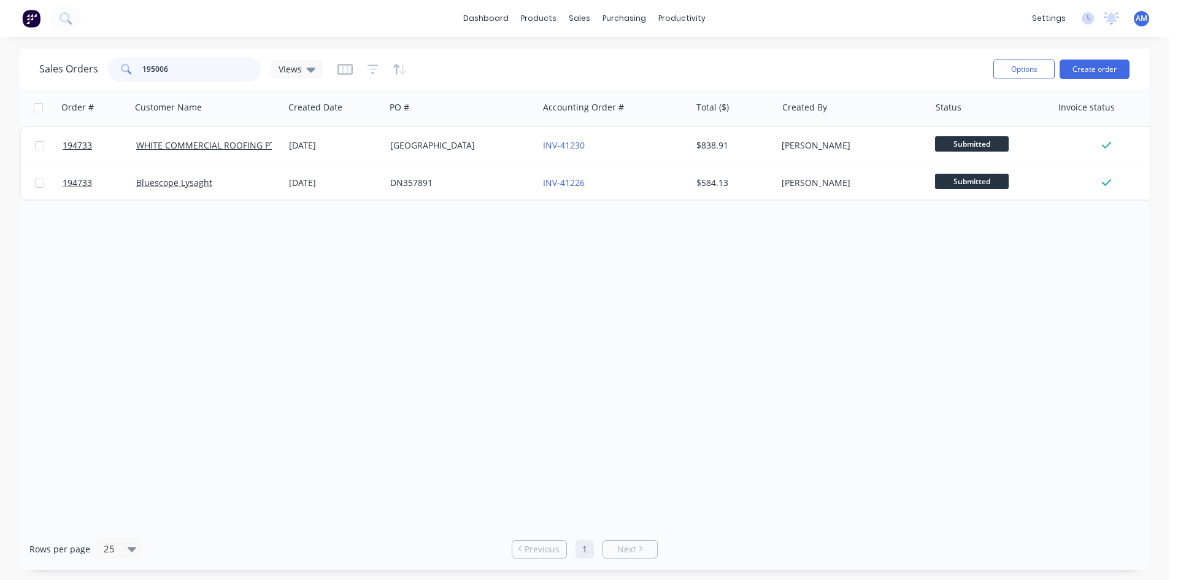
type input "195006"
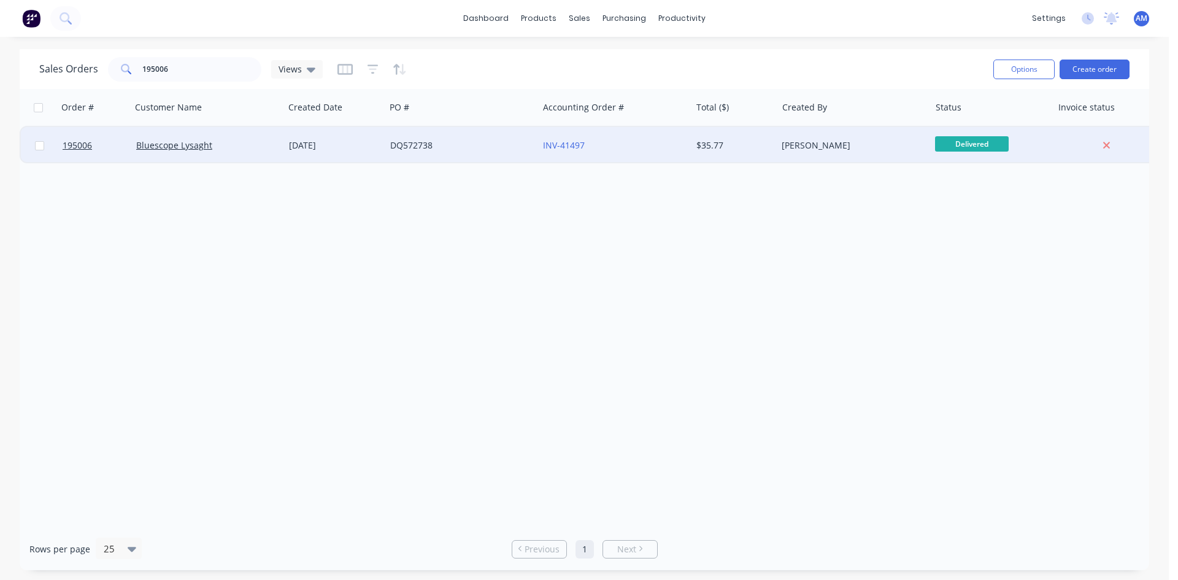
click at [479, 141] on div "DQ572738" at bounding box center [458, 145] width 136 height 12
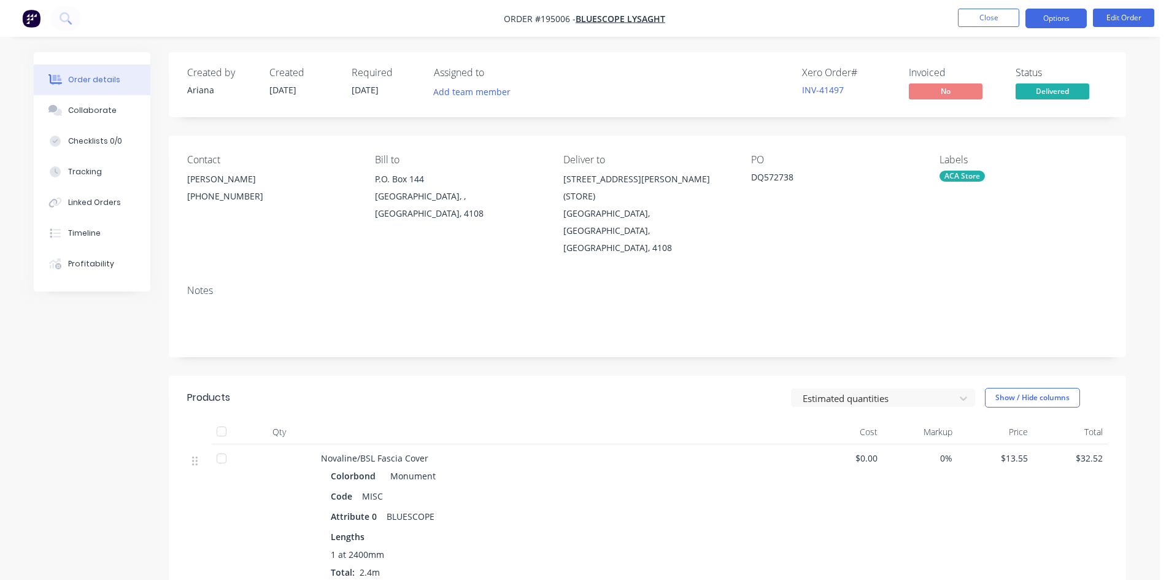
click at [1050, 20] on button "Options" at bounding box center [1055, 19] width 61 height 20
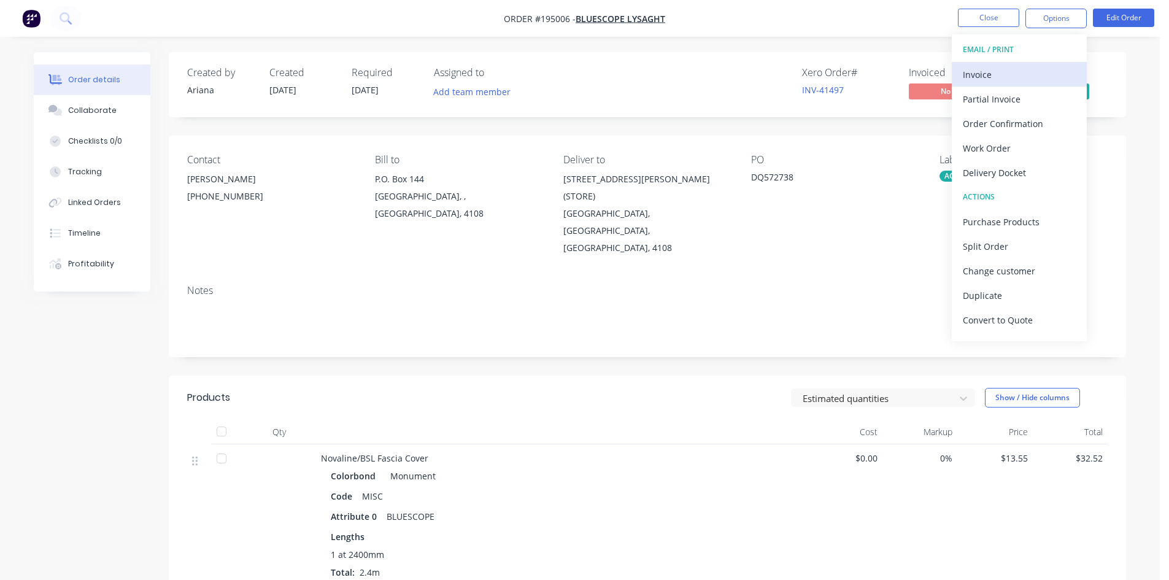
click at [1020, 67] on div "Invoice" at bounding box center [1019, 75] width 113 height 18
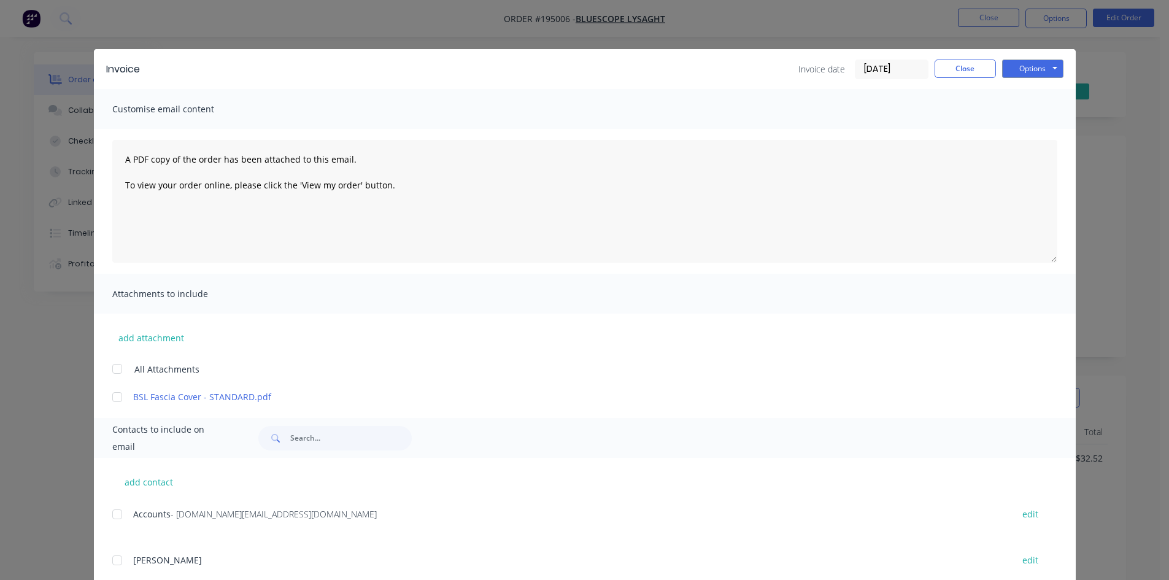
click at [110, 512] on div at bounding box center [117, 514] width 25 height 25
click at [1020, 74] on button "Options" at bounding box center [1032, 69] width 61 height 18
click at [1020, 128] on button "Email" at bounding box center [1041, 131] width 79 height 20
click at [988, 69] on button "Close" at bounding box center [964, 69] width 61 height 18
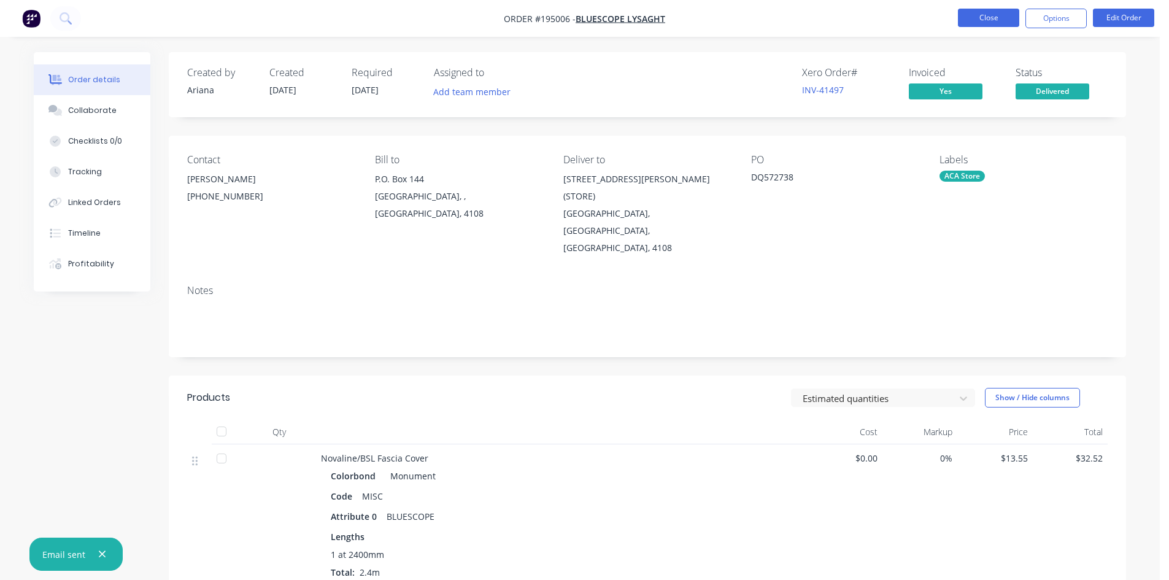
click at [988, 25] on button "Close" at bounding box center [988, 18] width 61 height 18
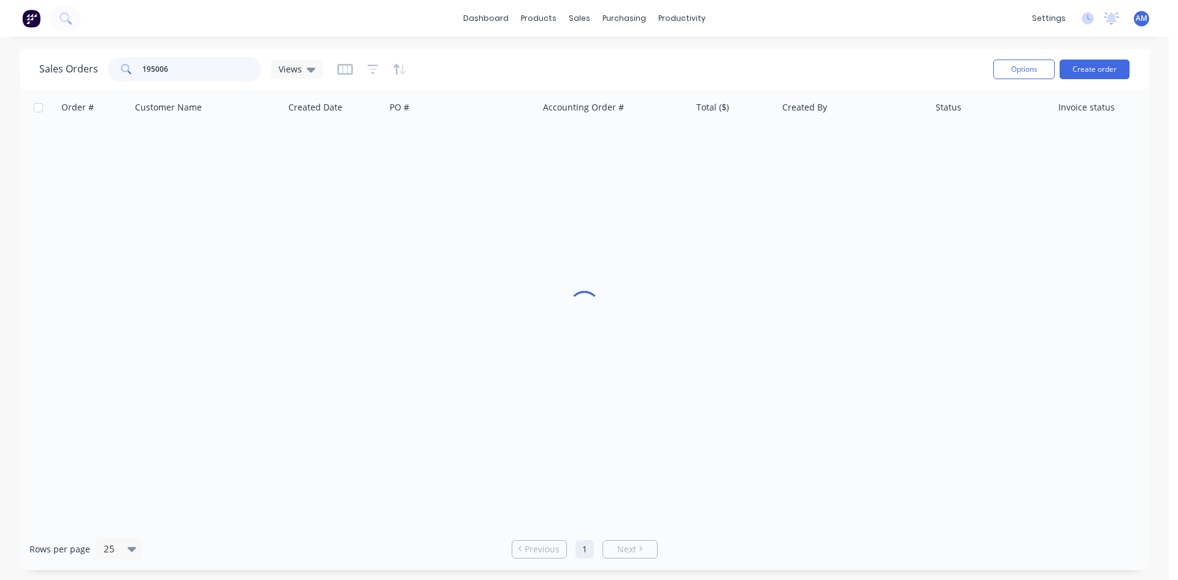
drag, startPoint x: 130, startPoint y: 68, endPoint x: 74, endPoint y: 67, distance: 56.5
click at [74, 67] on div "Sales Orders 195006 Views" at bounding box center [180, 69] width 283 height 25
type input "194548"
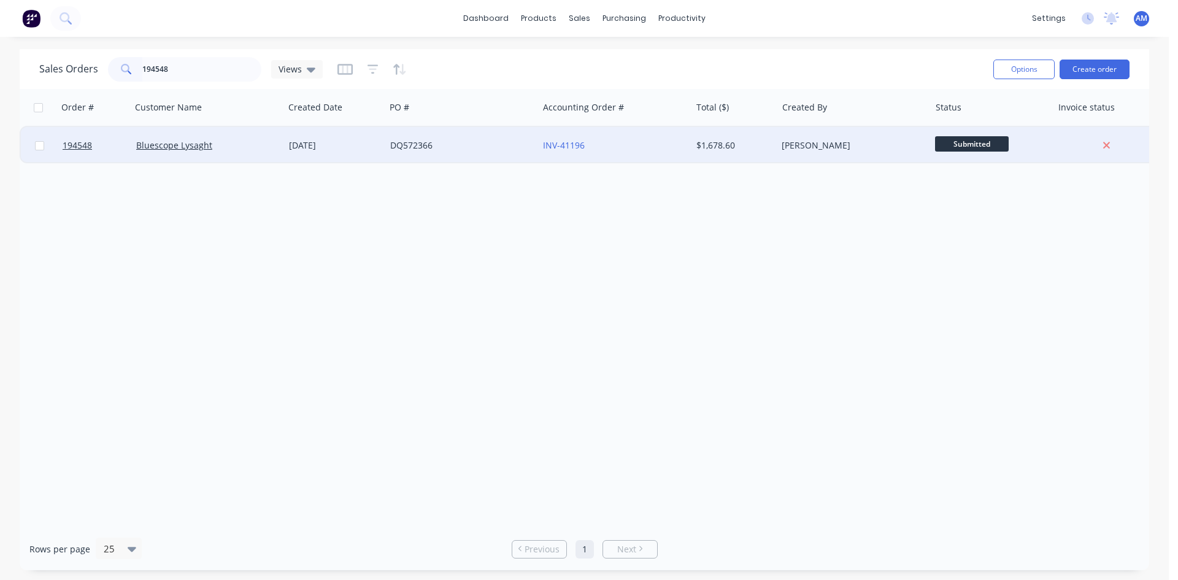
click at [508, 145] on div "DQ572366" at bounding box center [458, 145] width 136 height 12
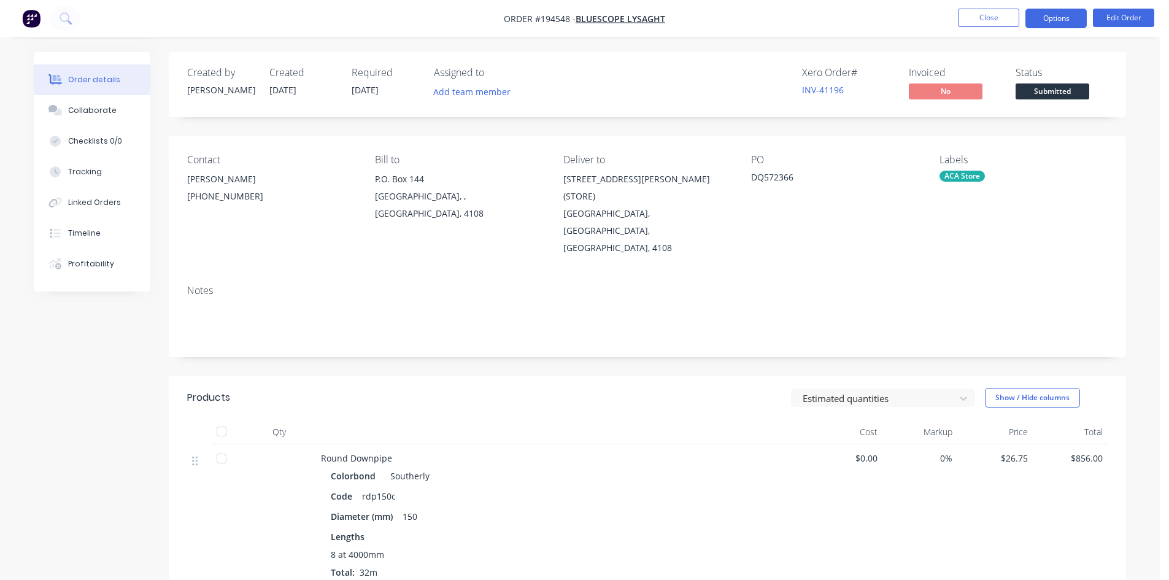
click at [1044, 18] on button "Options" at bounding box center [1055, 19] width 61 height 20
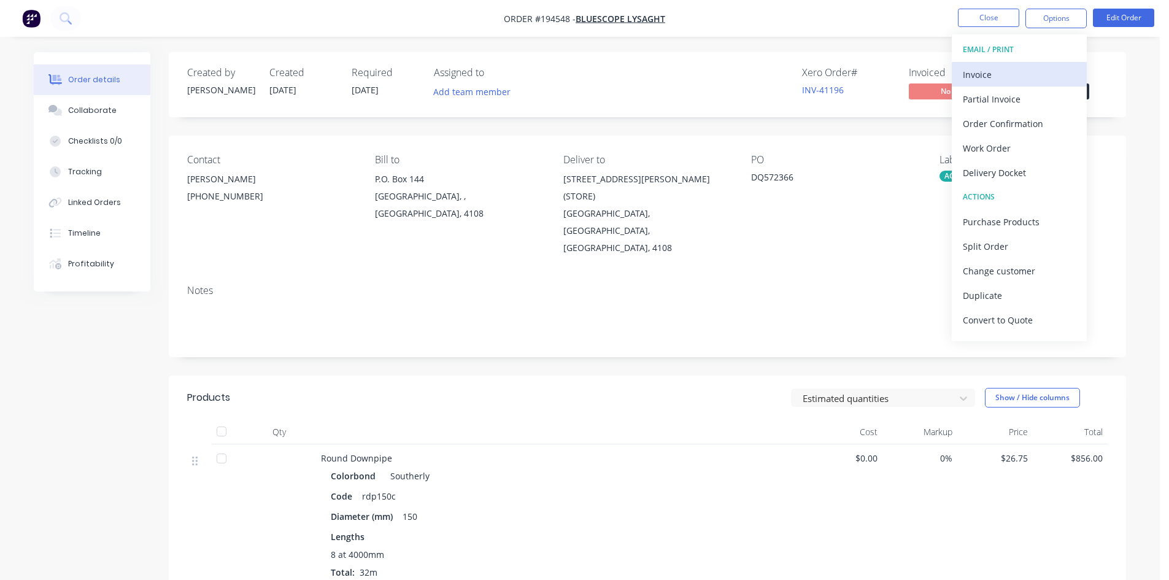
click at [1024, 64] on button "Invoice" at bounding box center [1018, 74] width 135 height 25
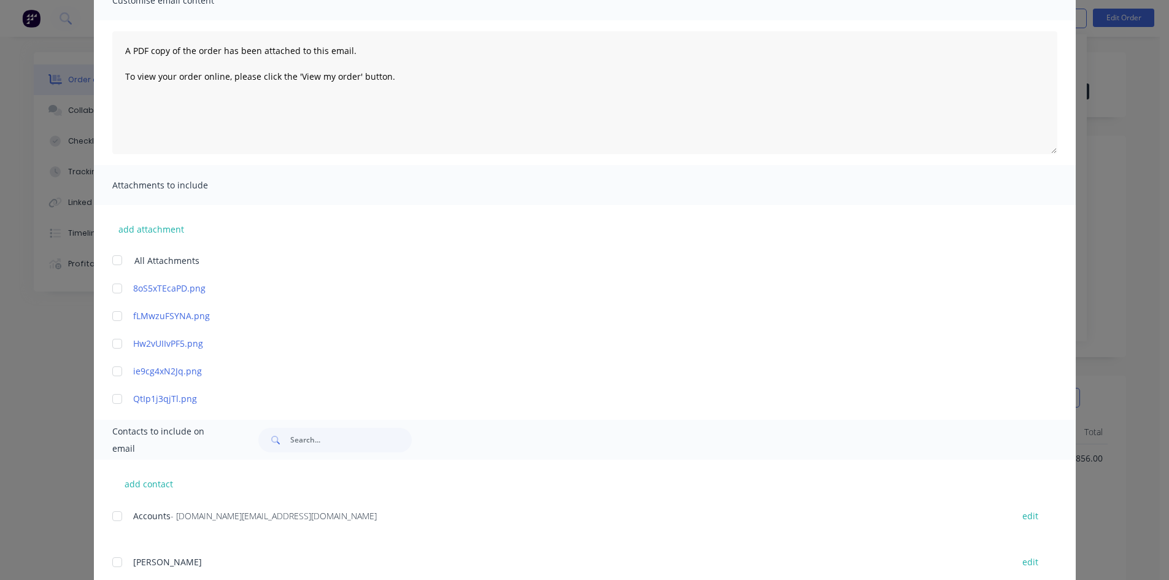
scroll to position [123, 0]
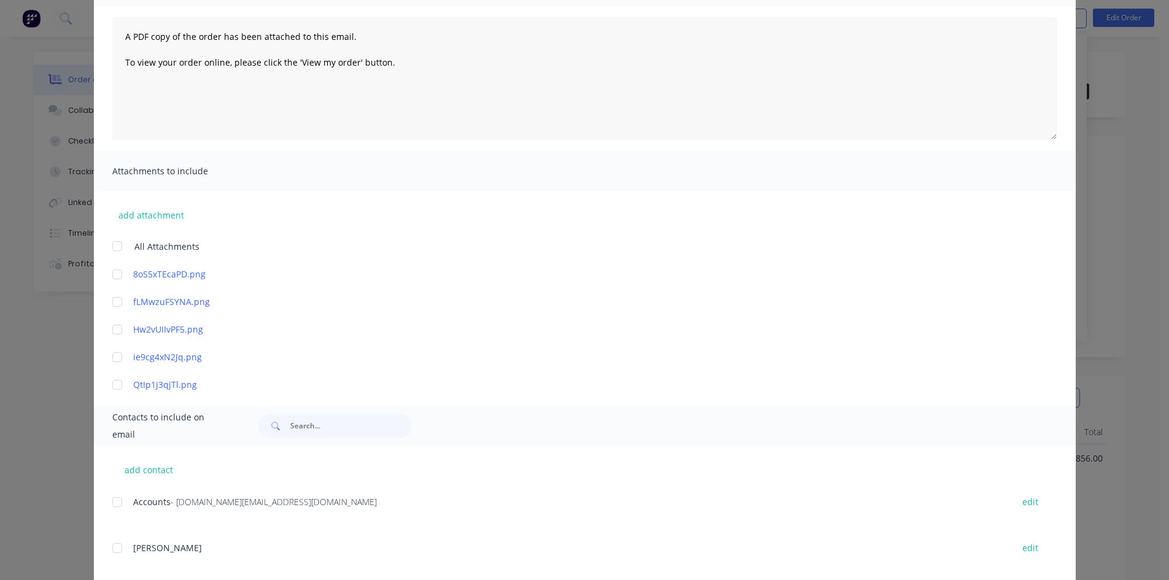
click at [110, 505] on div at bounding box center [117, 502] width 25 height 25
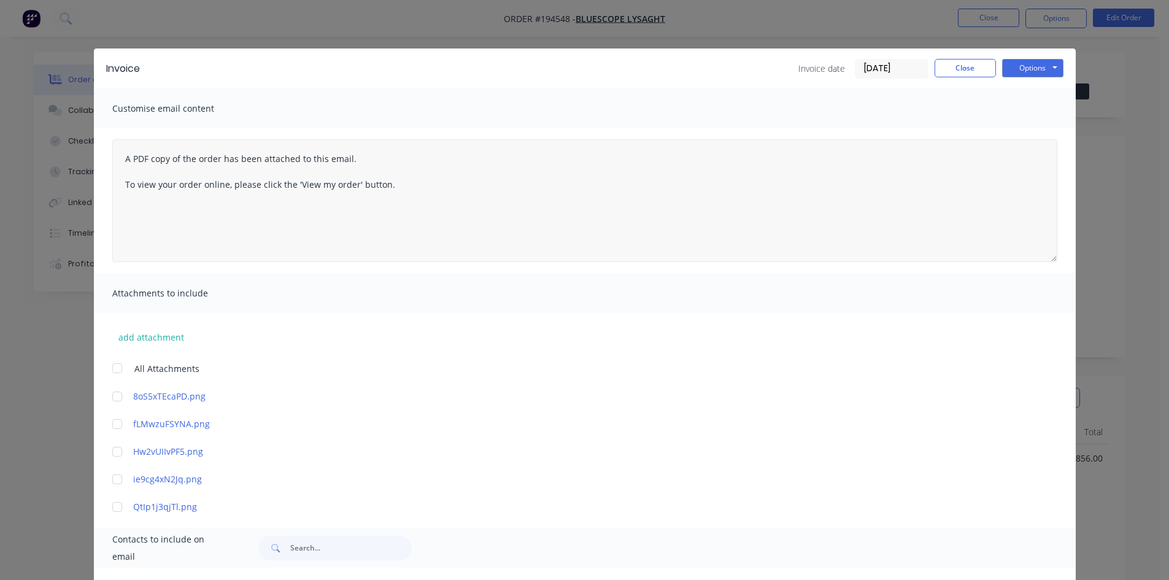
scroll to position [0, 0]
click at [1024, 75] on button "Options" at bounding box center [1032, 69] width 61 height 18
click at [1029, 131] on button "Email" at bounding box center [1041, 131] width 79 height 20
click at [968, 68] on button "Close" at bounding box center [964, 69] width 61 height 18
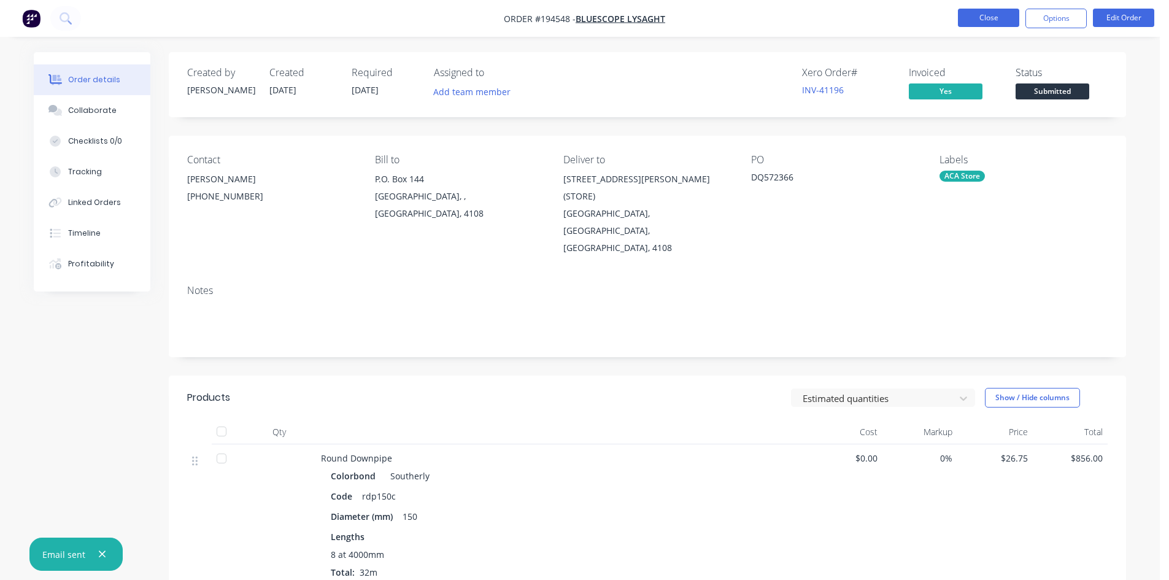
click at [970, 20] on button "Close" at bounding box center [988, 18] width 61 height 18
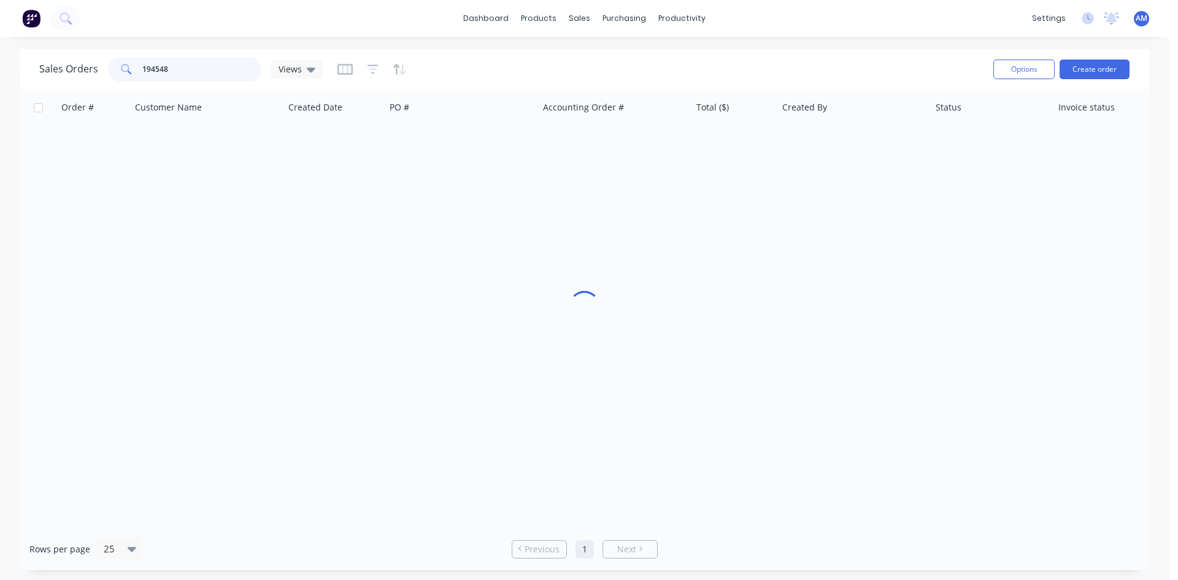
drag, startPoint x: 185, startPoint y: 74, endPoint x: 91, endPoint y: 70, distance: 94.0
click at [91, 70] on div "Sales Orders 194548 Views" at bounding box center [180, 69] width 283 height 25
type input "194632"
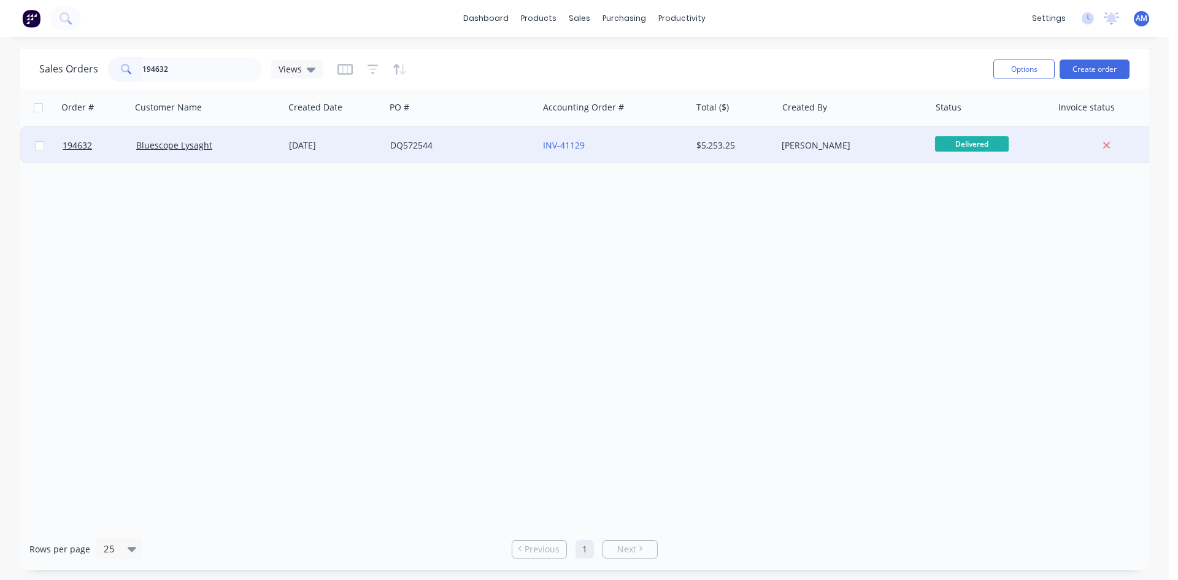
click at [640, 148] on div "INV-41129" at bounding box center [611, 145] width 136 height 12
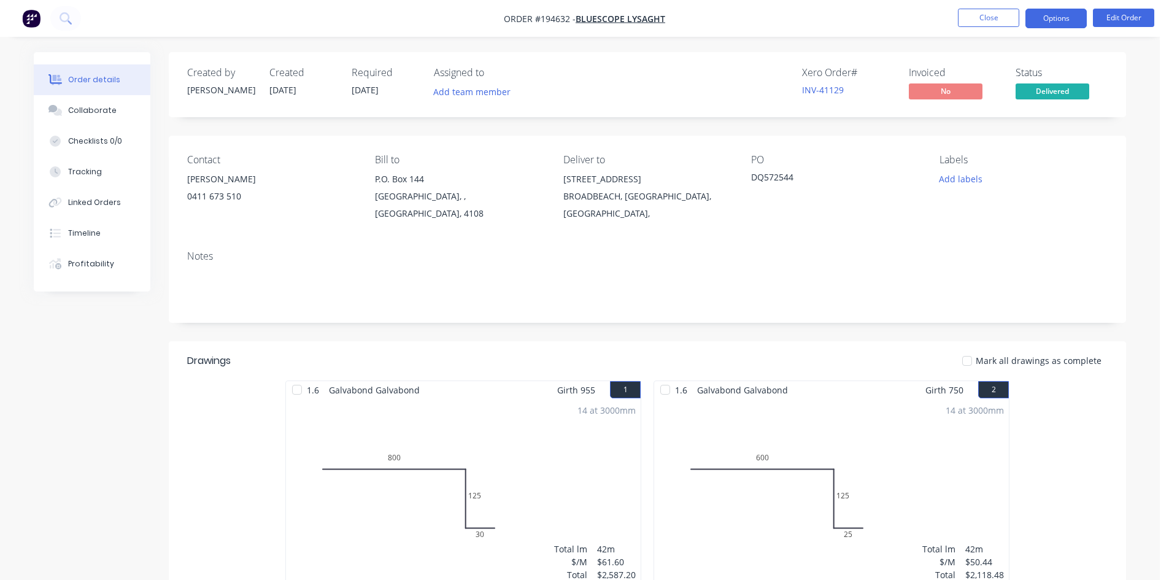
click at [1057, 17] on button "Options" at bounding box center [1055, 19] width 61 height 20
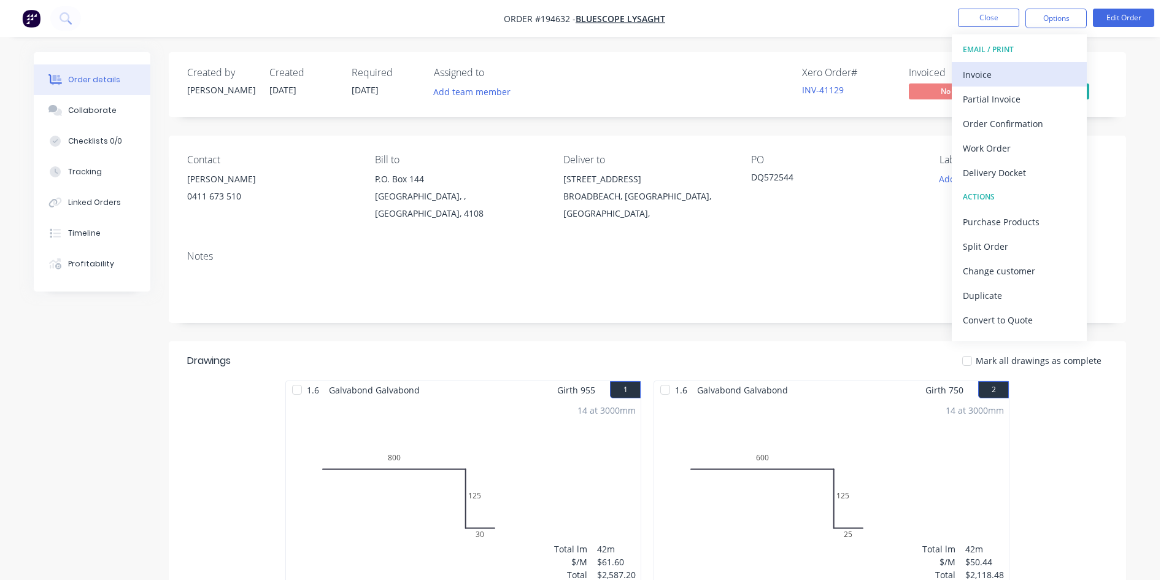
click at [1037, 69] on div "Invoice" at bounding box center [1019, 75] width 113 height 18
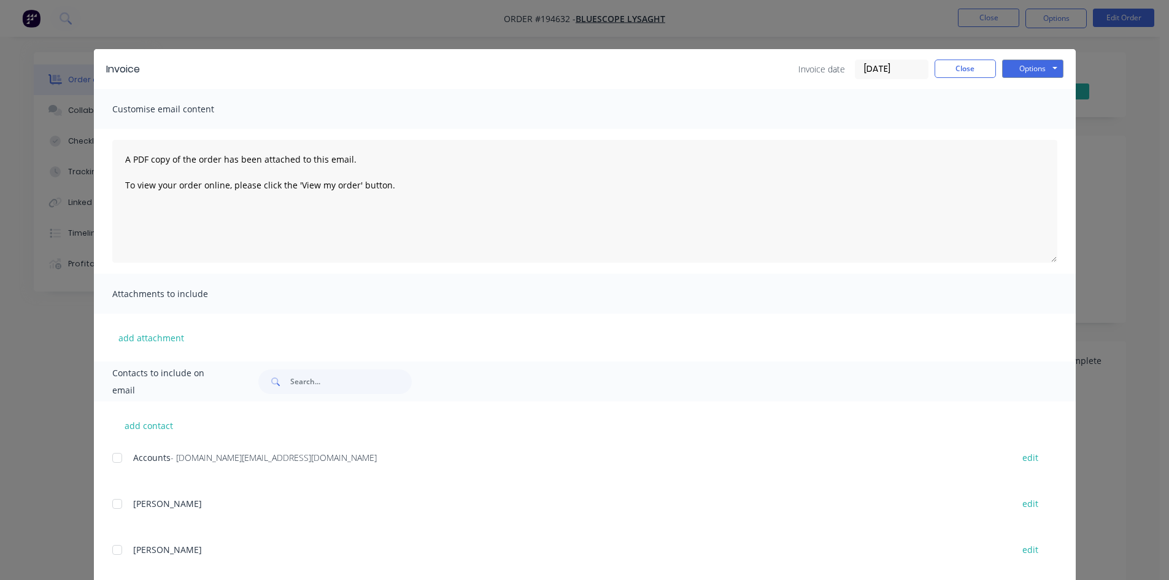
click at [116, 457] on div at bounding box center [117, 457] width 25 height 25
click at [1037, 70] on button "Options" at bounding box center [1032, 69] width 61 height 18
click at [1037, 133] on button "Email" at bounding box center [1041, 131] width 79 height 20
click at [950, 66] on button "Close" at bounding box center [964, 69] width 61 height 18
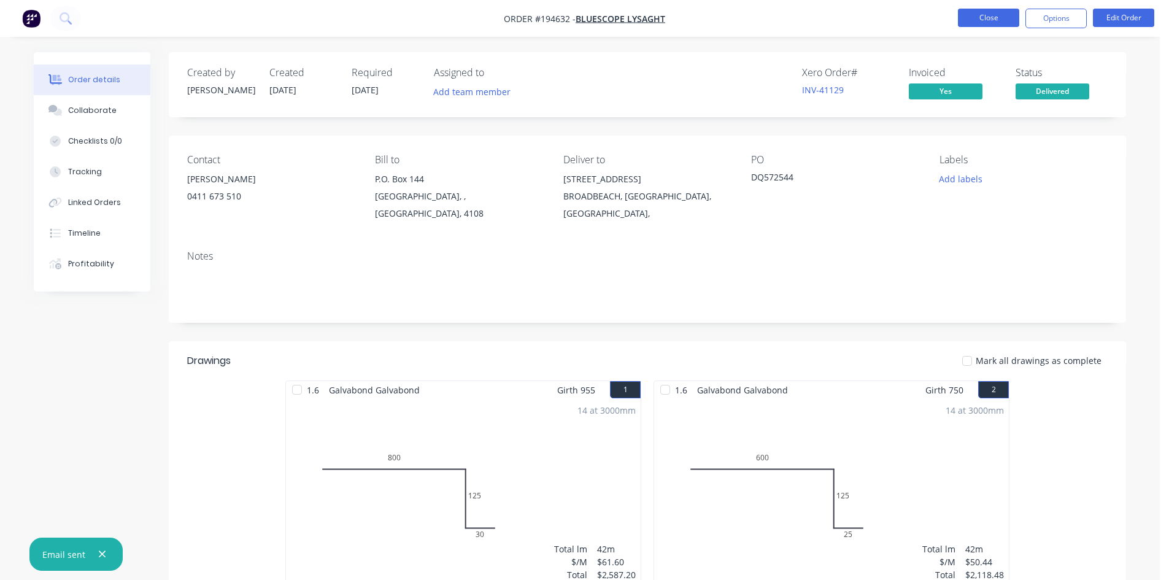
click at [978, 20] on button "Close" at bounding box center [988, 18] width 61 height 18
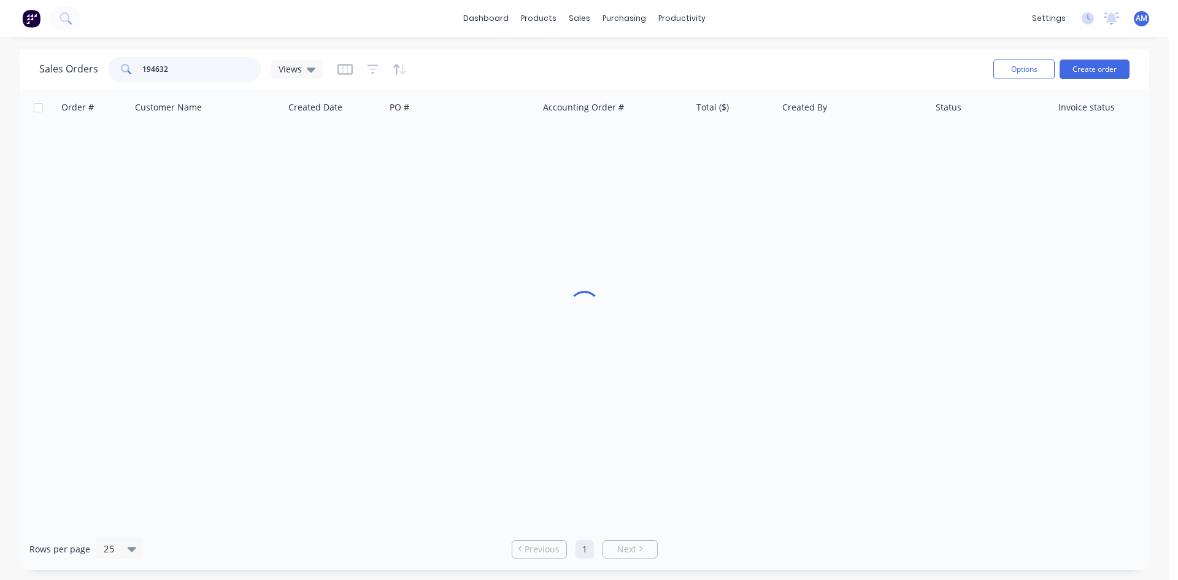
drag, startPoint x: 186, startPoint y: 66, endPoint x: 87, endPoint y: 67, distance: 99.4
click at [87, 67] on div "Sales Orders 194632 Views" at bounding box center [180, 69] width 283 height 25
type input "194634"
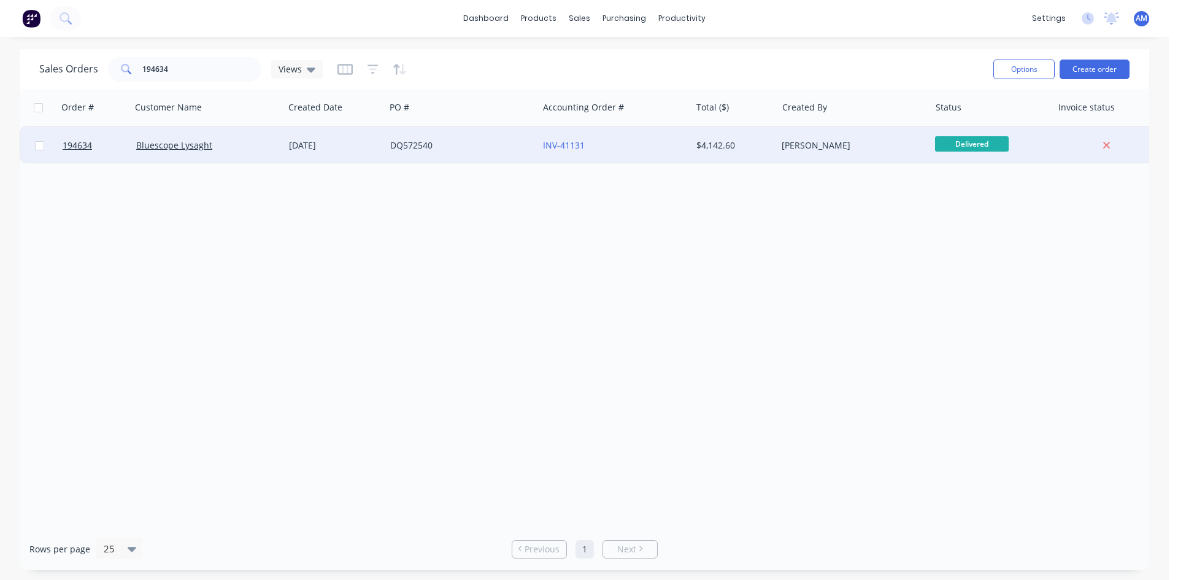
click at [461, 150] on div "DQ572540" at bounding box center [458, 145] width 136 height 12
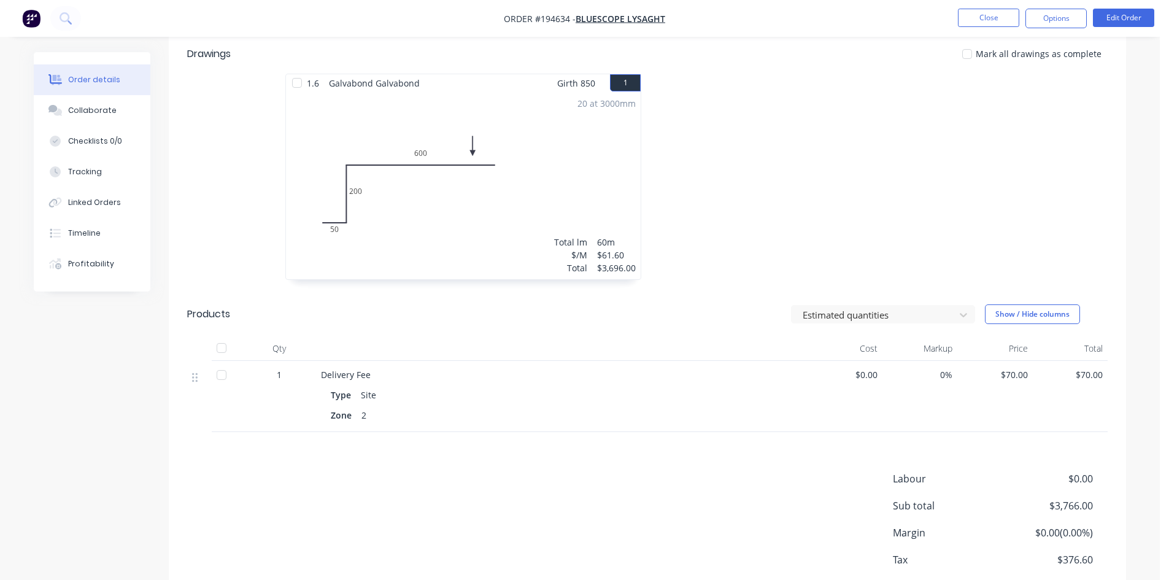
scroll to position [365, 0]
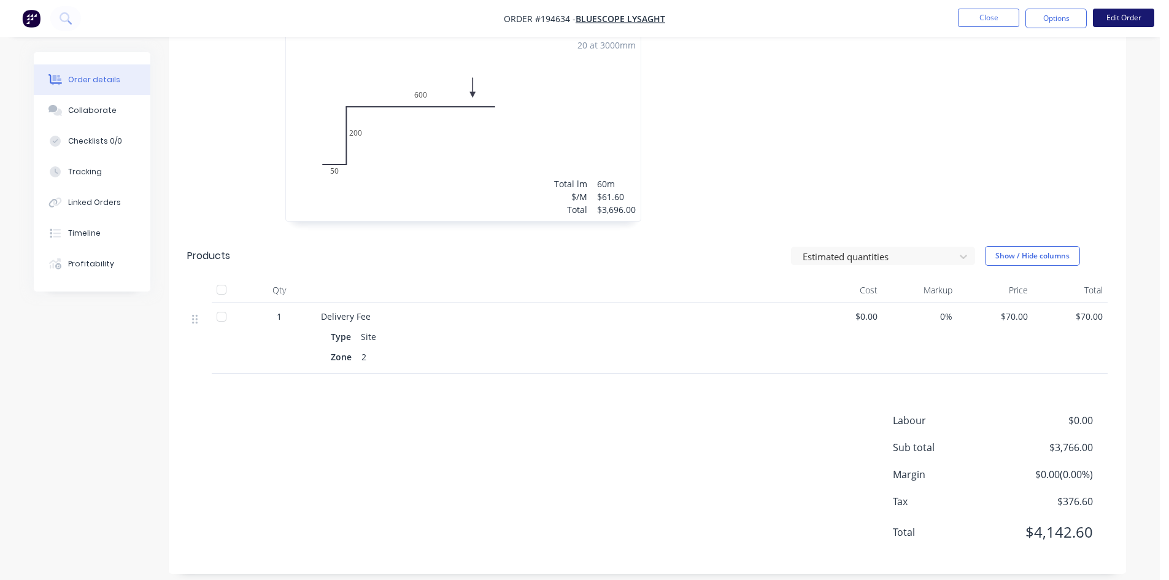
click at [1115, 14] on button "Edit Order" at bounding box center [1123, 18] width 61 height 18
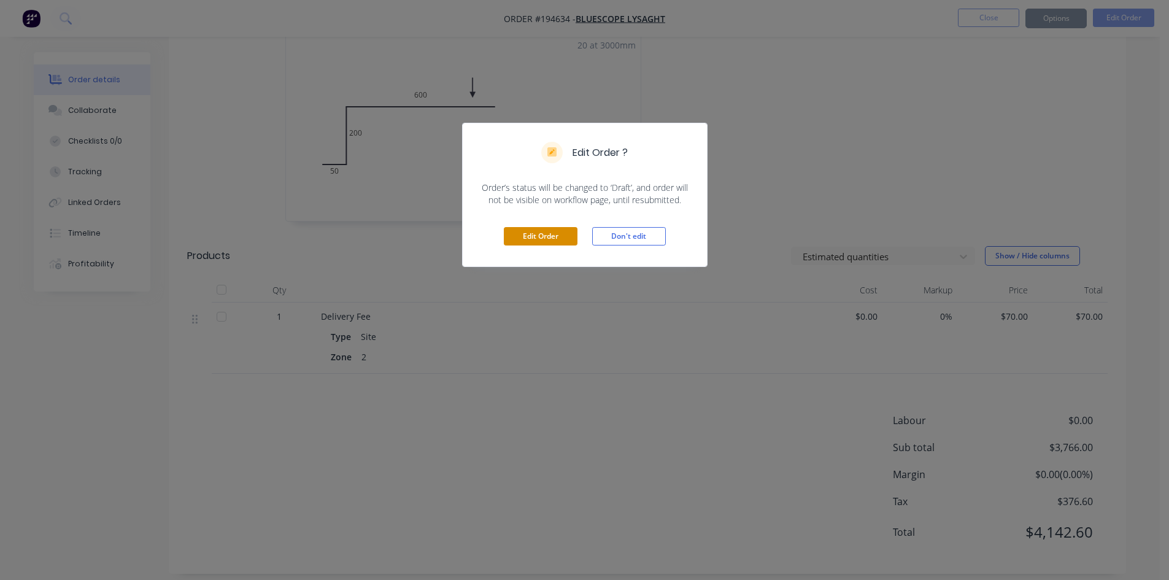
click at [553, 241] on button "Edit Order" at bounding box center [541, 236] width 74 height 18
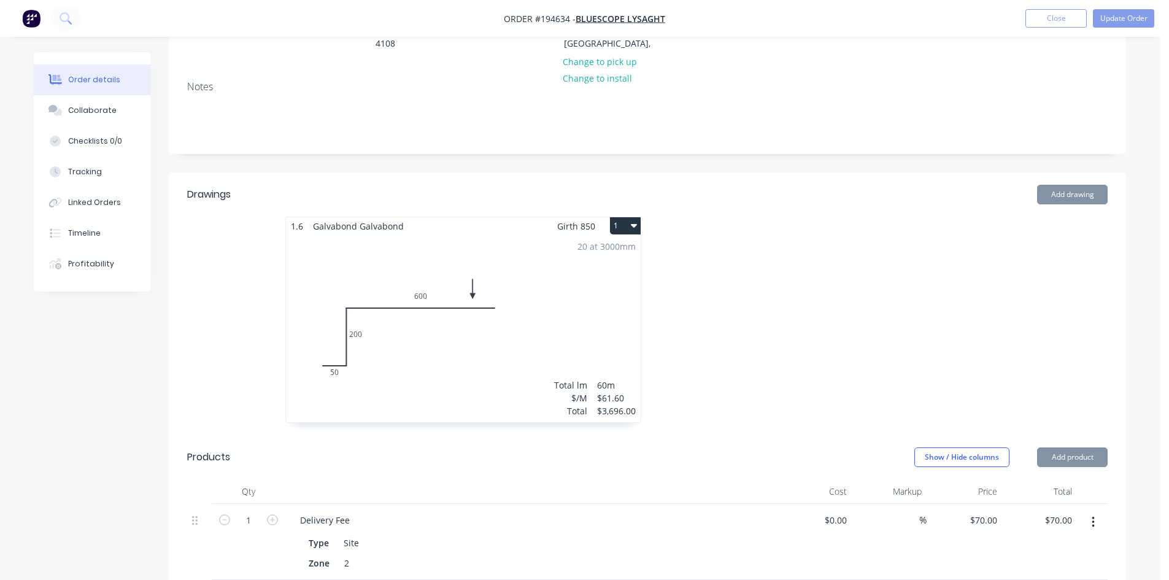
scroll to position [368, 0]
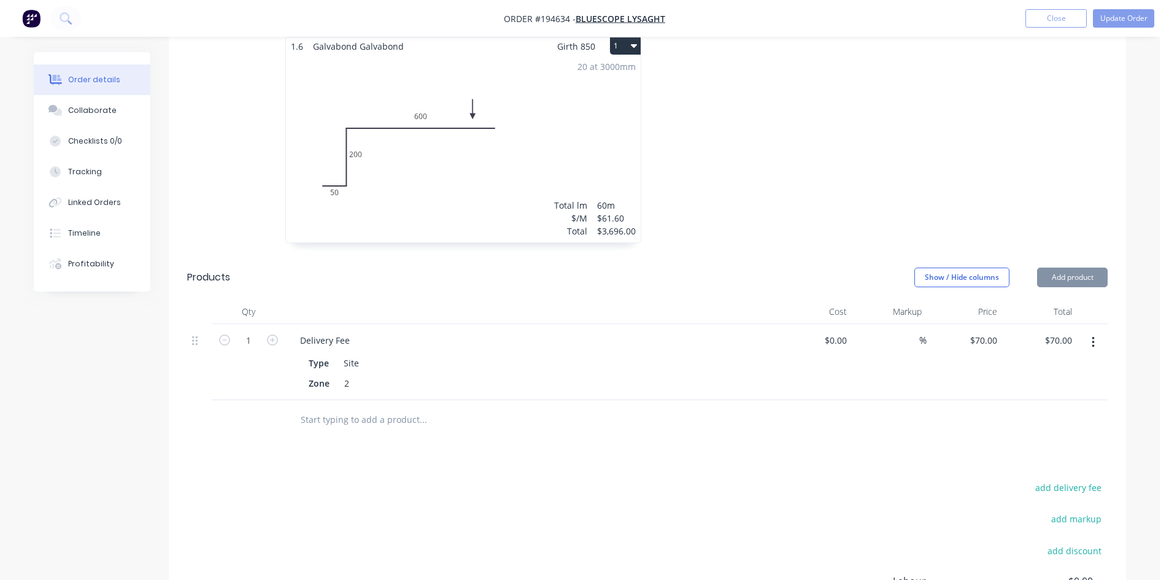
click at [1090, 331] on button "button" at bounding box center [1092, 342] width 29 height 22
click at [1065, 436] on button "Delete" at bounding box center [1049, 448] width 117 height 25
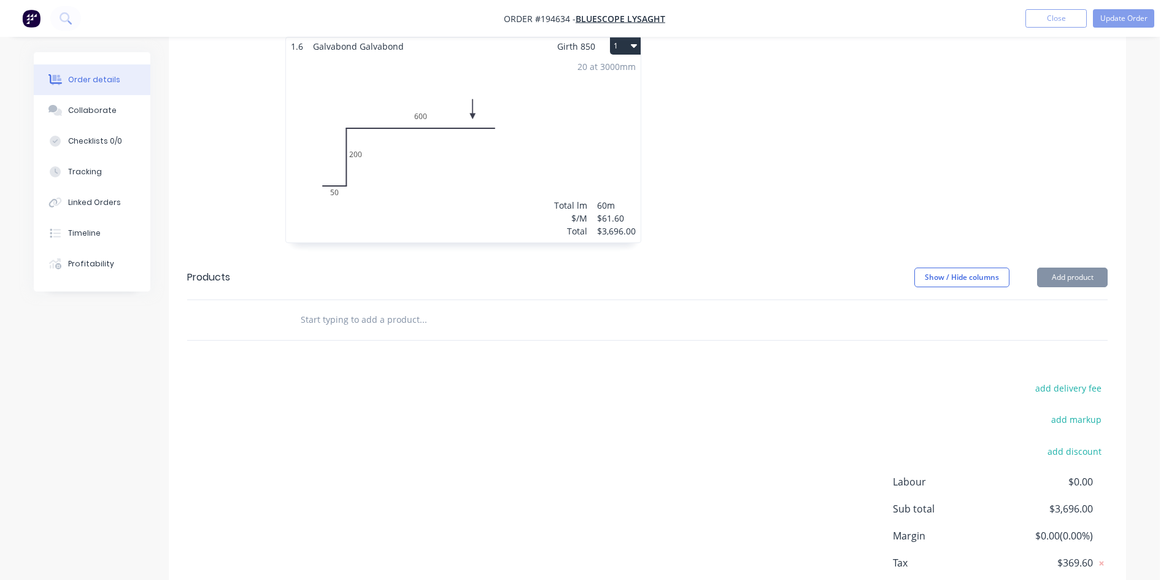
click at [1029, 208] on div "1.6 Galvabond Galvabond Girth 850 1 0 50 200 600 0 50 200 600 20 at 3000mm Tota…" at bounding box center [647, 146] width 957 height 218
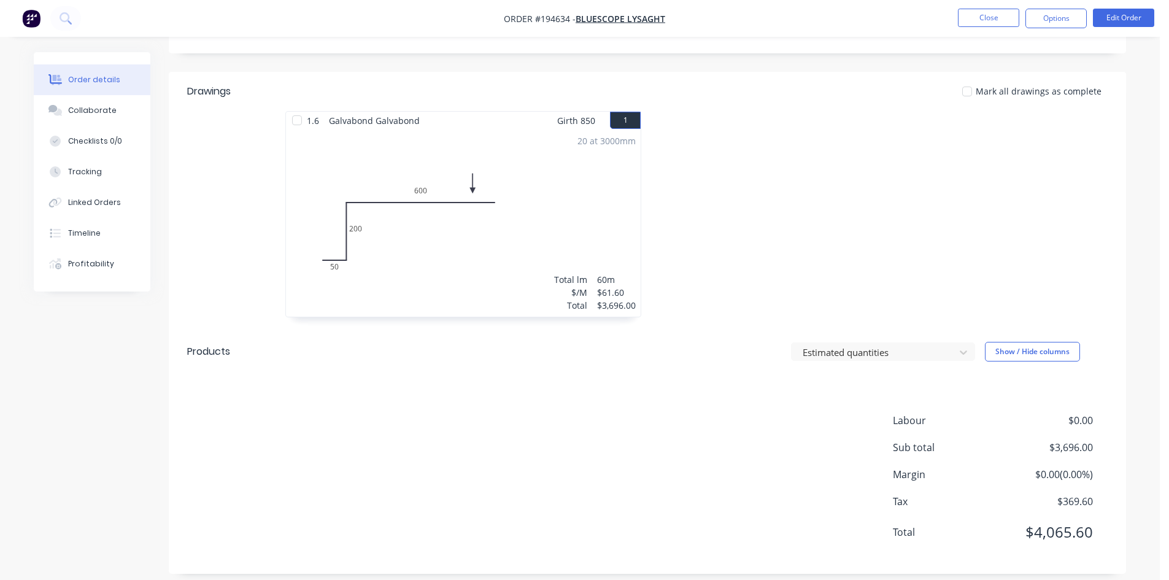
scroll to position [225, 0]
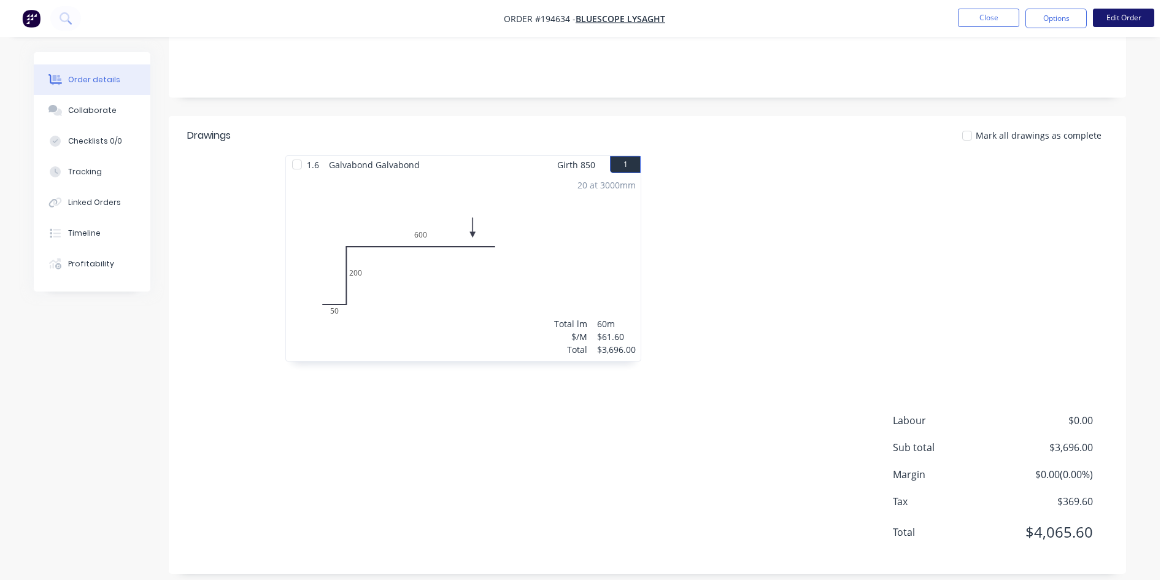
click at [1123, 21] on button "Edit Order" at bounding box center [1123, 18] width 61 height 18
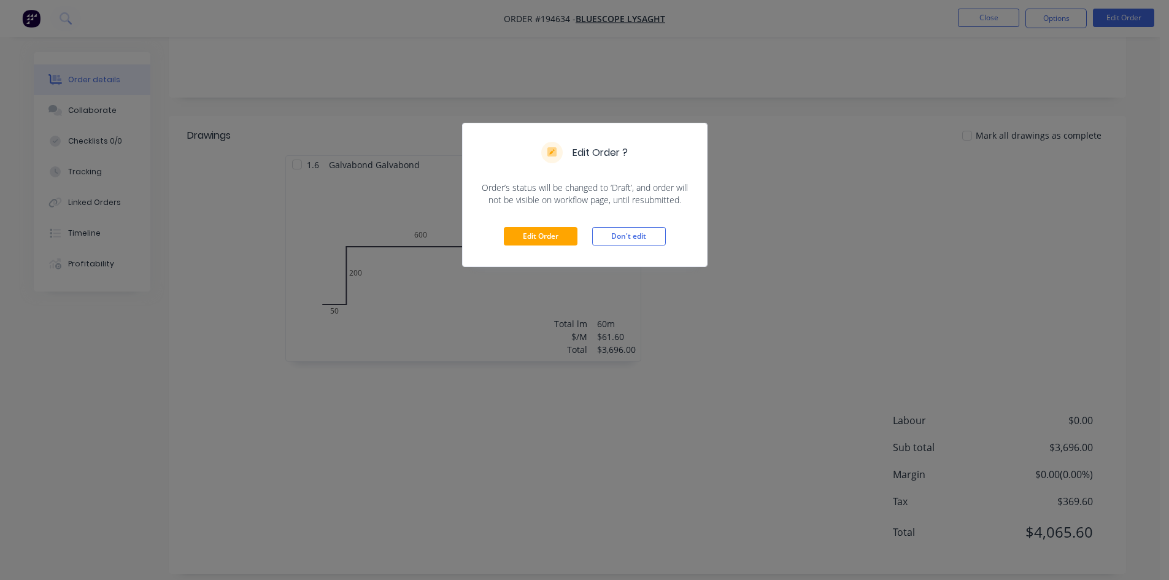
click at [578, 238] on div "Edit Order Don't edit" at bounding box center [585, 236] width 244 height 60
click at [561, 238] on button "Edit Order" at bounding box center [541, 236] width 74 height 18
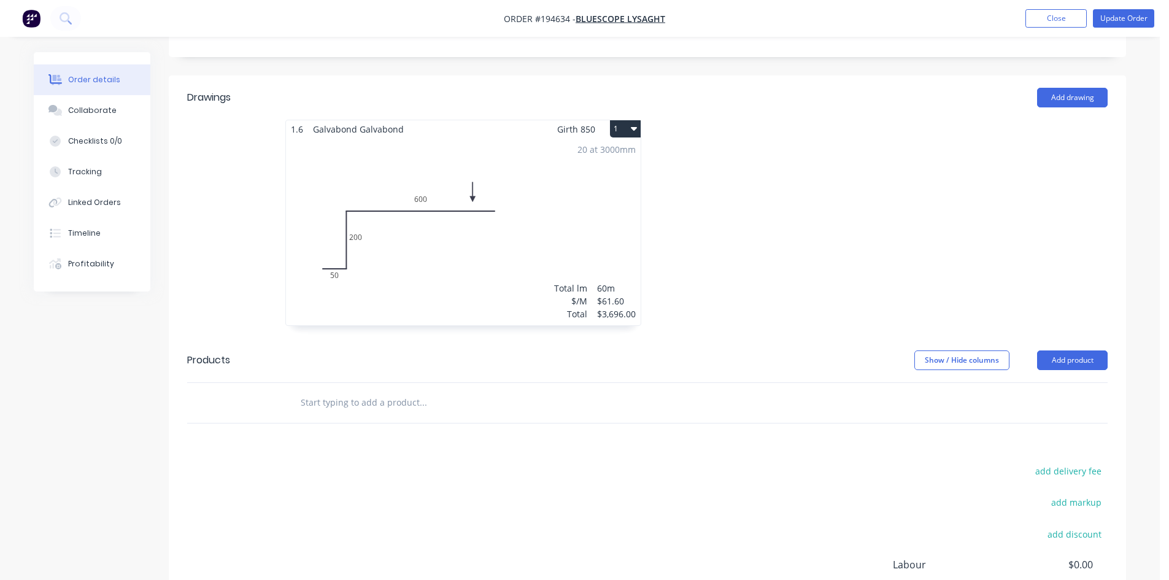
scroll to position [307, 0]
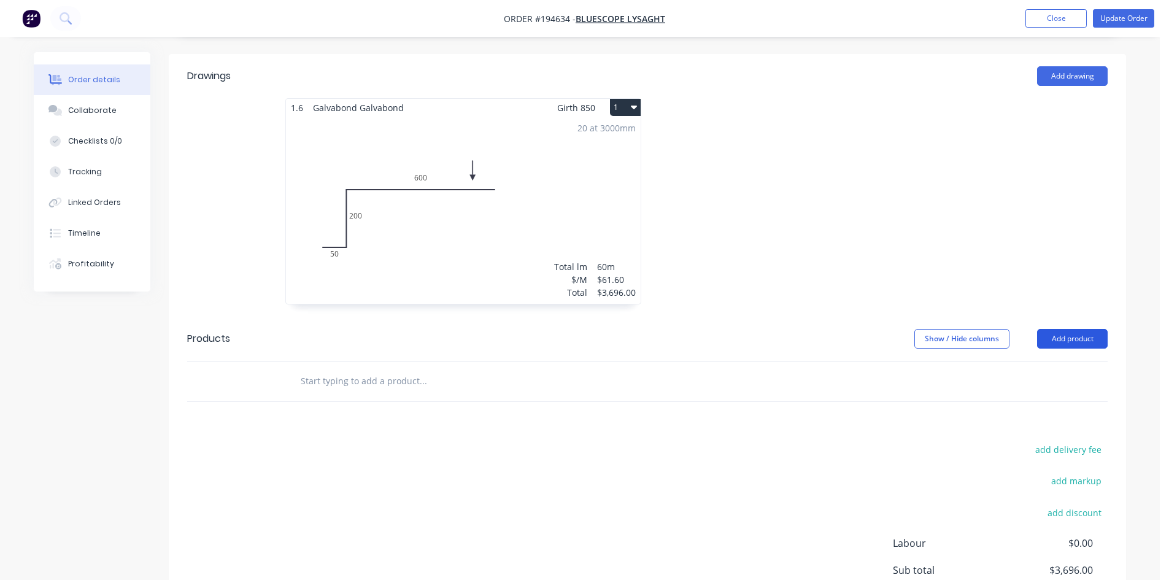
click at [1091, 329] on button "Add product" at bounding box center [1072, 339] width 71 height 20
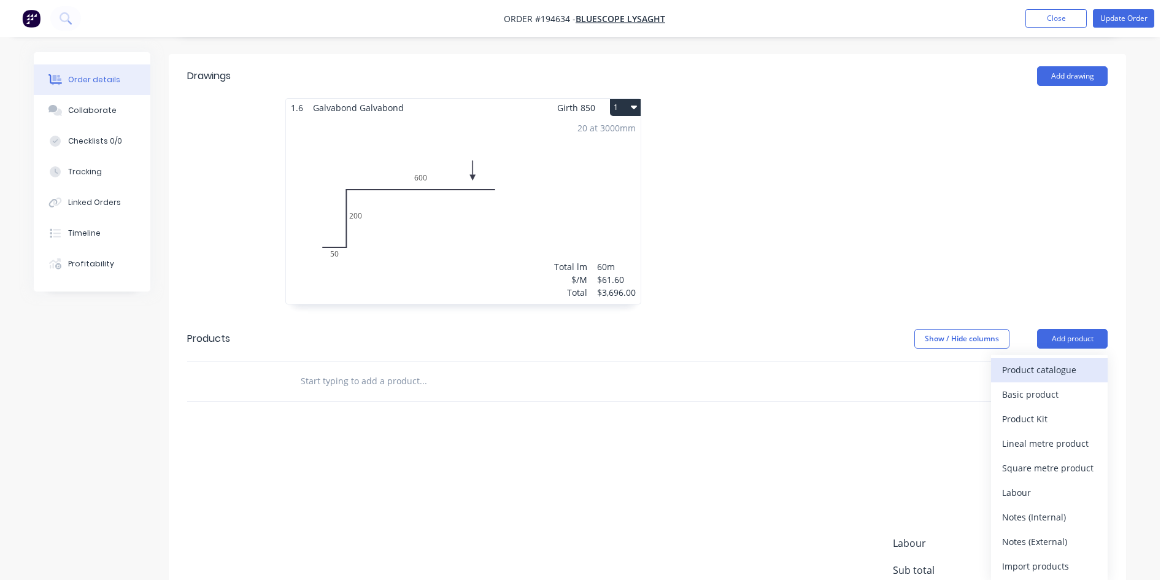
click at [1048, 361] on div "Product catalogue" at bounding box center [1049, 370] width 94 height 18
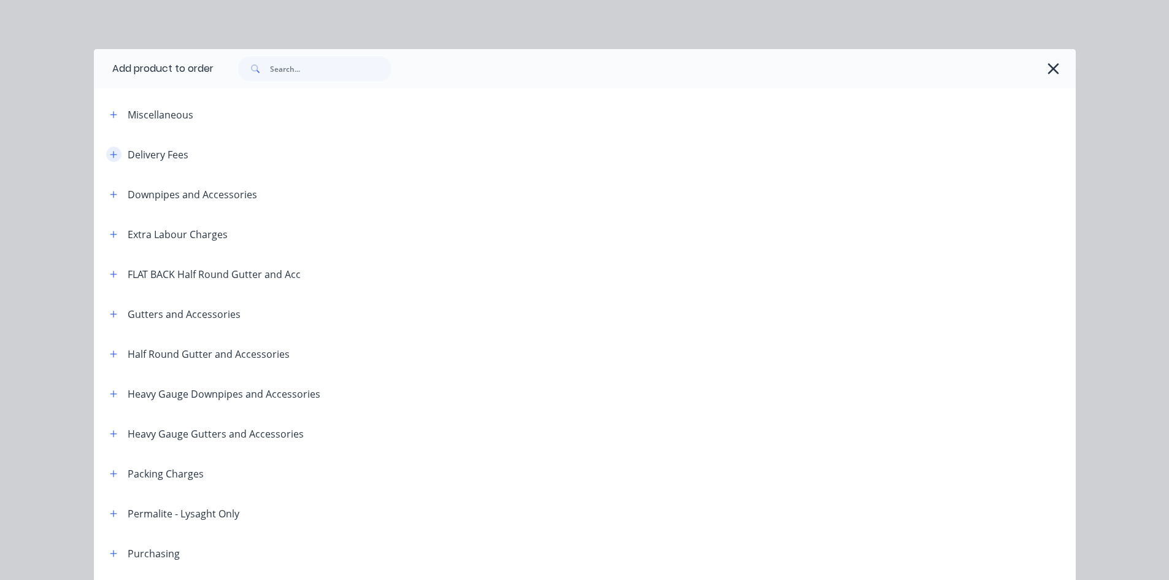
click at [114, 155] on button "button" at bounding box center [113, 154] width 15 height 15
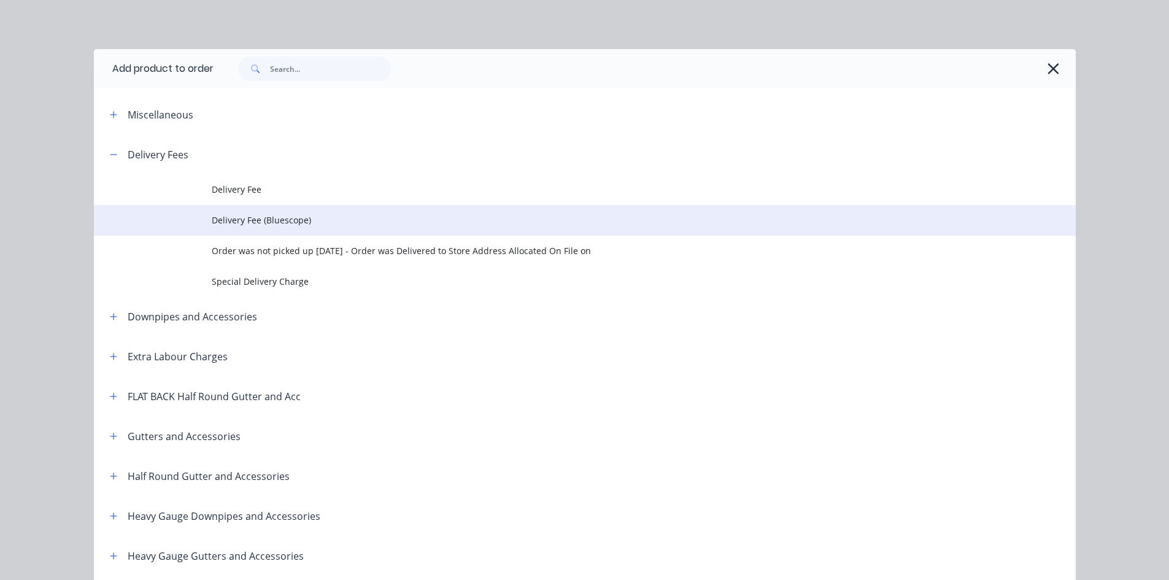
click at [231, 219] on span "Delivery Fee (Bluescope)" at bounding box center [557, 219] width 691 height 13
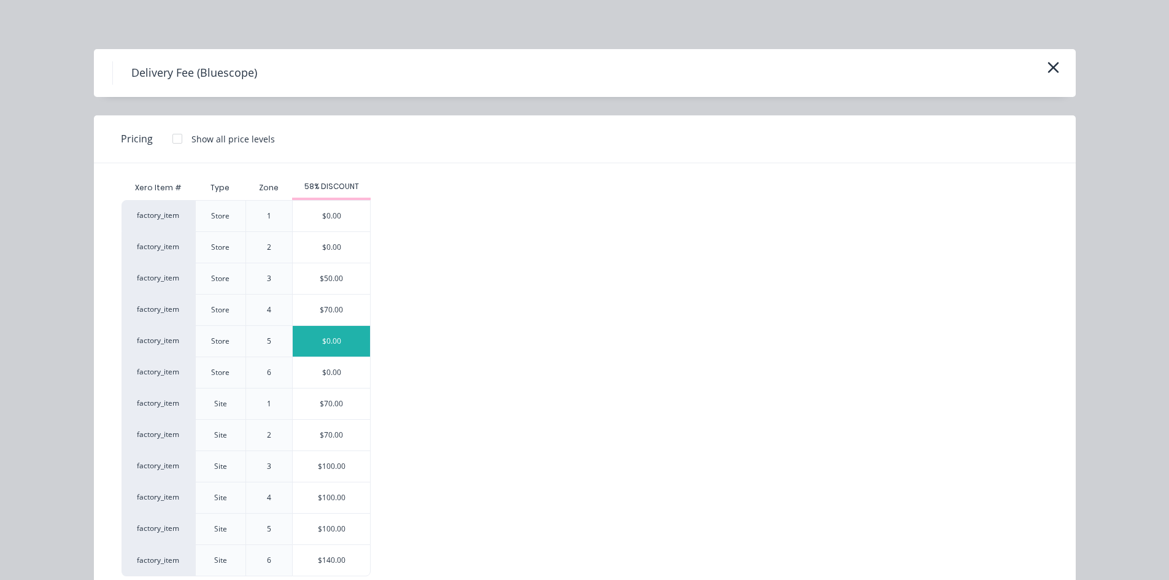
scroll to position [32, 0]
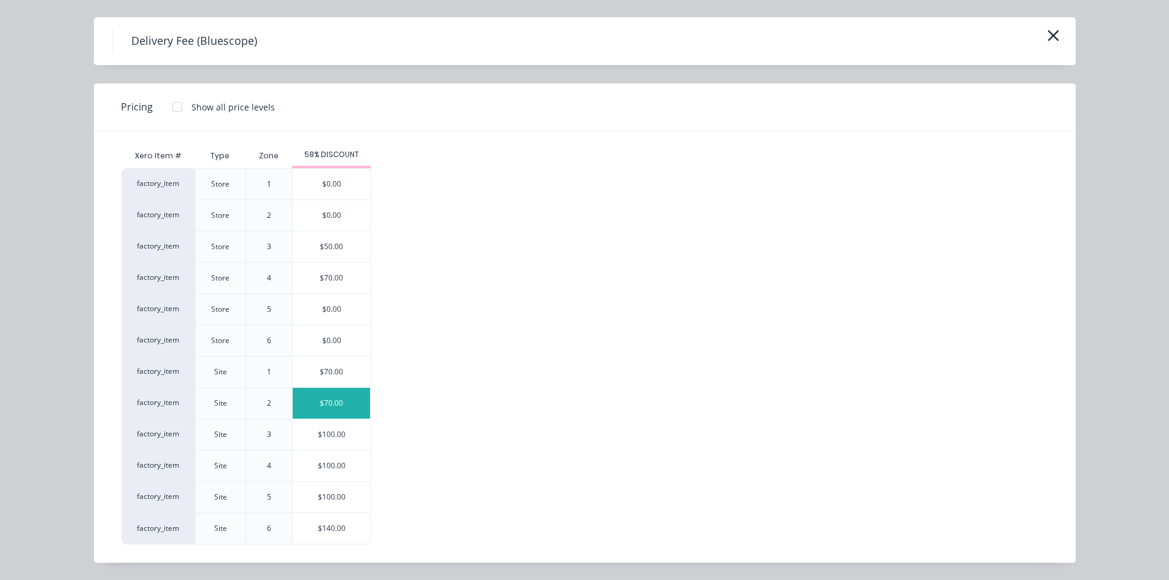
click at [332, 400] on div "$70.00" at bounding box center [331, 403] width 77 height 31
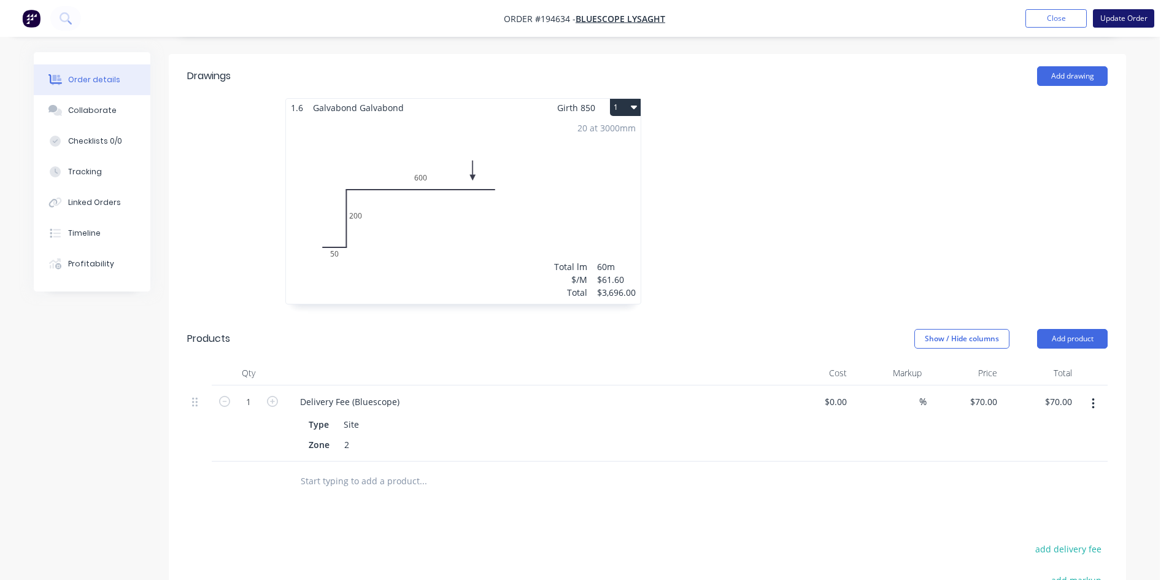
click at [1114, 14] on button "Update Order" at bounding box center [1123, 18] width 61 height 18
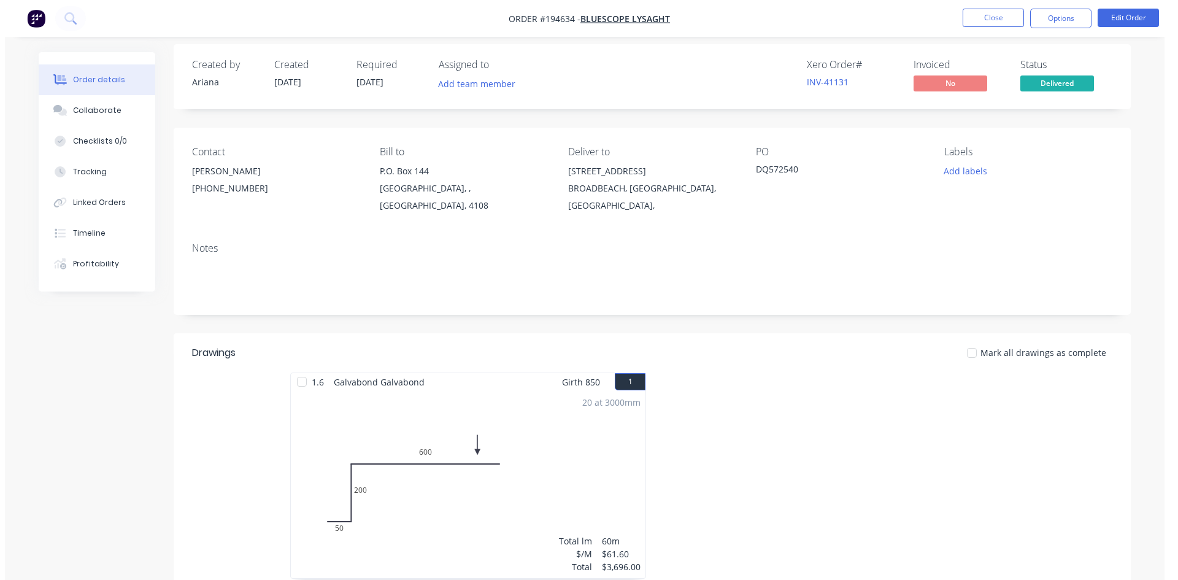
scroll to position [0, 0]
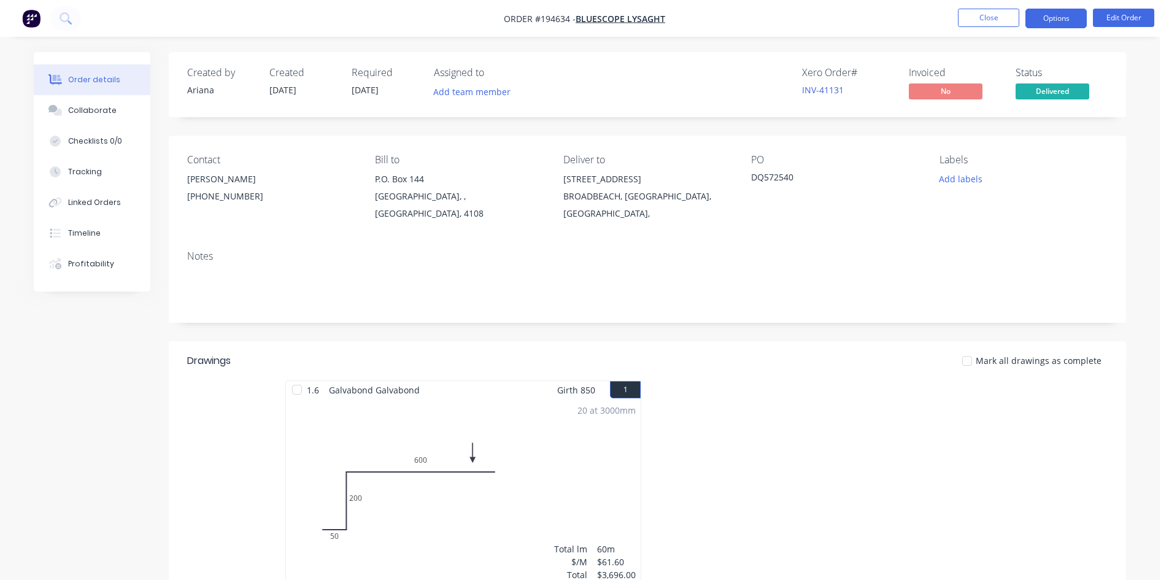
click at [1044, 24] on button "Options" at bounding box center [1055, 19] width 61 height 20
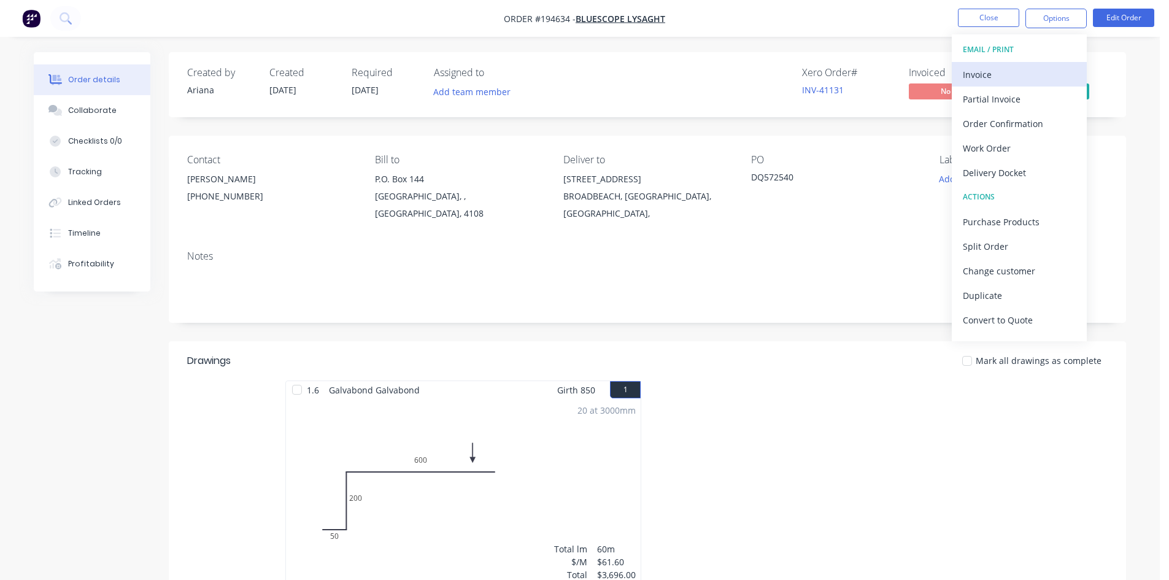
click at [1030, 68] on div "Invoice" at bounding box center [1019, 75] width 113 height 18
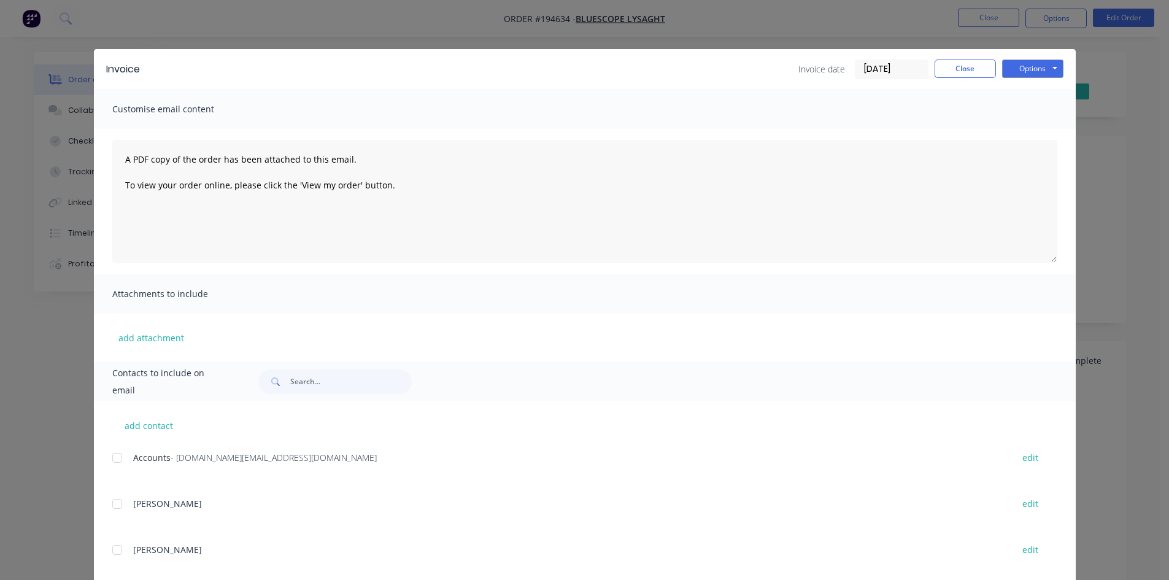
drag, startPoint x: 112, startPoint y: 457, endPoint x: 226, endPoint y: 364, distance: 147.4
click at [112, 457] on div at bounding box center [117, 457] width 25 height 25
click at [1039, 71] on button "Options" at bounding box center [1032, 69] width 61 height 18
click at [1028, 128] on button "Email" at bounding box center [1041, 131] width 79 height 20
click at [983, 64] on button "Close" at bounding box center [964, 69] width 61 height 18
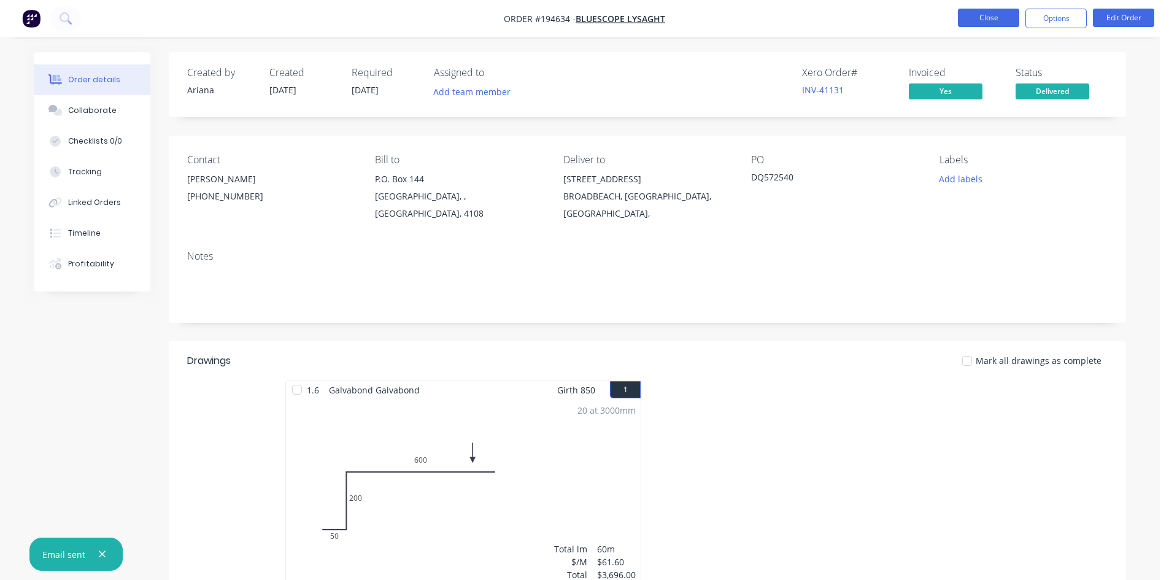
click at [983, 19] on button "Close" at bounding box center [988, 18] width 61 height 18
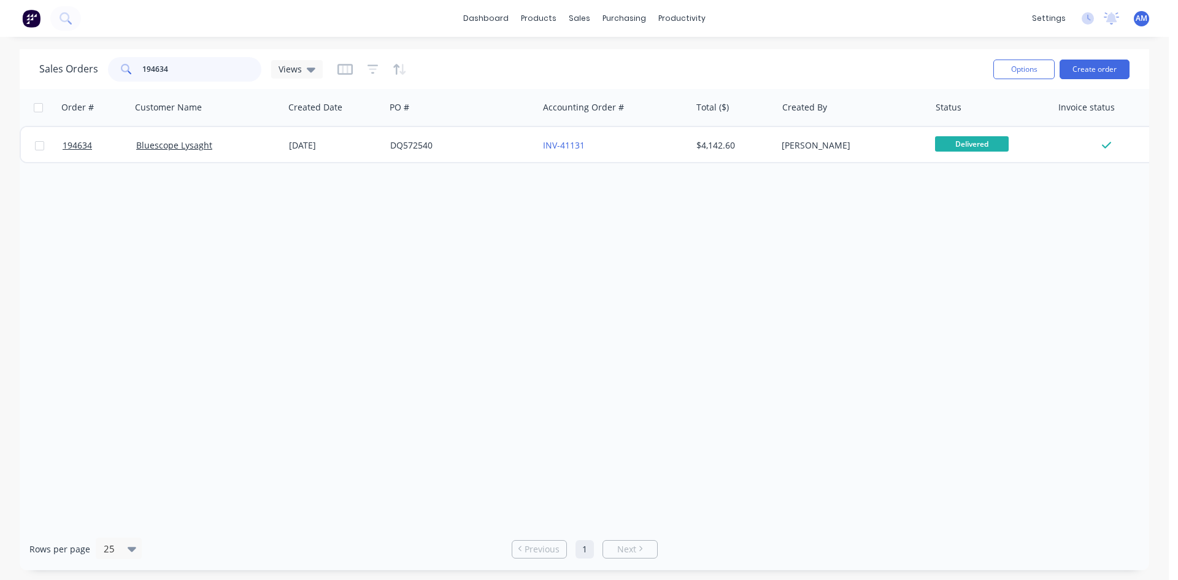
drag, startPoint x: 183, startPoint y: 75, endPoint x: 23, endPoint y: 77, distance: 160.1
click at [23, 77] on div "Sales Orders 194634 Views Options Create order" at bounding box center [584, 69] width 1129 height 40
type input "bluescope"
click at [372, 72] on icon "button" at bounding box center [372, 68] width 11 height 9
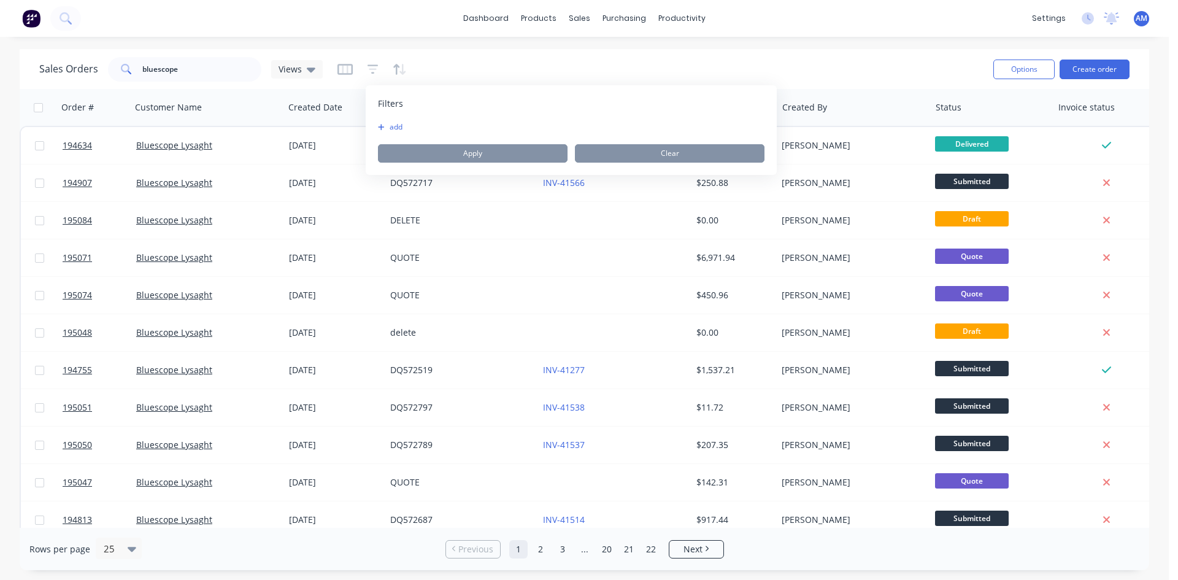
click at [387, 125] on button "add" at bounding box center [393, 127] width 31 height 10
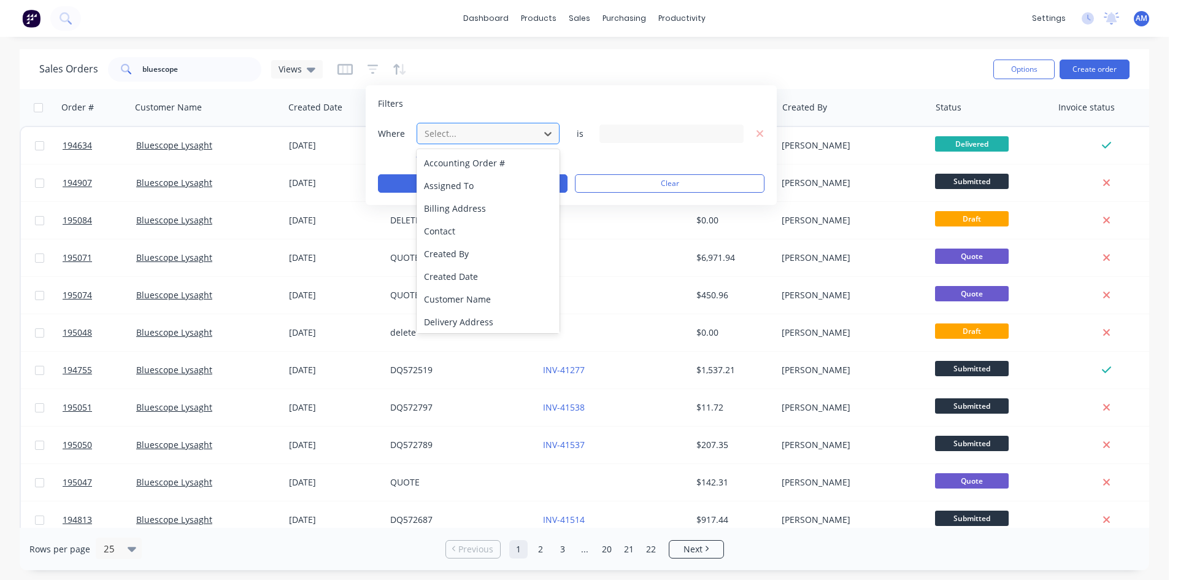
click at [434, 136] on div at bounding box center [478, 133] width 110 height 15
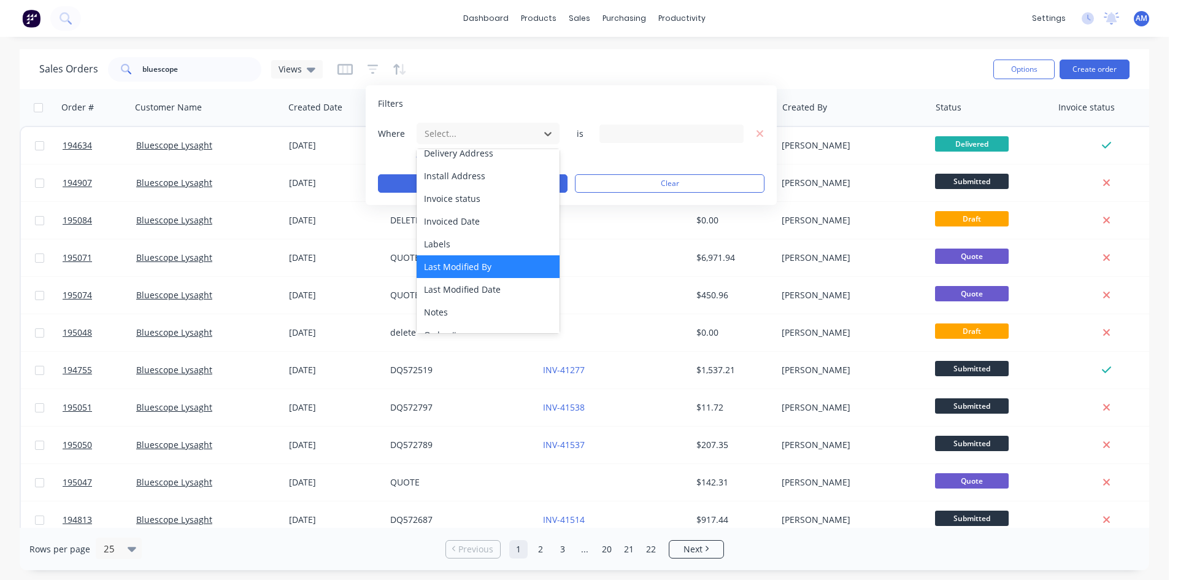
scroll to position [184, 0]
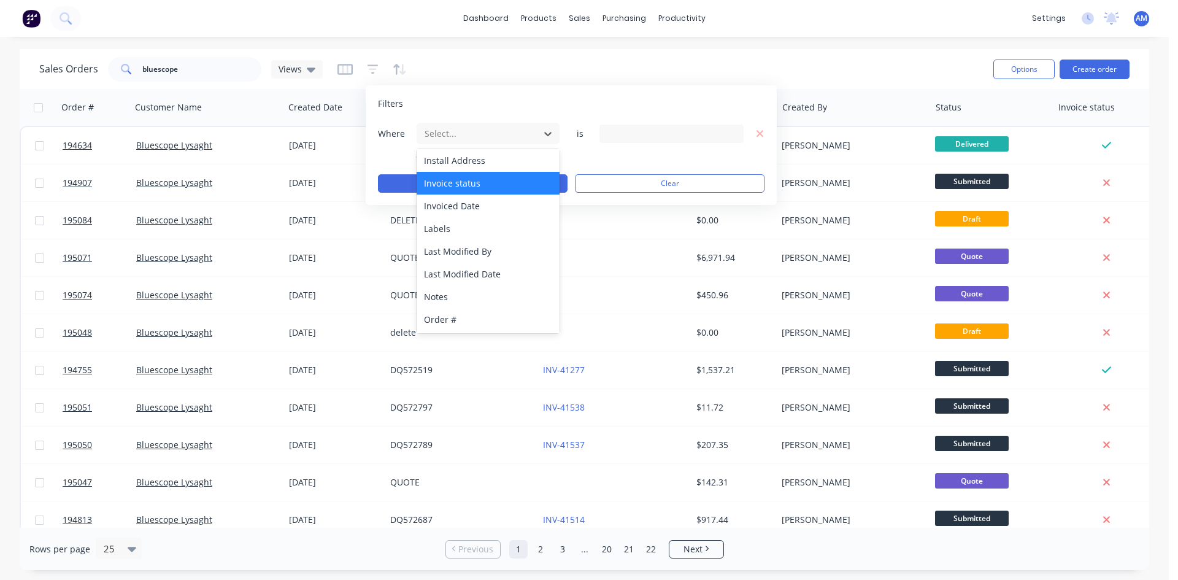
click at [479, 190] on div "Invoice status" at bounding box center [488, 183] width 143 height 23
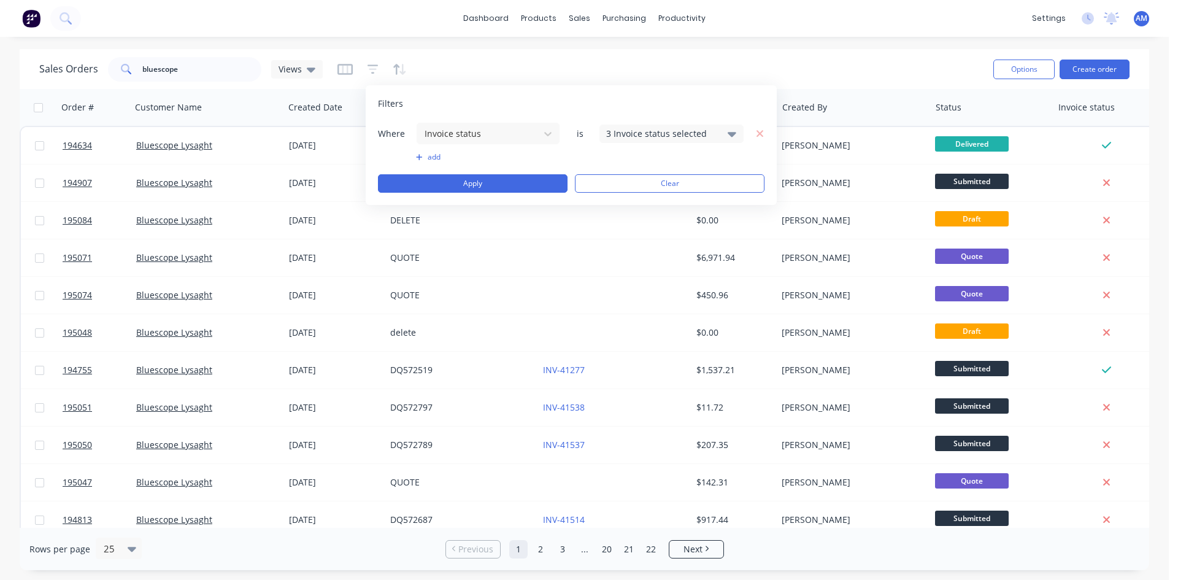
click at [662, 130] on div "3 Invoice status selected" at bounding box center [661, 133] width 111 height 13
click at [647, 196] on div "Not Invoiced" at bounding box center [710, 201] width 147 height 13
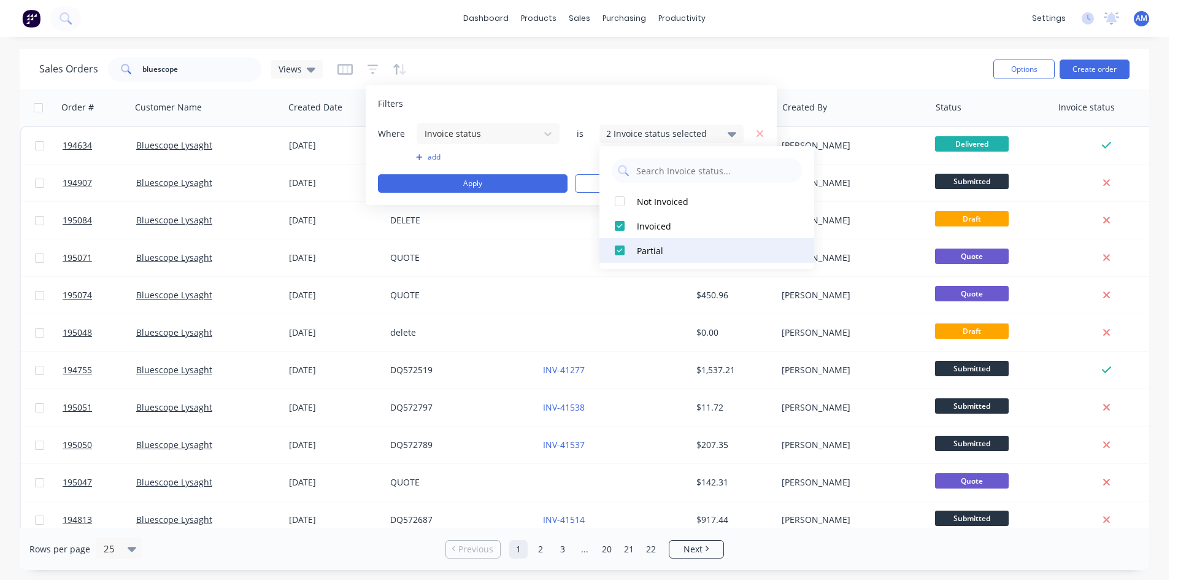
click at [649, 252] on div "Partial" at bounding box center [710, 250] width 147 height 13
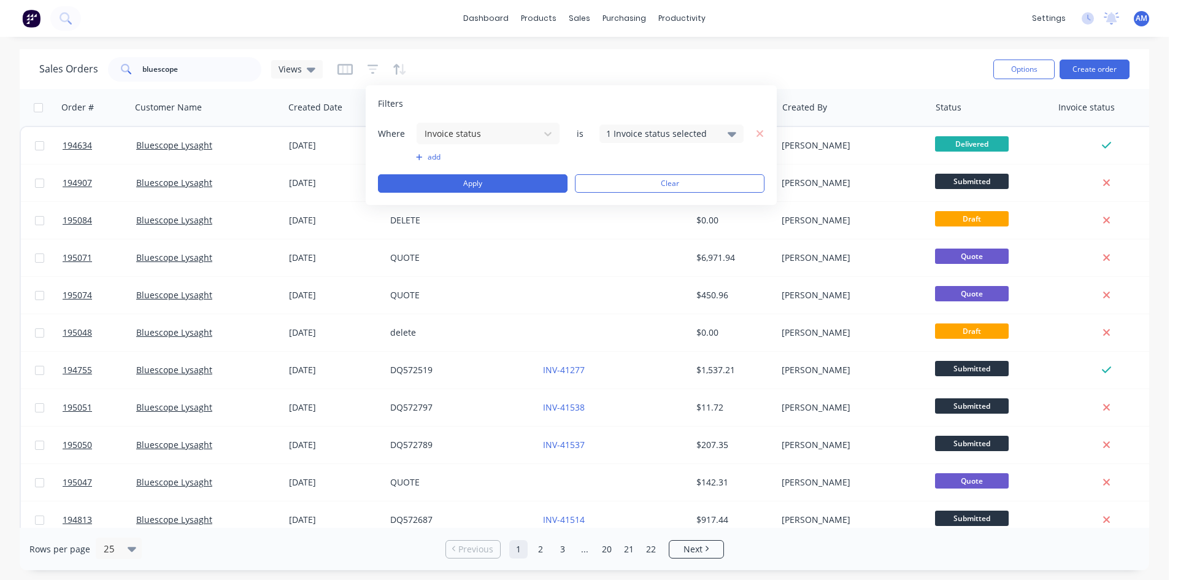
click at [429, 158] on button "add" at bounding box center [488, 157] width 144 height 10
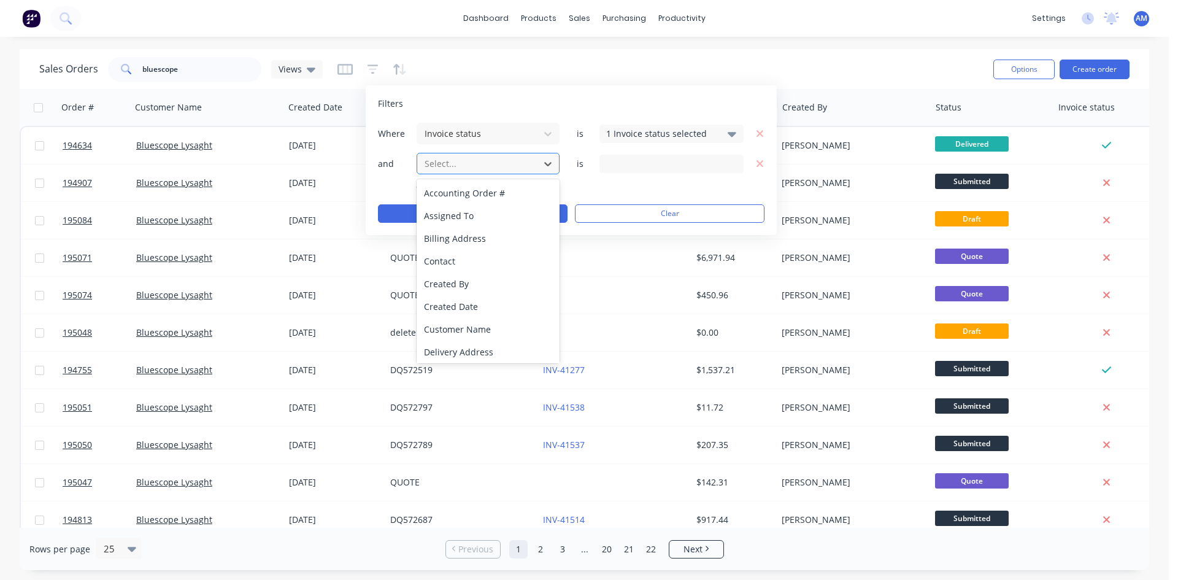
click at [444, 167] on div at bounding box center [478, 163] width 110 height 15
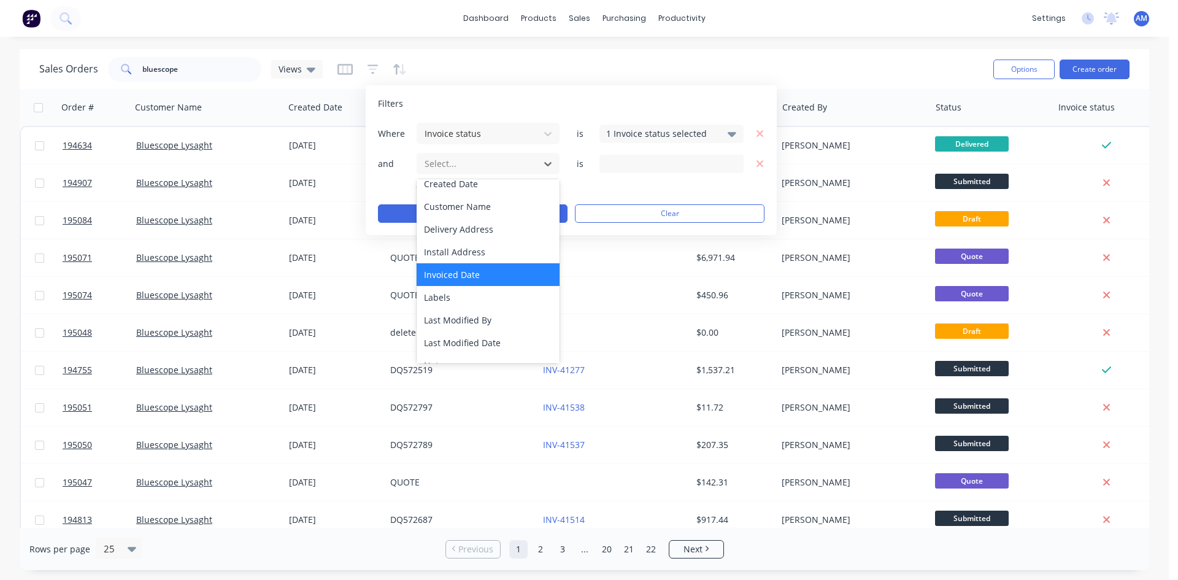
click at [464, 273] on div "Invoiced Date" at bounding box center [488, 274] width 143 height 23
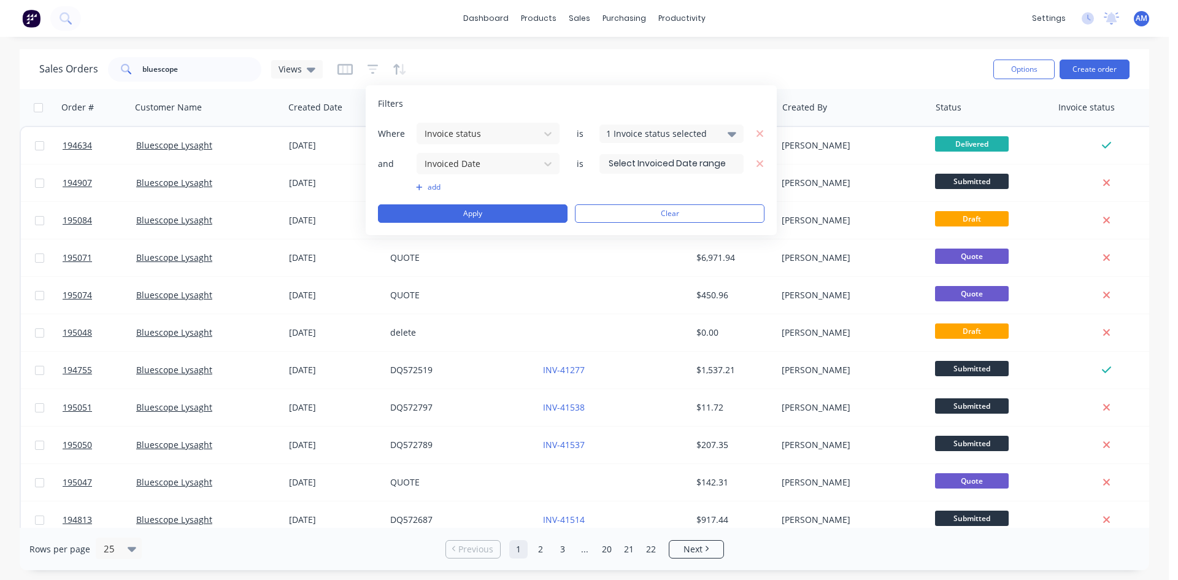
click at [666, 157] on input at bounding box center [671, 164] width 143 height 18
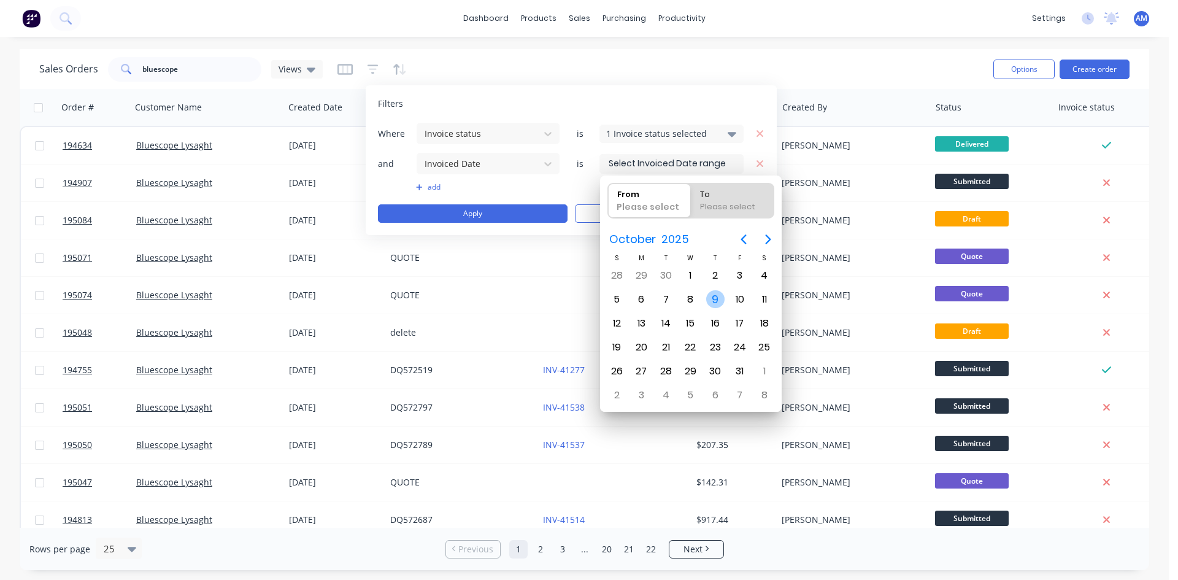
click at [718, 298] on div "9" at bounding box center [715, 299] width 18 height 18
type input "[DATE]"
radio input "false"
radio input "true"
click at [718, 298] on div "9" at bounding box center [715, 299] width 18 height 18
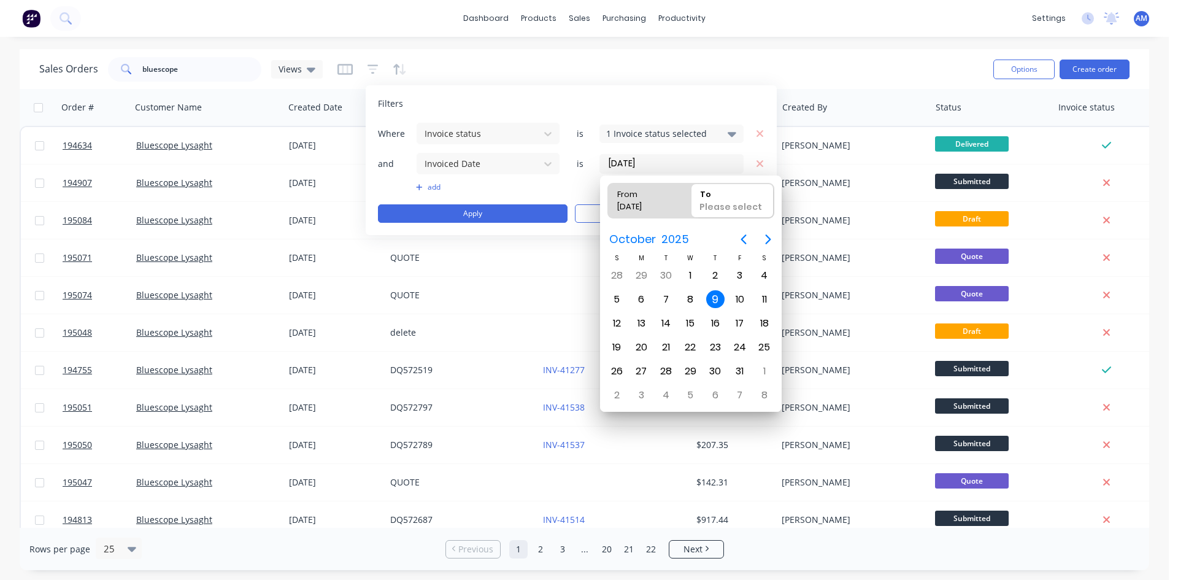
type input "[DATE] - [DATE]"
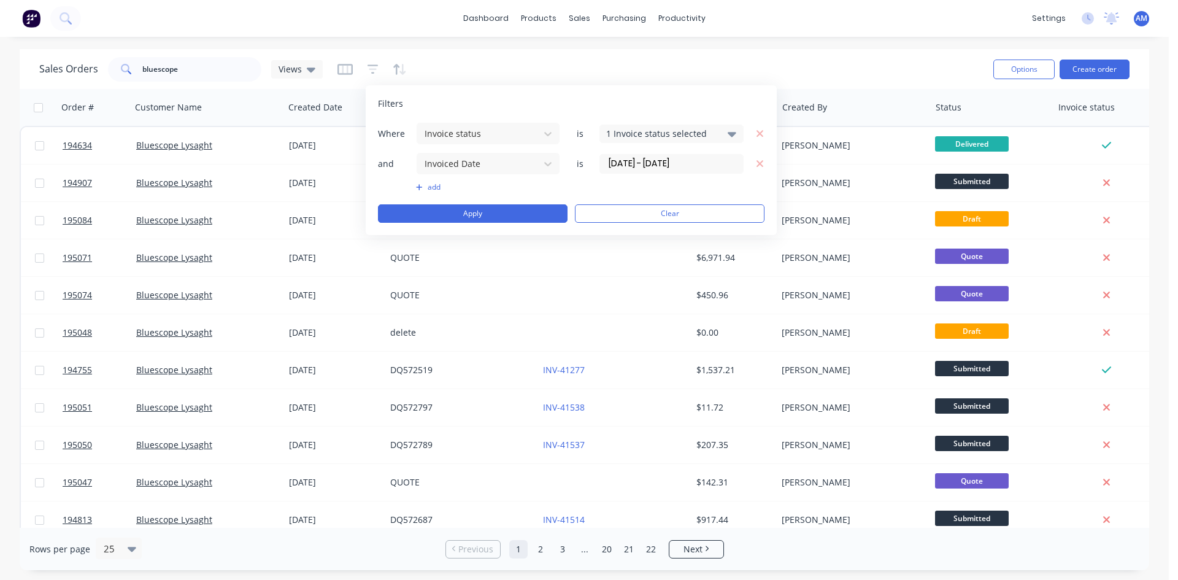
click at [432, 188] on button "add" at bounding box center [488, 187] width 144 height 10
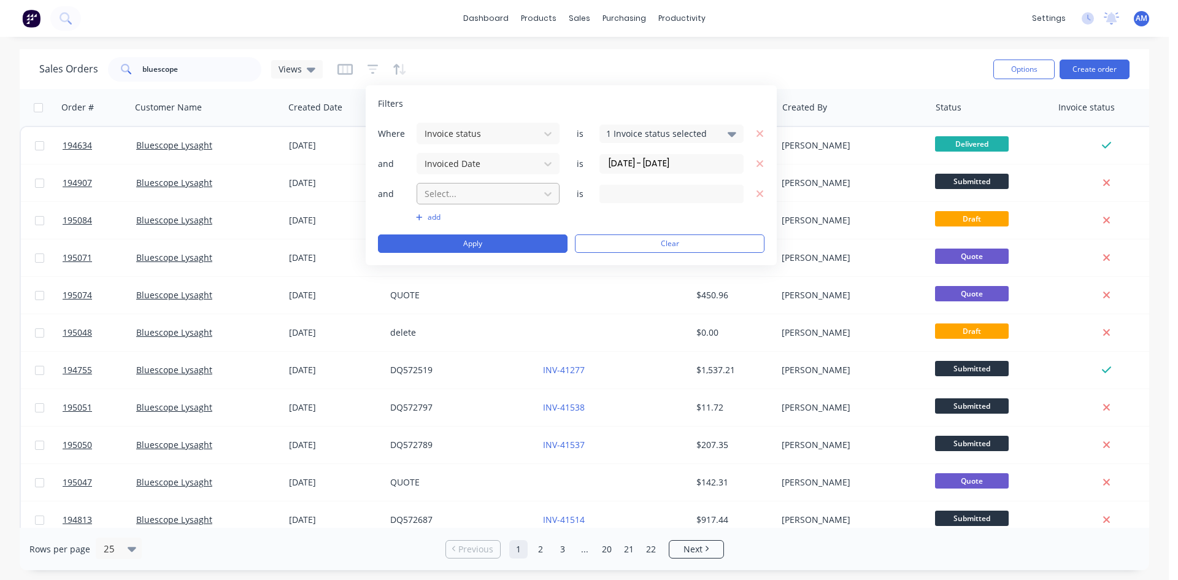
click at [450, 201] on div at bounding box center [478, 193] width 110 height 15
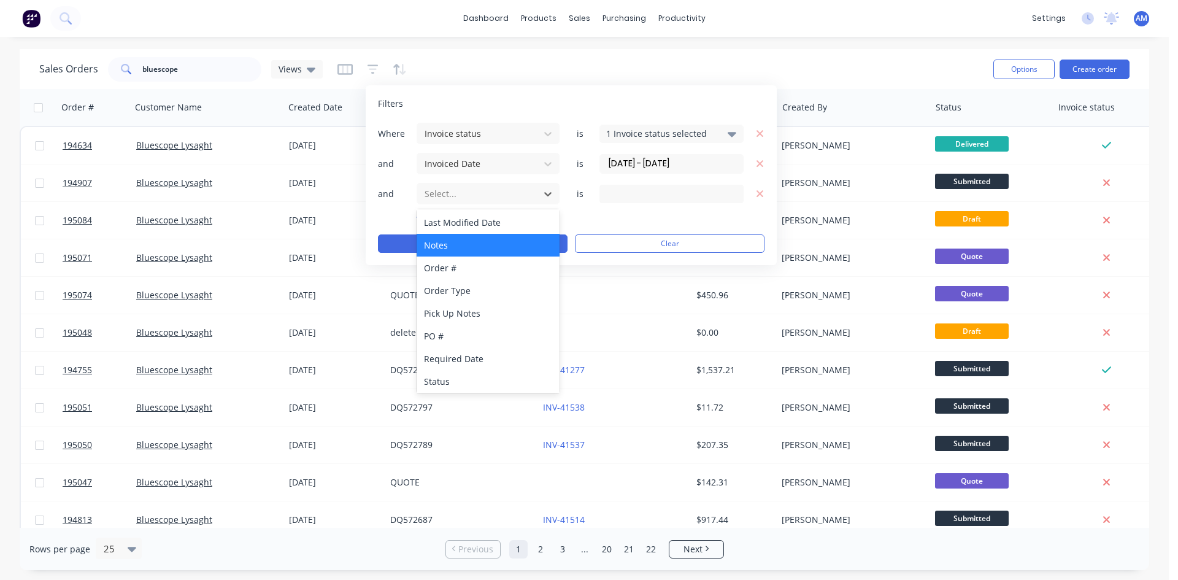
scroll to position [252, 0]
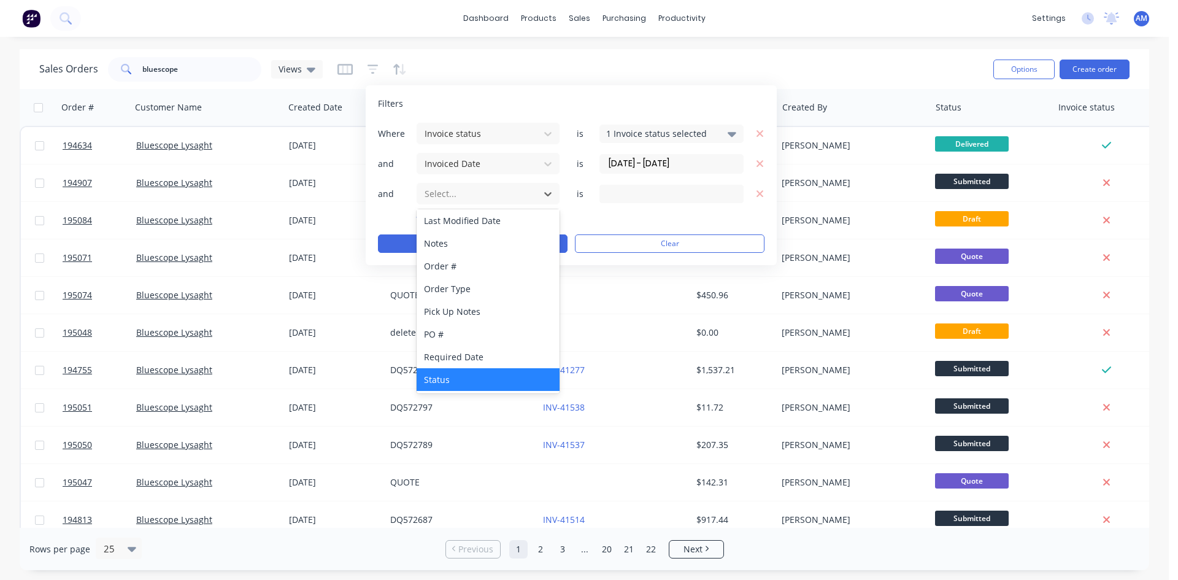
click at [455, 374] on div "Status" at bounding box center [488, 379] width 143 height 23
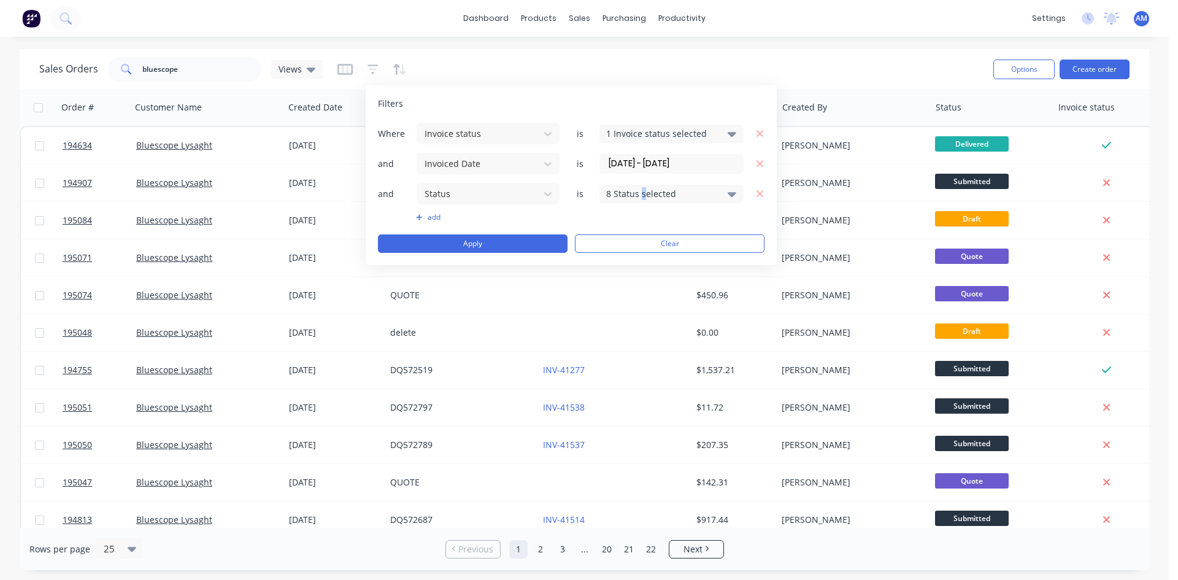
click at [643, 192] on div "8 Status selected" at bounding box center [661, 193] width 111 height 13
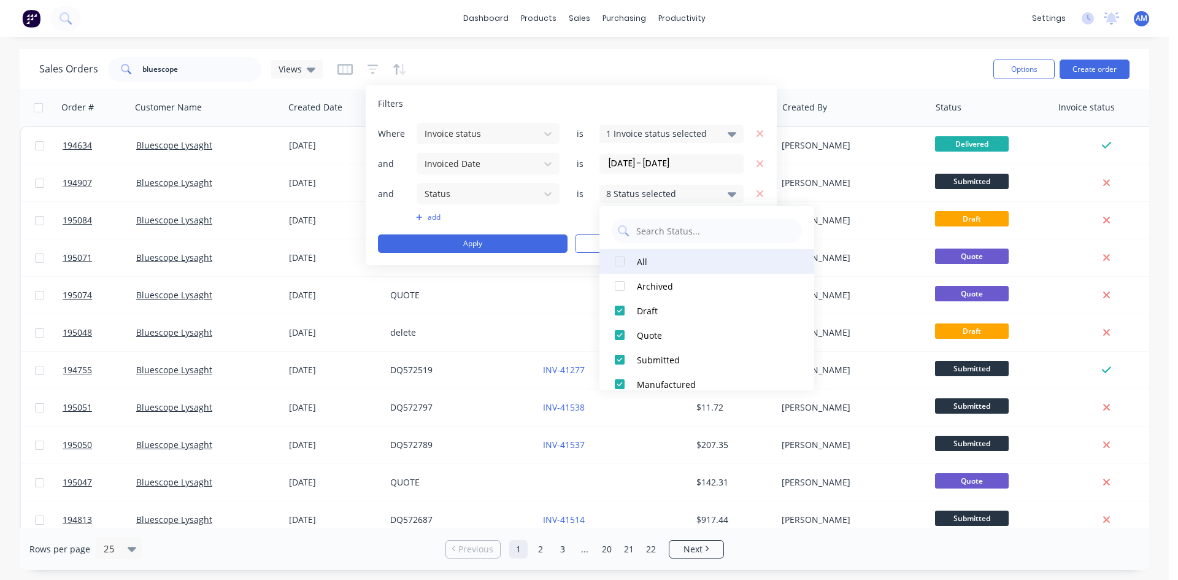
click at [643, 264] on div "All" at bounding box center [710, 261] width 147 height 13
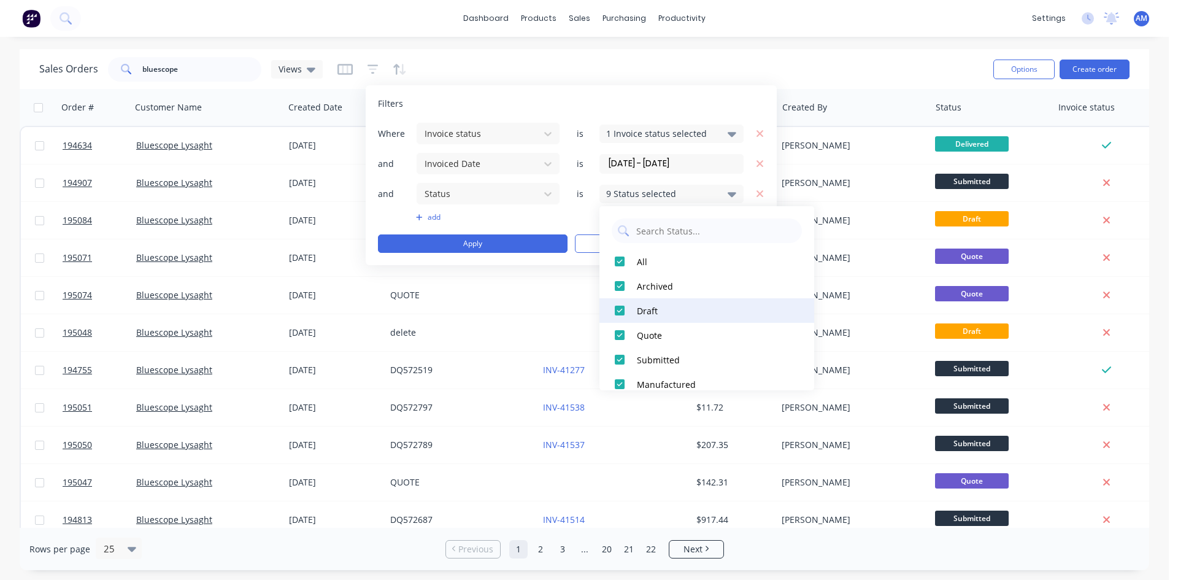
click at [646, 309] on div "Draft" at bounding box center [710, 310] width 147 height 13
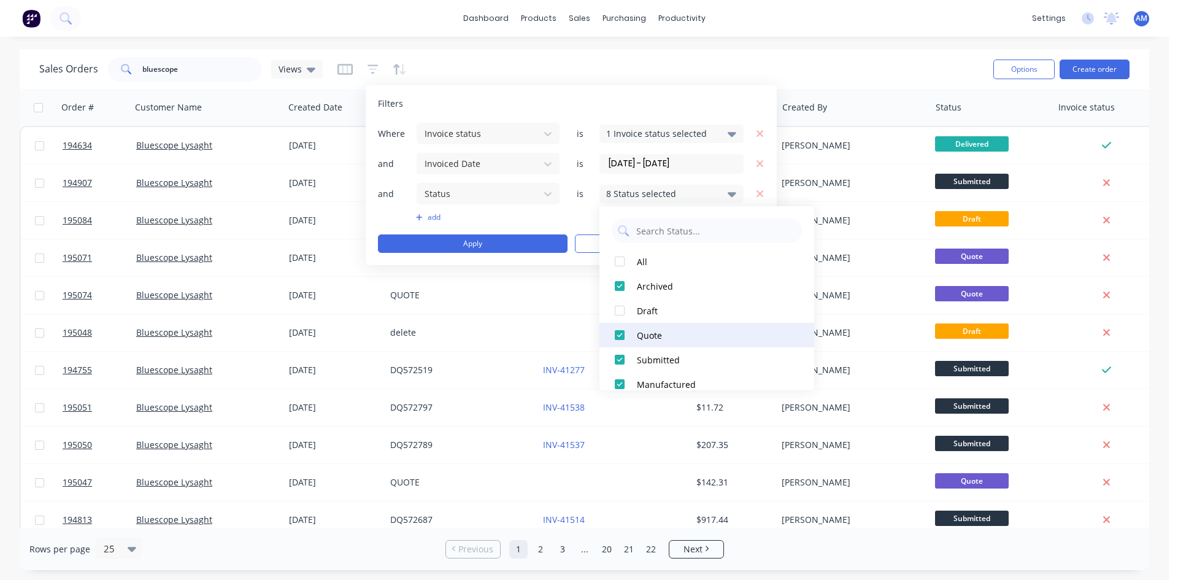
click at [648, 331] on div "Quote" at bounding box center [710, 335] width 147 height 13
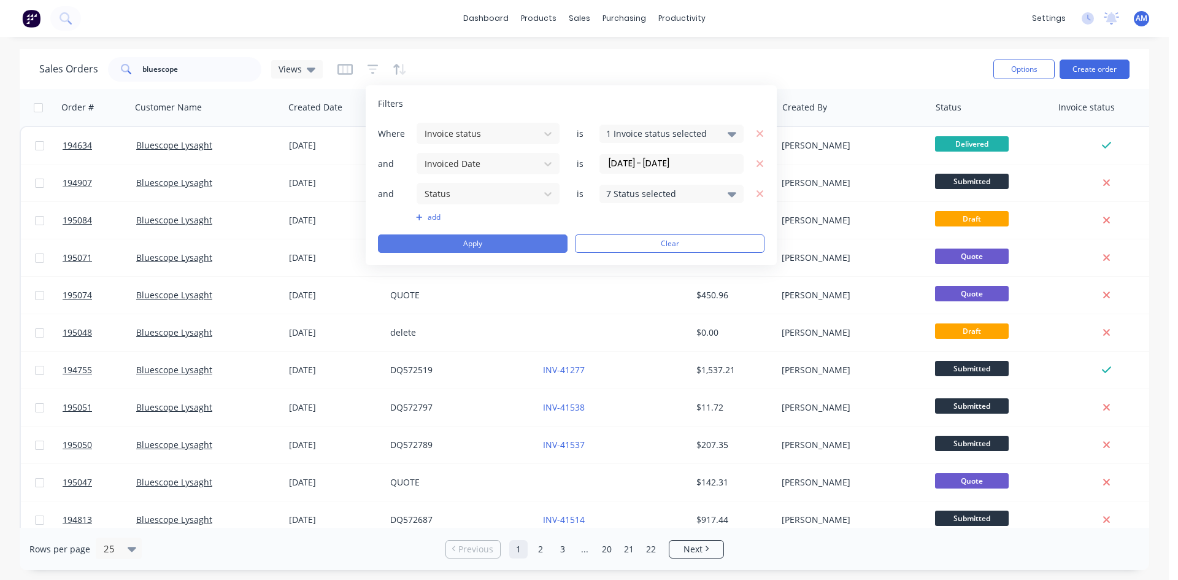
click at [482, 244] on button "Apply" at bounding box center [473, 243] width 190 height 18
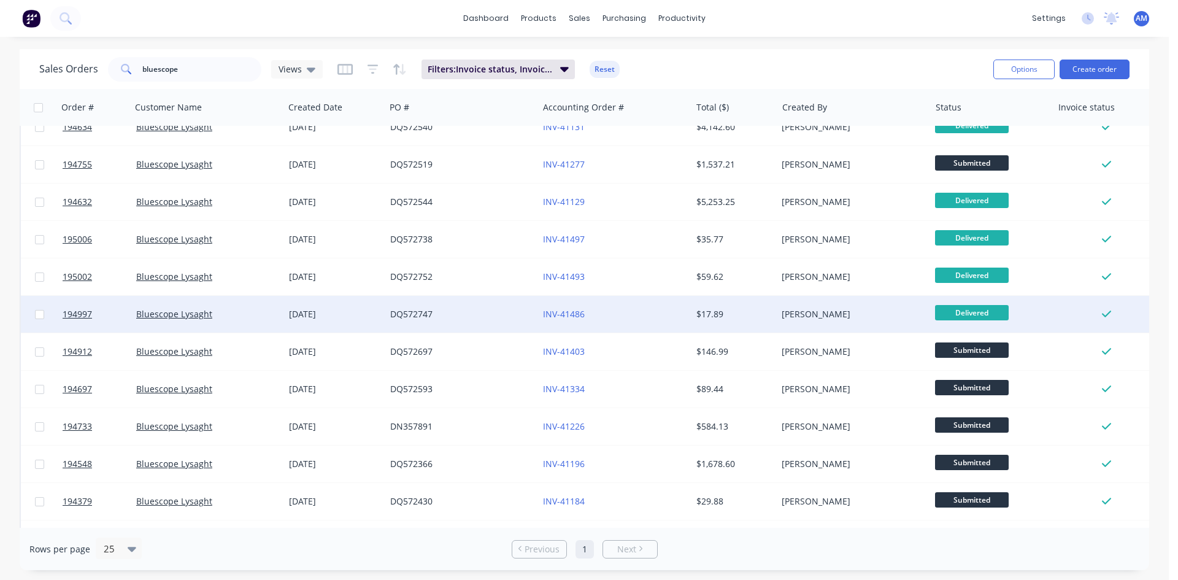
scroll to position [0, 0]
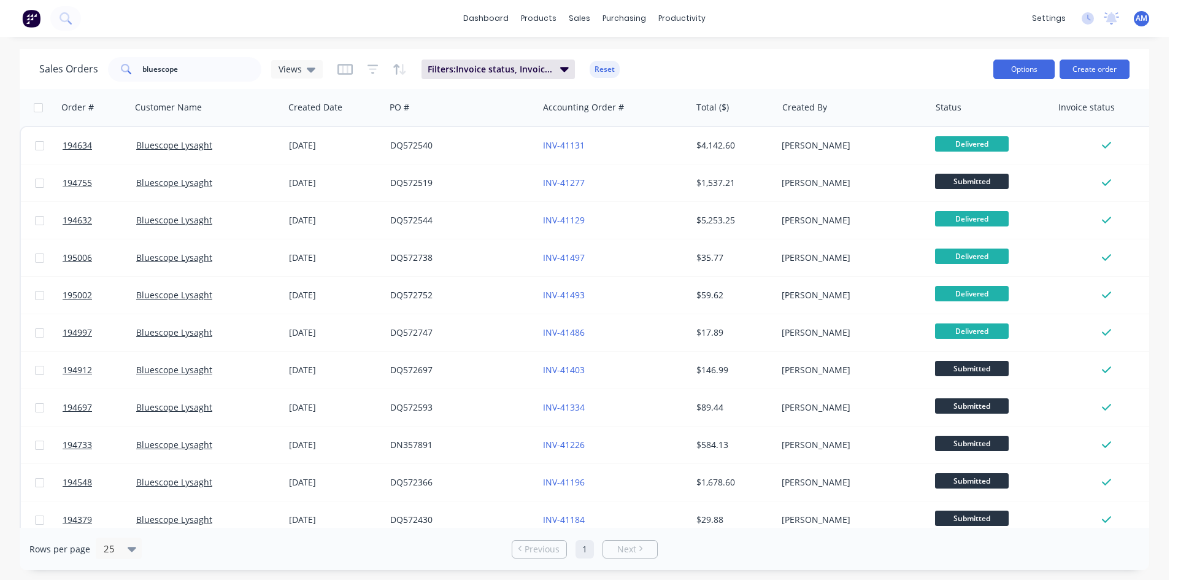
click at [1018, 71] on button "Options" at bounding box center [1023, 70] width 61 height 20
click at [959, 148] on div "Export" at bounding box center [987, 149] width 113 height 18
click at [810, 72] on div "Sales Orders bluescope Views Filters: Invoice status, Invoiced Date, Status Res…" at bounding box center [511, 69] width 944 height 30
click at [591, 67] on button "Reset" at bounding box center [605, 69] width 30 height 17
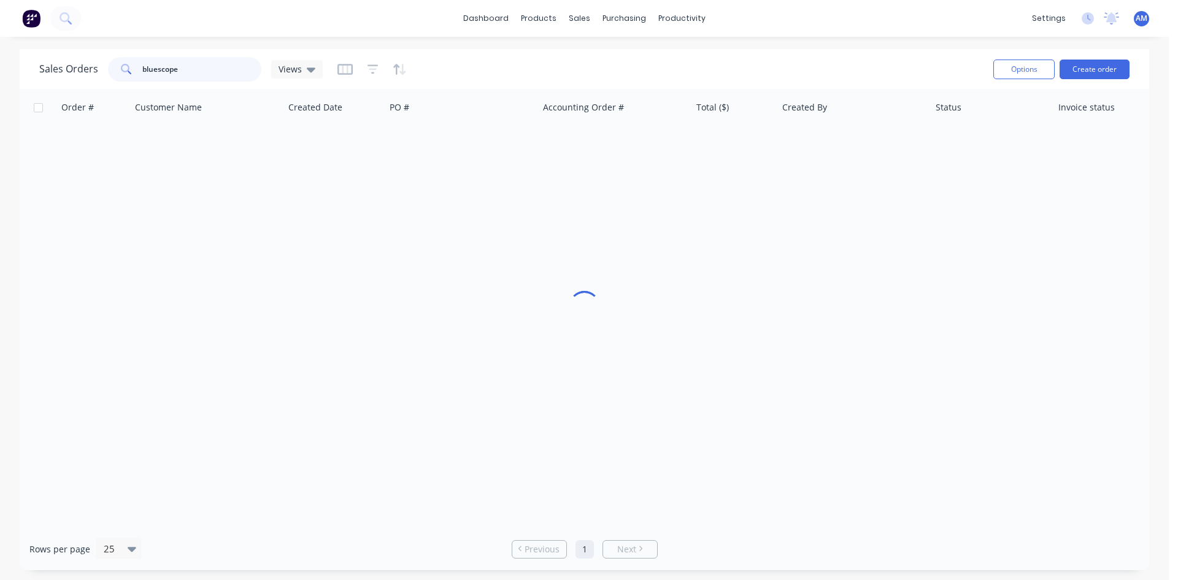
drag, startPoint x: 237, startPoint y: 67, endPoint x: 141, endPoint y: 62, distance: 95.8
click at [142, 62] on input "bluescope" at bounding box center [202, 69] width 120 height 25
